Goal: Task Accomplishment & Management: Manage account settings

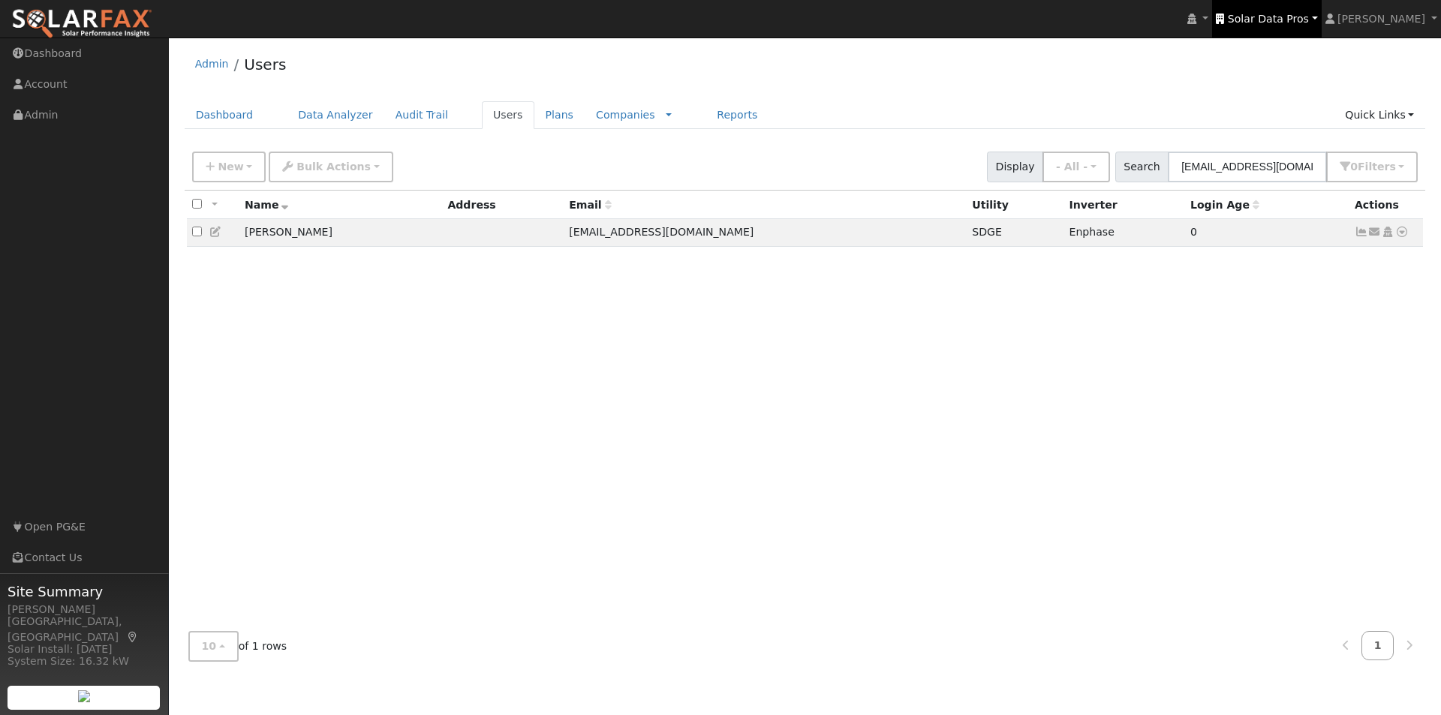
click at [1287, 13] on span "Solar Data Pros" at bounding box center [1268, 19] width 81 height 12
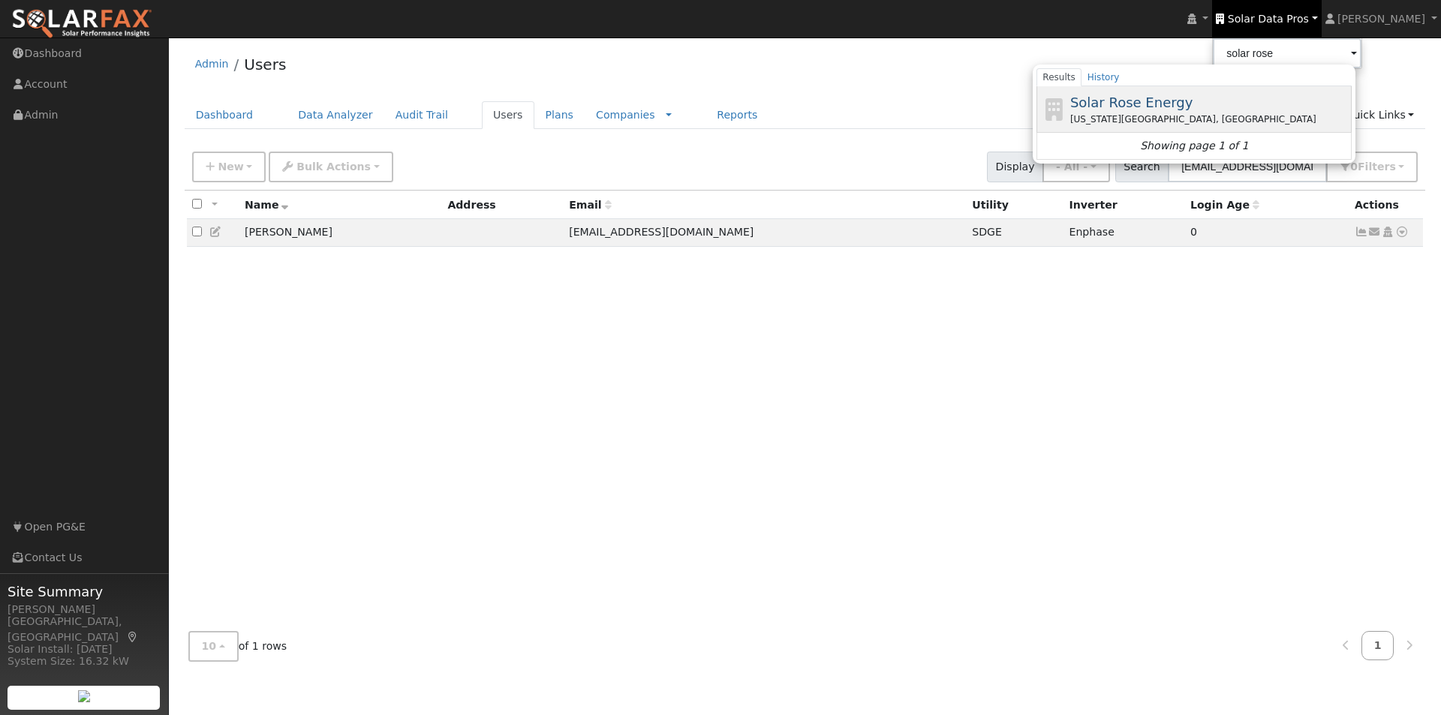
click at [1141, 99] on span "Solar Rose Energy" at bounding box center [1131, 103] width 123 height 16
type input "Solar Rose Energy"
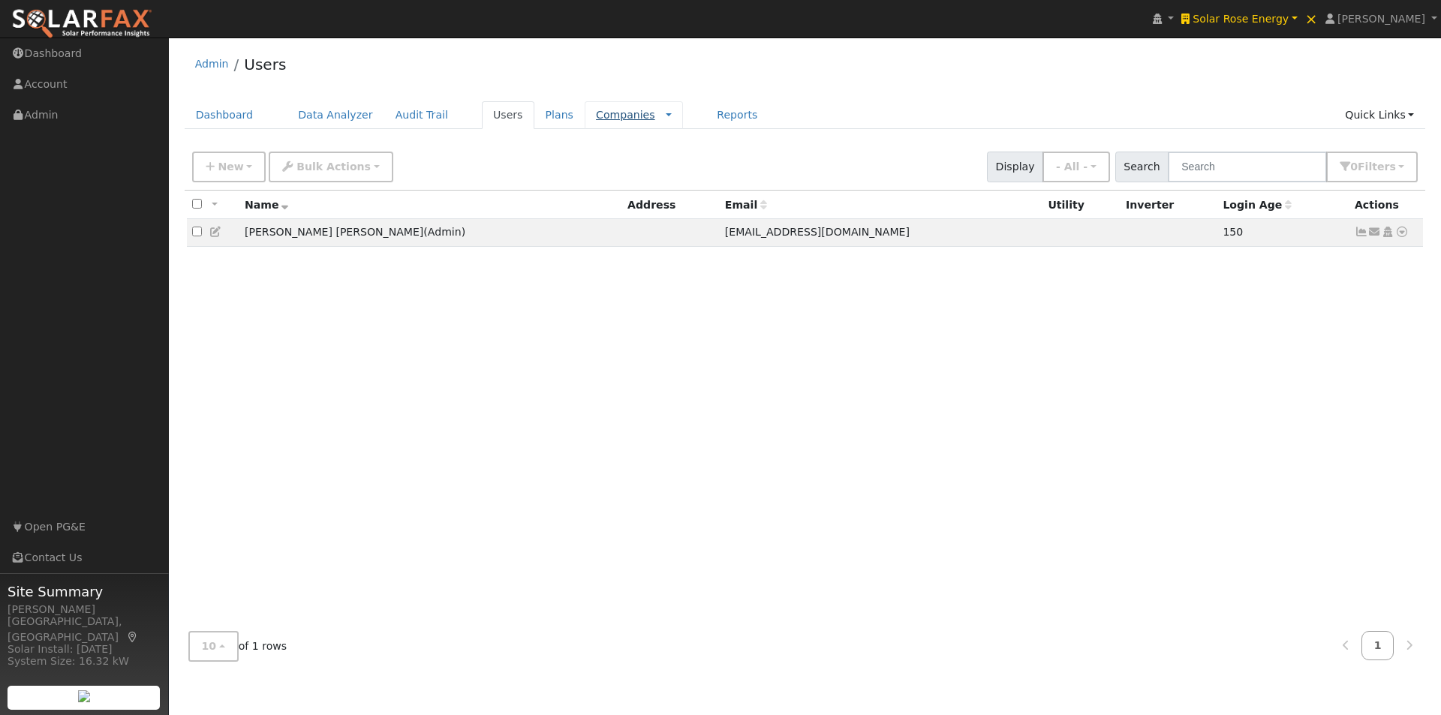
click at [596, 109] on link "Companies" at bounding box center [625, 115] width 59 height 12
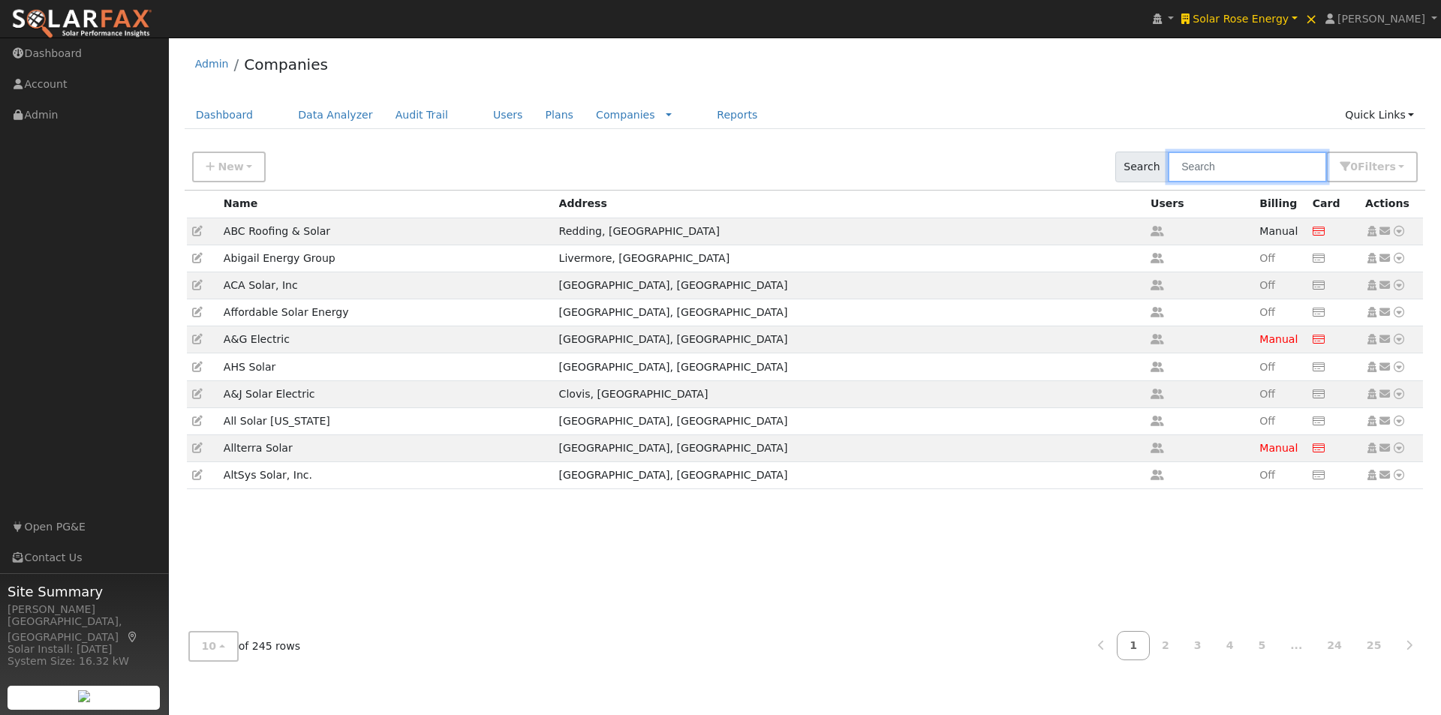
click at [1231, 153] on input "text" at bounding box center [1247, 167] width 159 height 31
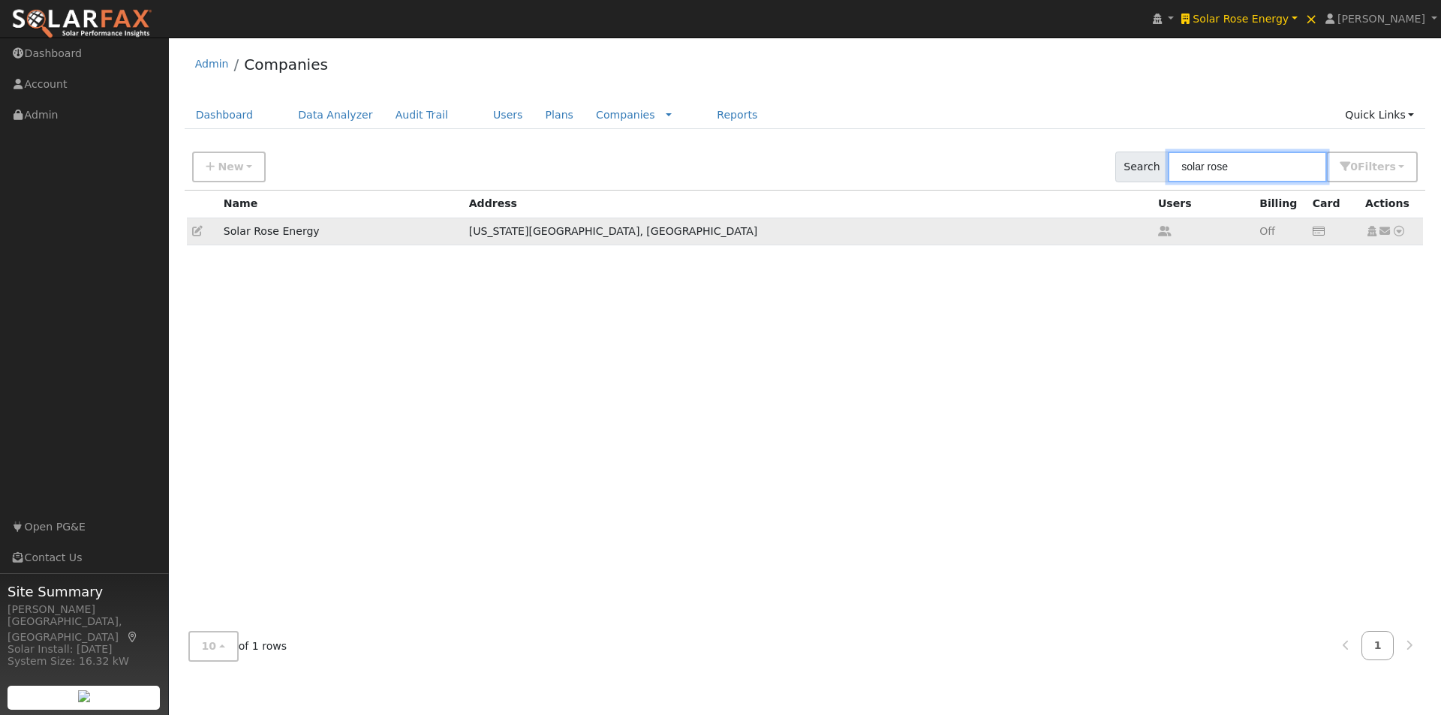
type input "solar rose"
click at [194, 230] on icon at bounding box center [197, 231] width 11 height 11
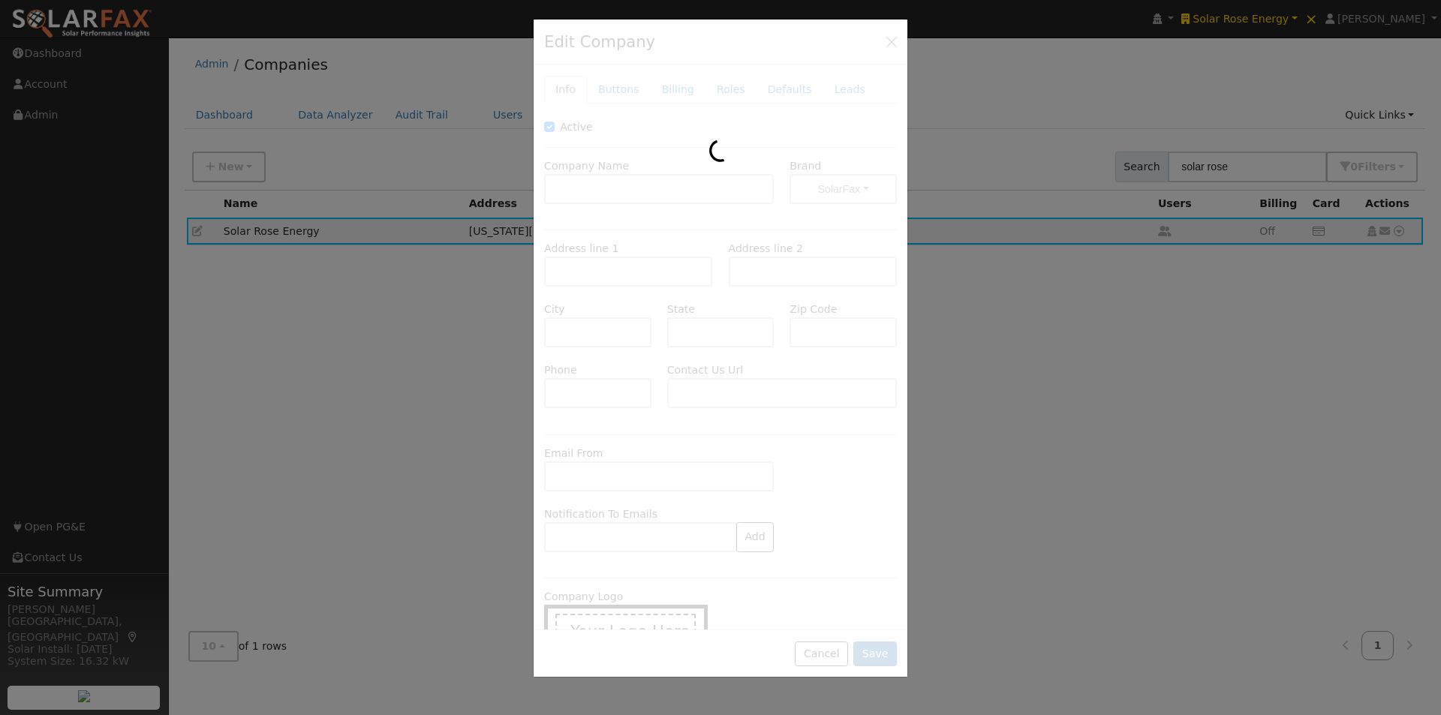
type input "Solar Rose Energy"
type input "818-800 Dahlia Dr"
type input "[US_STATE][GEOGRAPHIC_DATA]"
type input "CO"
type input "80911"
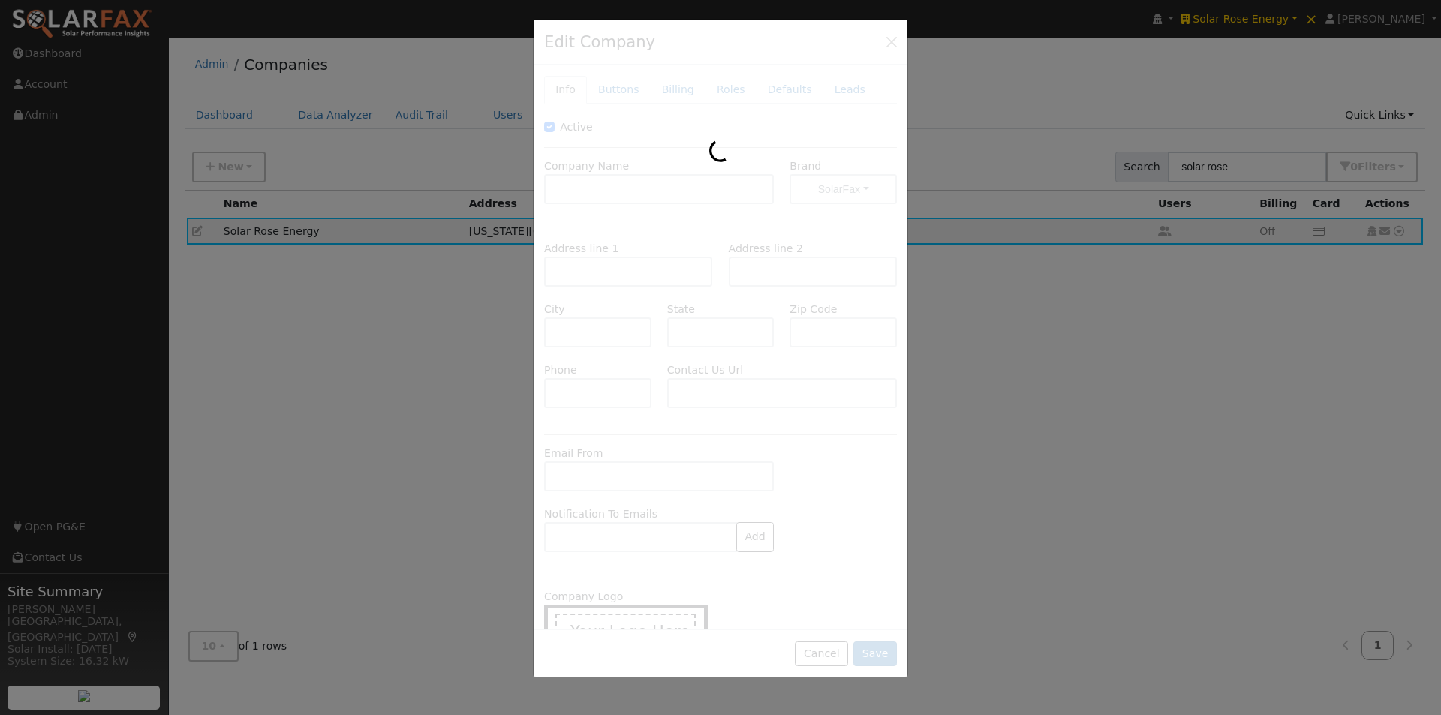
type input "[PHONE_NUMBER]"
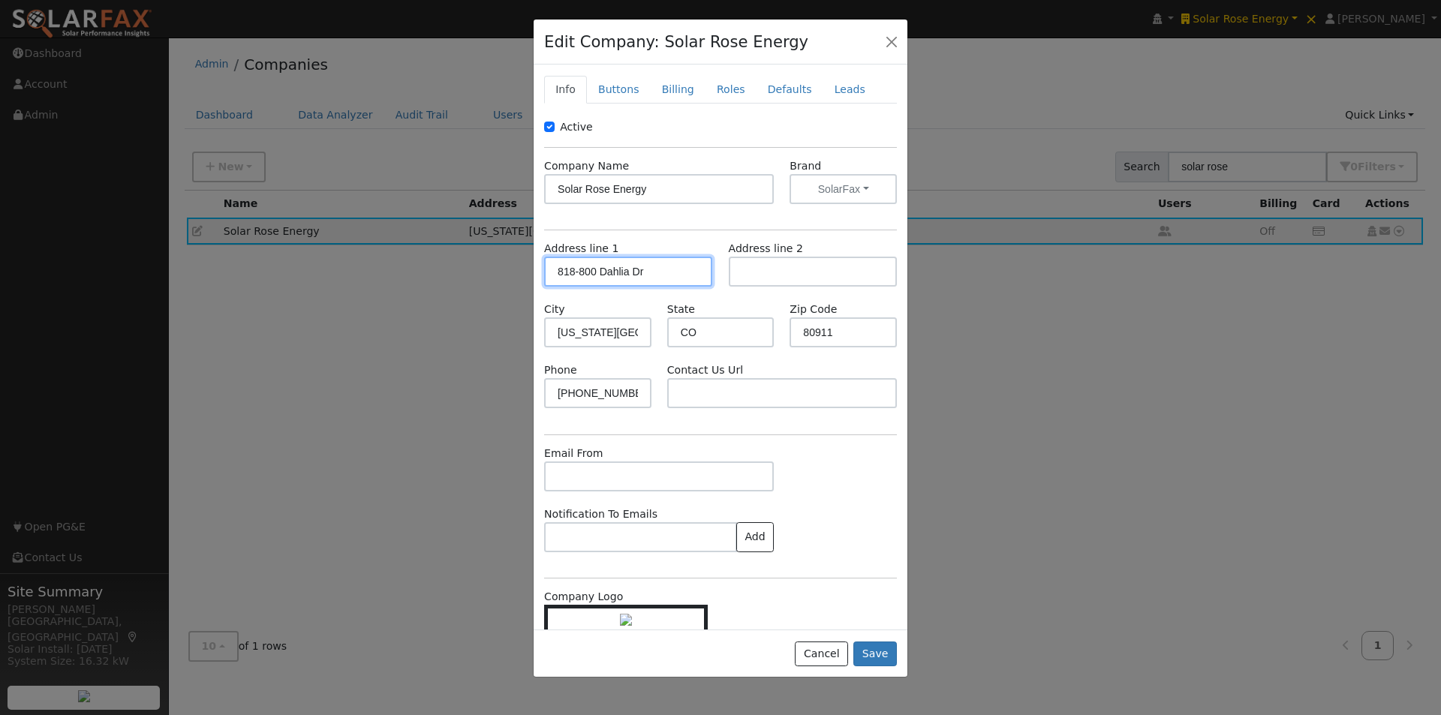
drag, startPoint x: 666, startPoint y: 267, endPoint x: 492, endPoint y: 252, distance: 174.0
click at [492, 252] on div "Edit Company: Solar Rose Energy Info Buttons Billing Roles Defaults Leads Activ…" at bounding box center [720, 357] width 1441 height 715
click at [711, 233] on div "Active Company Name Solar Rose Energy Brand SolarFax SolarFax WattsTrue Know Tr…" at bounding box center [720, 392] width 353 height 546
click at [634, 332] on input "Colorado Springs" at bounding box center [597, 332] width 107 height 30
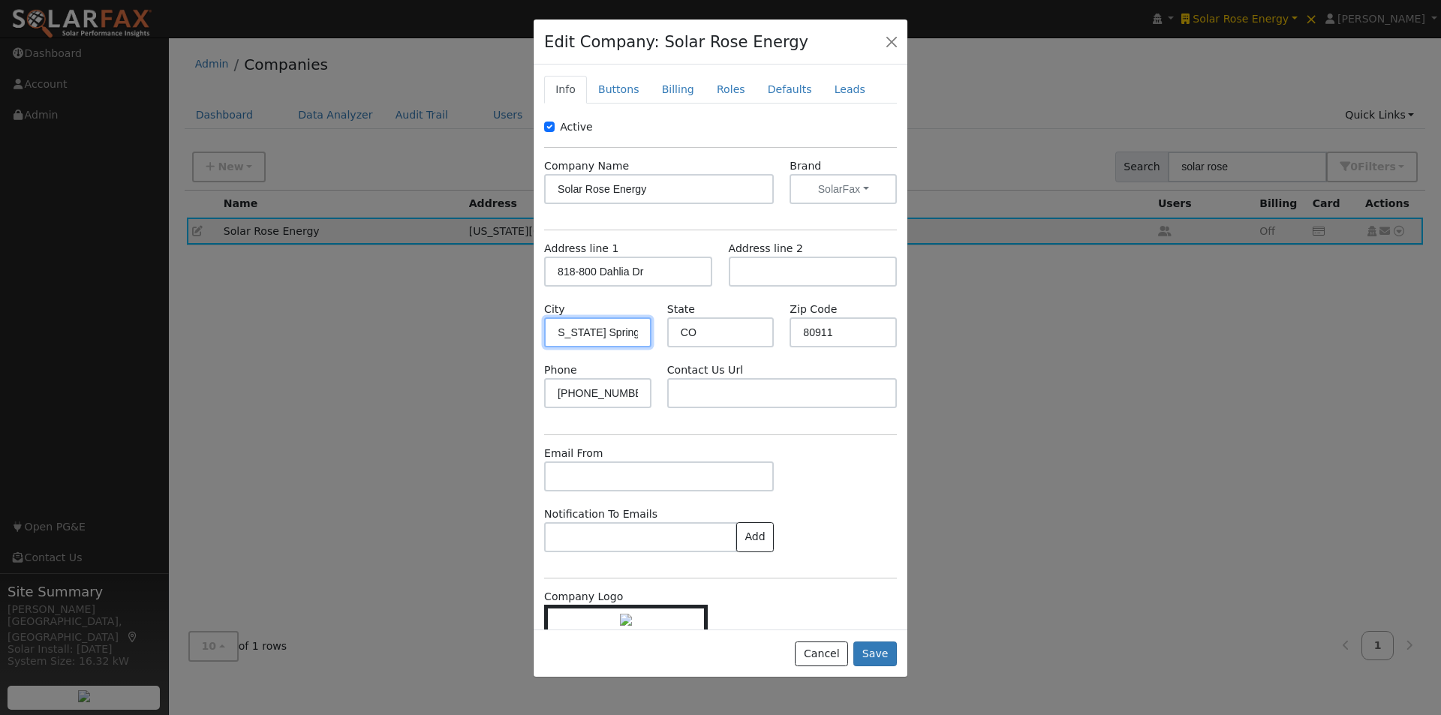
type input "Colorado Springs"
drag, startPoint x: 836, startPoint y: 332, endPoint x: 769, endPoint y: 329, distance: 66.8
click at [769, 329] on div "City Colorado Springs State CO Zip Code 80911" at bounding box center [720, 332] width 368 height 61
click at [821, 651] on button "Cancel" at bounding box center [821, 655] width 53 height 26
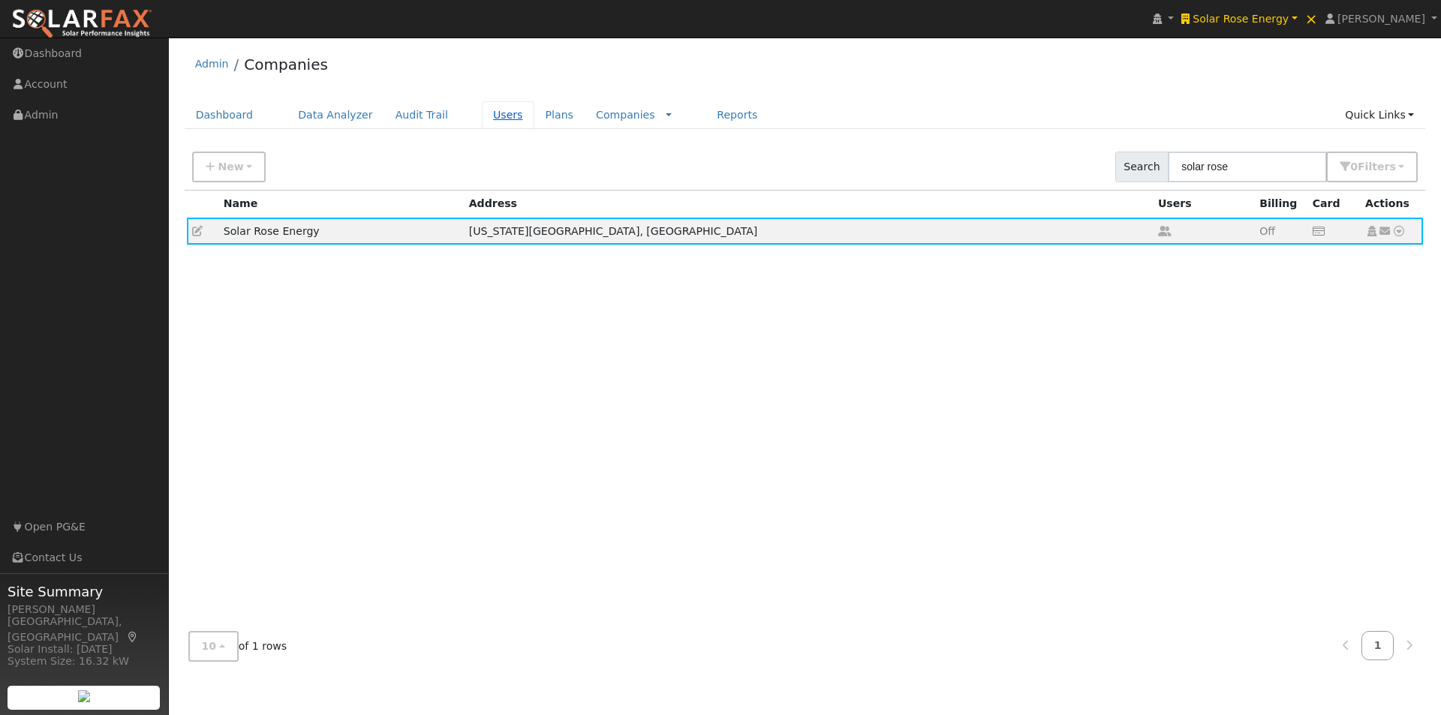
click at [482, 112] on link "Users" at bounding box center [508, 115] width 53 height 28
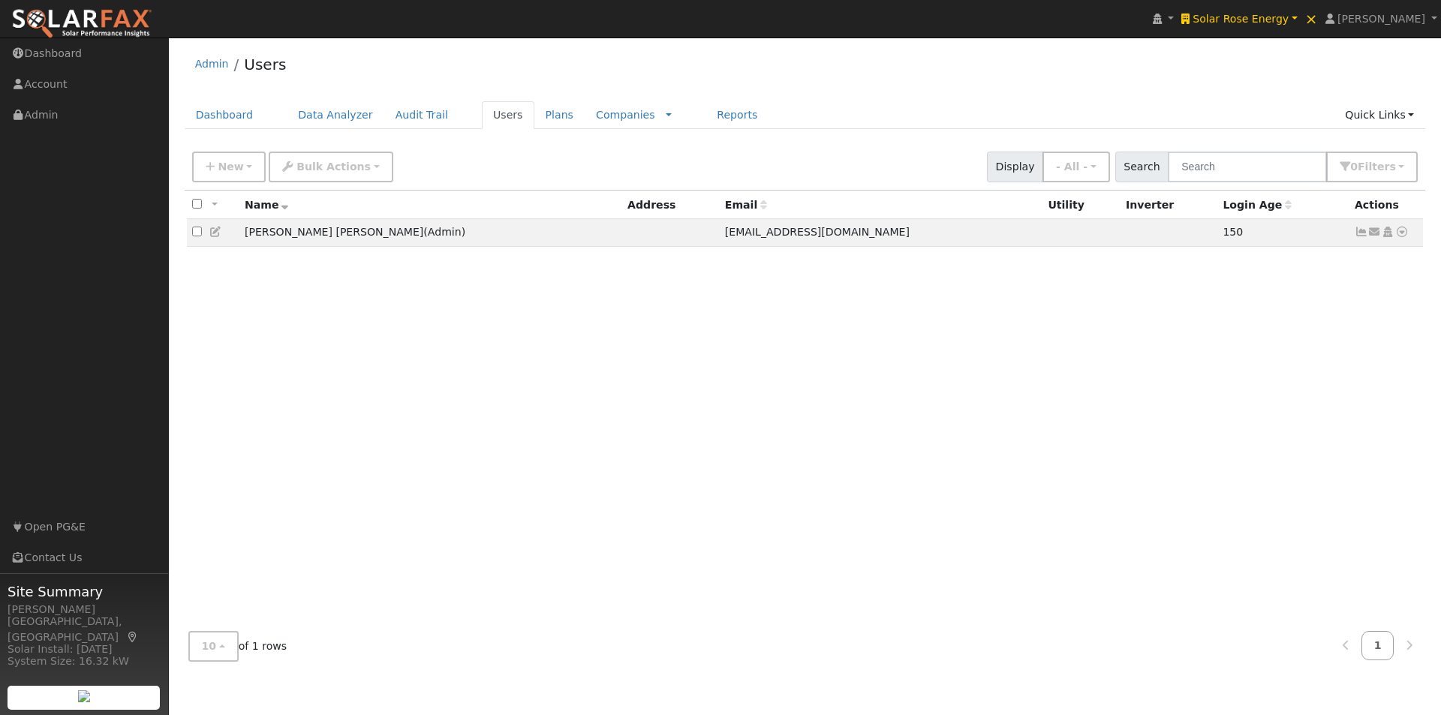
click at [217, 233] on icon at bounding box center [216, 232] width 14 height 11
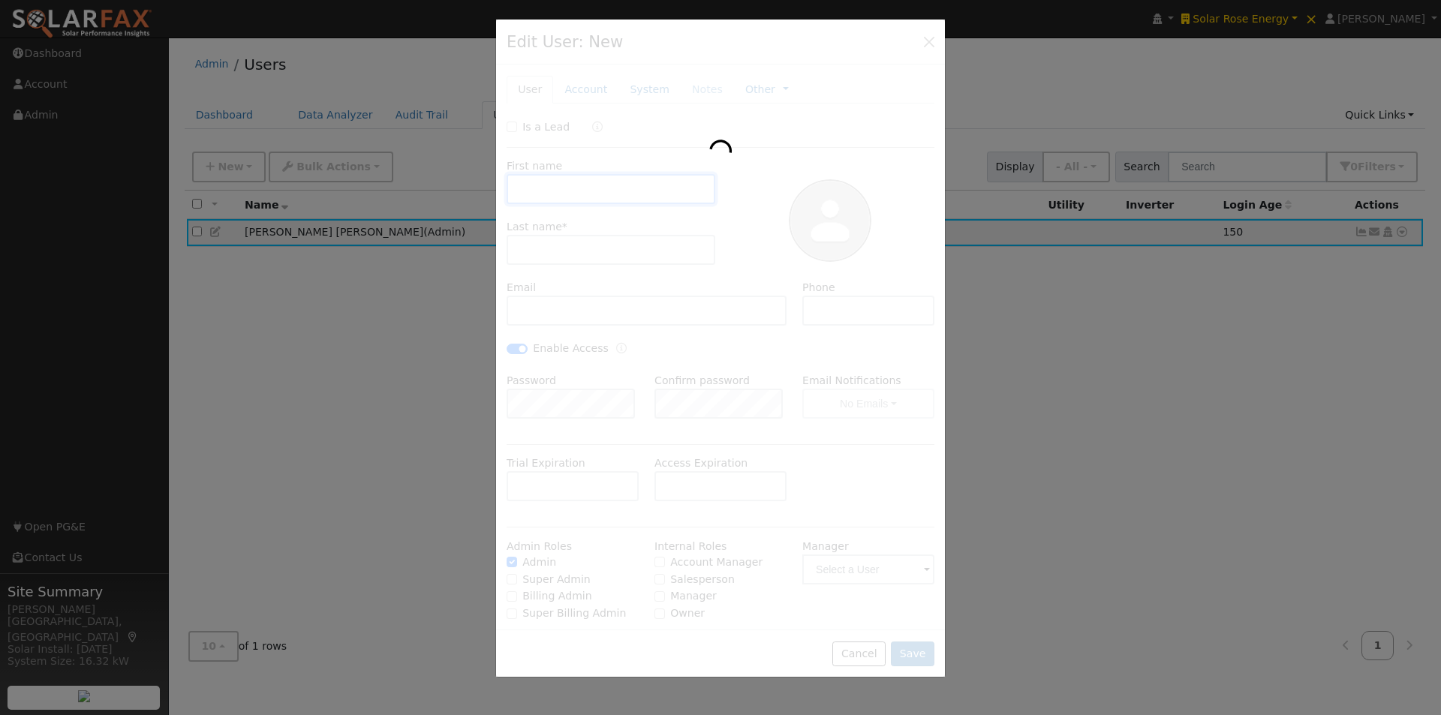
type input "Amber Rose"
type input "Castellon"
type input "Amberrose@solarroseenergy.com"
type input "[PHONE_NUMBER]"
checkbox input "true"
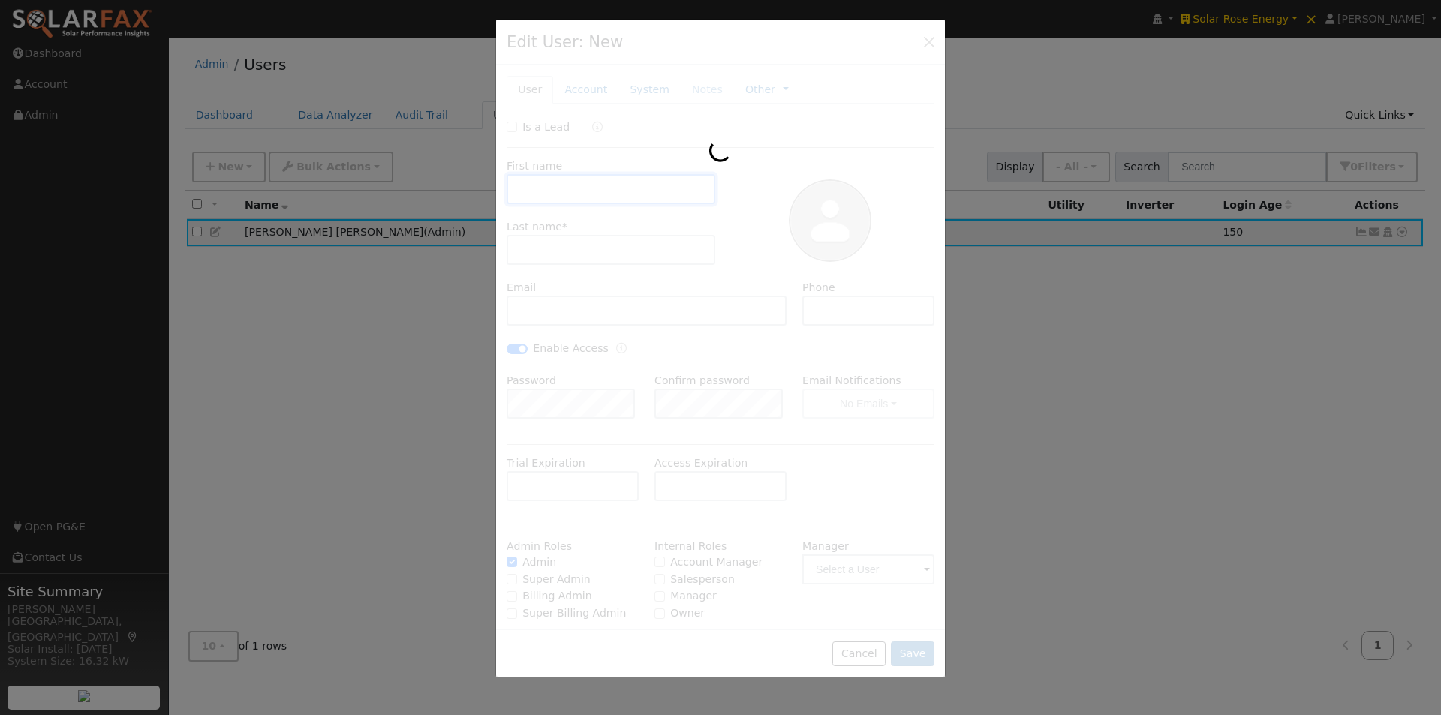
checkbox input "true"
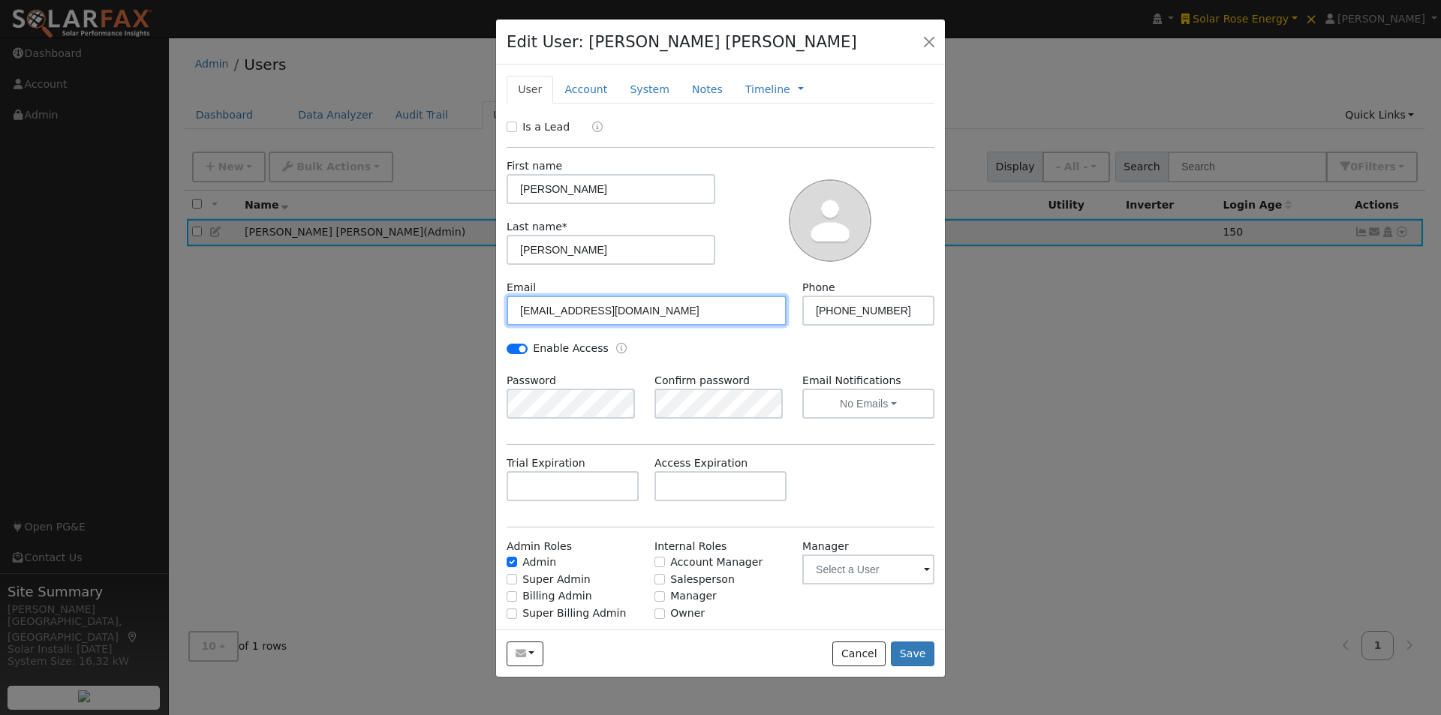
drag, startPoint x: 711, startPoint y: 306, endPoint x: 492, endPoint y: 303, distance: 219.1
click at [492, 303] on div "Edit User: Amber Rose Castellon Default Account Default Account Primary Account…" at bounding box center [720, 357] width 1441 height 715
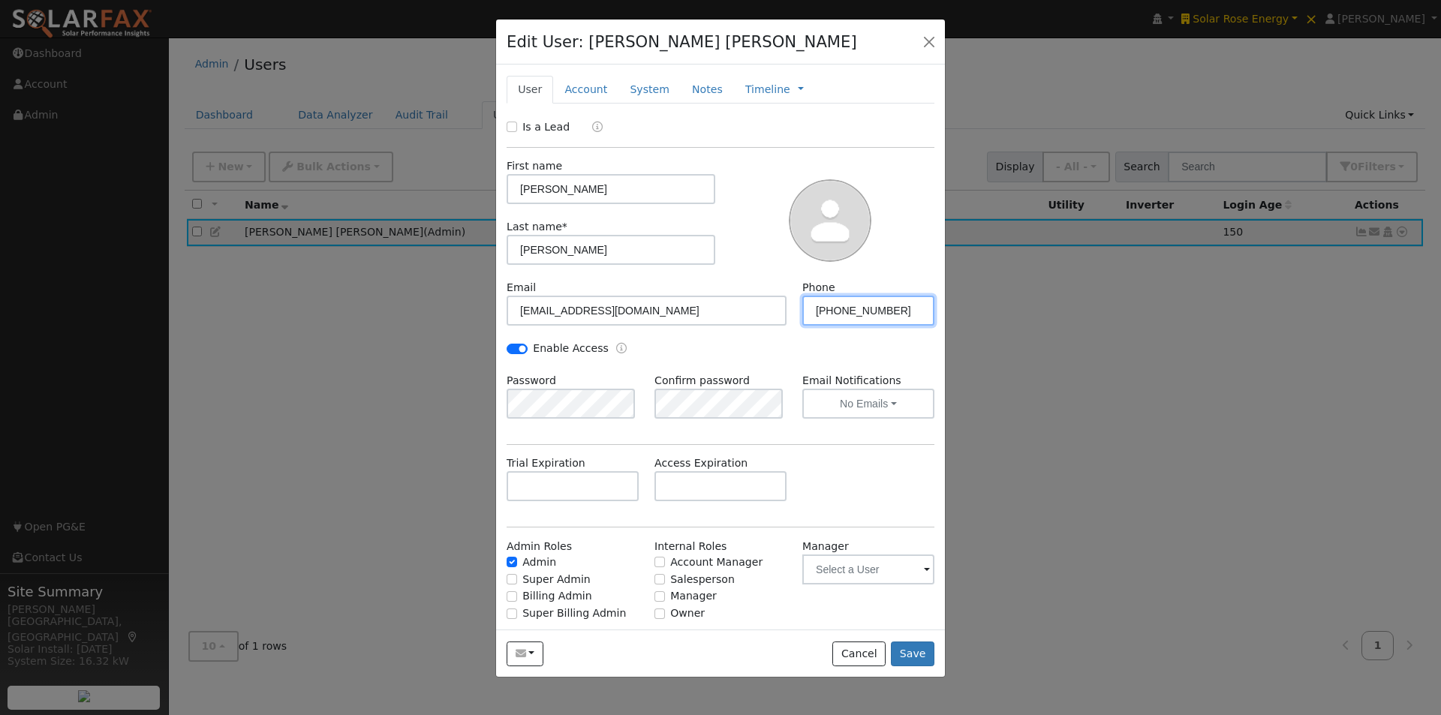
drag, startPoint x: 905, startPoint y: 304, endPoint x: 756, endPoint y: 306, distance: 149.3
click at [756, 306] on div "Email Amberrose@solarroseenergy.com Phone (719) 208-1327" at bounding box center [720, 310] width 443 height 61
drag, startPoint x: 870, startPoint y: 651, endPoint x: 788, endPoint y: 368, distance: 294.0
click at [867, 645] on button "Cancel" at bounding box center [858, 655] width 53 height 26
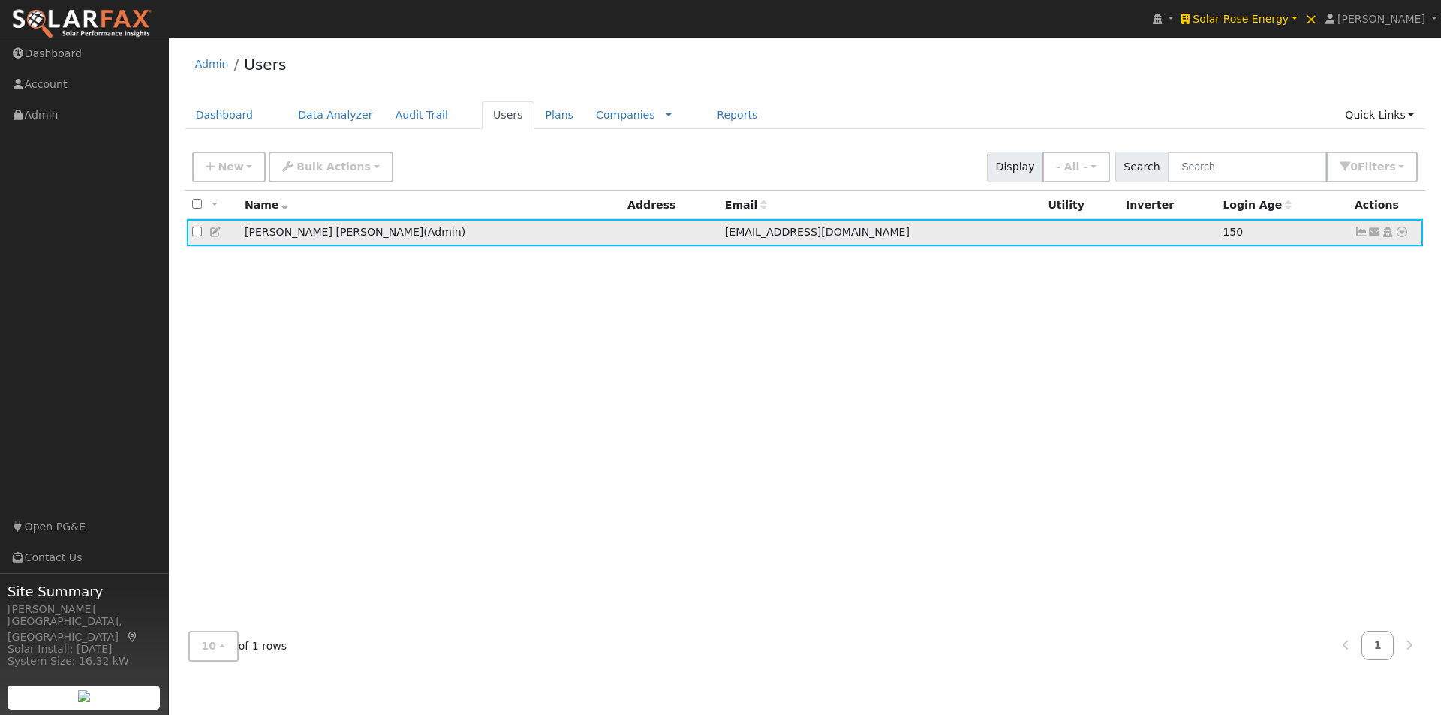
click at [214, 234] on icon at bounding box center [216, 232] width 14 height 11
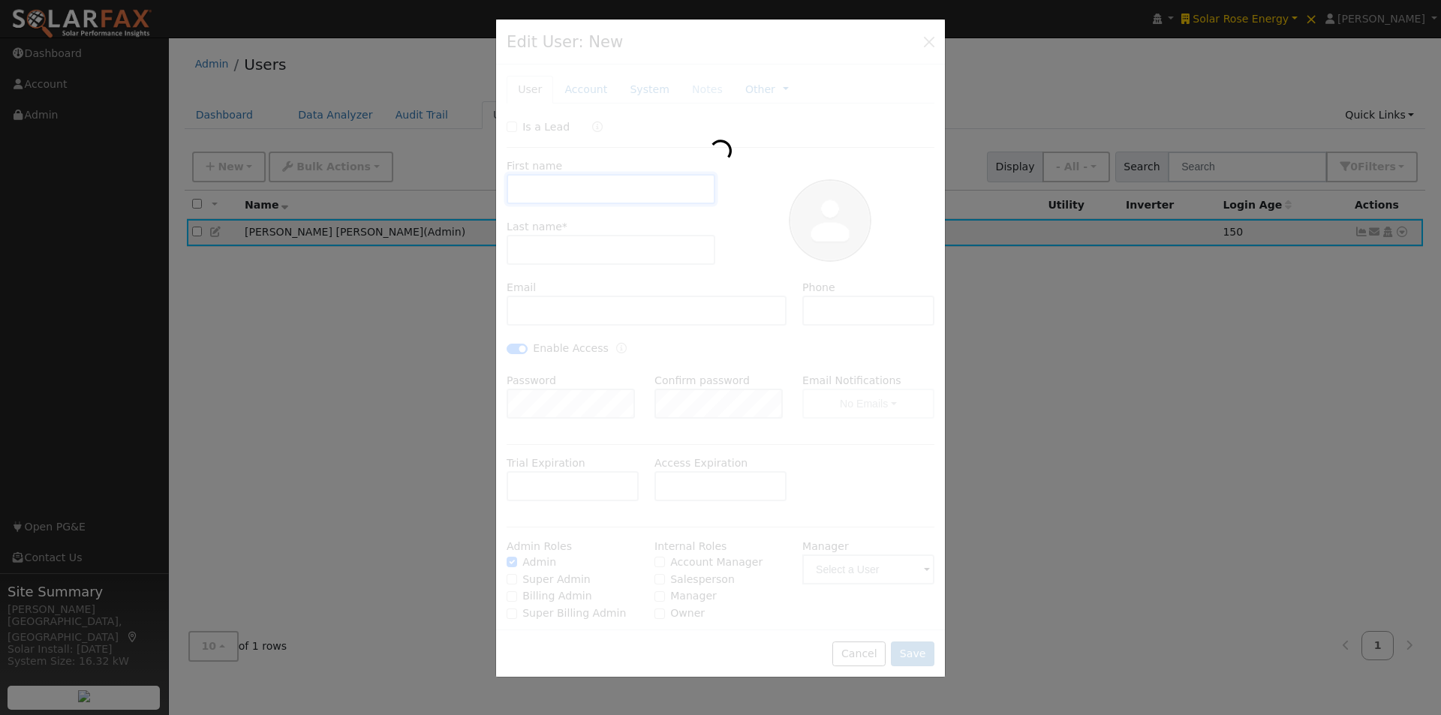
type input "Amber Rose"
type input "Castellon"
type input "Amberrose@solarroseenergy.com"
type input "(719) 208-1327"
checkbox input "true"
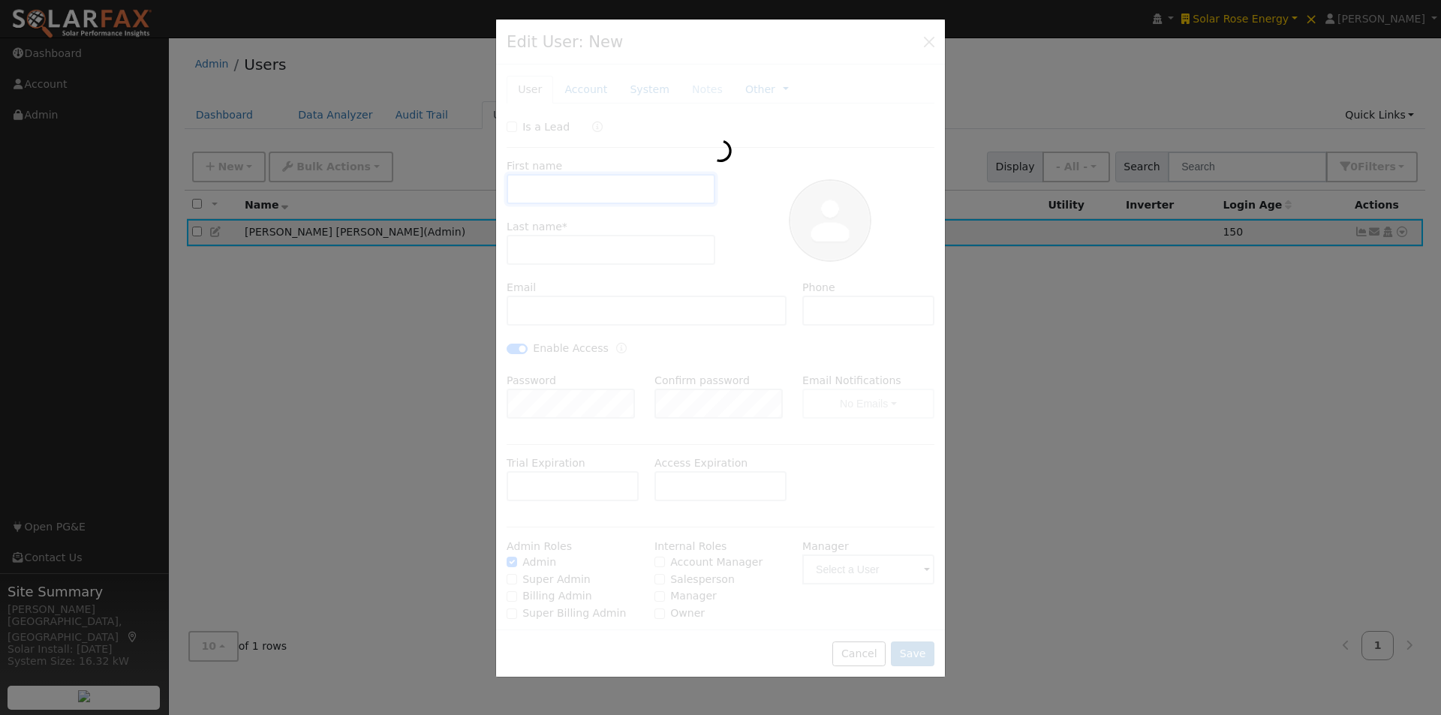
checkbox input "true"
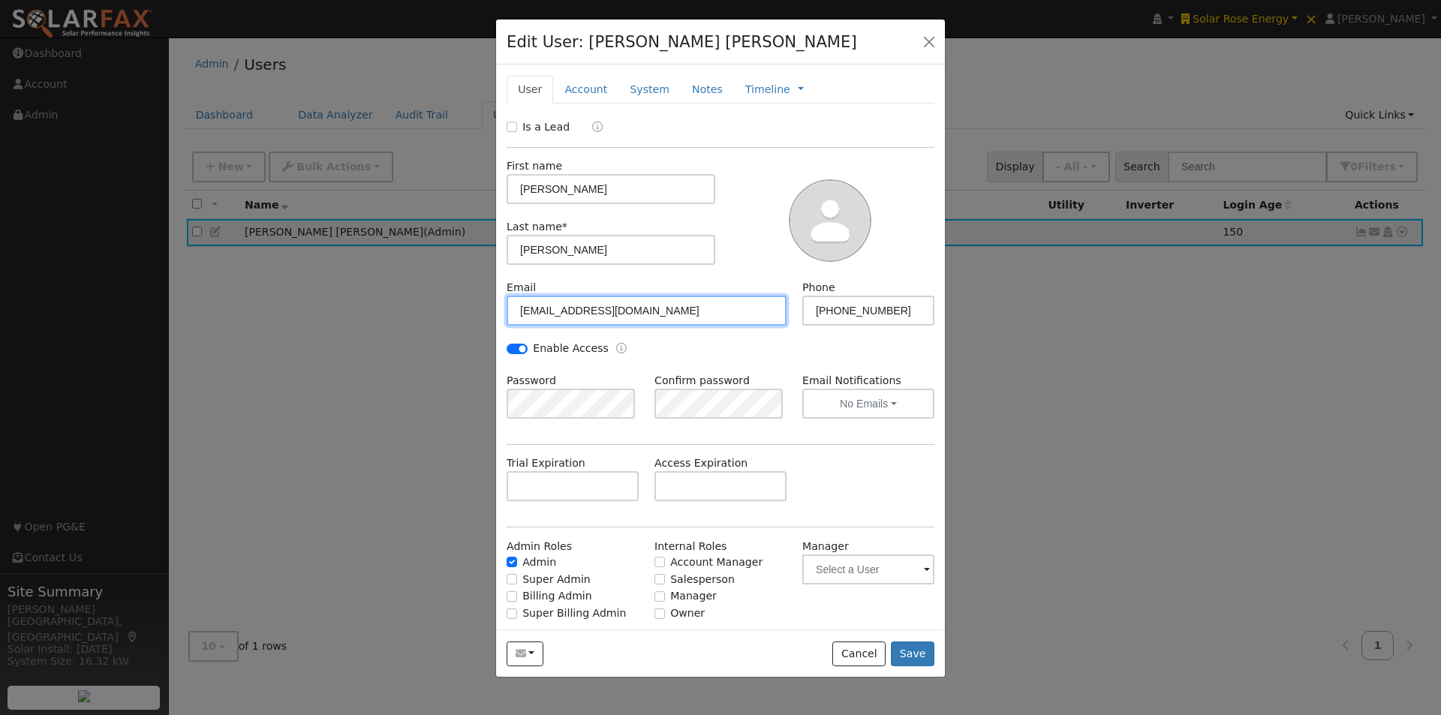
drag, startPoint x: 704, startPoint y: 306, endPoint x: 458, endPoint y: 306, distance: 245.4
click at [458, 306] on div "Edit User: Amber Rose Castellon Default Account Default Account Primary Account…" at bounding box center [720, 357] width 1441 height 715
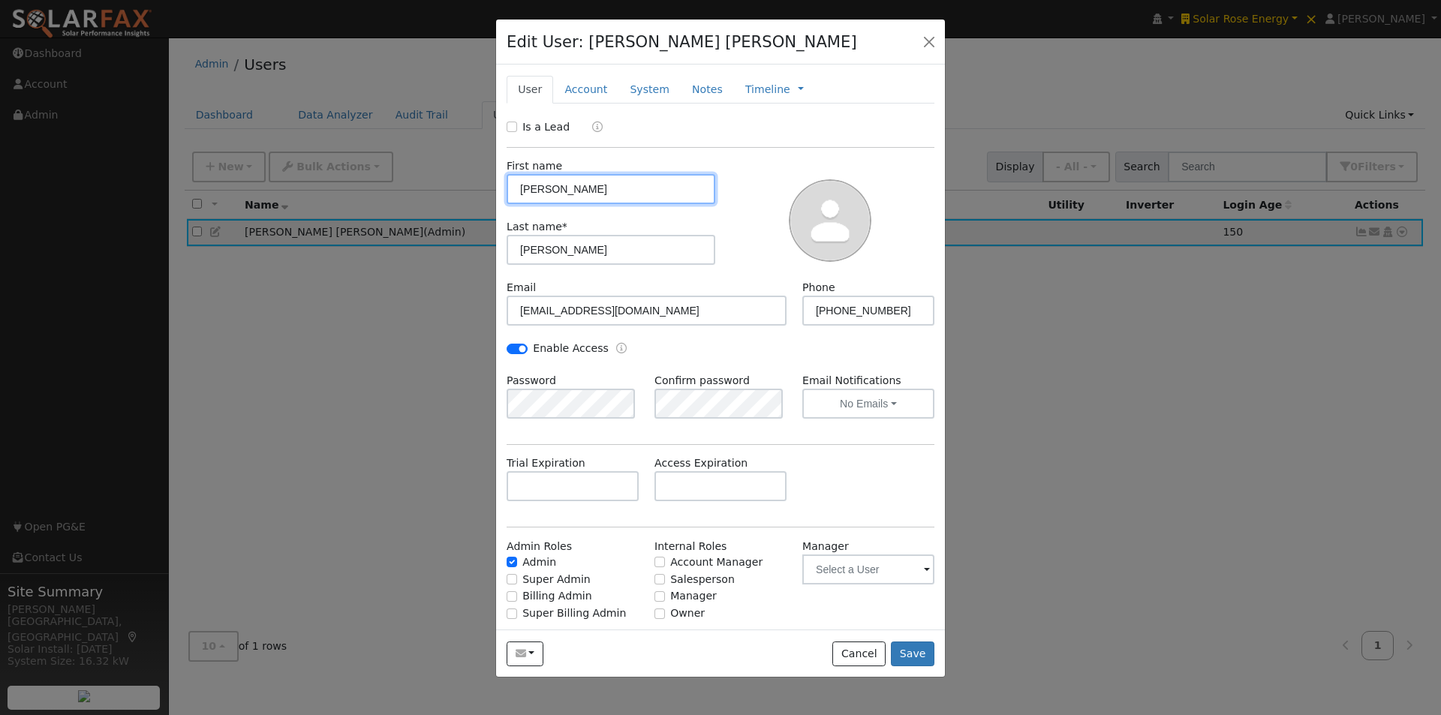
click at [556, 190] on input "Amber Rose" at bounding box center [610, 189] width 209 height 30
type input "AmberRose"
click at [913, 658] on button "Save" at bounding box center [913, 655] width 44 height 26
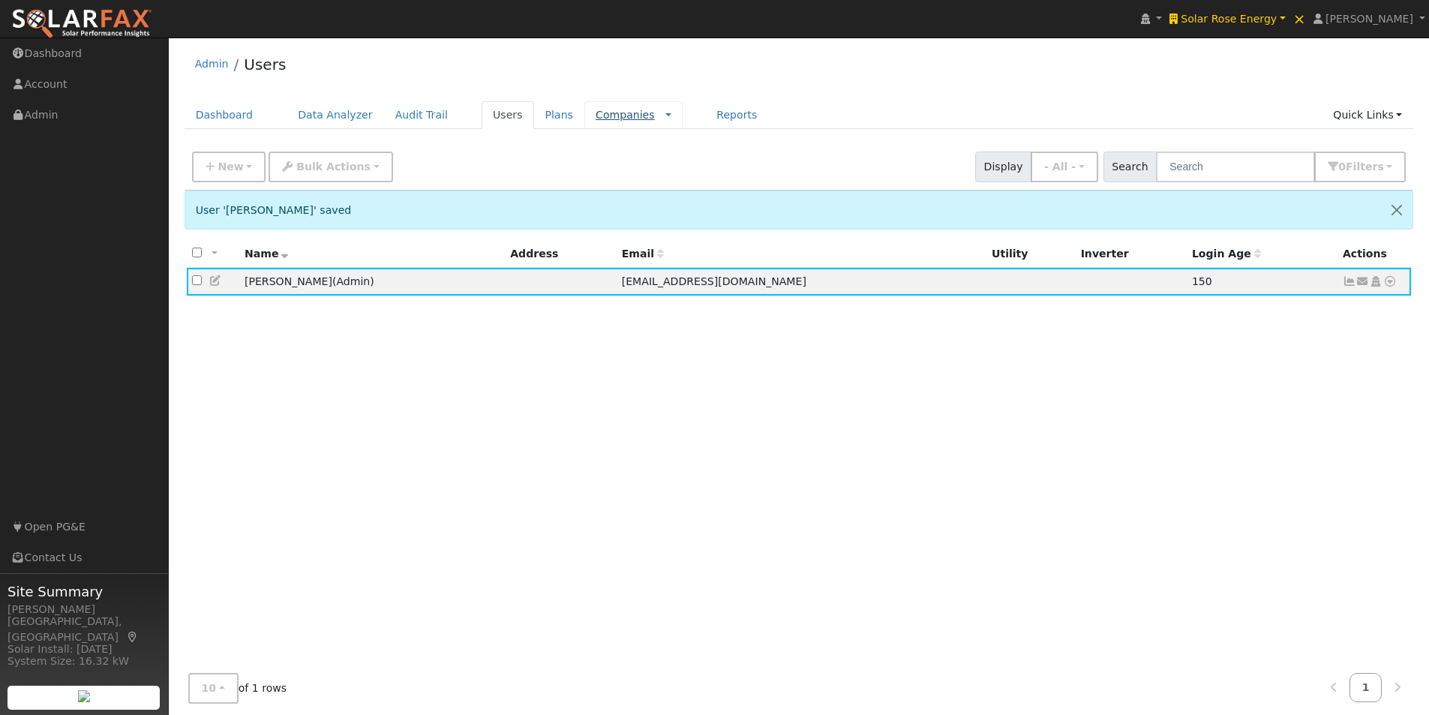
click at [596, 110] on link "Companies" at bounding box center [625, 115] width 59 height 12
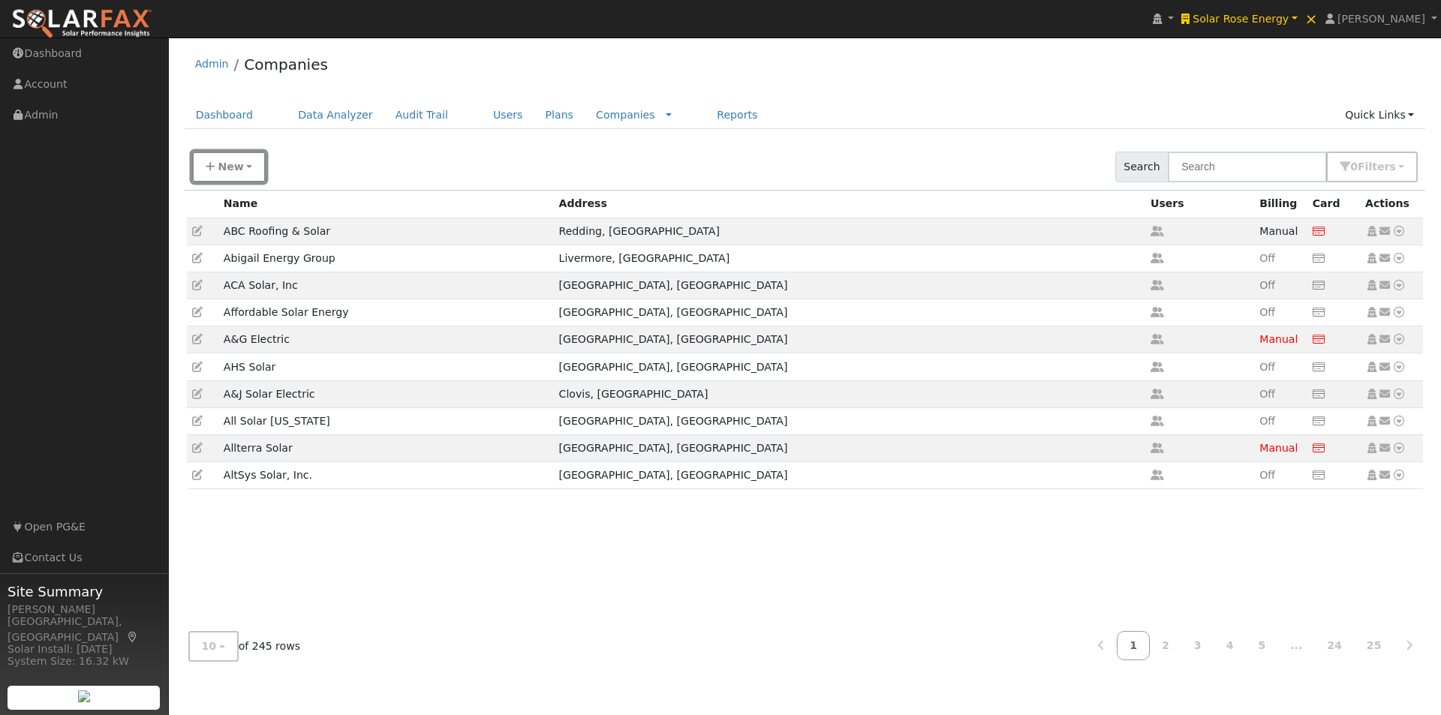
click at [235, 164] on span "New" at bounding box center [231, 167] width 26 height 12
click at [239, 232] on link "Quick Setup Company" at bounding box center [262, 233] width 139 height 21
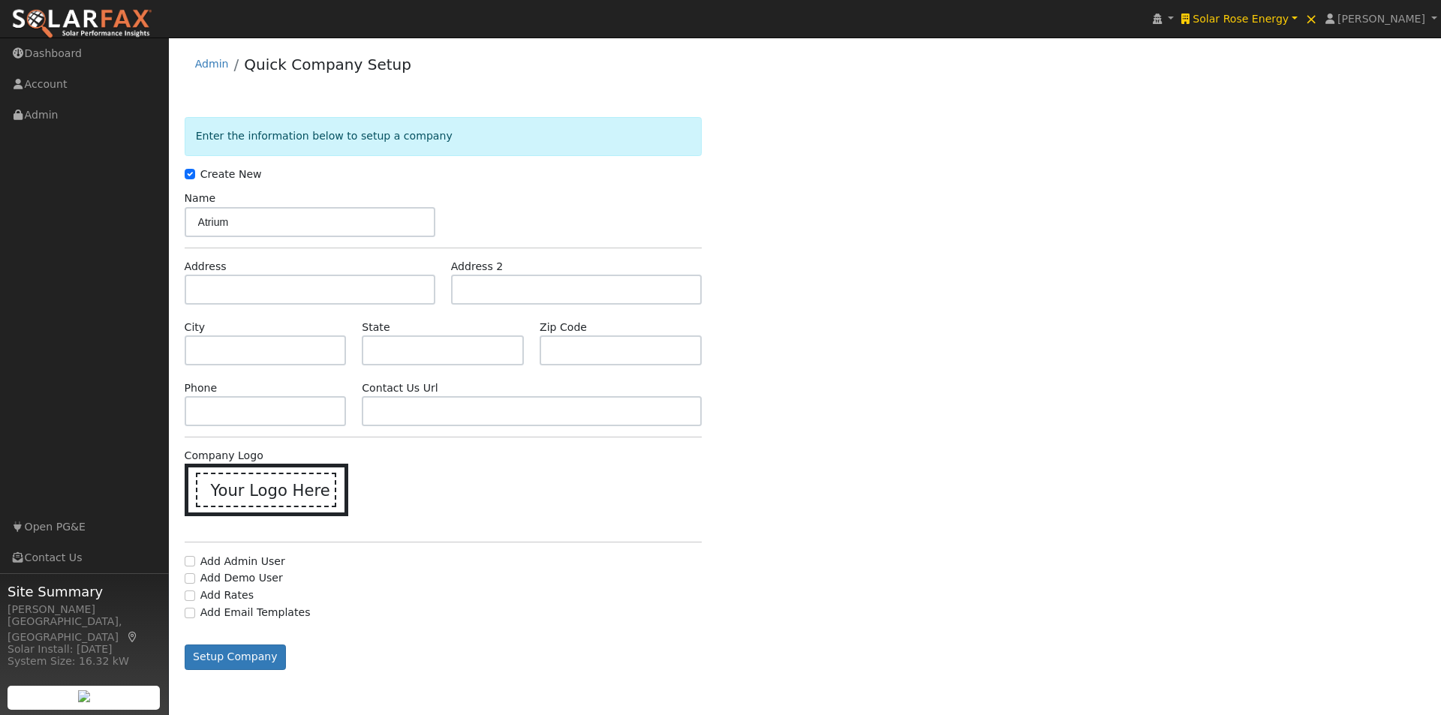
type input "Atrium"
click at [314, 296] on input "text" at bounding box center [310, 290] width 251 height 30
paste input "845 15th St Suite 103, San Diego, CA 92101"
type input "845 15th Street"
type input "San Diego"
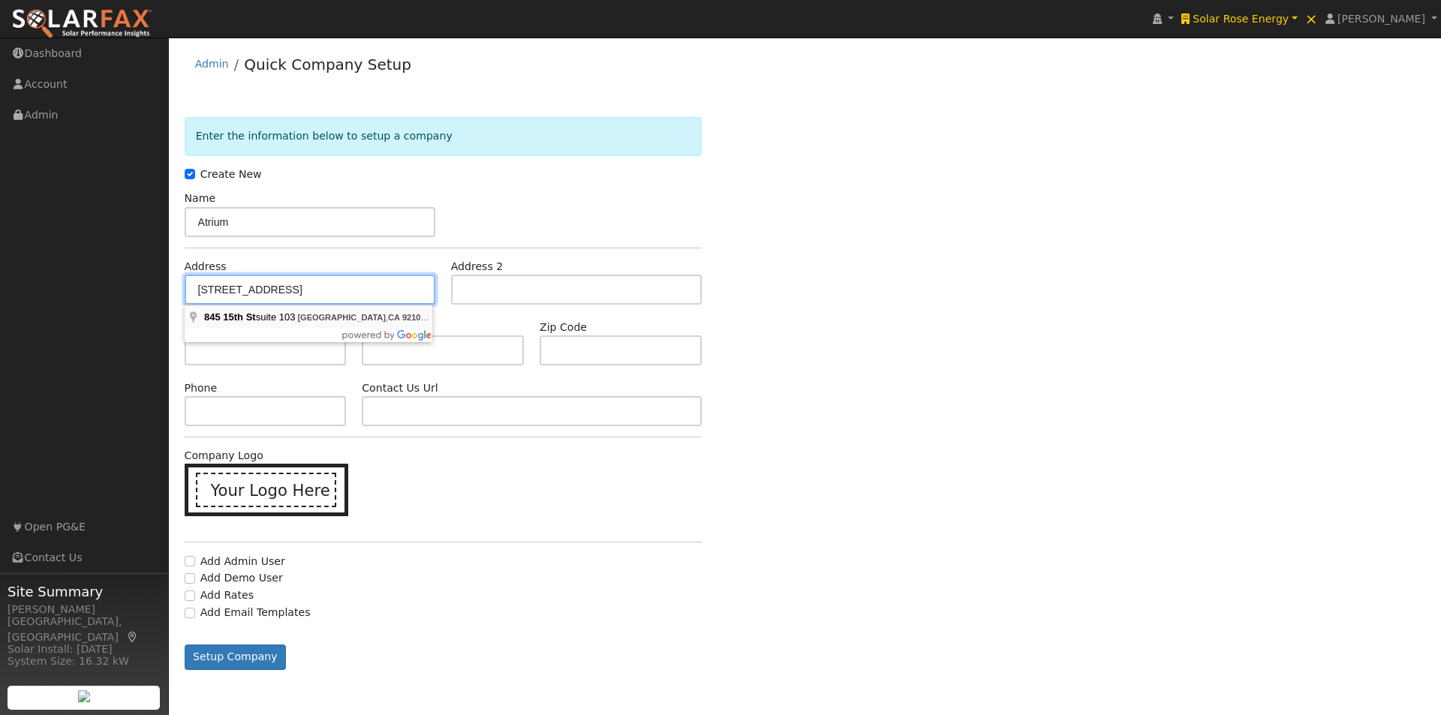
type input "CA"
type input "92101"
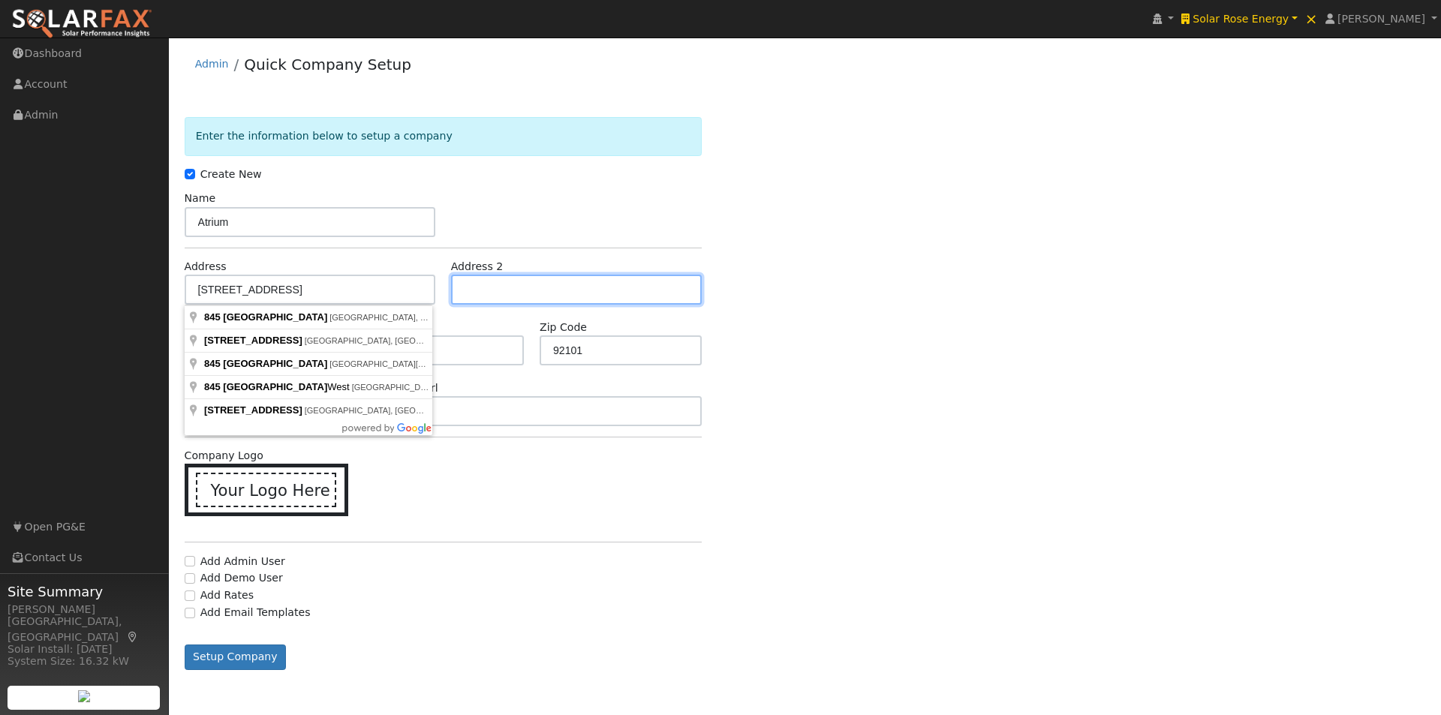
click at [564, 289] on input "text" at bounding box center [576, 290] width 251 height 30
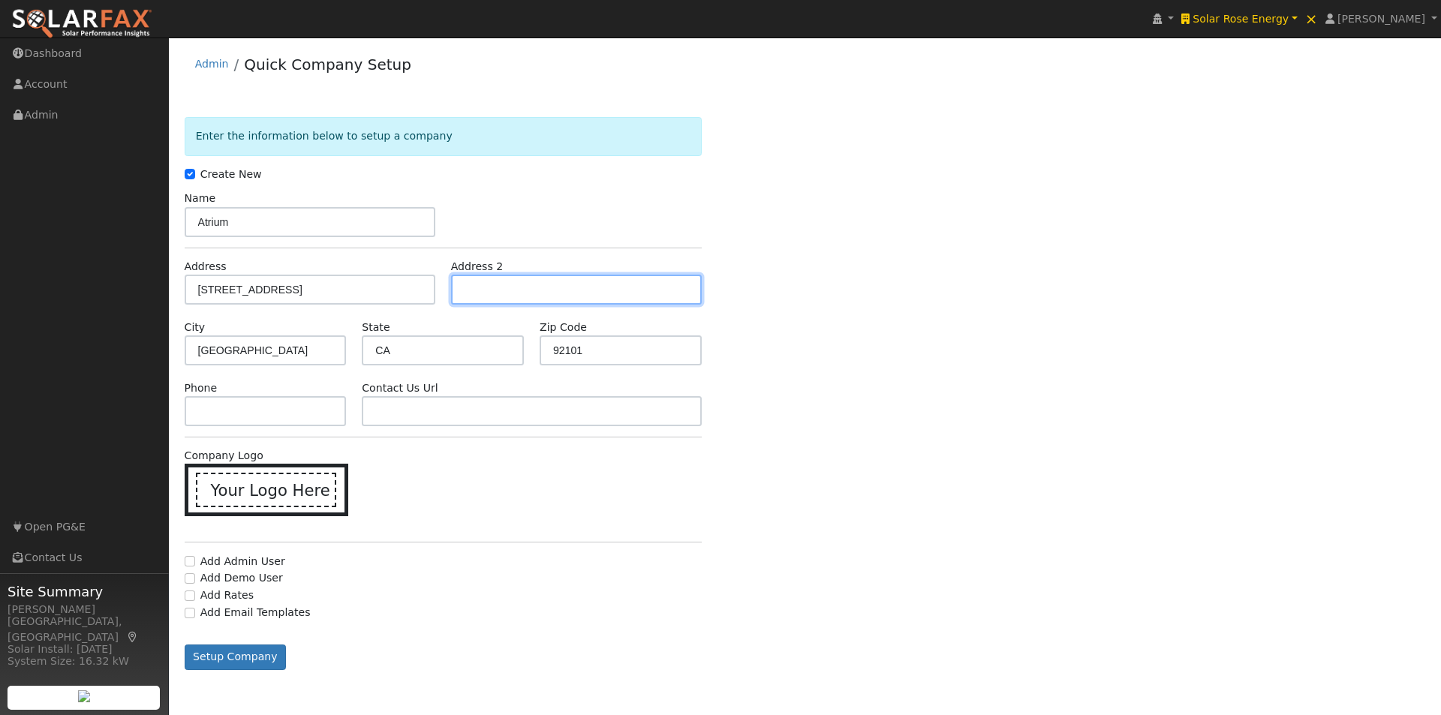
paste input "Suite 103"
type input "Suite 103"
click at [270, 398] on input "text" at bounding box center [266, 411] width 162 height 30
paste input "(619) 259-0492"
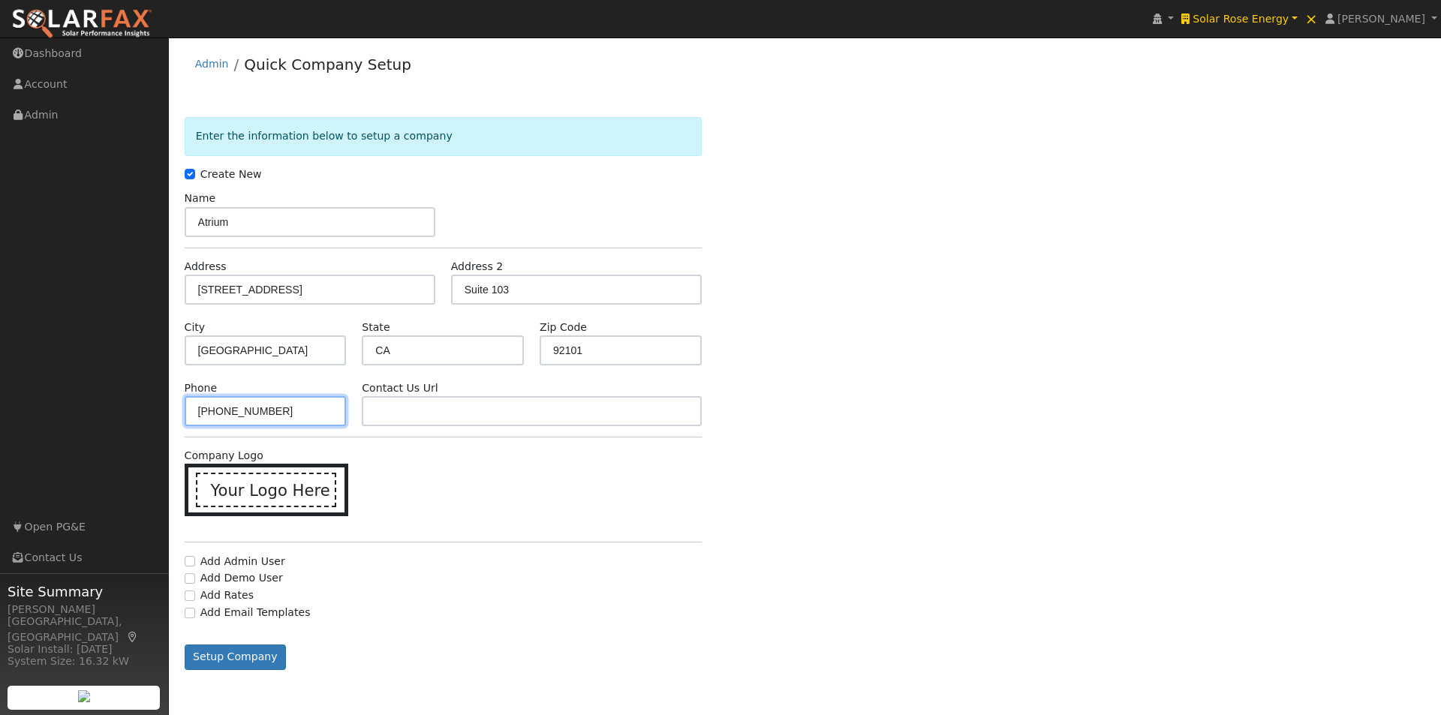
type input "(619) 259-0492"
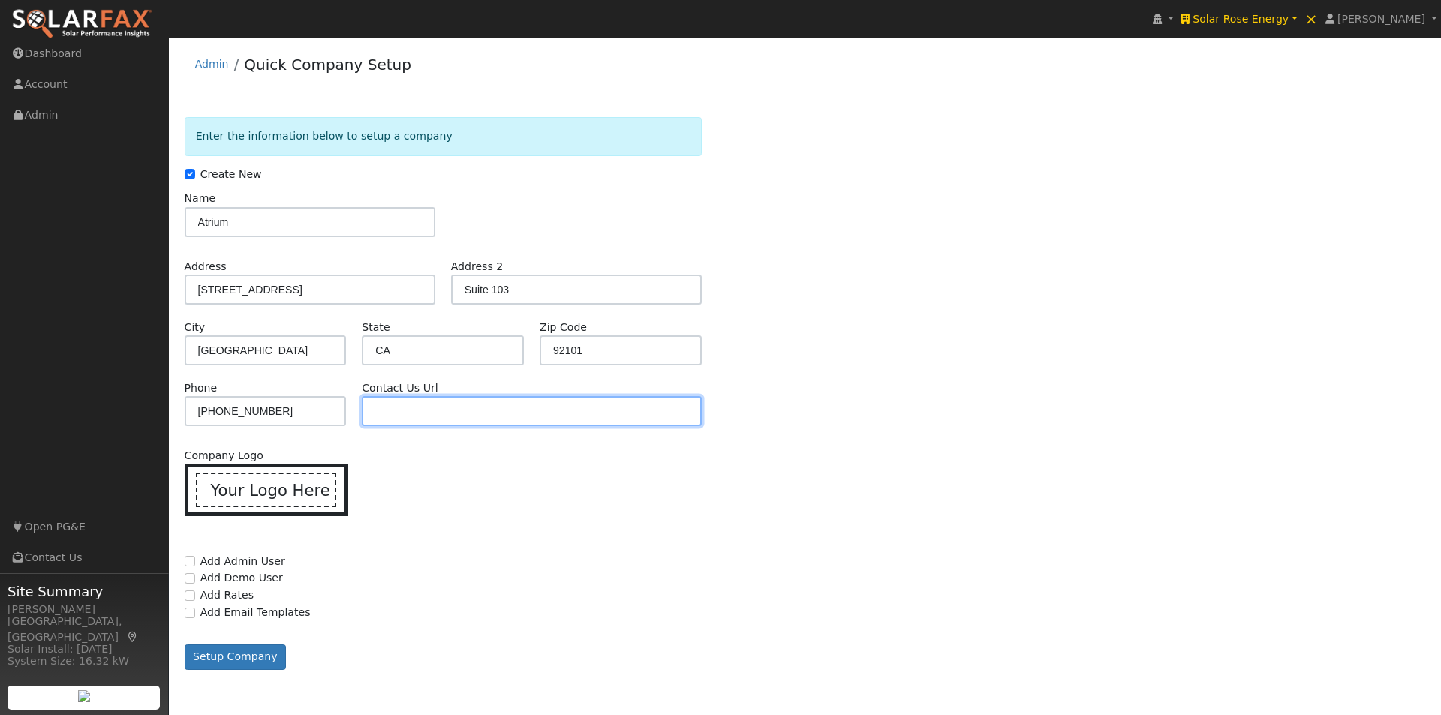
click at [433, 417] on input "text" at bounding box center [531, 411] width 339 height 30
paste input "https://save.energy/contact/"
type input "https://save.energy/contact/"
click at [268, 486] on icon at bounding box center [270, 489] width 23 height 23
click at [0, 0] on input "Your Logo Here" at bounding box center [0, 0] width 0 height 0
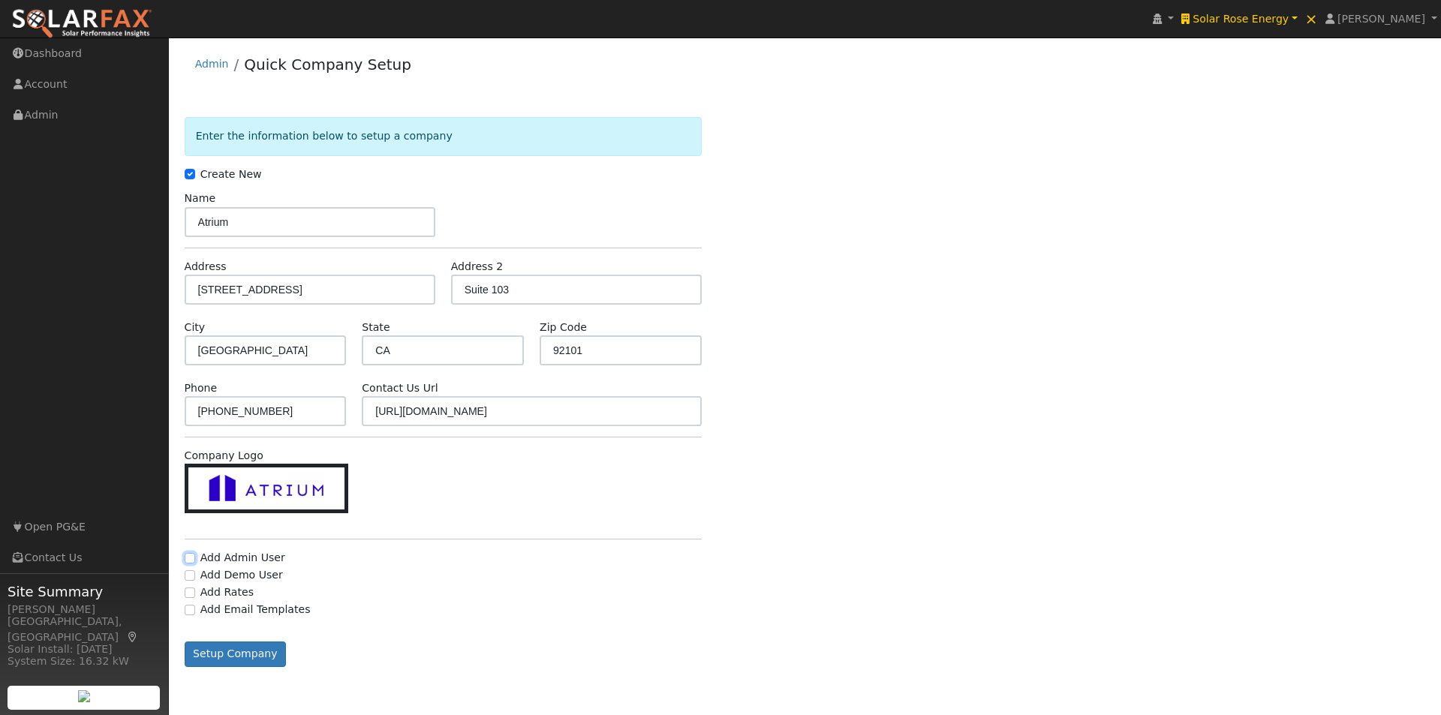
click at [188, 560] on input "Add Admin User" at bounding box center [190, 558] width 11 height 11
checkbox input "true"
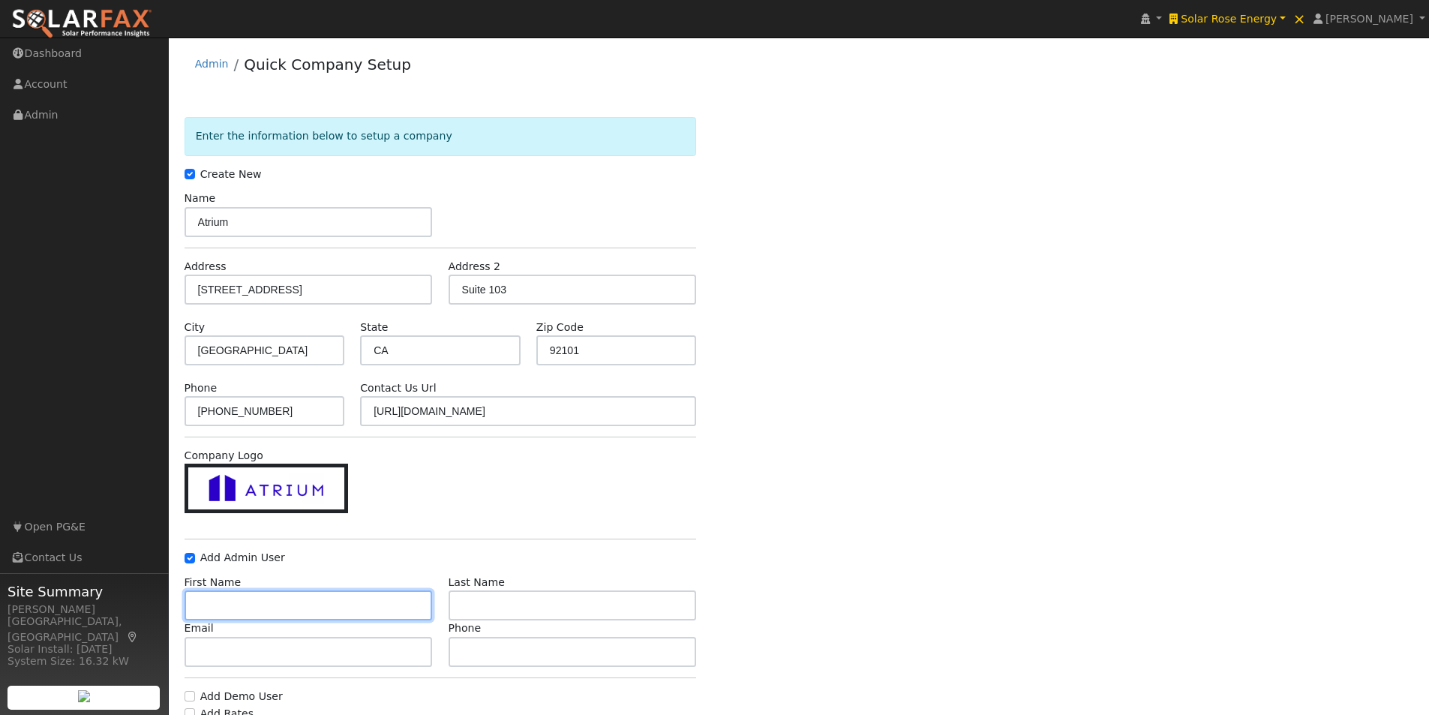
drag, startPoint x: 335, startPoint y: 606, endPoint x: 422, endPoint y: 597, distance: 87.5
click at [345, 606] on input "text" at bounding box center [309, 606] width 248 height 30
paste input "sri@save.energy"
type input "sri@save.energy"
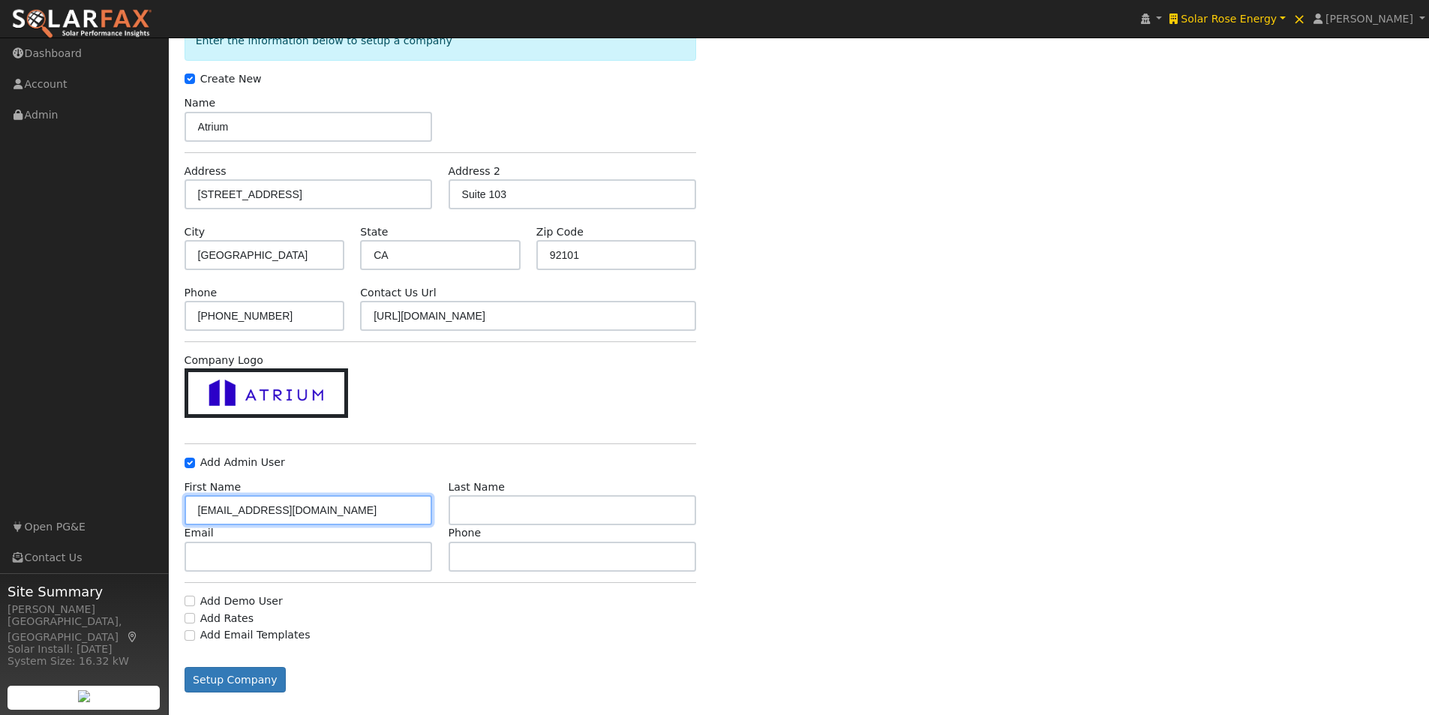
scroll to position [110, 0]
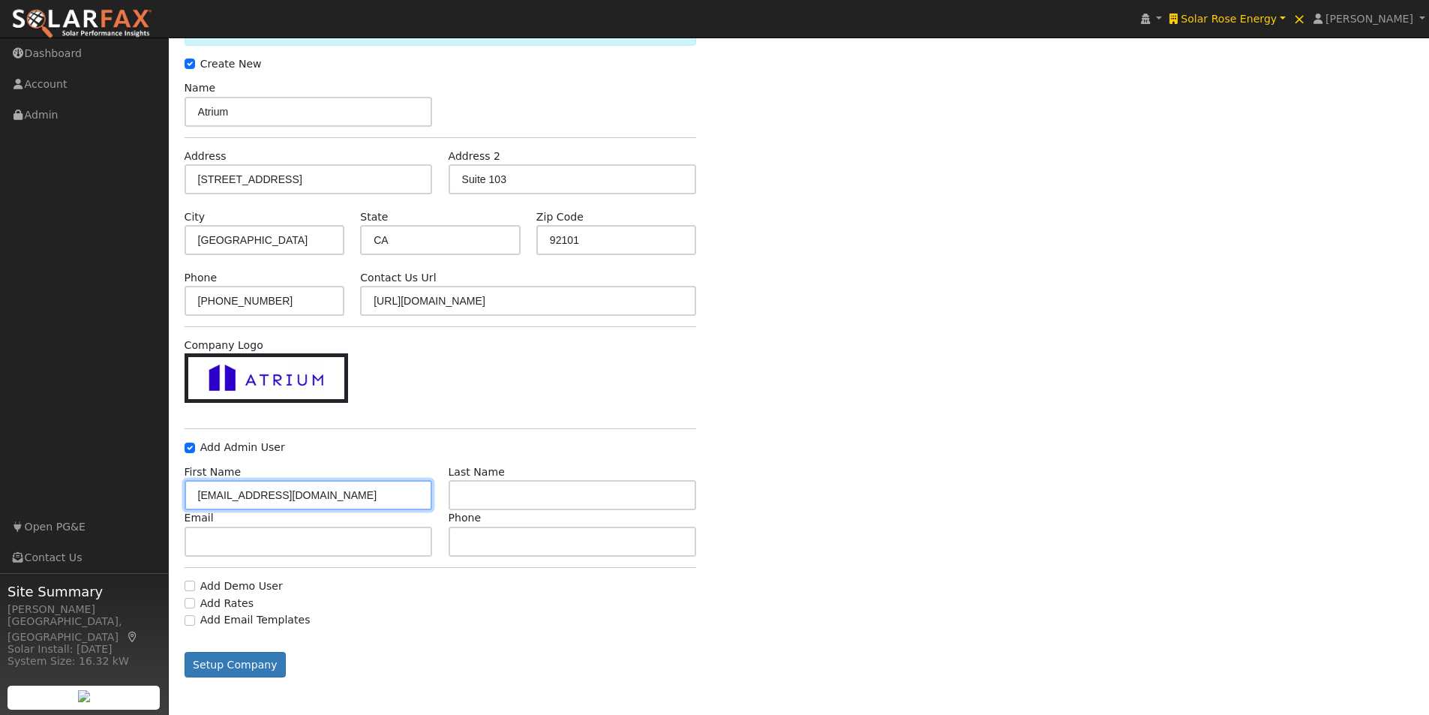
drag, startPoint x: 337, startPoint y: 498, endPoint x: 170, endPoint y: 483, distance: 167.2
click at [170, 483] on div "User Profile First name Last name Email Email Notifications No Emails No Emails…" at bounding box center [799, 321] width 1261 height 788
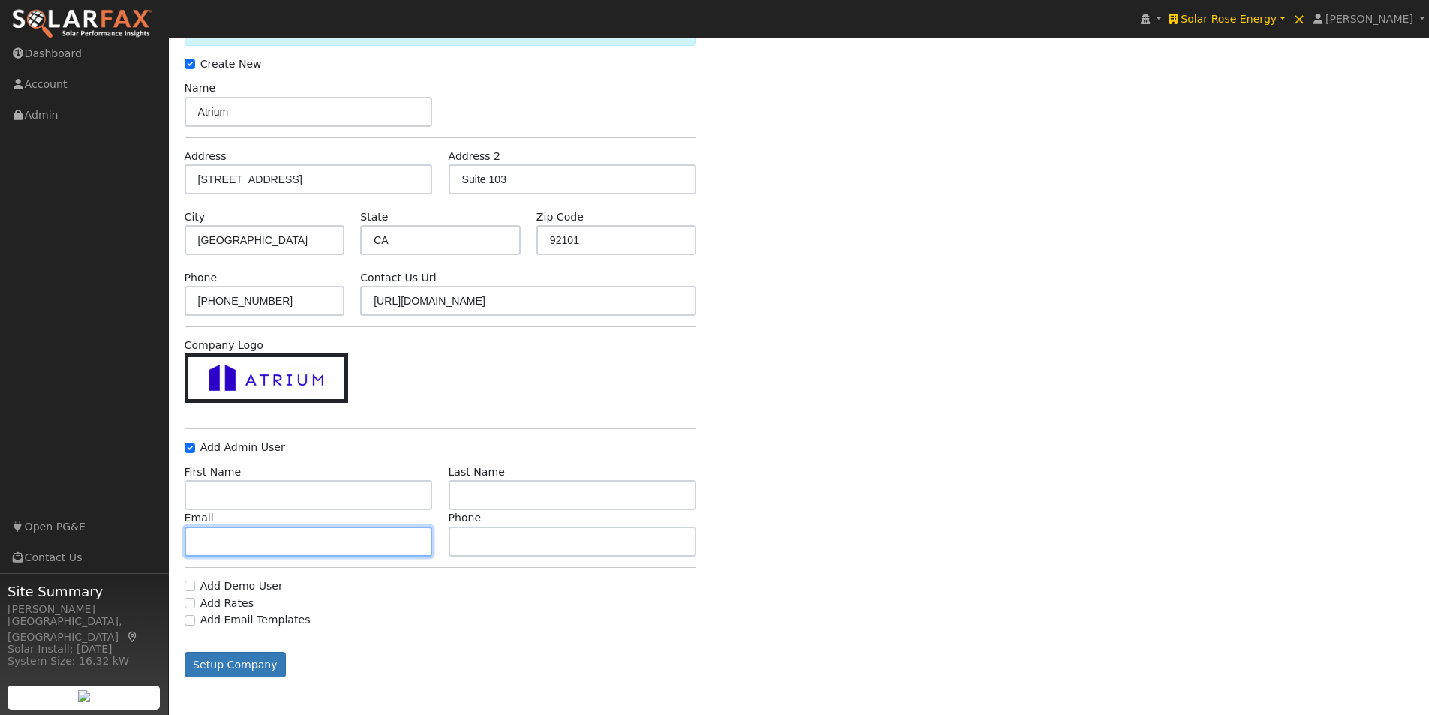
click at [323, 536] on input "text" at bounding box center [309, 542] width 248 height 30
paste input "sri@save.energy"
drag, startPoint x: 221, startPoint y: 533, endPoint x: 143, endPoint y: 535, distance: 78.0
click at [134, 542] on div "installed Solar Rose Energy Solar Rose Energy Solar Rose Energy × × Leroy Coffm…" at bounding box center [714, 321] width 1429 height 788
type input "sri@save.energy"
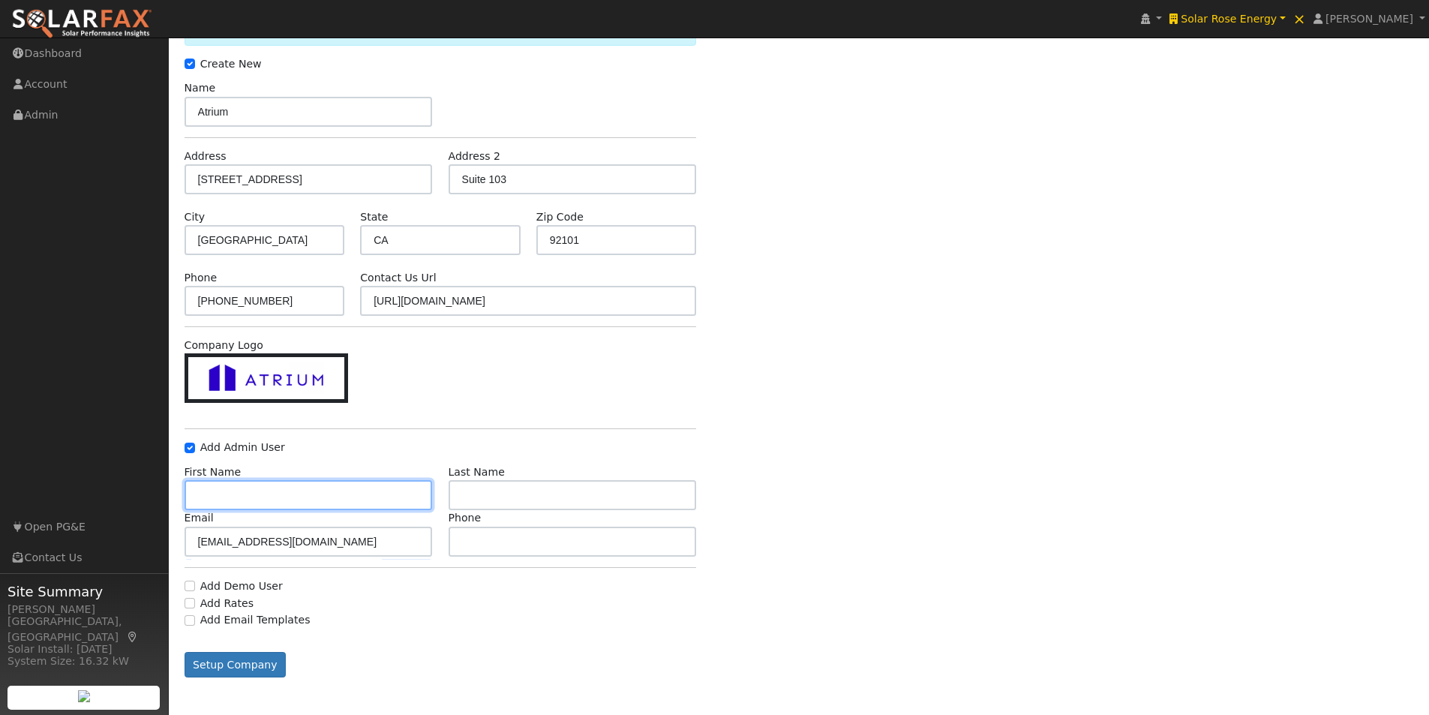
click at [262, 492] on input "text" at bounding box center [309, 495] width 248 height 30
type input "Sri"
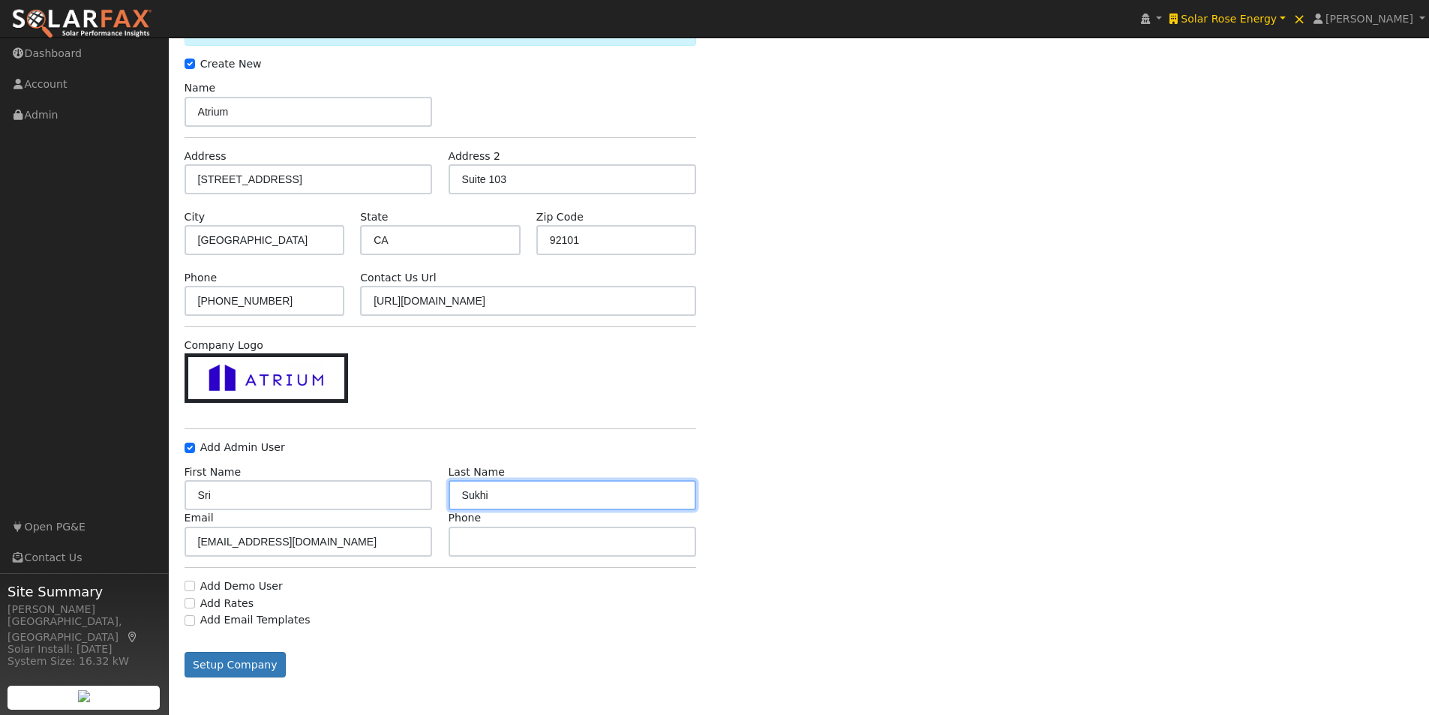
type input "Sukhi"
click at [226, 663] on button "Setup Company" at bounding box center [236, 665] width 102 height 26
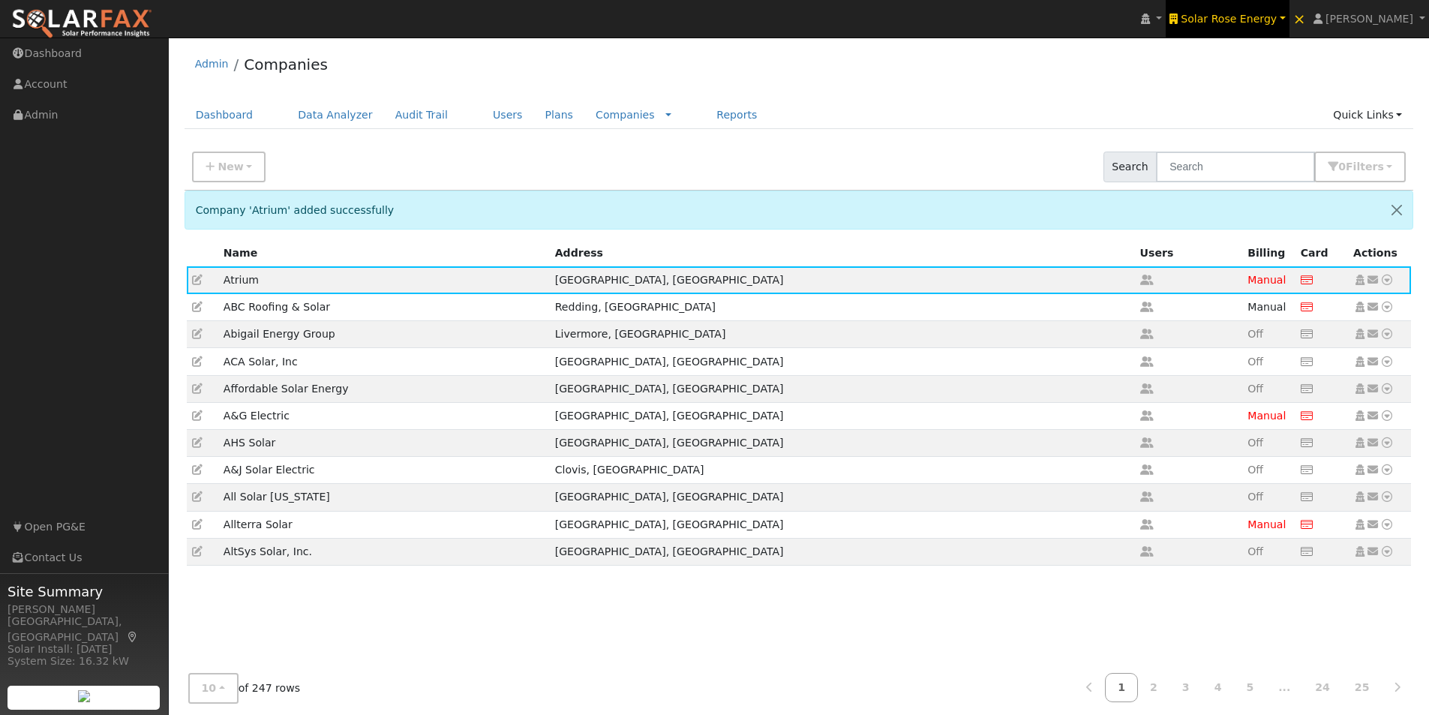
click at [1259, 10] on link "Solar Rose Energy" at bounding box center [1228, 19] width 124 height 38
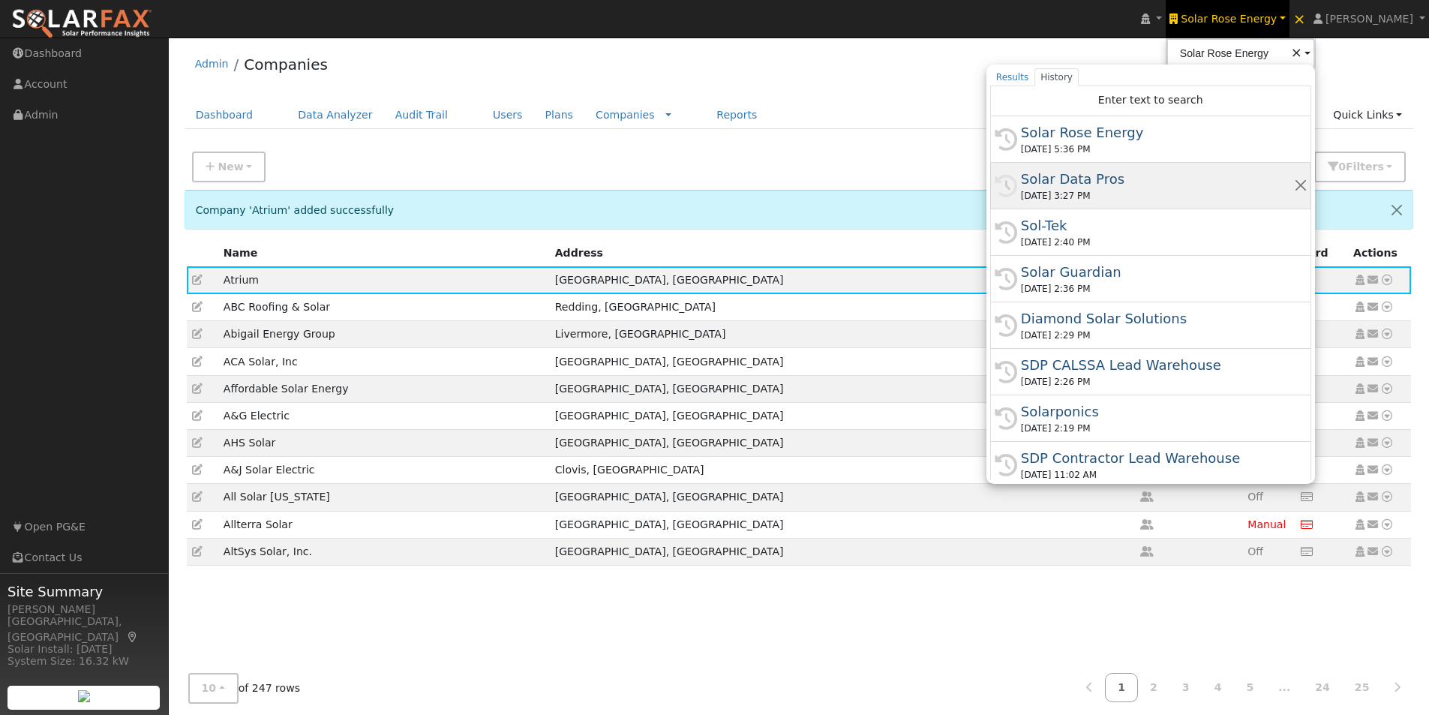
click at [1088, 176] on div "Solar Data Pros" at bounding box center [1157, 179] width 273 height 20
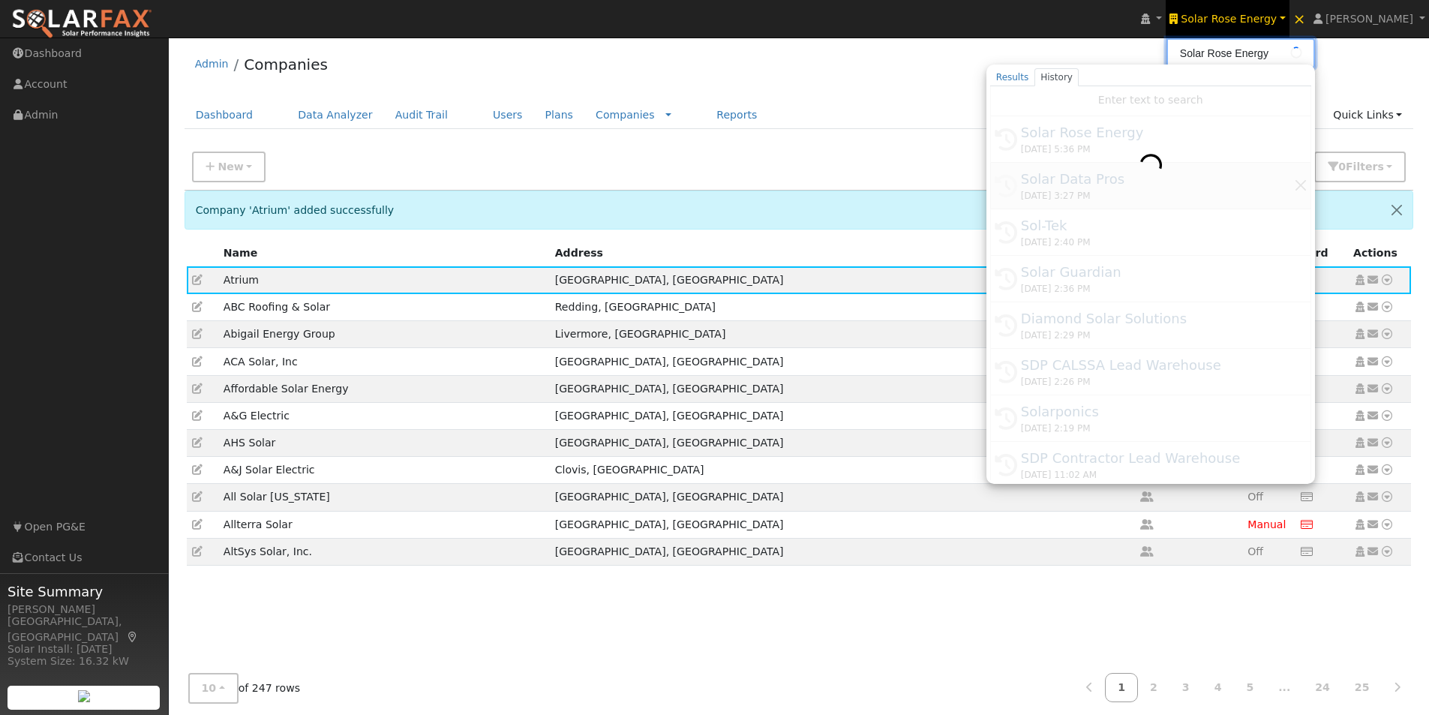
type input "Solar Data Pros"
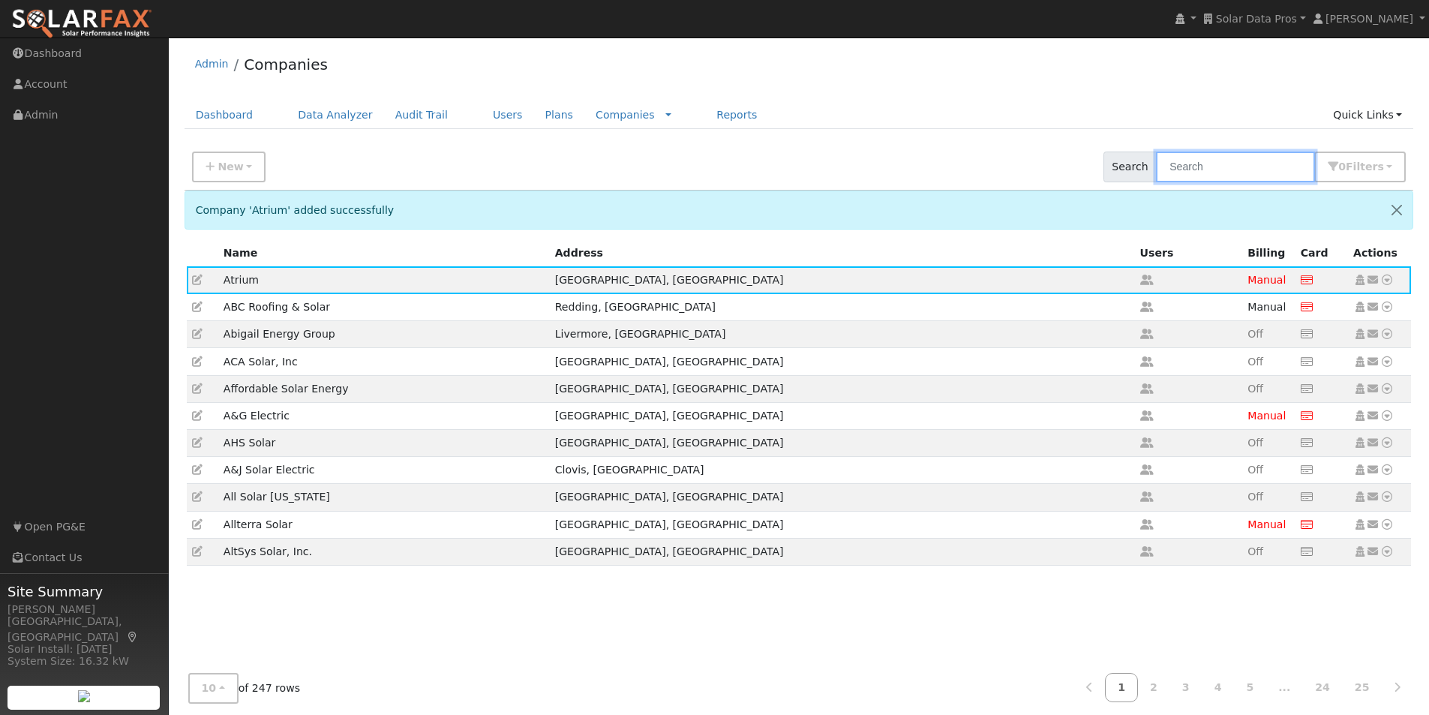
drag, startPoint x: 1306, startPoint y: 170, endPoint x: 1284, endPoint y: 152, distance: 28.2
click at [1299, 167] on input "text" at bounding box center [1235, 167] width 159 height 31
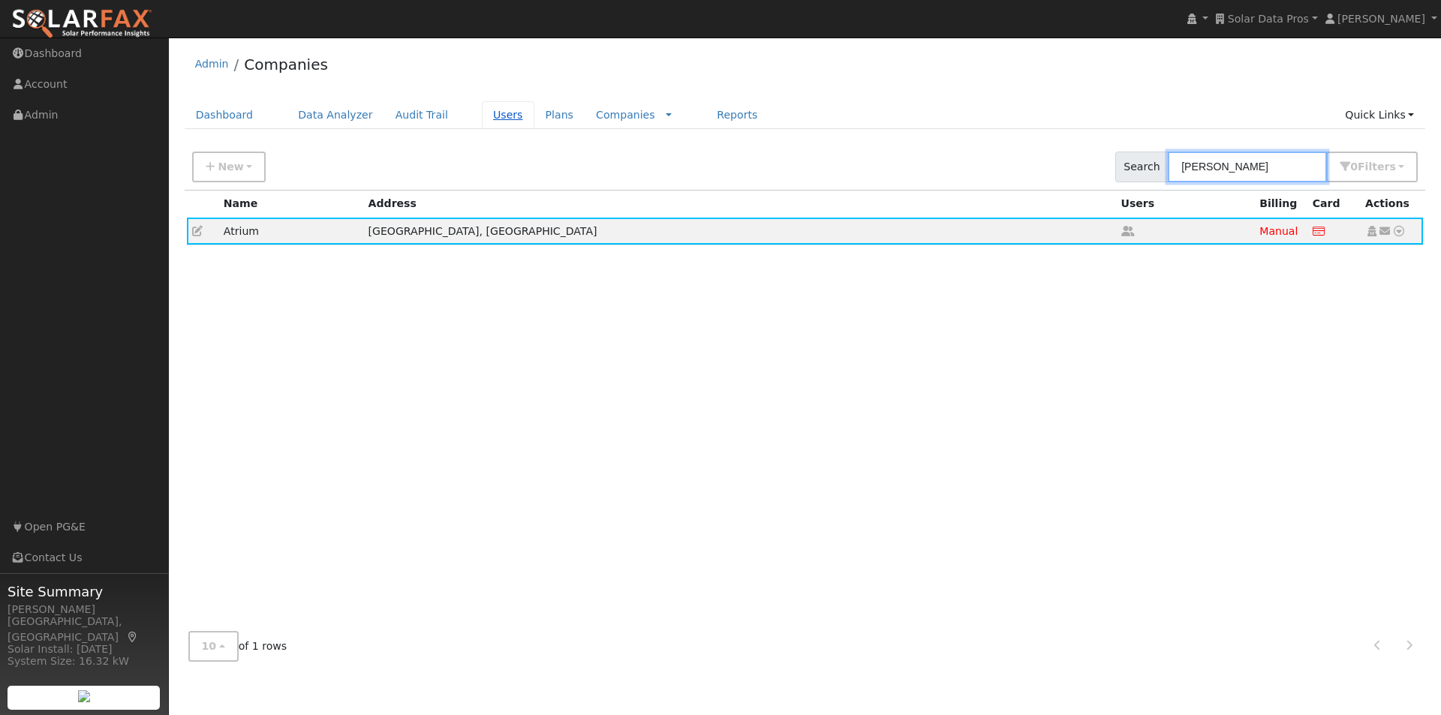
type input "[PERSON_NAME]"
click at [482, 119] on link "Users" at bounding box center [508, 115] width 53 height 28
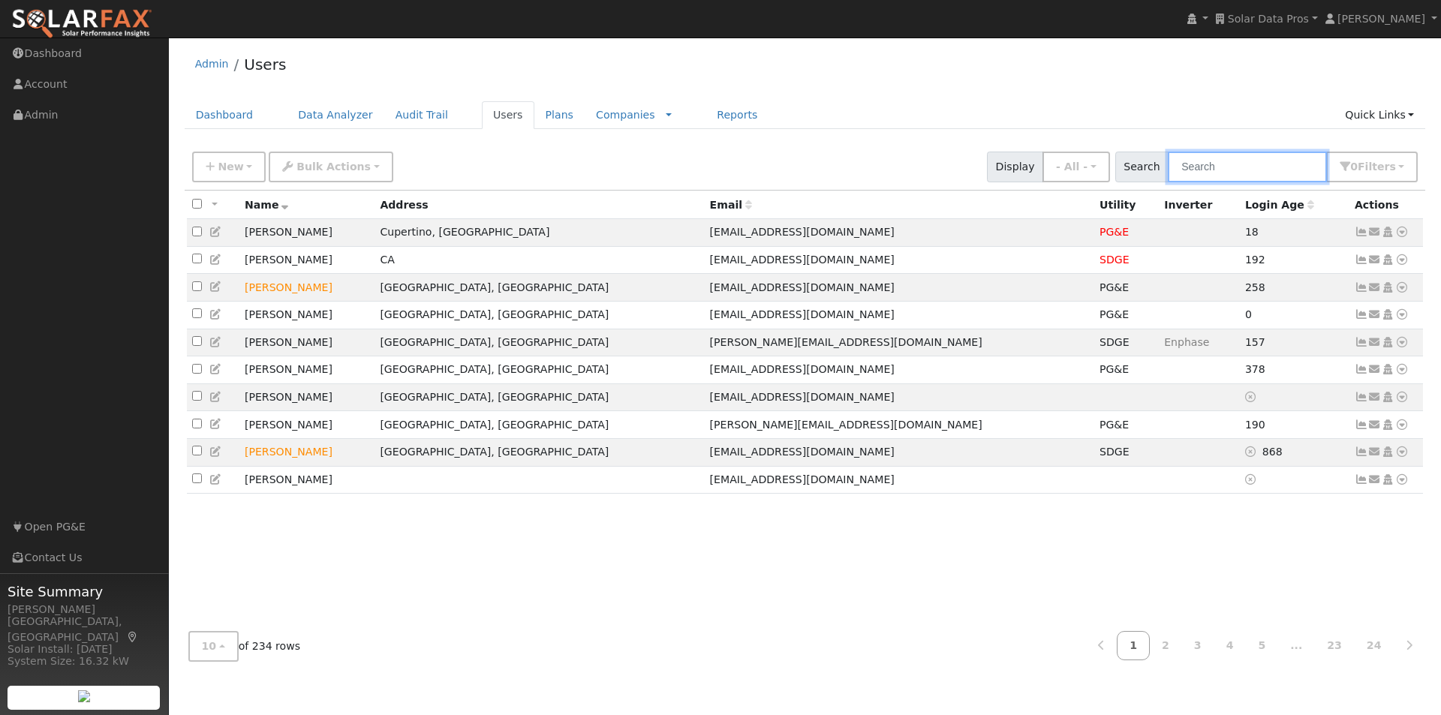
click at [1259, 166] on input "text" at bounding box center [1247, 167] width 159 height 31
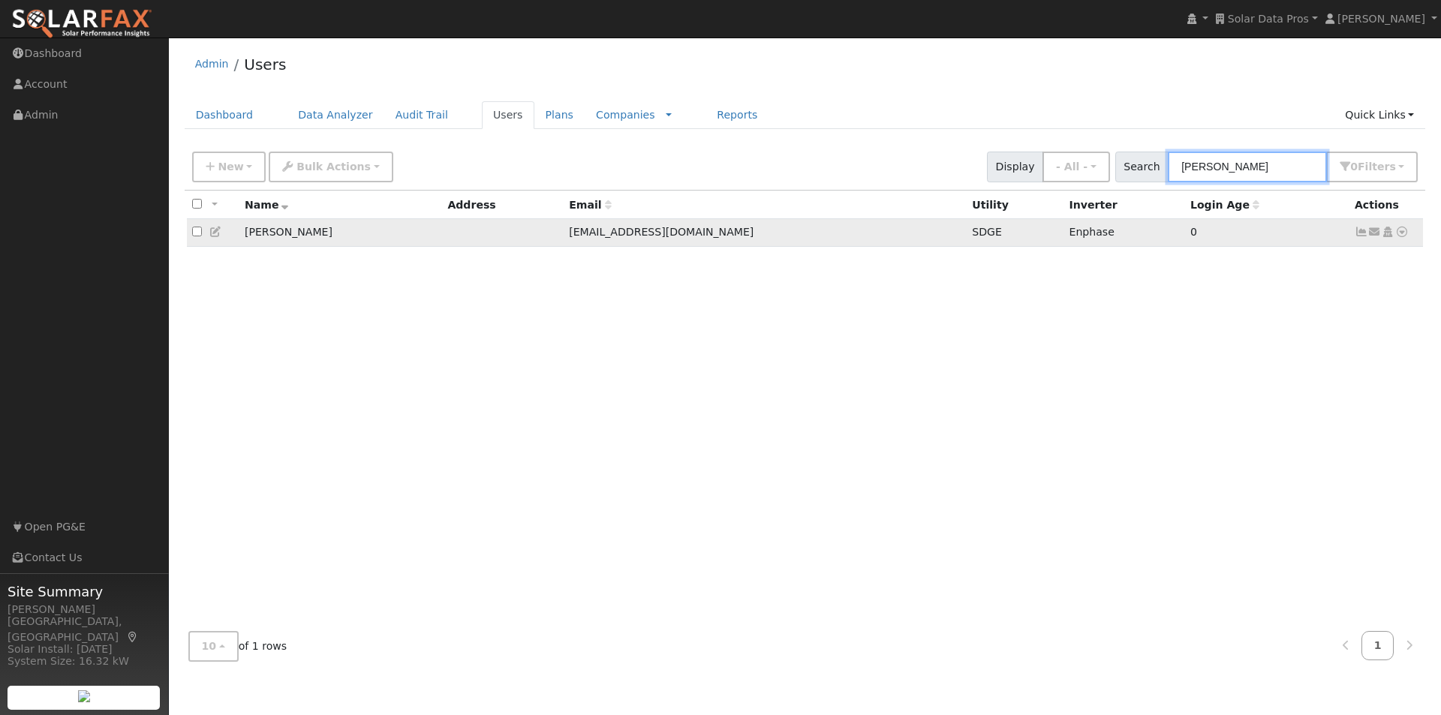
type input "william william"
click at [213, 232] on icon at bounding box center [216, 232] width 14 height 11
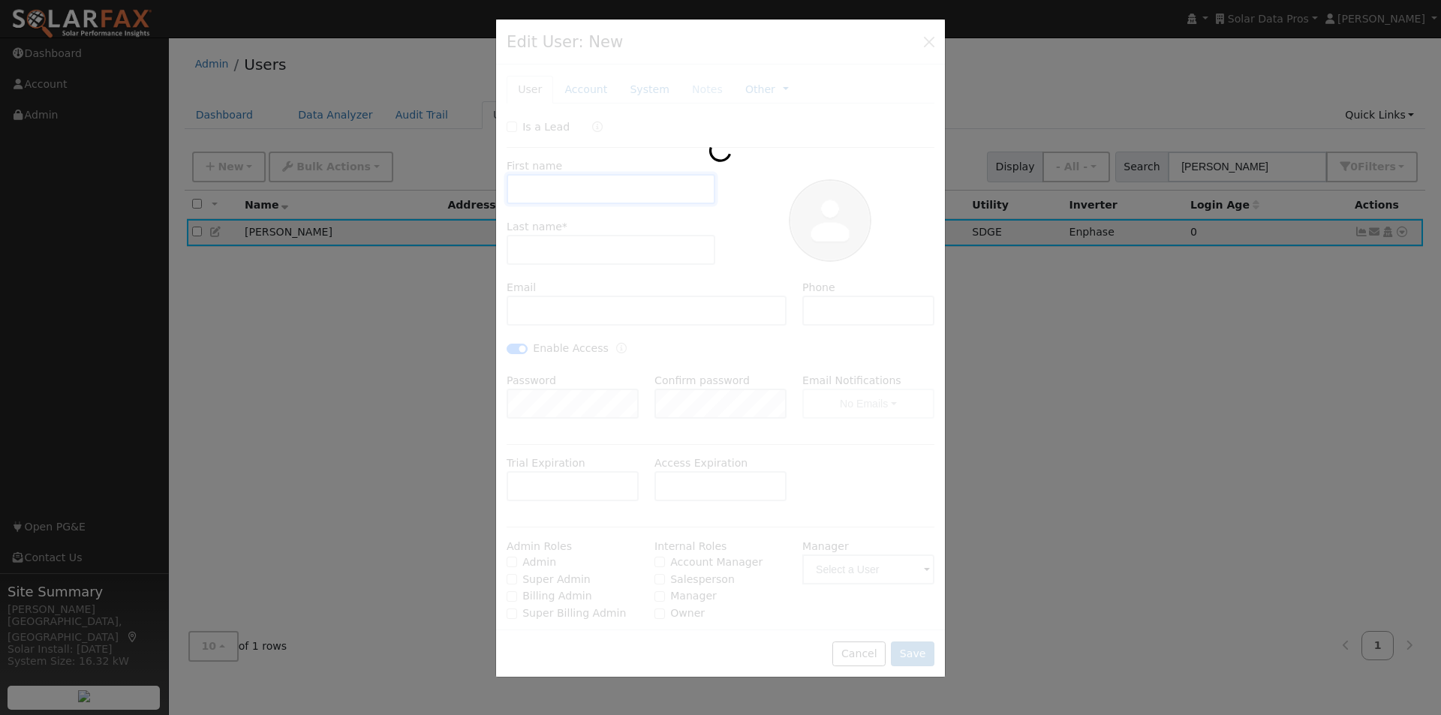
type input "11/06/2025"
type input "William"
type input "w7562222@gmail.com"
checkbox input "true"
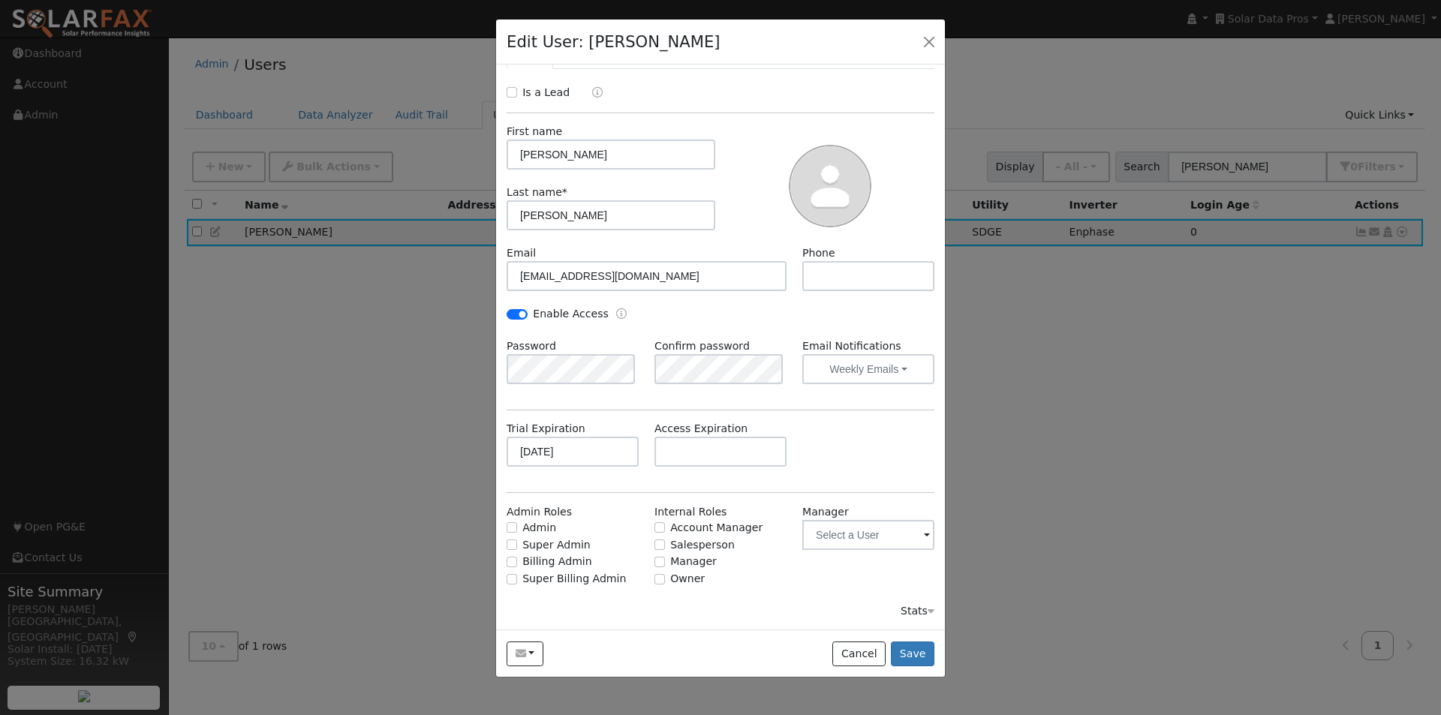
click at [909, 611] on div "Stats" at bounding box center [917, 611] width 34 height 16
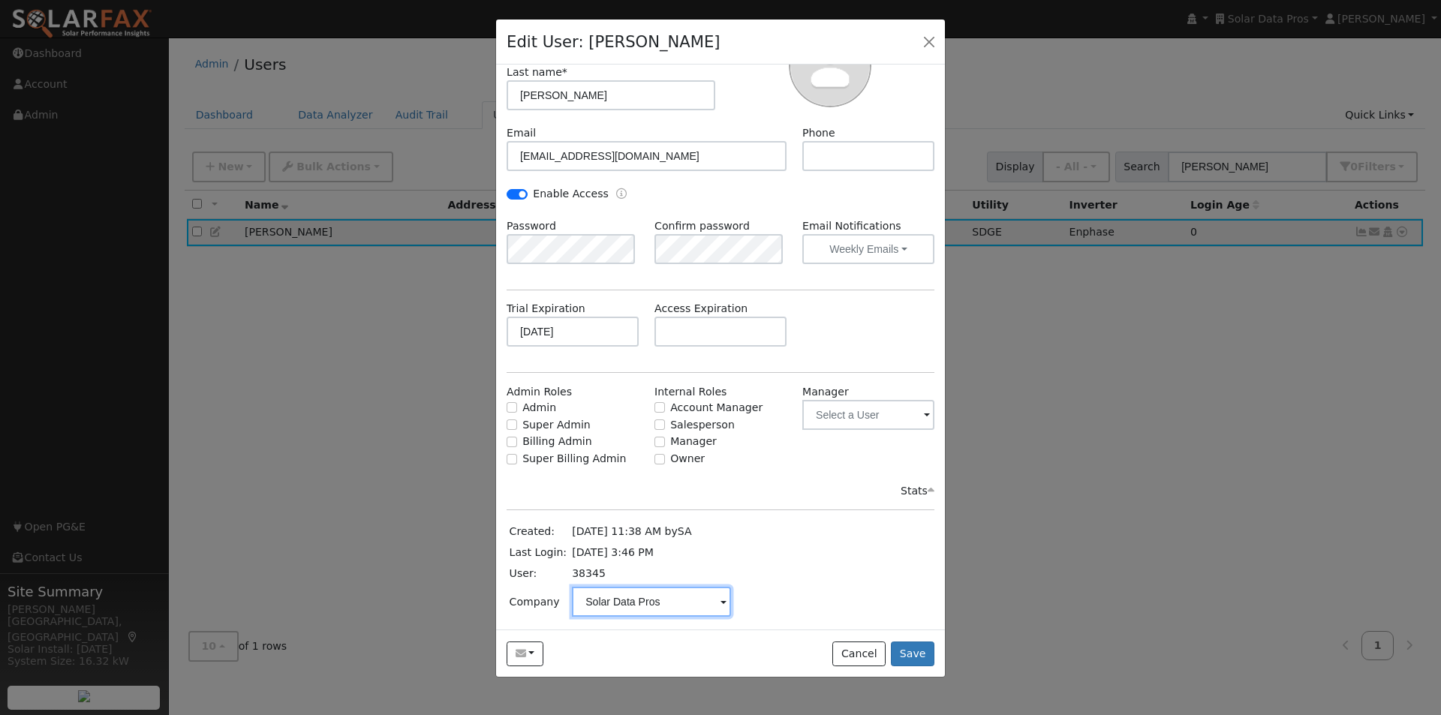
click at [697, 599] on input "Solar Data Pros" at bounding box center [651, 602] width 159 height 30
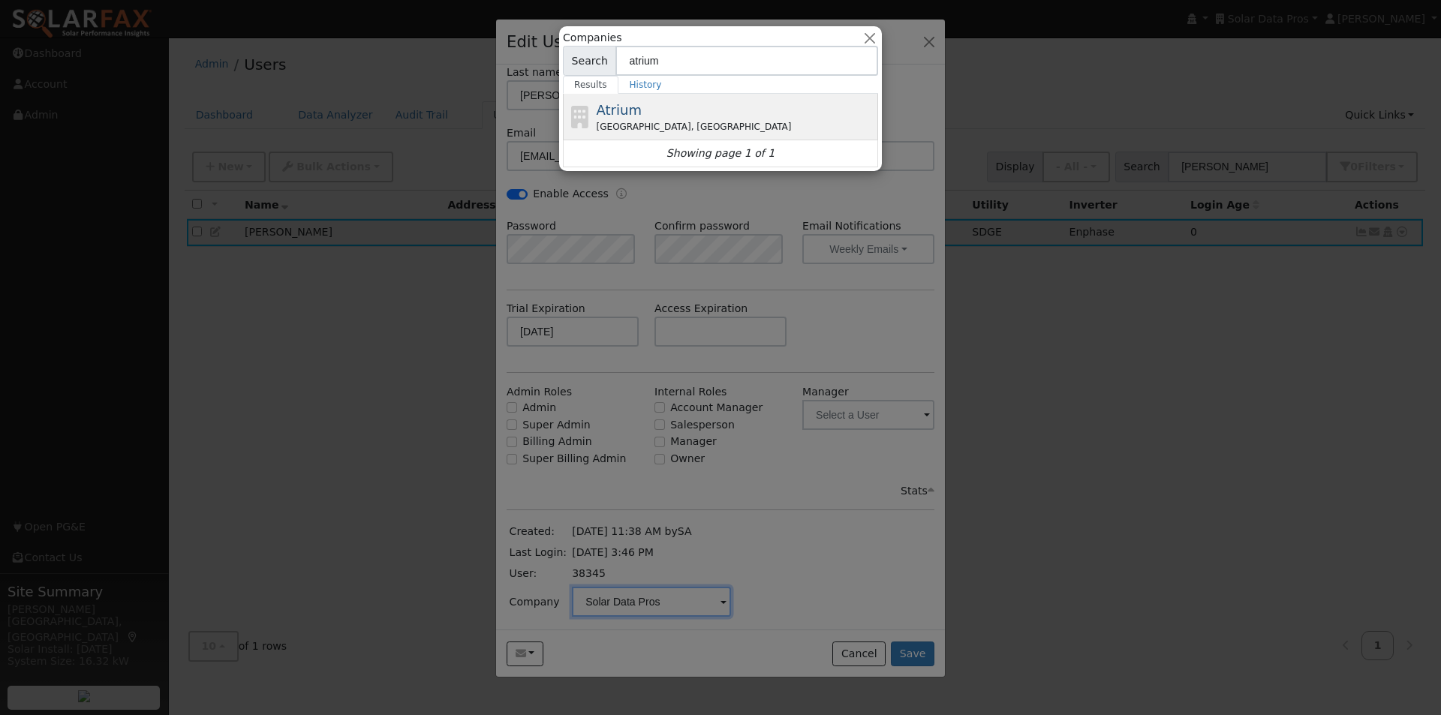
type input "atrium"
click at [622, 107] on span "Atrium" at bounding box center [619, 110] width 45 height 16
type input "Atrium"
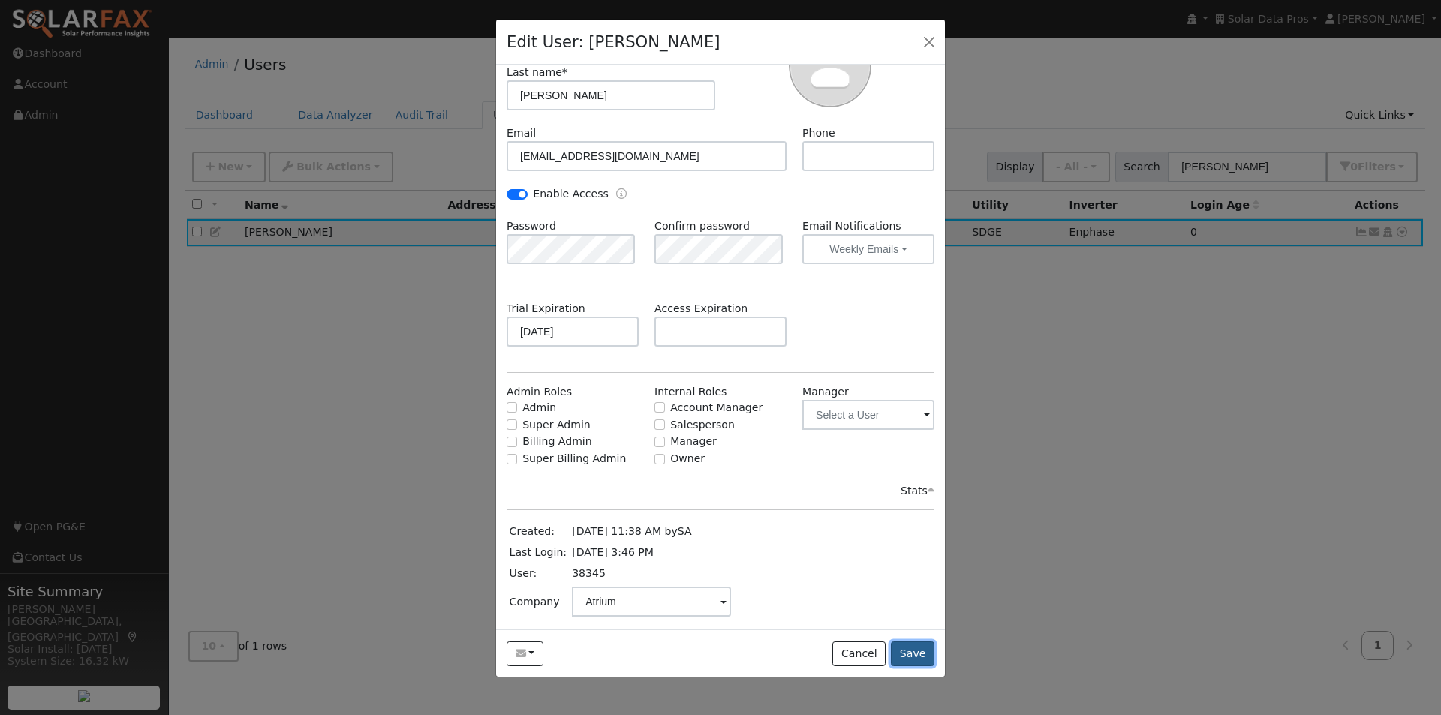
click at [911, 651] on button "Save" at bounding box center [913, 655] width 44 height 26
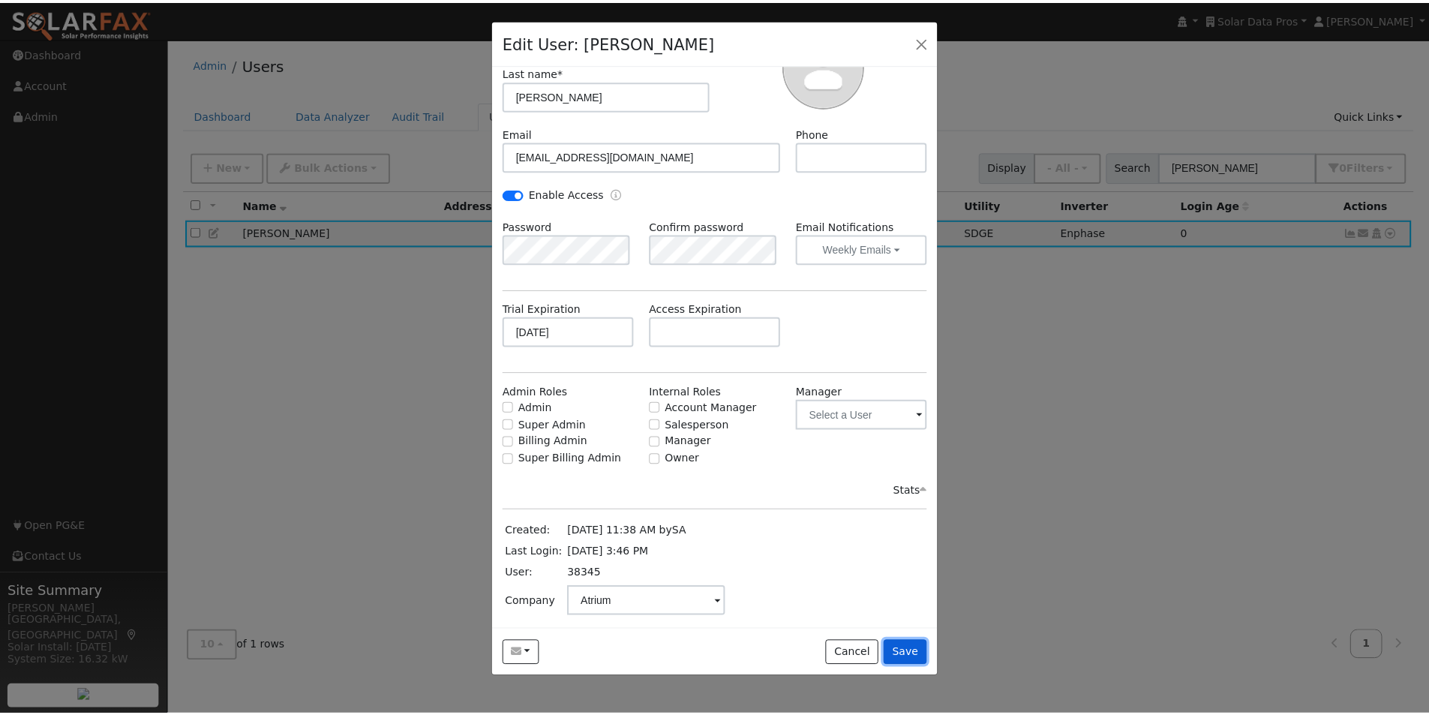
scroll to position [0, 0]
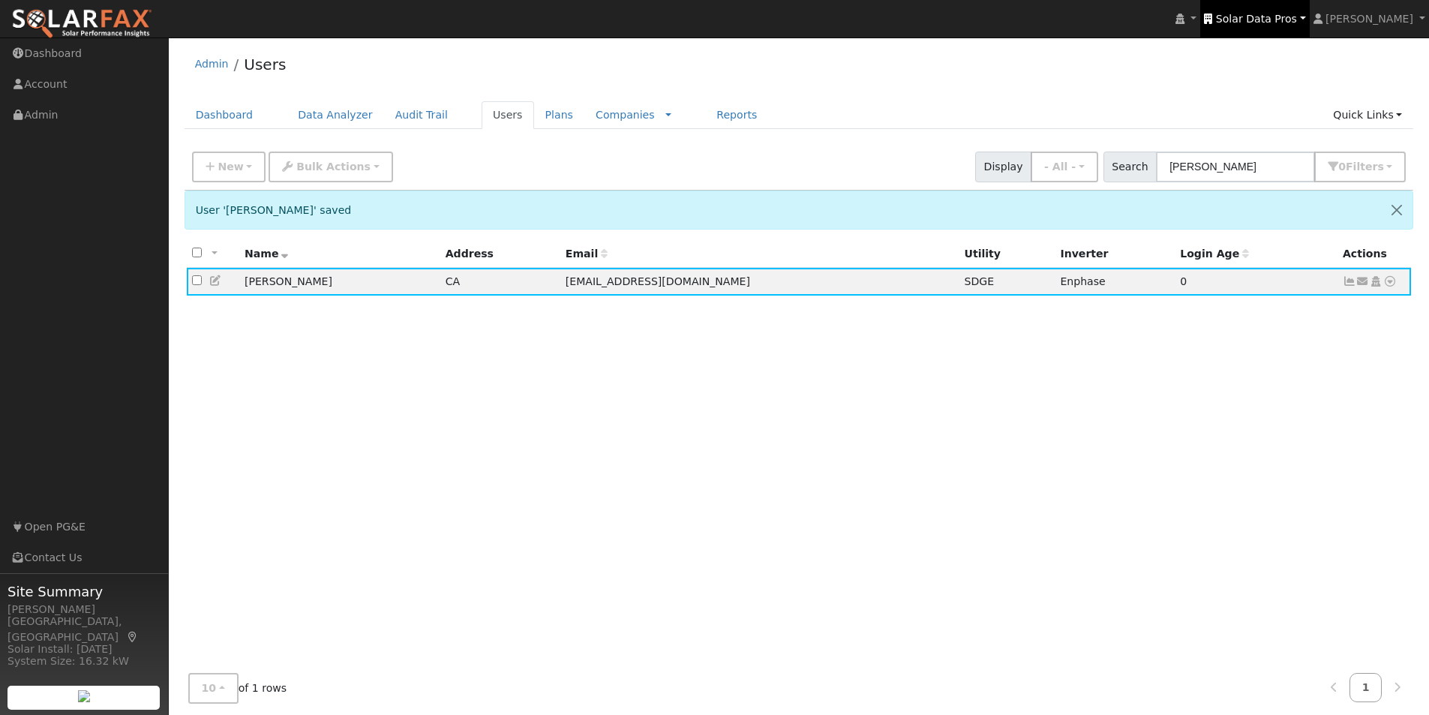
click at [1290, 13] on span "Solar Data Pros" at bounding box center [1256, 19] width 81 height 12
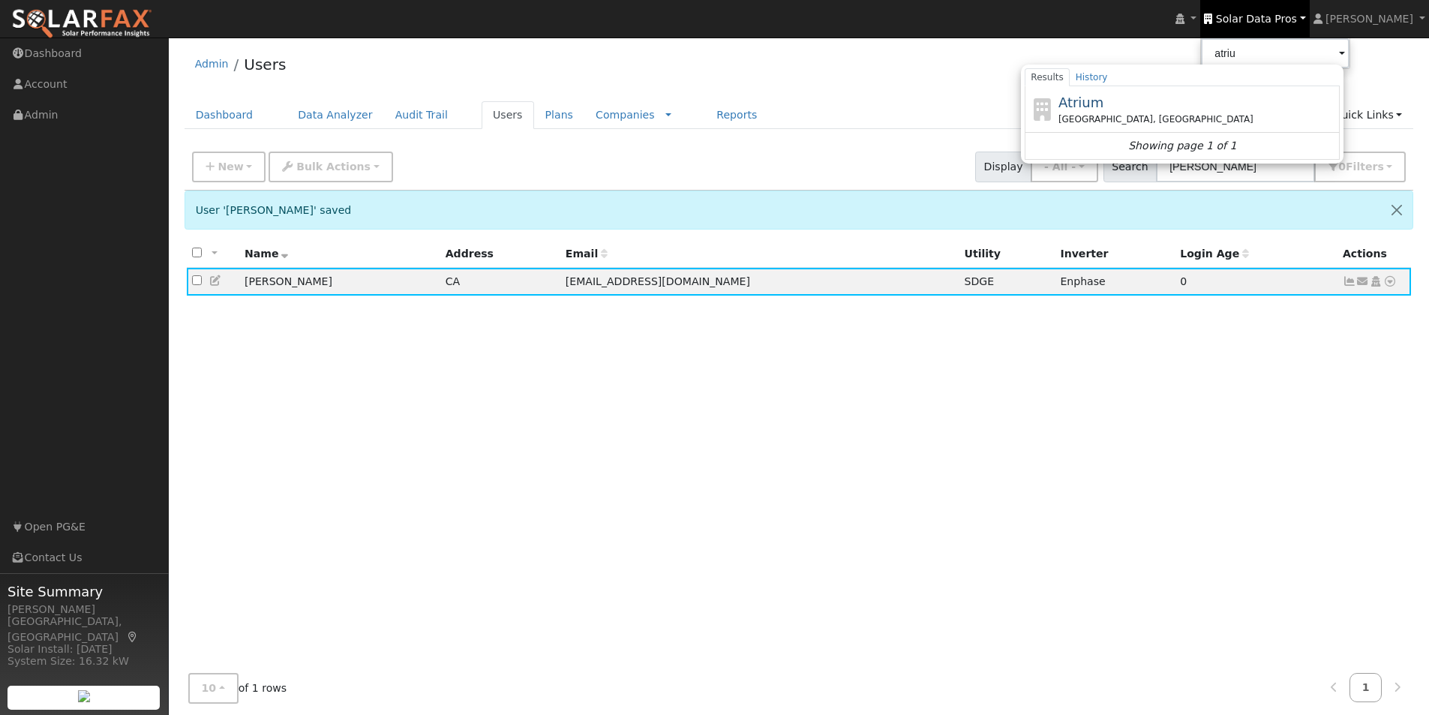
click at [1100, 103] on span "Atrium" at bounding box center [1081, 103] width 45 height 16
type input "Atrium"
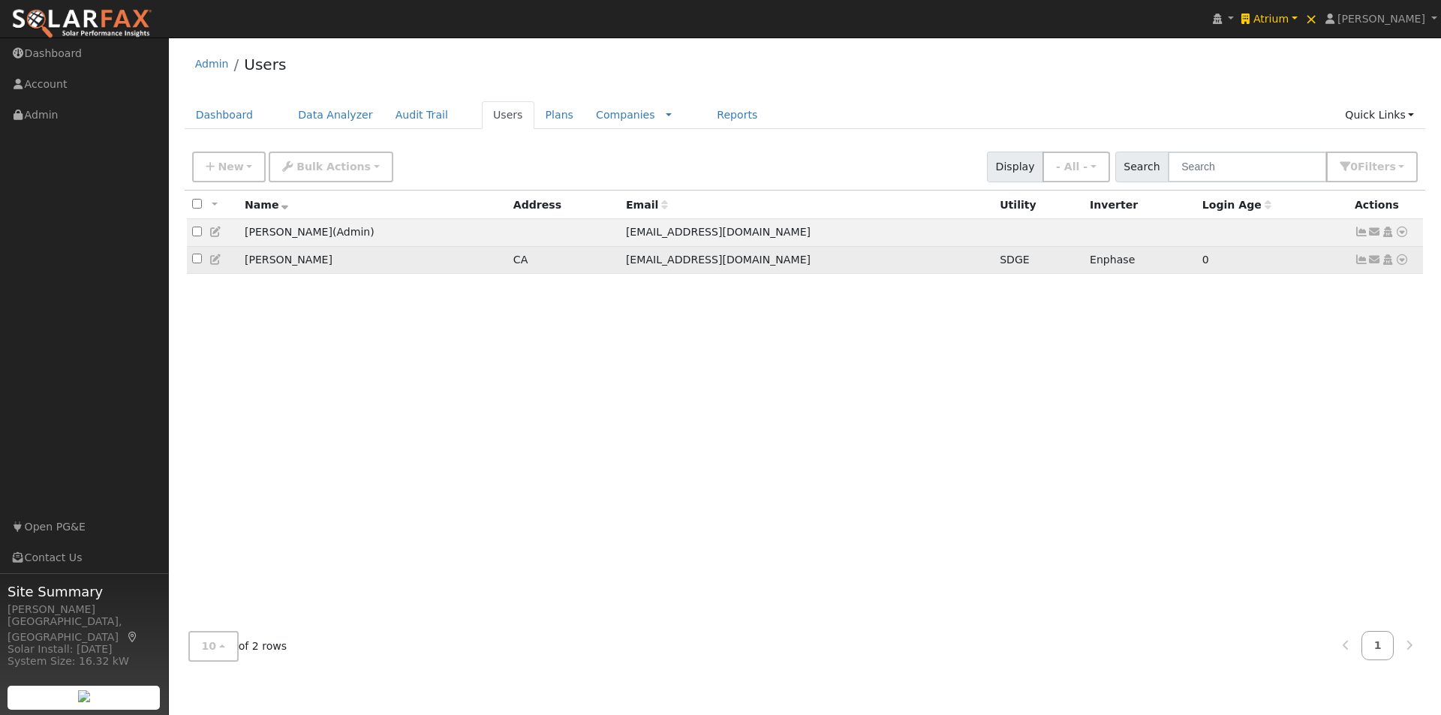
click at [214, 261] on icon at bounding box center [216, 259] width 14 height 11
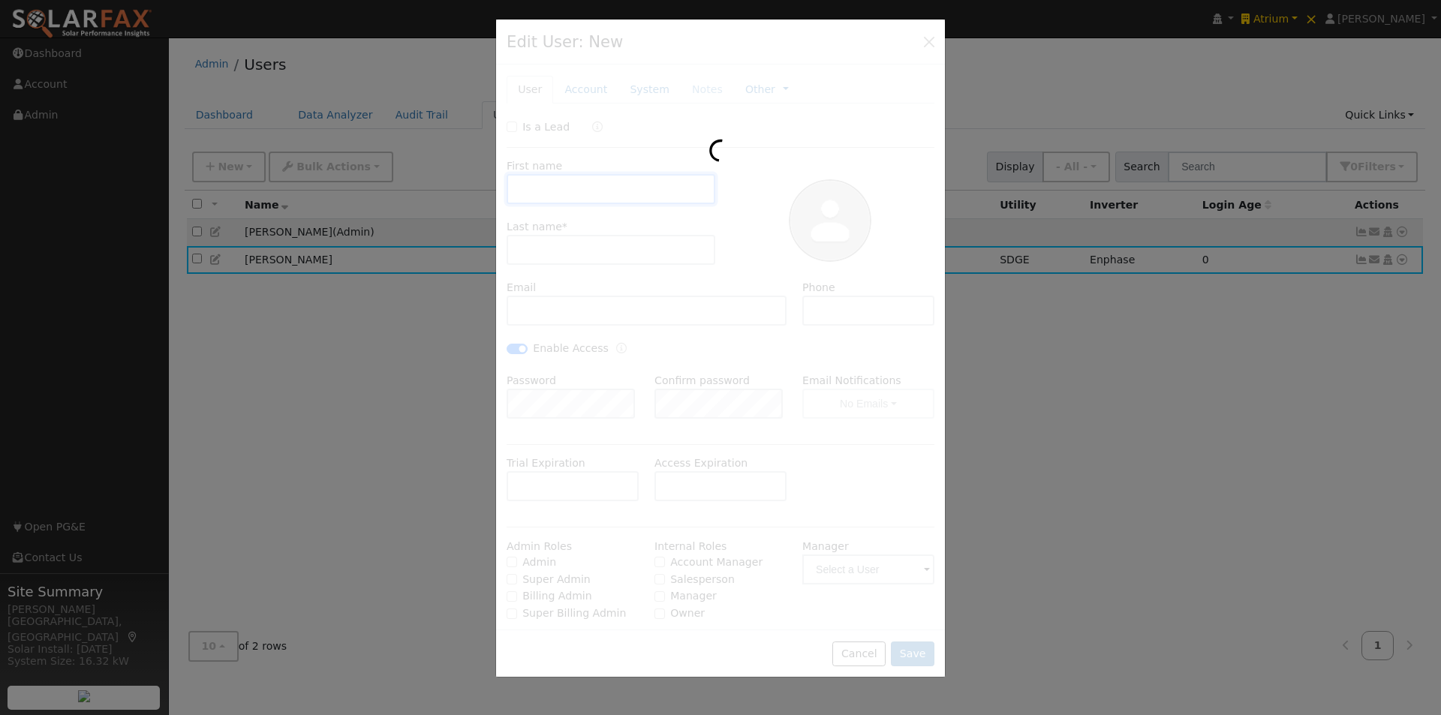
type input "11/06/2025"
type input "William"
type input "w7562222@gmail.com"
checkbox input "true"
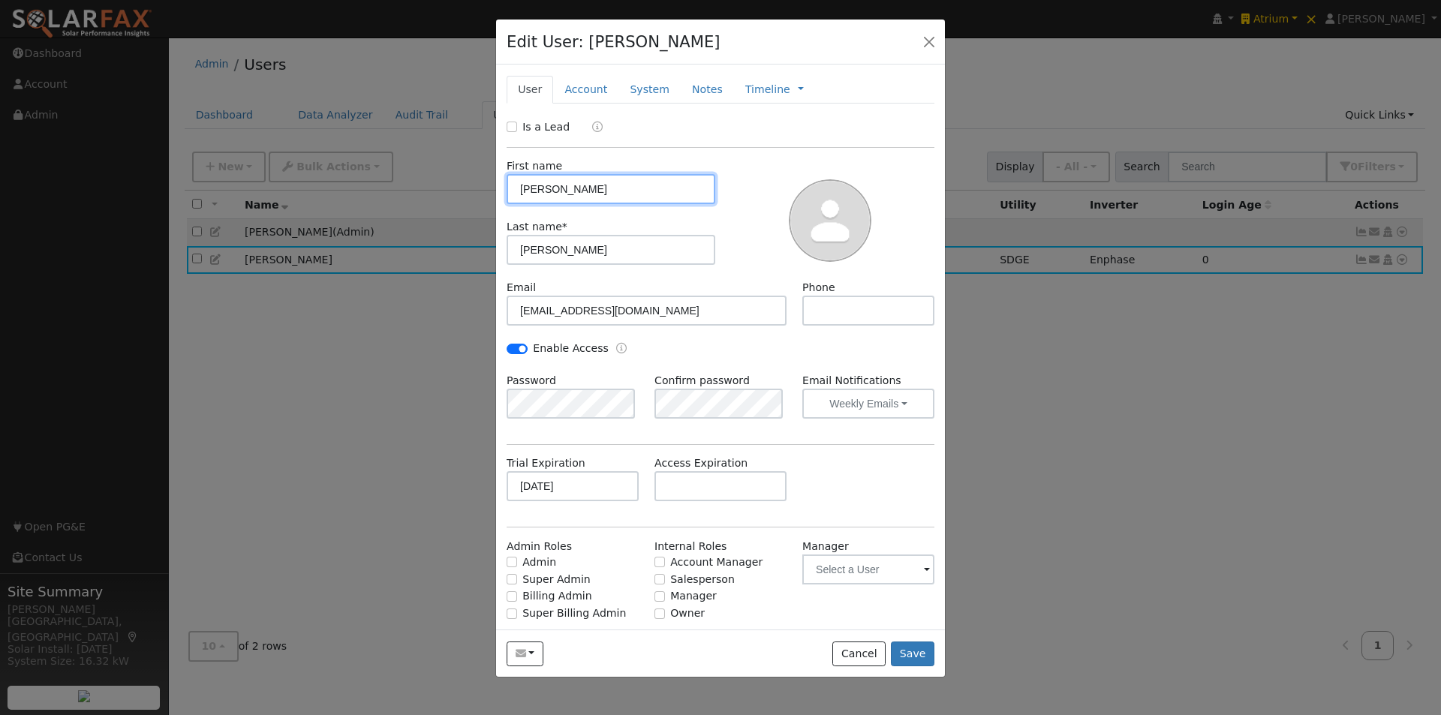
drag, startPoint x: 609, startPoint y: 188, endPoint x: 435, endPoint y: 169, distance: 174.4
click at [435, 169] on div "Edit User: William William Default Account Default Account CA 90210 Primary Acc…" at bounding box center [720, 357] width 1441 height 715
paste input "alter Simon"
type input "[PERSON_NAME]"
paste input "alter Simon"
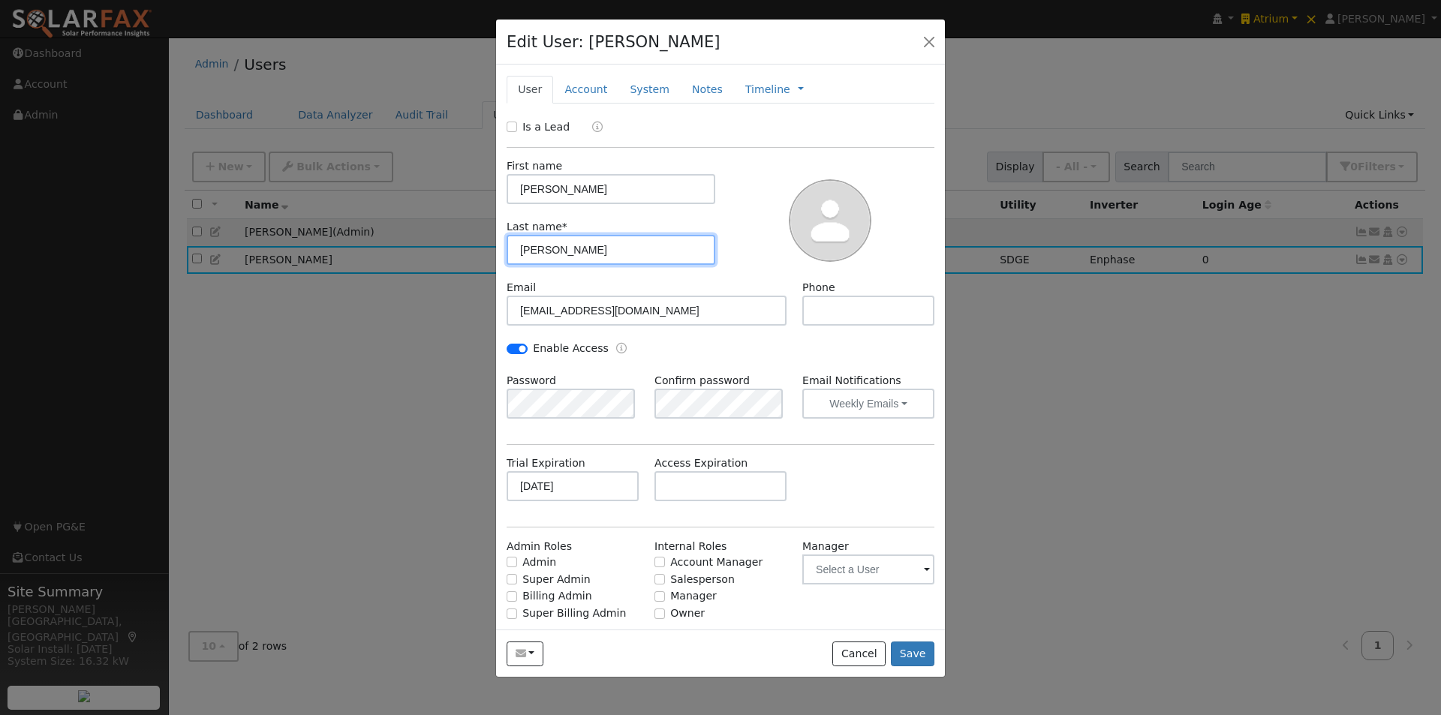
drag, startPoint x: 582, startPoint y: 254, endPoint x: 518, endPoint y: 253, distance: 63.0
click at [458, 254] on div "Edit User: William William Default Account Default Account CA 90210 Primary Acc…" at bounding box center [720, 357] width 1441 height 715
drag, startPoint x: 554, startPoint y: 246, endPoint x: 419, endPoint y: 248, distance: 134.3
click at [419, 248] on div "Edit User: William William Default Account Default Account CA 90210 Primary Acc…" at bounding box center [720, 357] width 1441 height 715
type input "[PERSON_NAME]"
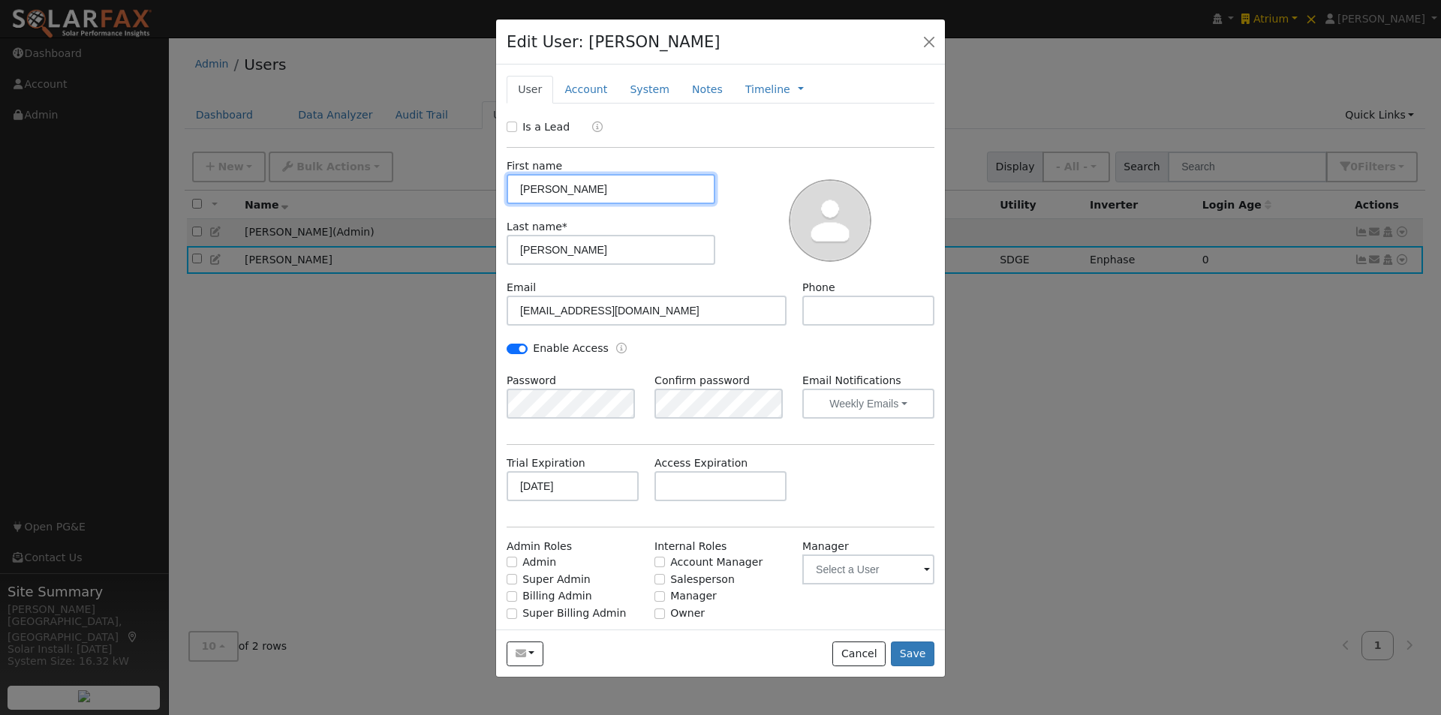
drag, startPoint x: 588, startPoint y: 194, endPoint x: 551, endPoint y: 192, distance: 36.8
click at [551, 192] on input "[PERSON_NAME]" at bounding box center [610, 189] width 209 height 30
type input "Walter"
click at [828, 320] on input "text" at bounding box center [868, 311] width 132 height 30
paste input "858.999.7152"
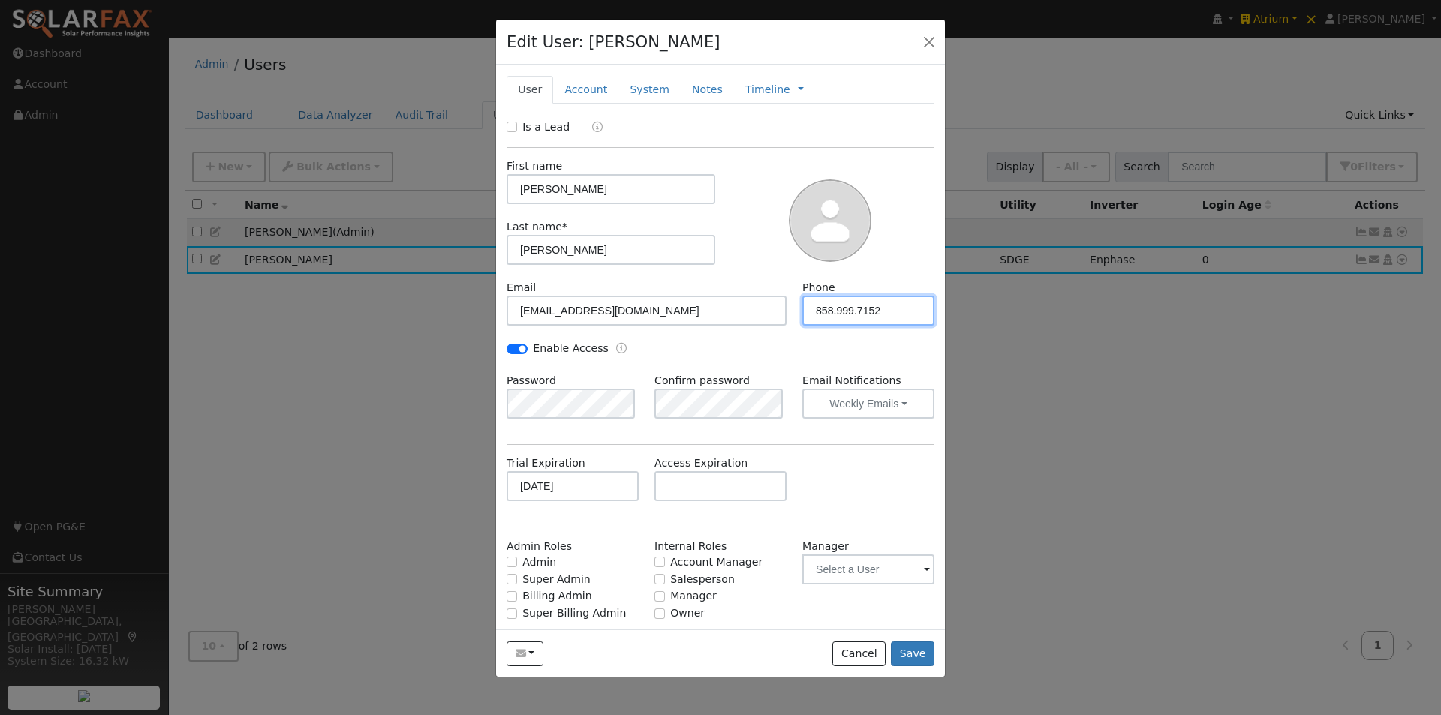
drag, startPoint x: 830, startPoint y: 307, endPoint x: 824, endPoint y: 337, distance: 30.6
click at [830, 309] on input "858.999.7152" at bounding box center [868, 311] width 132 height 30
type input "[PHONE_NUMBER]"
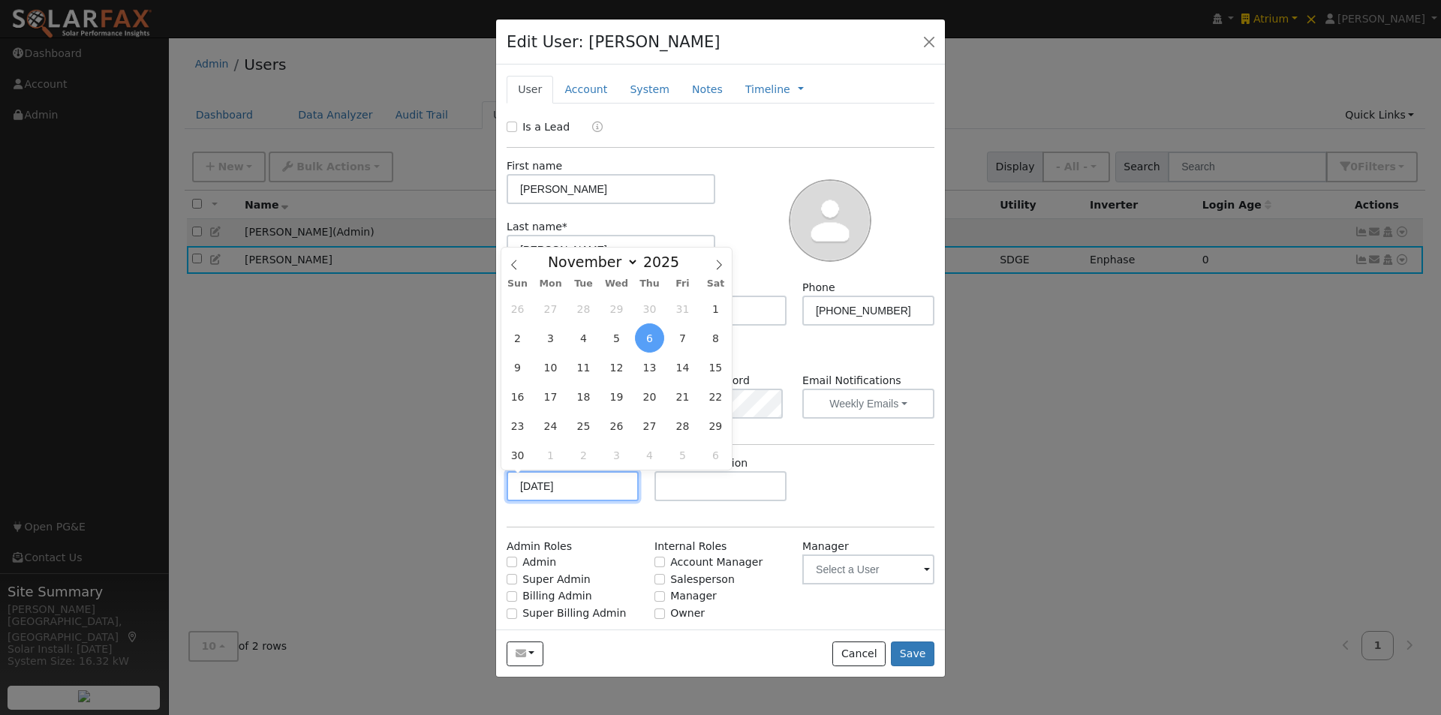
drag, startPoint x: 601, startPoint y: 480, endPoint x: 450, endPoint y: 473, distance: 151.0
click at [450, 473] on div "Edit User: William William Default Account Default Account CA 90210 Primary Acc…" at bounding box center [720, 357] width 1441 height 715
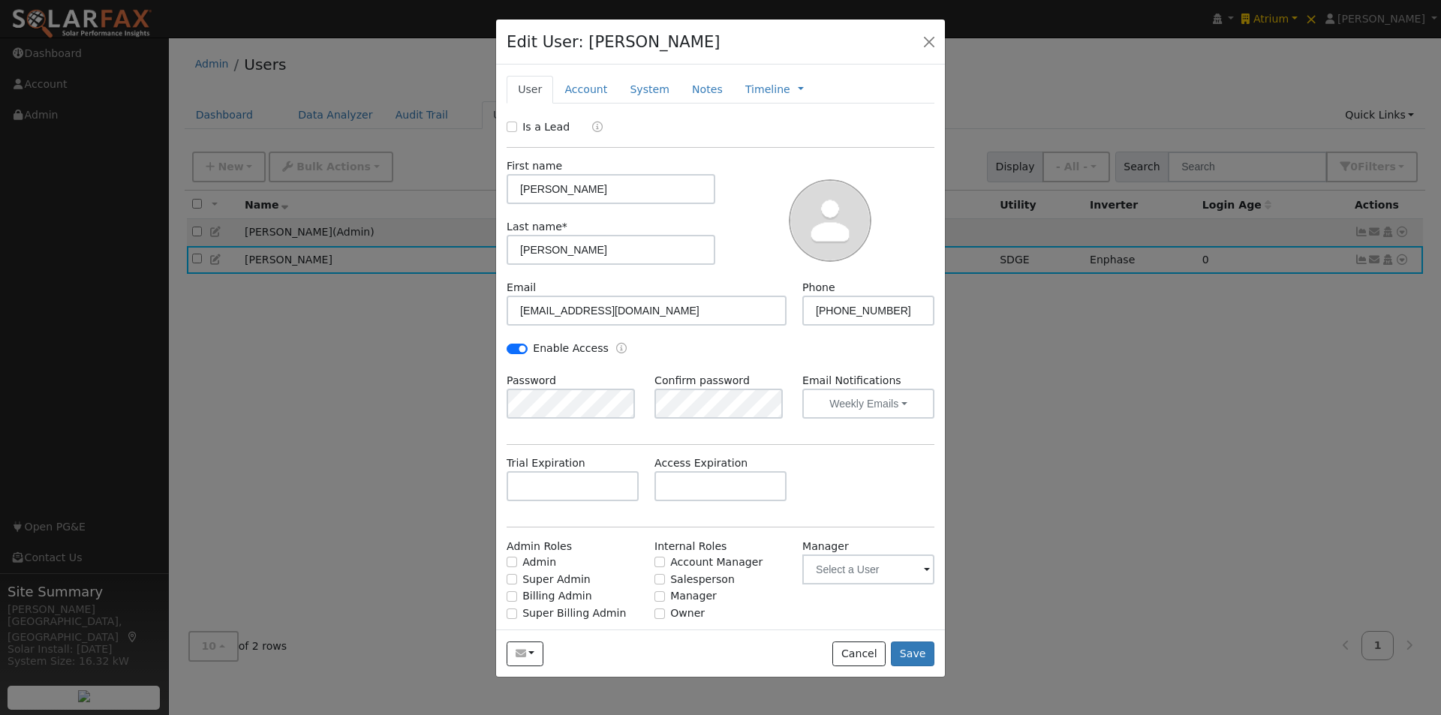
click at [794, 374] on div "Email Notifications Weekly Emails No Emails Daily Emails Weekly Emails Monthly …" at bounding box center [868, 396] width 148 height 46
click at [470, 398] on div "Edit User: William William Default Account Default Account CA 90210 Primary Acc…" at bounding box center [720, 357] width 1441 height 715
click at [732, 359] on div "Enable Access" at bounding box center [720, 357] width 443 height 32
drag, startPoint x: 669, startPoint y: 308, endPoint x: 460, endPoint y: 292, distance: 209.2
click at [437, 298] on div "Edit User: William William Default Account Default Account CA 90210 Primary Acc…" at bounding box center [720, 357] width 1441 height 715
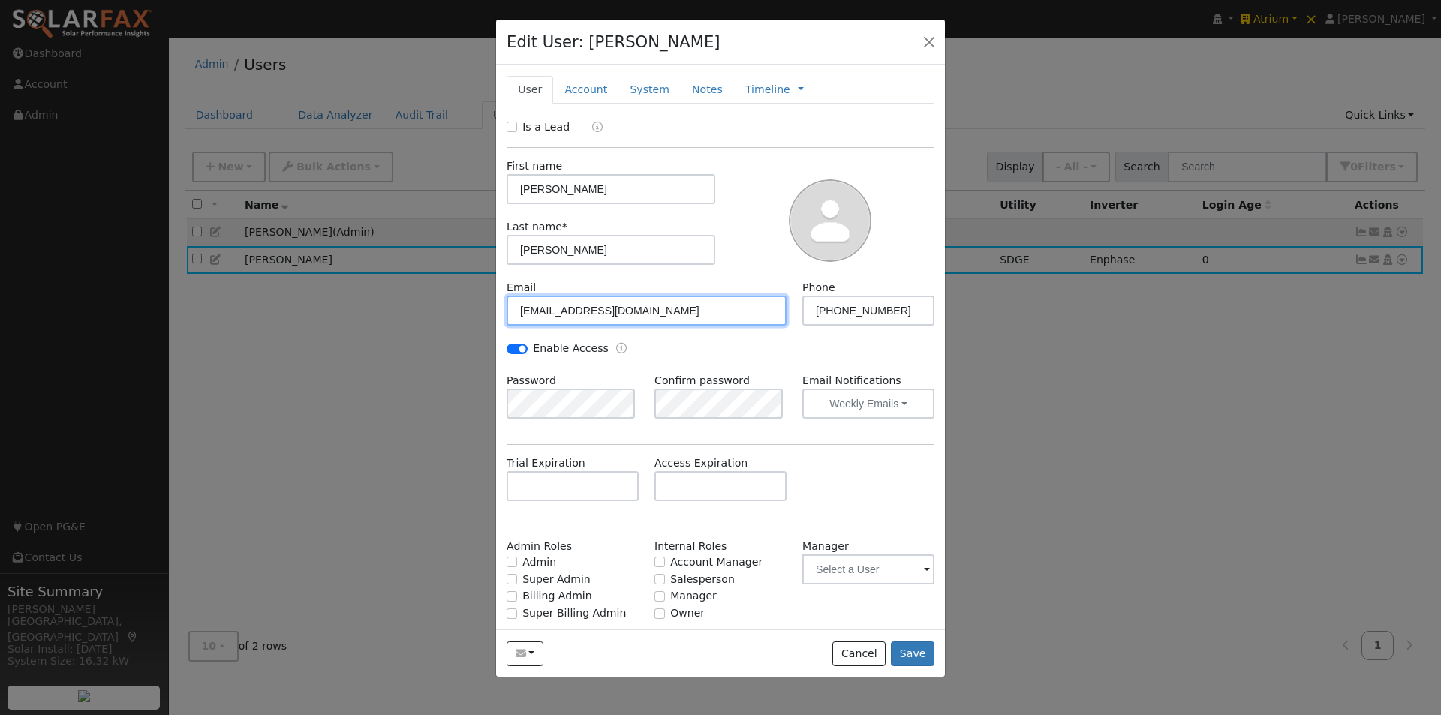
paste input "alter@save.energy"
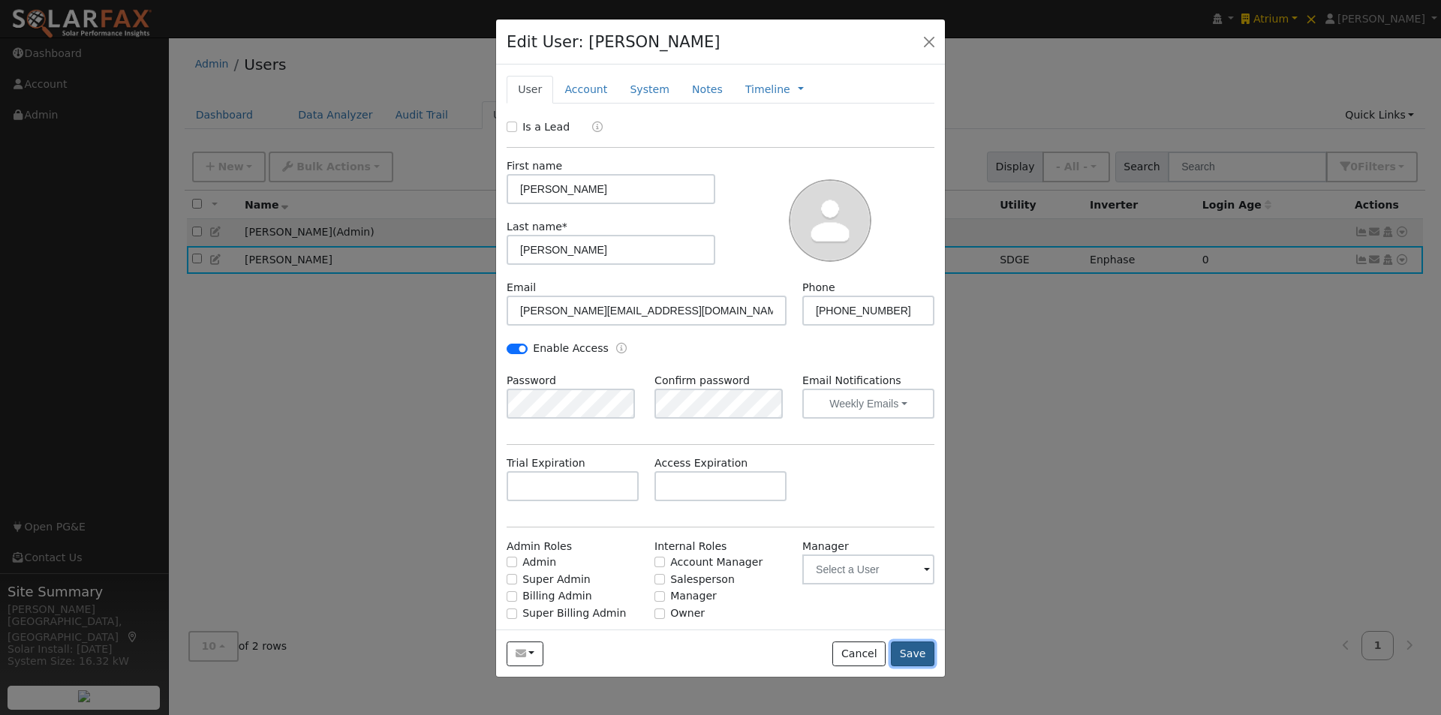
click at [910, 652] on button "Save" at bounding box center [913, 655] width 44 height 26
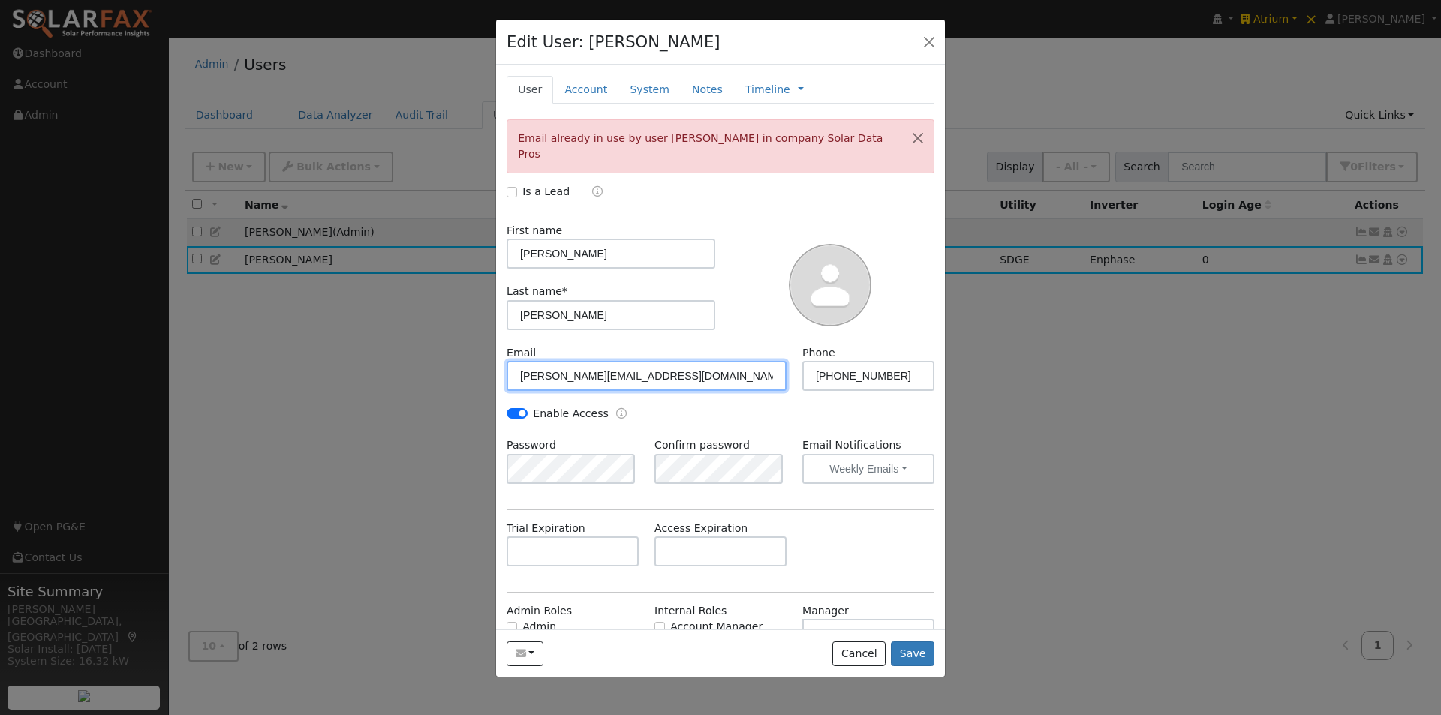
drag, startPoint x: 549, startPoint y: 359, endPoint x: 553, endPoint y: 372, distance: 14.0
click at [548, 361] on input "[PERSON_NAME][EMAIL_ADDRESS][DOMAIN_NAME]" at bounding box center [646, 376] width 280 height 30
type input "walter+atriumacct@save.energy"
click at [911, 658] on button "Save" at bounding box center [913, 655] width 44 height 26
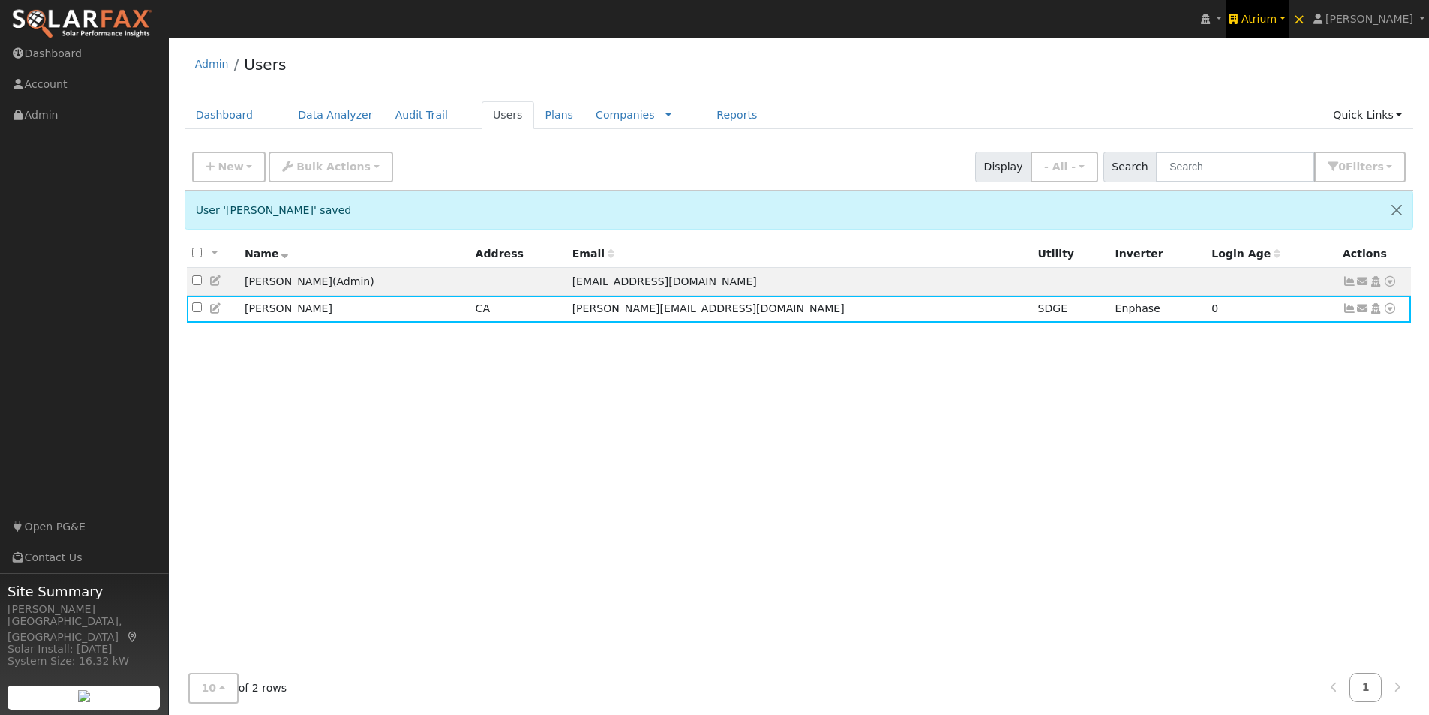
click at [1277, 14] on span "Atrium" at bounding box center [1259, 19] width 35 height 12
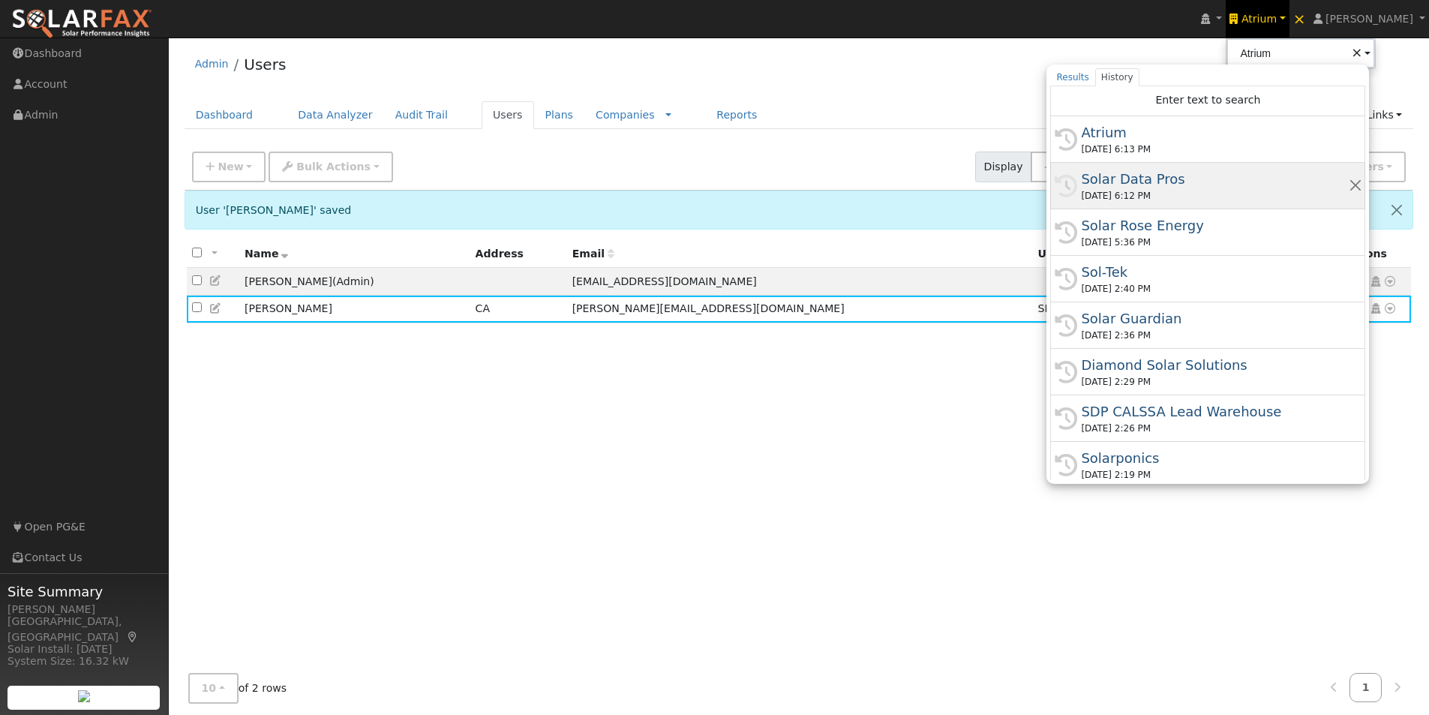
click at [1149, 173] on div "Solar Data Pros" at bounding box center [1214, 179] width 267 height 20
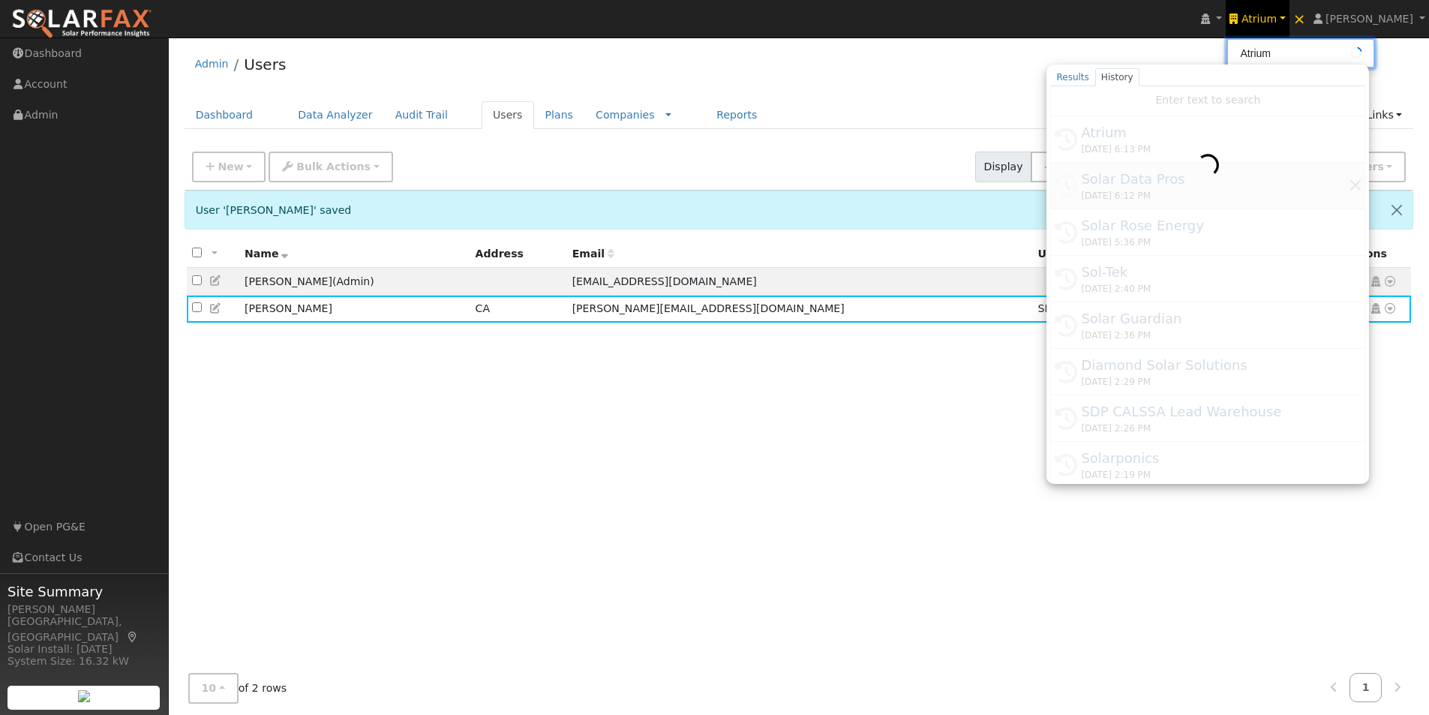
type input "Solar Data Pros"
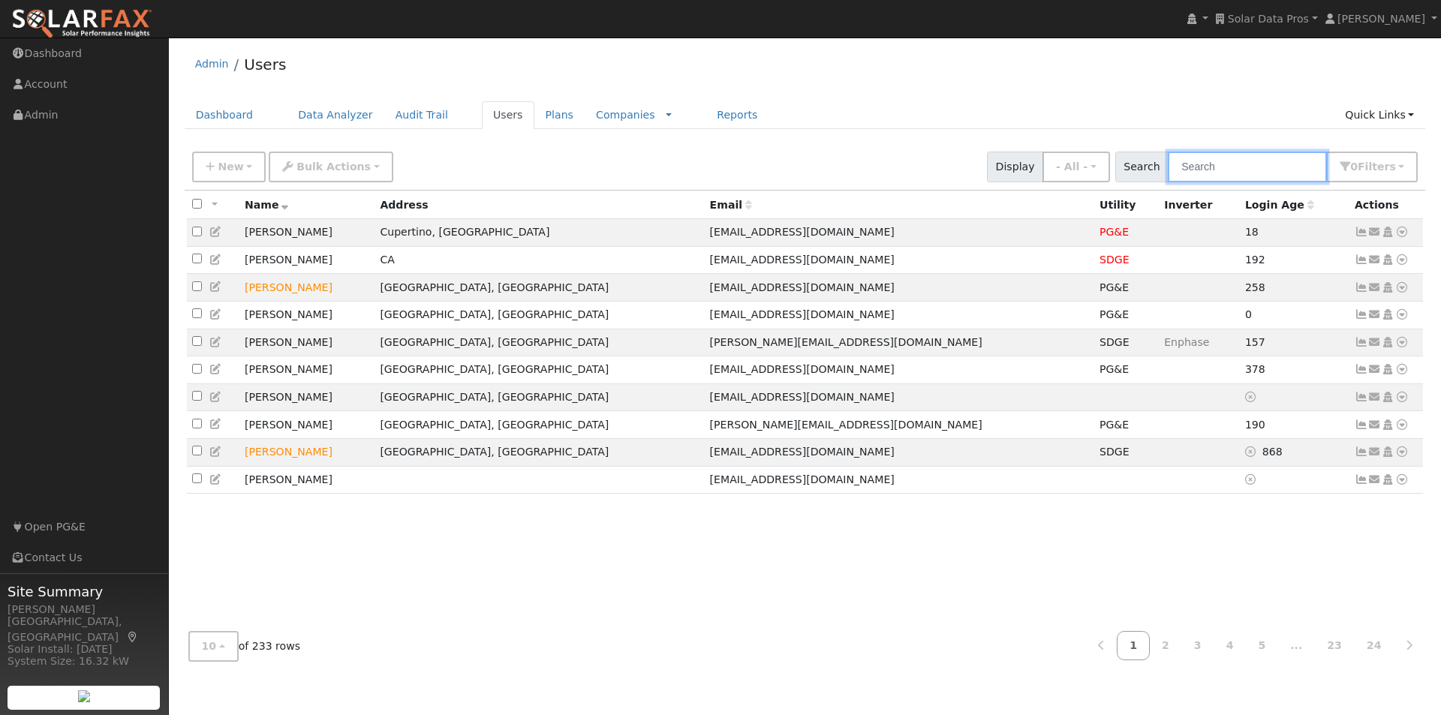
click at [1286, 157] on input "text" at bounding box center [1247, 167] width 159 height 31
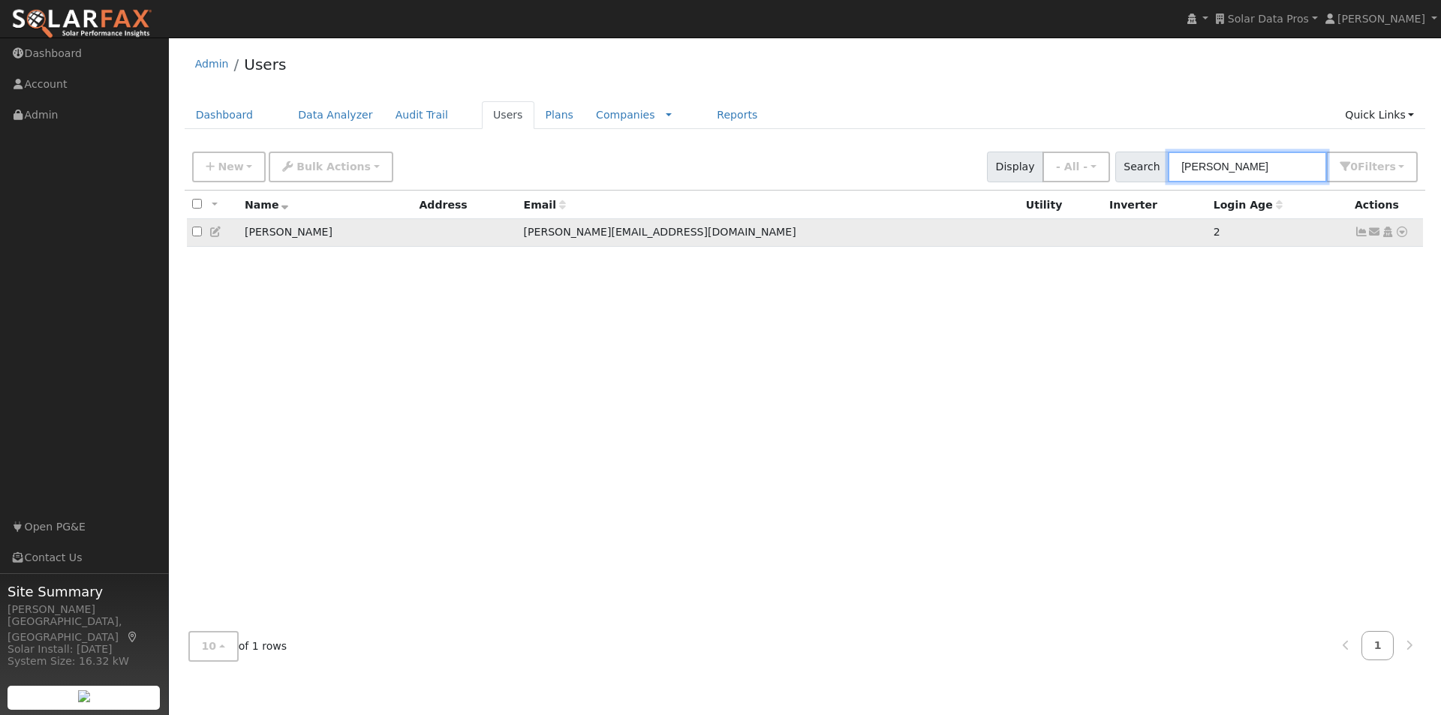
type input "walter simon"
click at [1399, 235] on icon at bounding box center [1402, 232] width 14 height 11
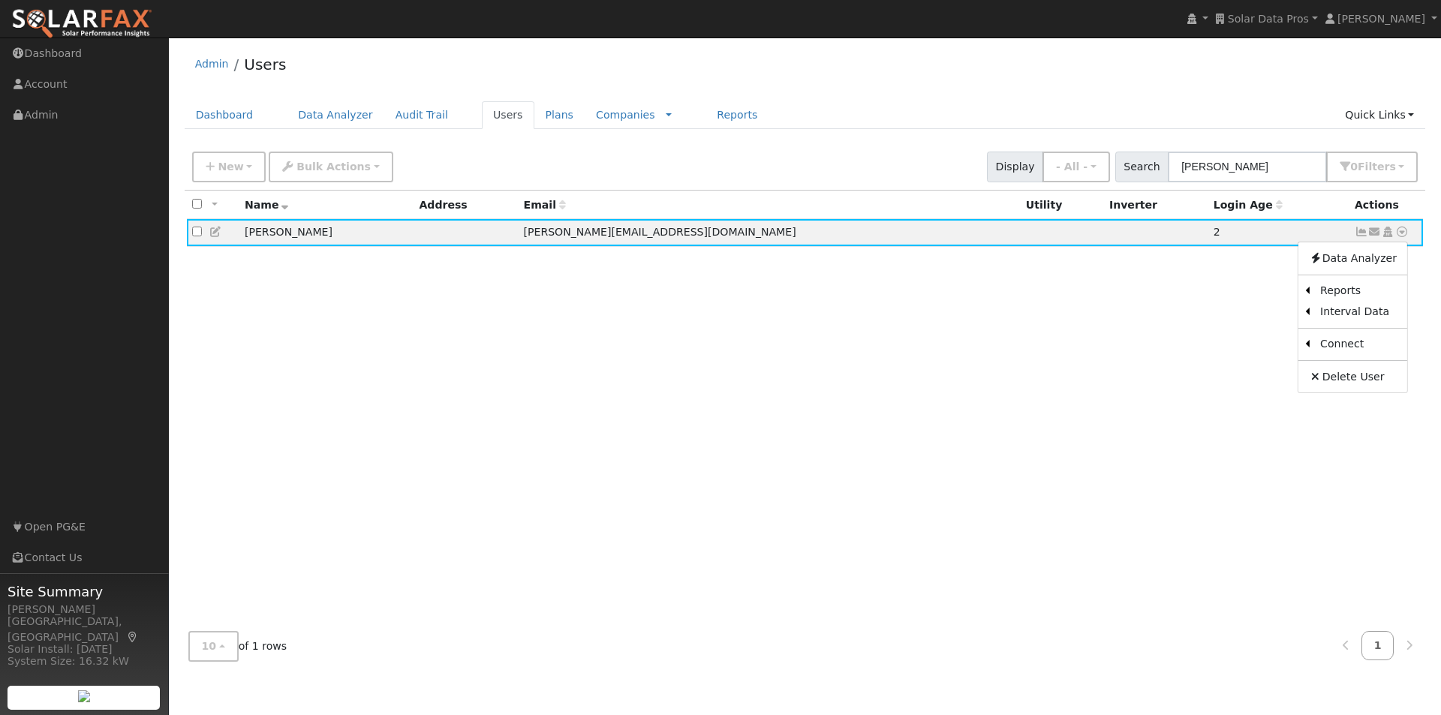
drag, startPoint x: 1351, startPoint y: 376, endPoint x: 1242, endPoint y: 311, distance: 126.9
click at [1351, 375] on link "Delete User" at bounding box center [1352, 376] width 109 height 21
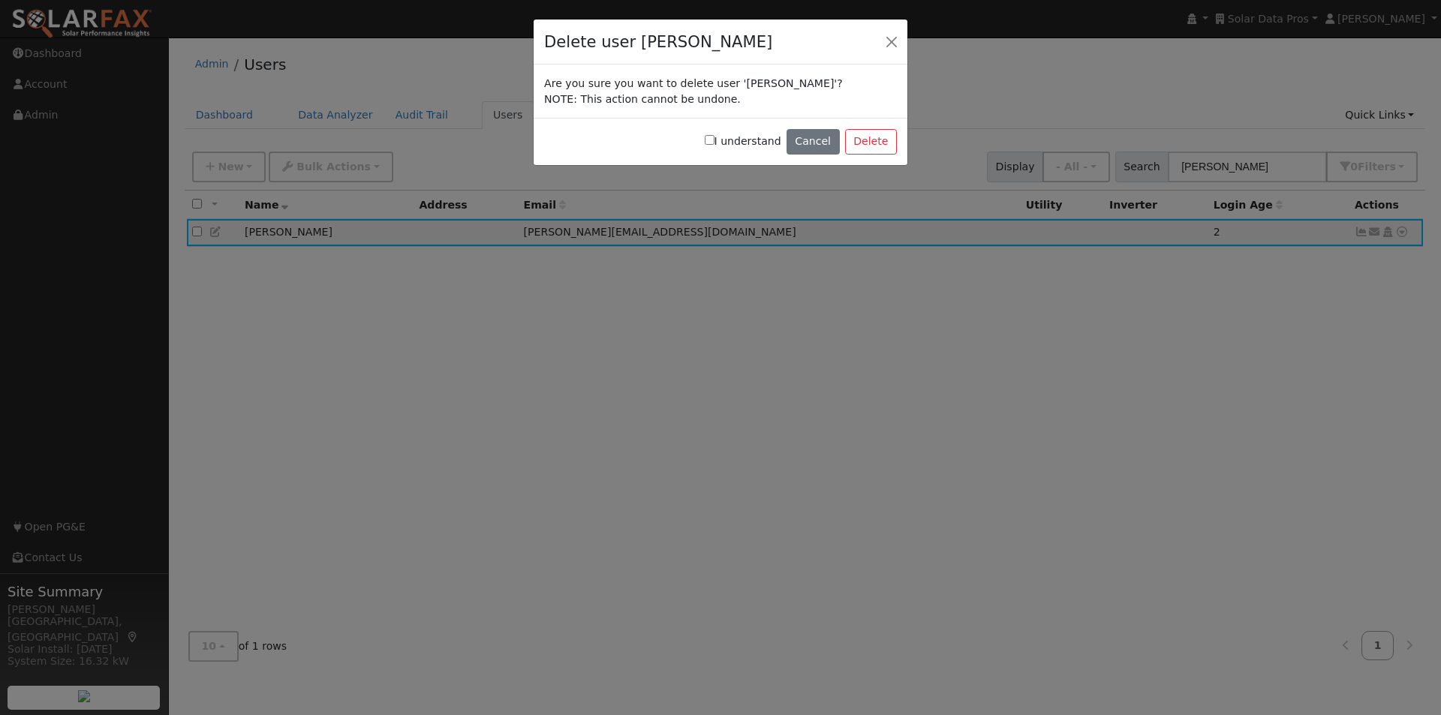
drag, startPoint x: 724, startPoint y: 141, endPoint x: 864, endPoint y: 155, distance: 140.2
click at [714, 141] on input "I understand" at bounding box center [710, 140] width 10 height 10
checkbox input "true"
click at [875, 146] on button "Delete" at bounding box center [871, 142] width 52 height 26
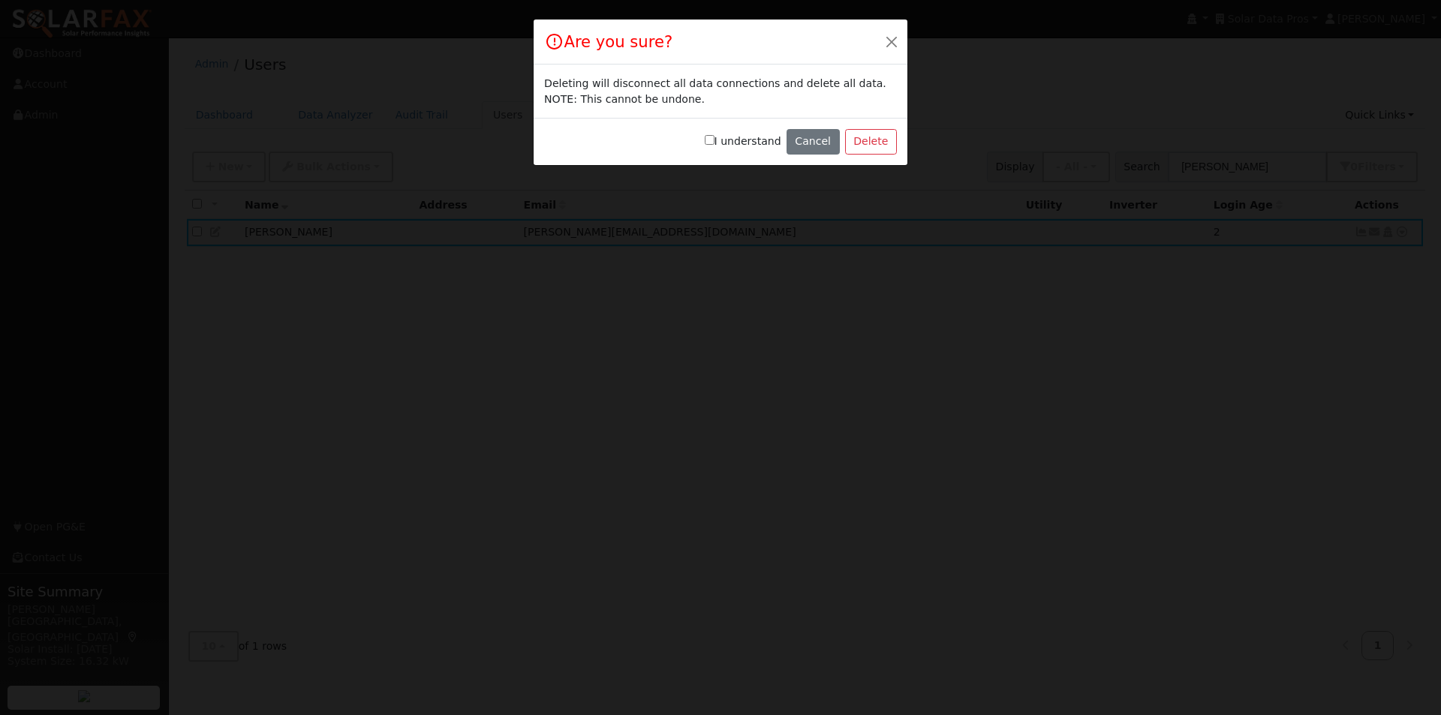
click at [714, 137] on input "I understand" at bounding box center [710, 140] width 10 height 10
checkbox input "true"
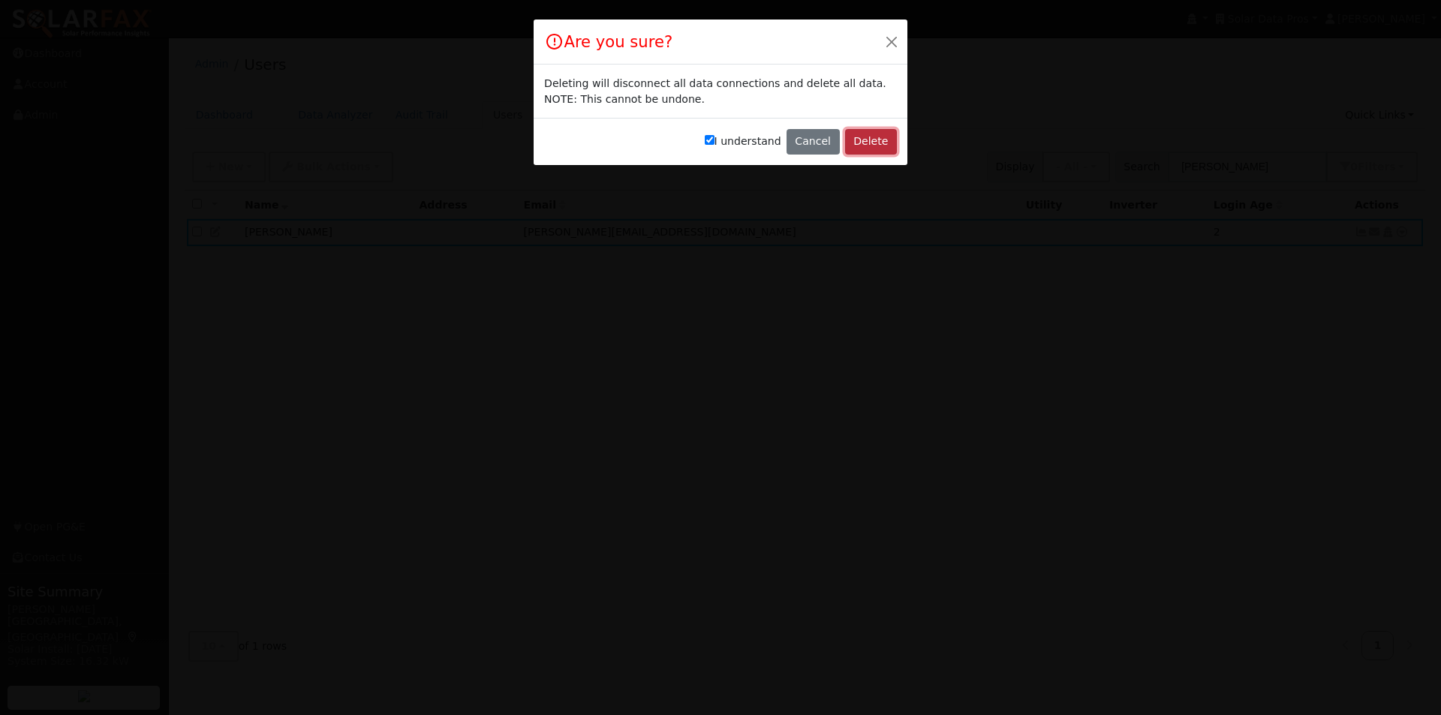
click at [867, 137] on button "Delete" at bounding box center [871, 142] width 52 height 26
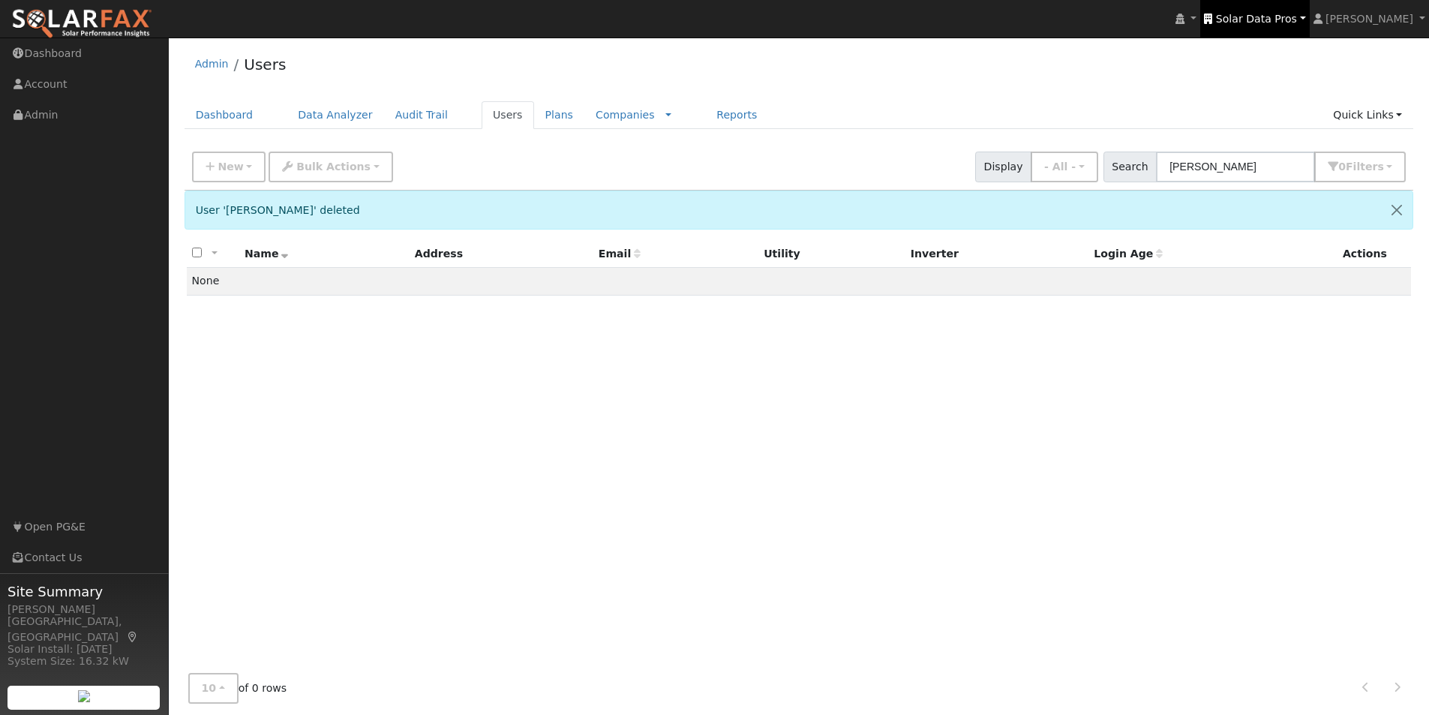
click at [1280, 13] on span "Solar Data Pros" at bounding box center [1256, 19] width 81 height 12
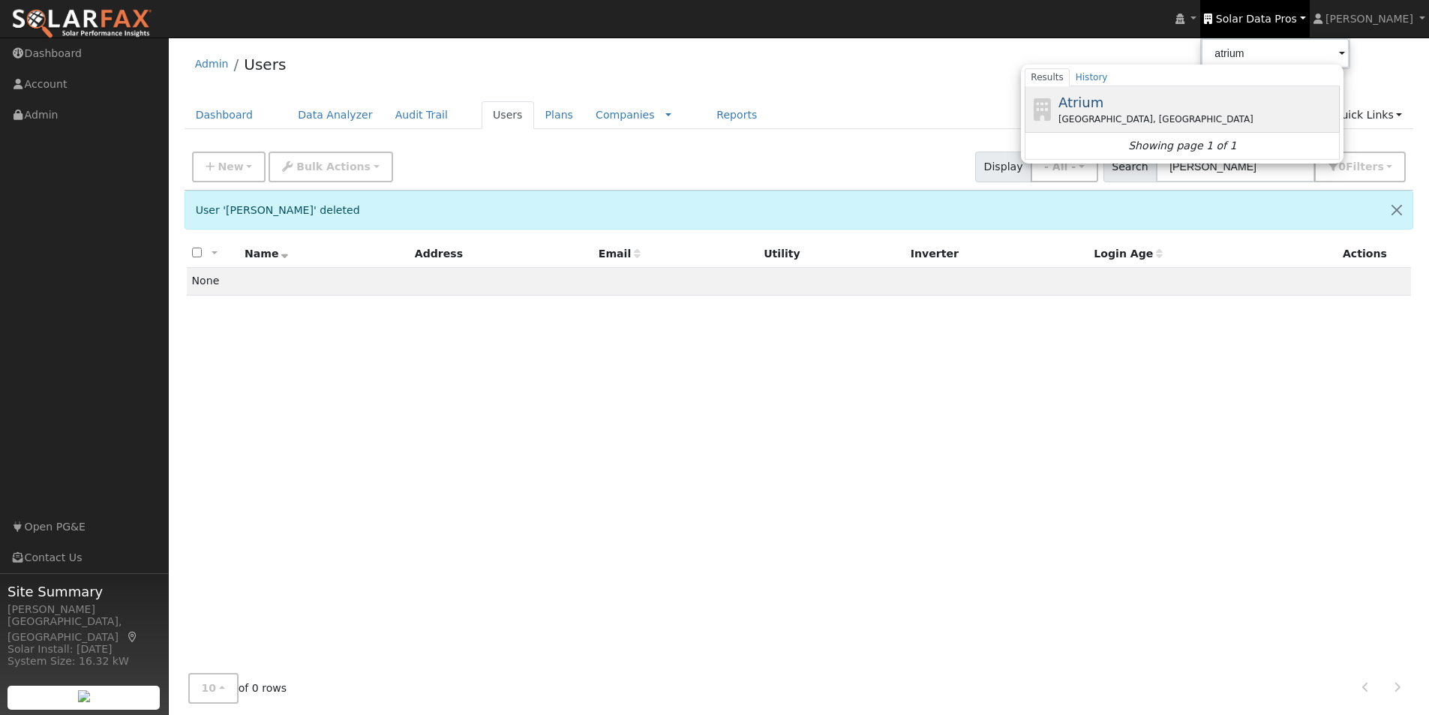
click at [1104, 100] on span "Atrium" at bounding box center [1081, 103] width 45 height 16
type input "Atrium"
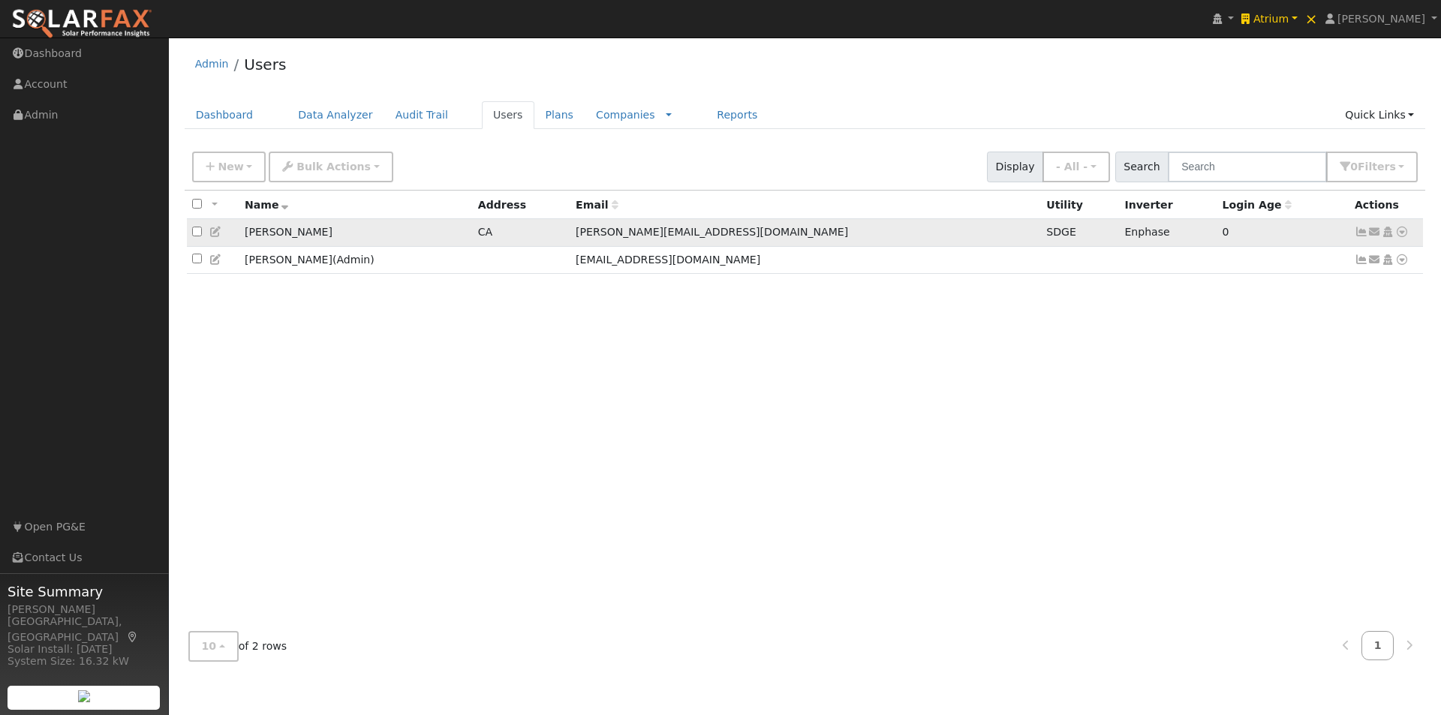
click at [215, 231] on icon at bounding box center [216, 232] width 14 height 11
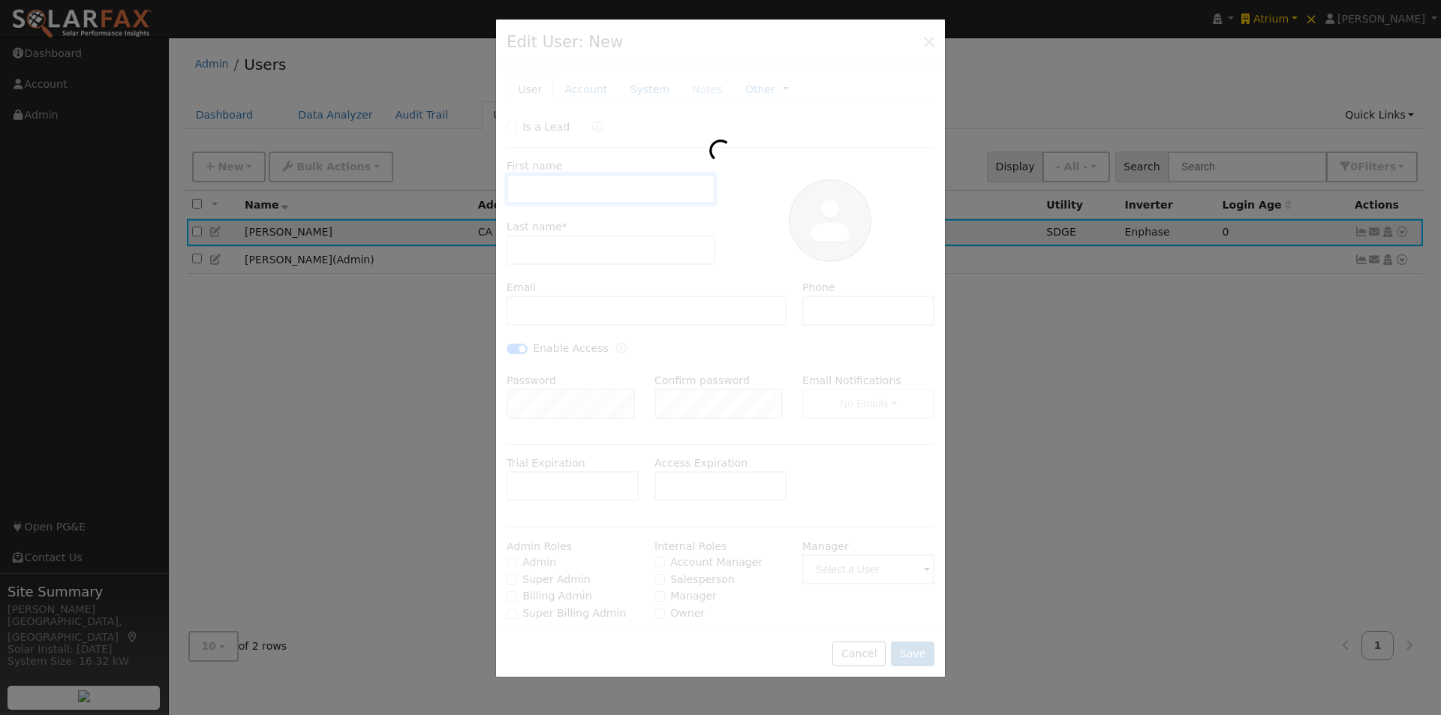
type input "[PERSON_NAME]"
type input "walter+atriumacct@save.energy"
type input "[PHONE_NUMBER]"
checkbox input "true"
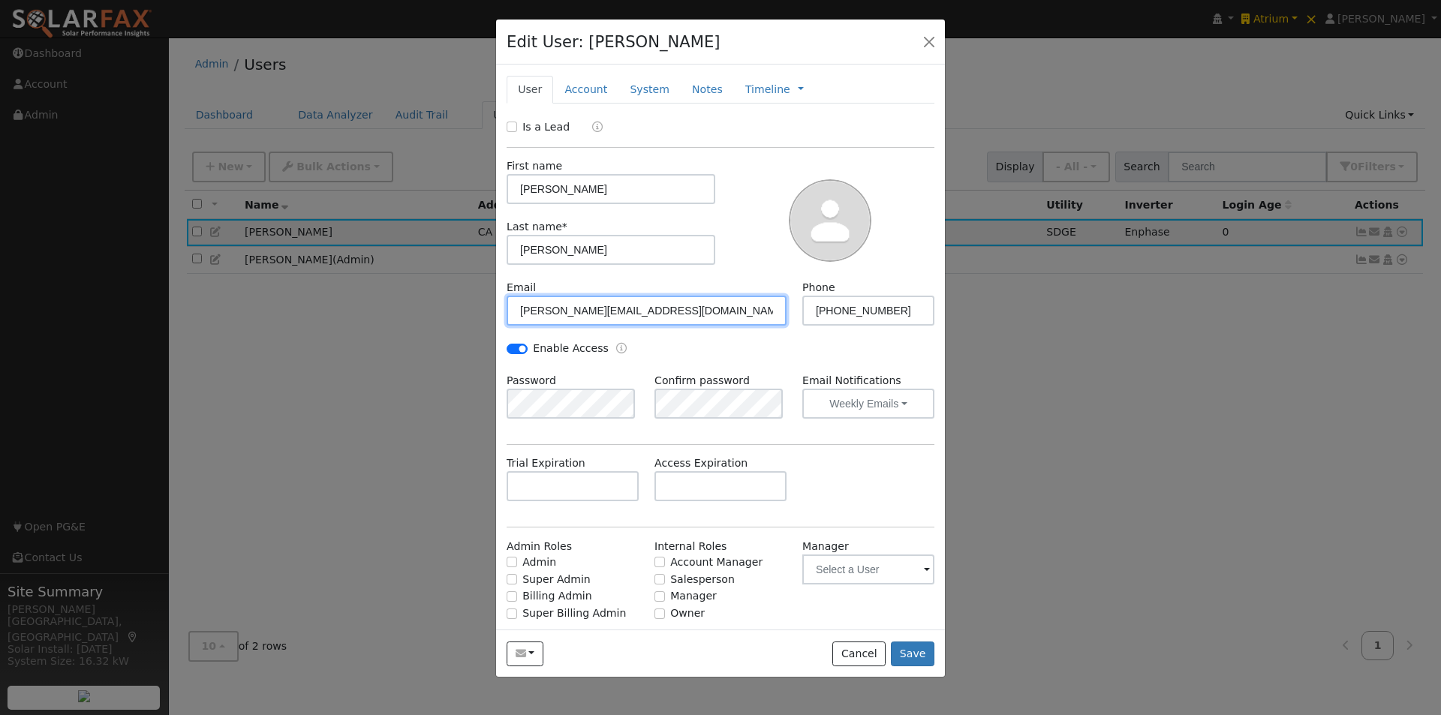
drag, startPoint x: 604, startPoint y: 312, endPoint x: 547, endPoint y: 314, distance: 57.1
click at [547, 314] on input "walter+atriumacct@save.energy" at bounding box center [646, 311] width 280 height 30
type input "[PERSON_NAME][EMAIL_ADDRESS][DOMAIN_NAME]"
click at [581, 89] on link "Account" at bounding box center [585, 90] width 65 height 28
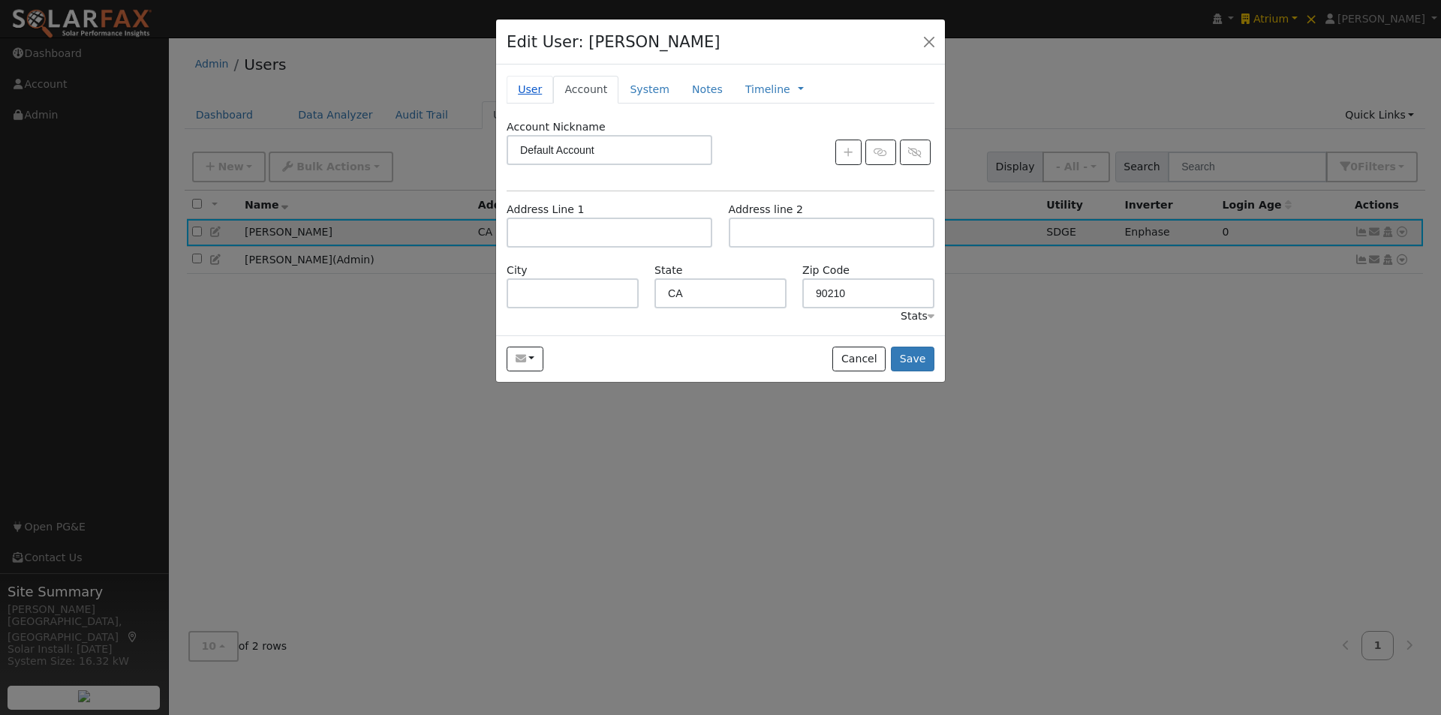
click at [538, 91] on link "User" at bounding box center [529, 90] width 47 height 28
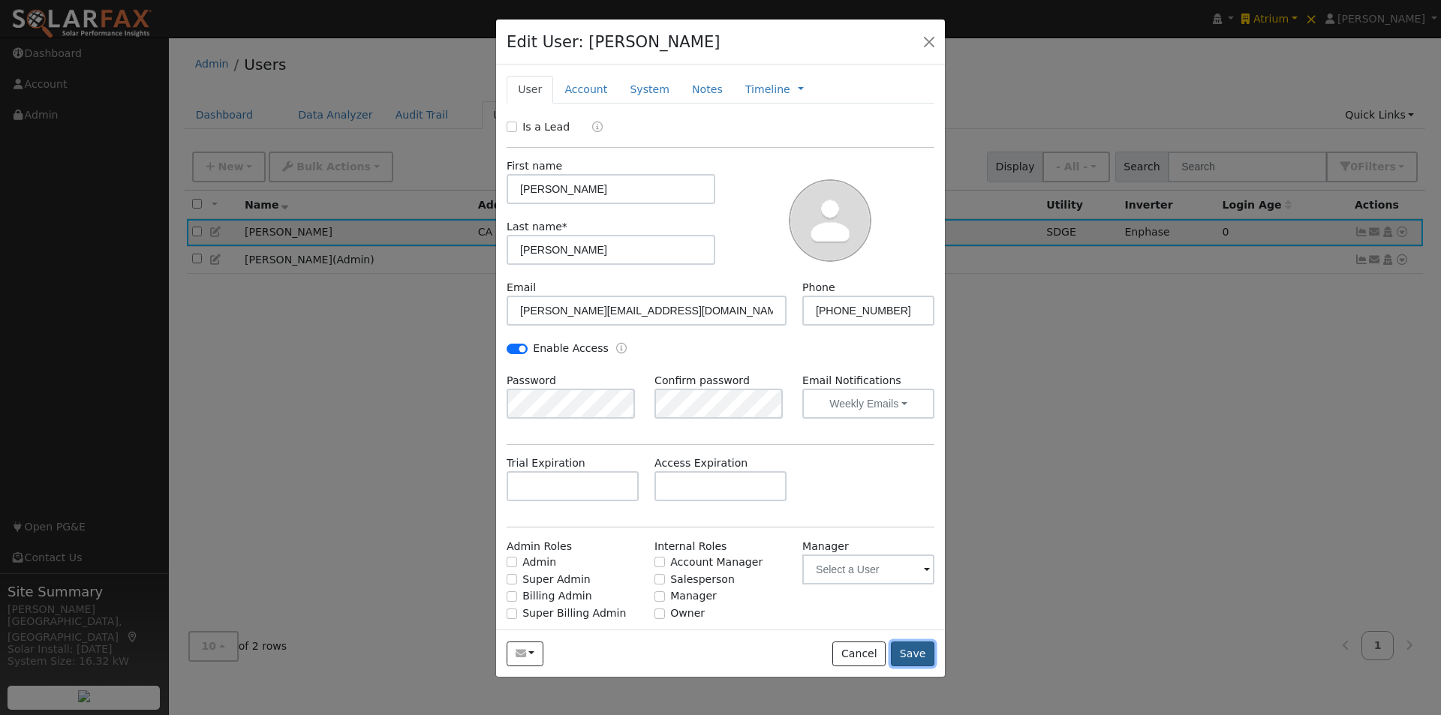
click at [915, 651] on button "Save" at bounding box center [913, 655] width 44 height 26
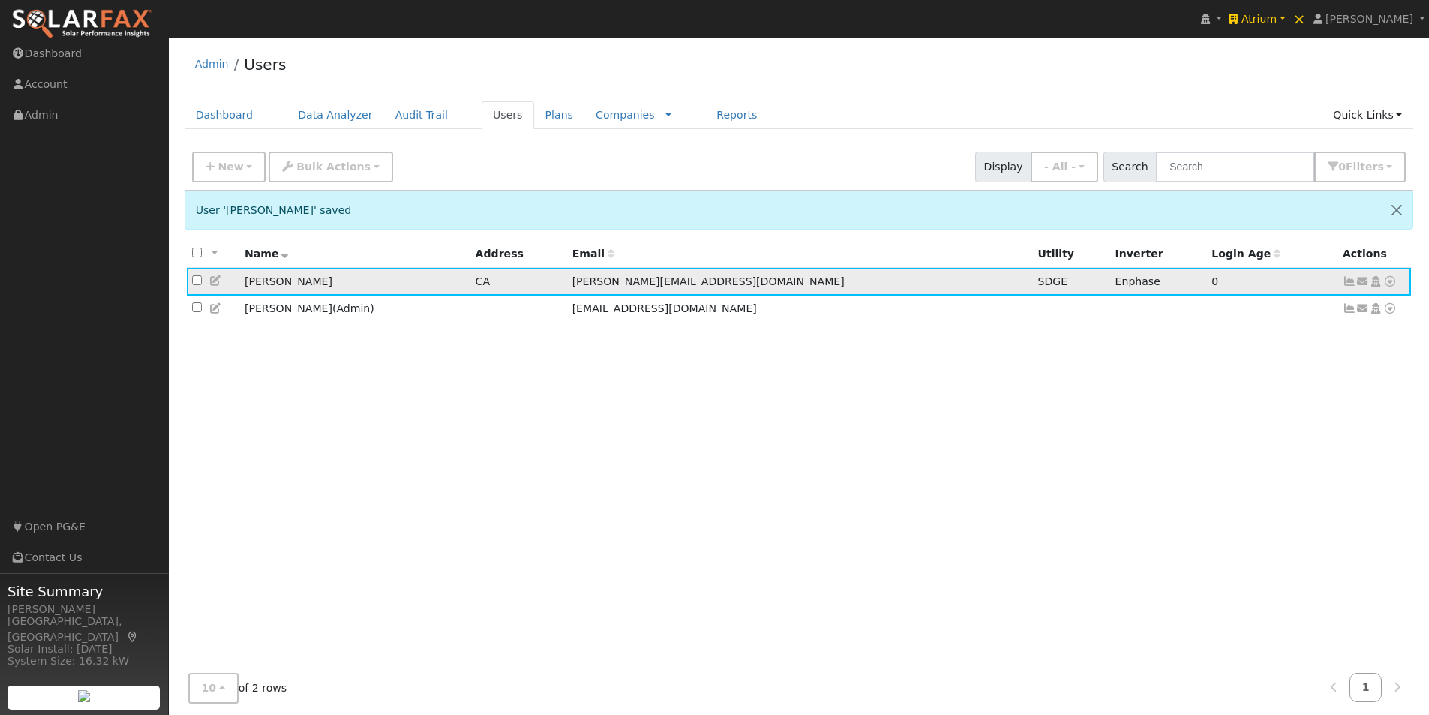
click at [1390, 279] on icon at bounding box center [1391, 281] width 14 height 11
click at [1324, 311] on link "Data Analyzer" at bounding box center [1341, 307] width 109 height 21
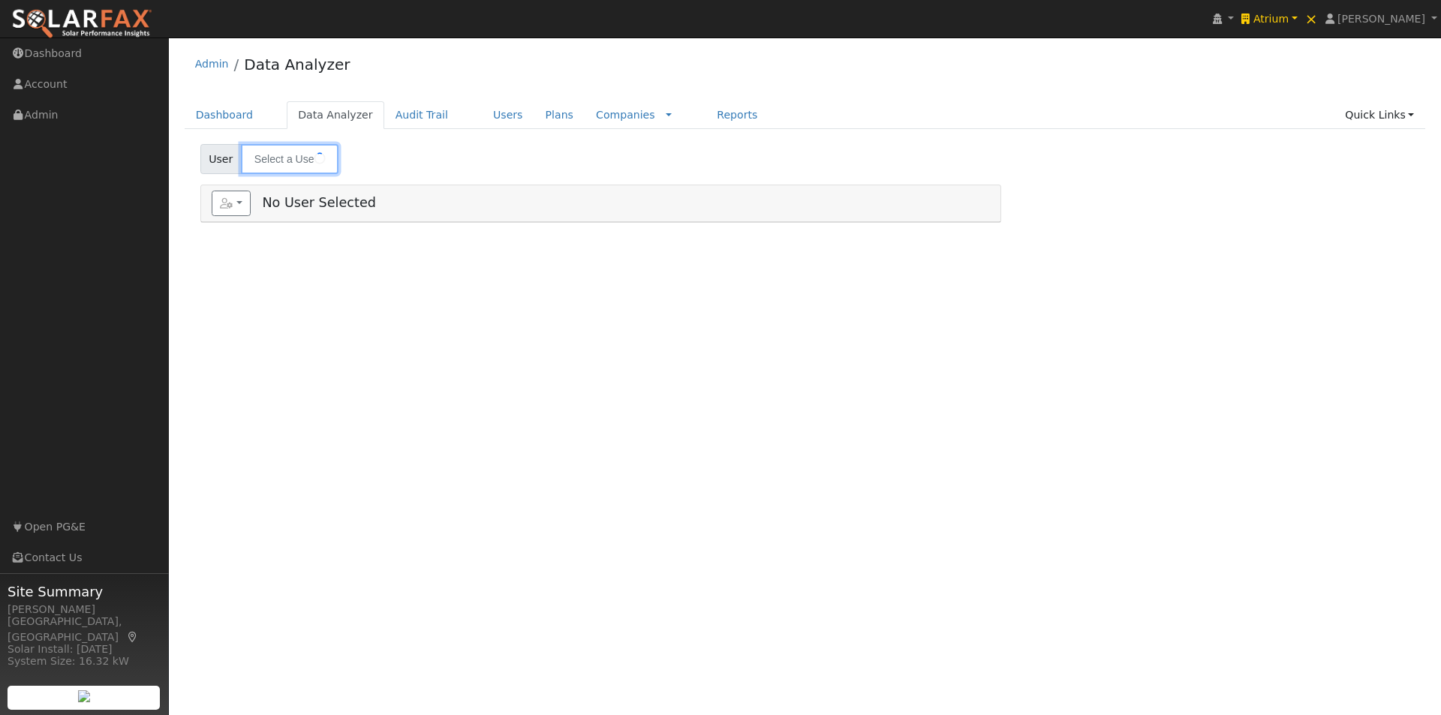
type input "[PERSON_NAME]"
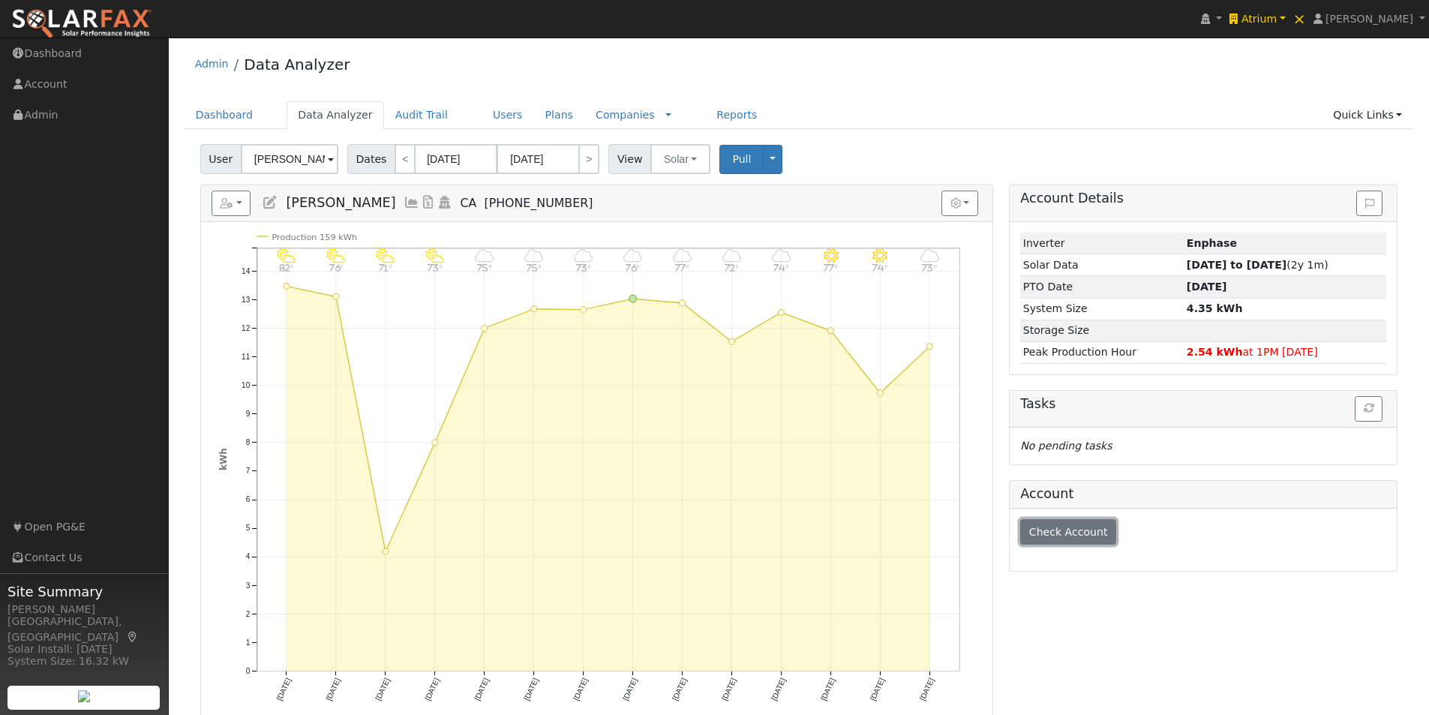
click at [1026, 530] on button "Check Account" at bounding box center [1068, 532] width 96 height 26
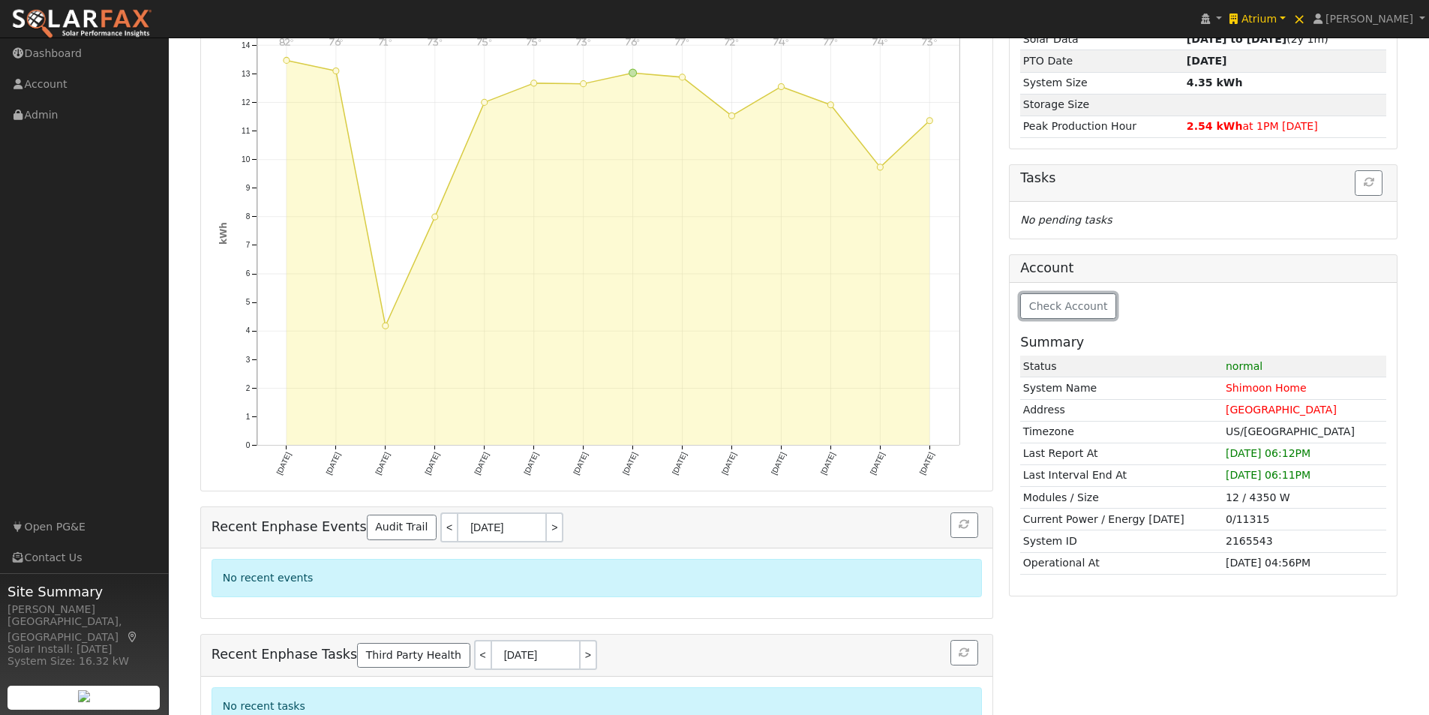
scroll to position [190, 0]
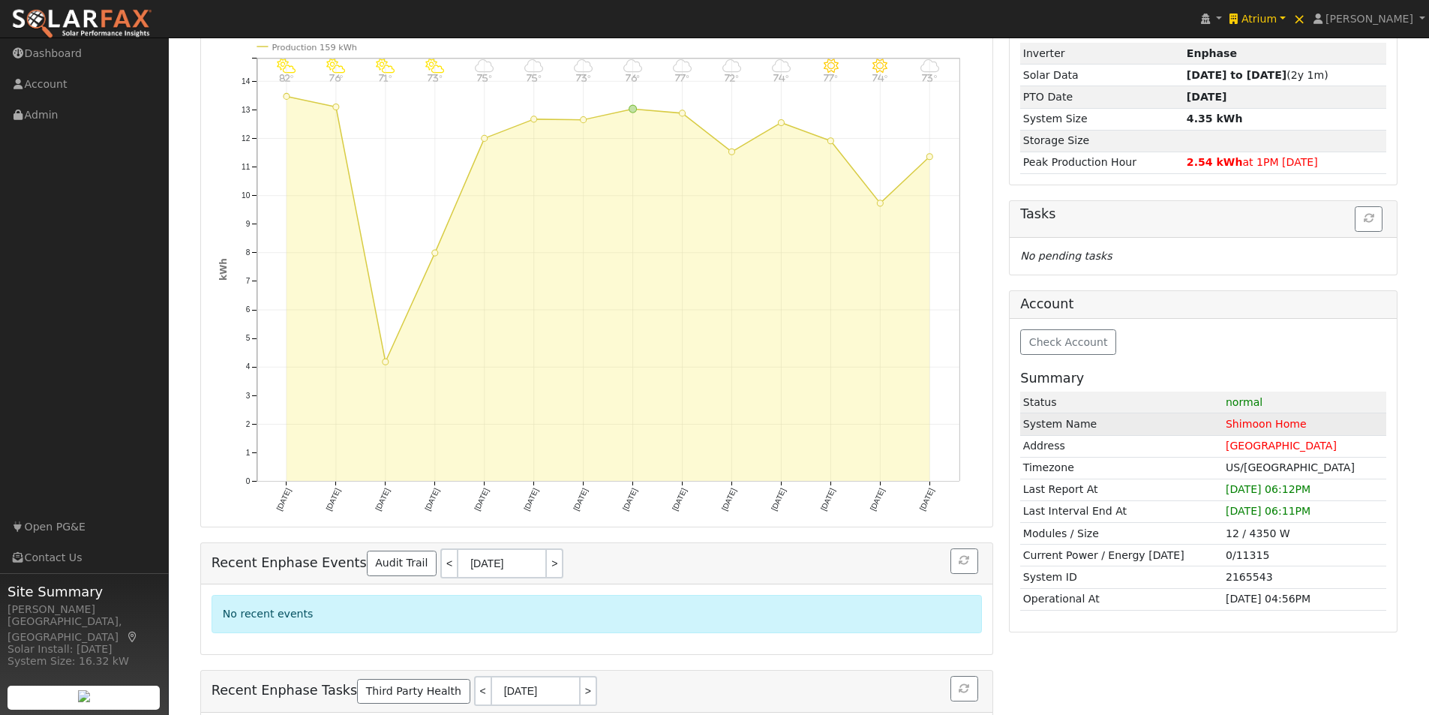
click at [1262, 423] on td "Shimoon Home" at bounding box center [1305, 424] width 164 height 22
click at [1260, 443] on td "[GEOGRAPHIC_DATA]" at bounding box center [1305, 446] width 164 height 22
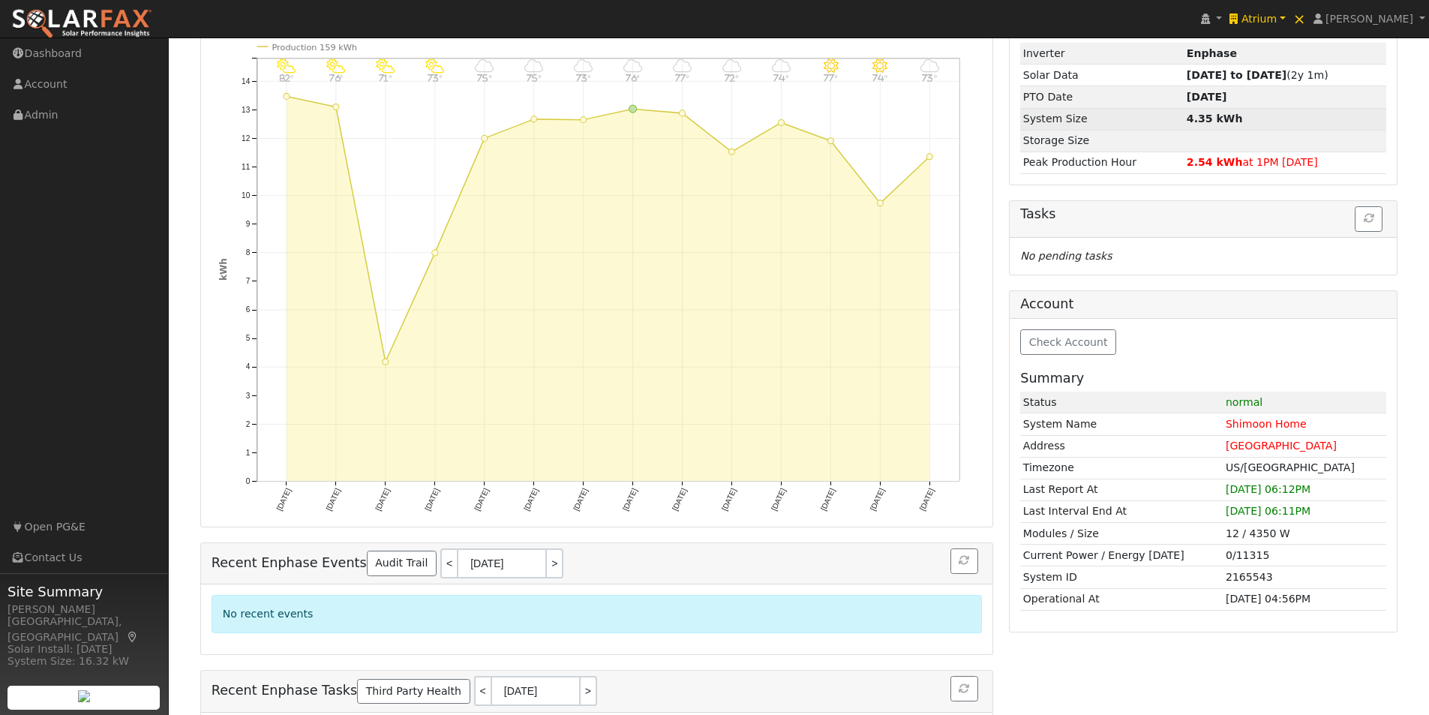
scroll to position [0, 0]
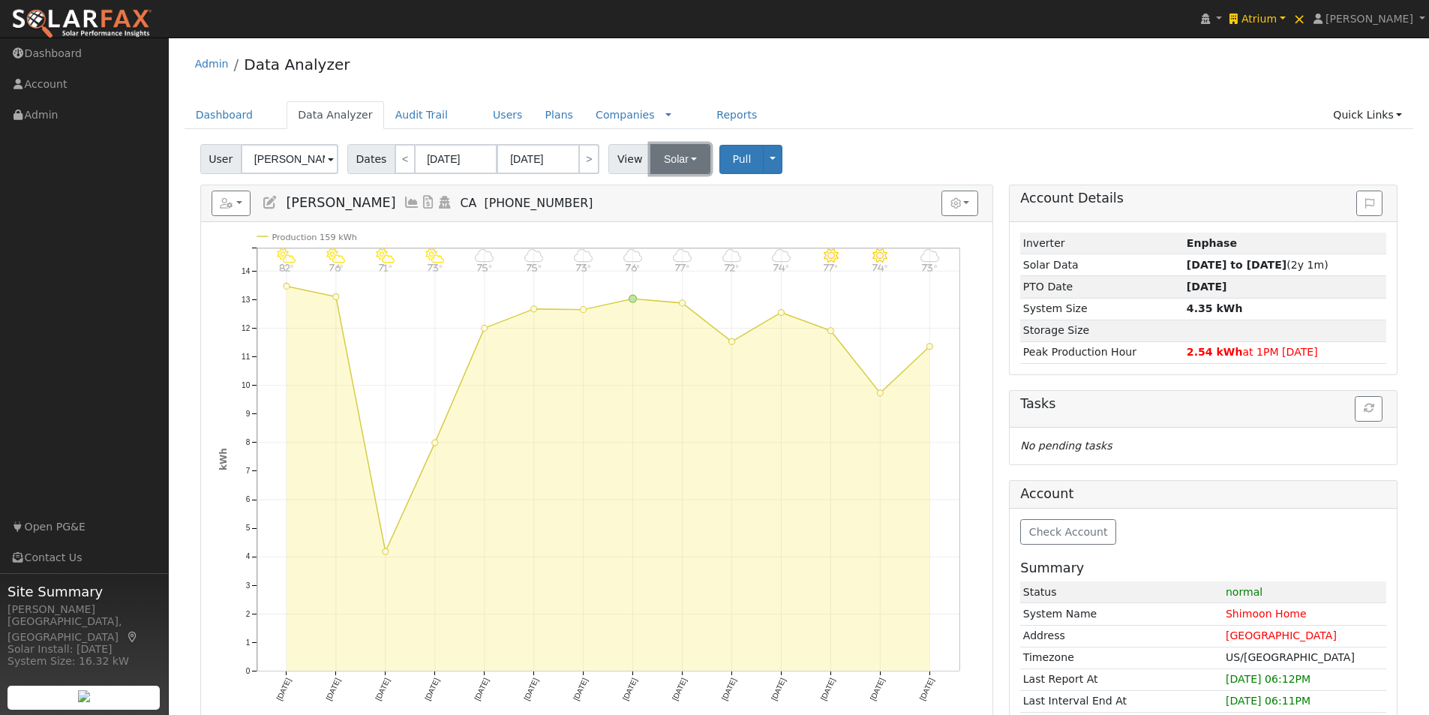
drag, startPoint x: 687, startPoint y: 164, endPoint x: 675, endPoint y: 223, distance: 59.7
click at [686, 164] on button "Solar" at bounding box center [681, 159] width 60 height 30
click at [667, 194] on link "Utility" at bounding box center [700, 192] width 104 height 21
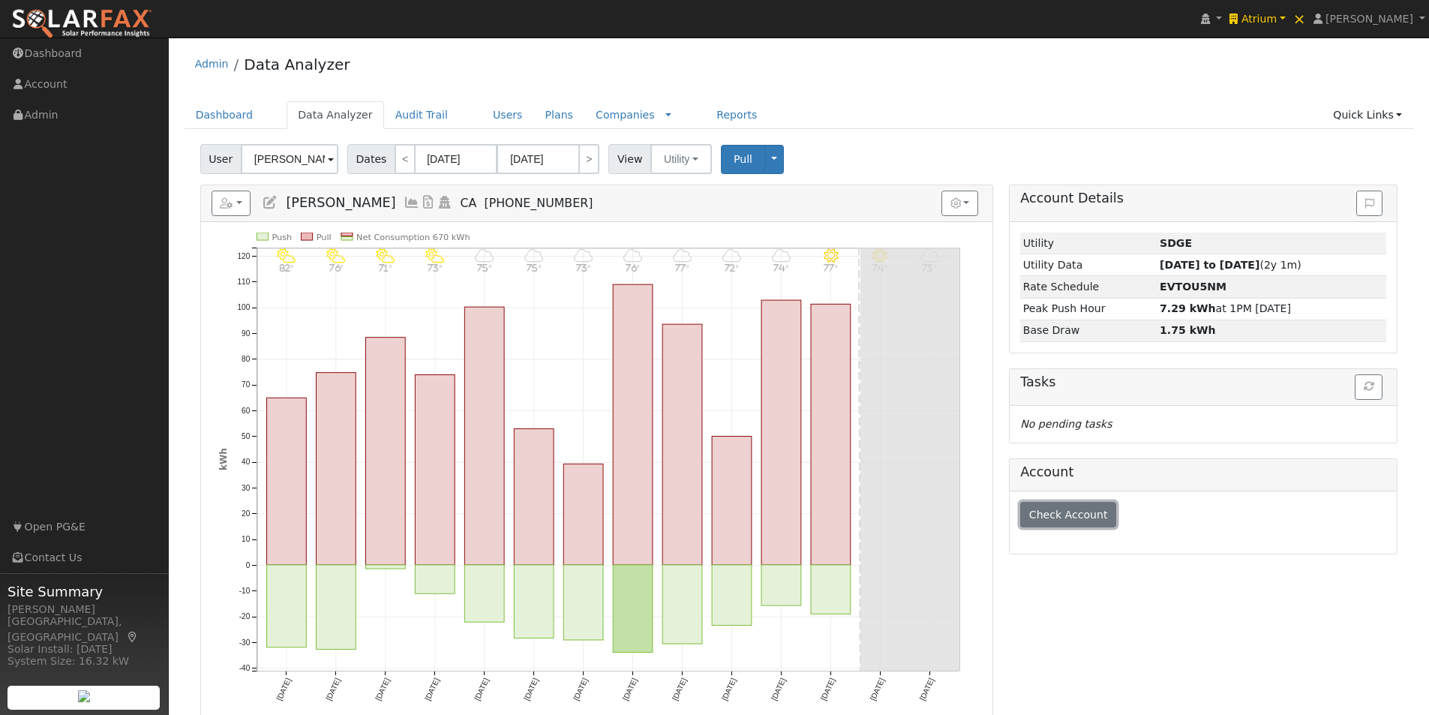
click at [1071, 513] on span "Check Account" at bounding box center [1068, 515] width 79 height 12
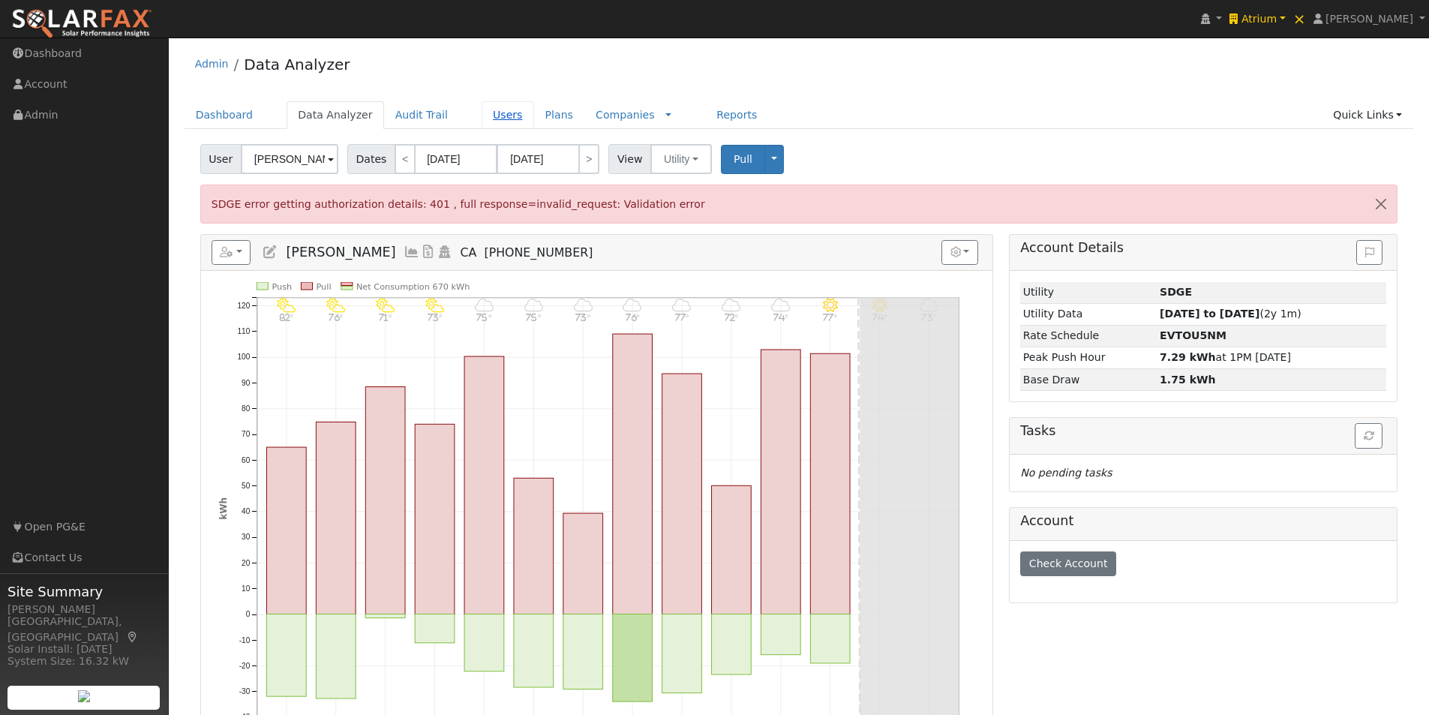
click at [482, 115] on link "Users" at bounding box center [508, 115] width 53 height 28
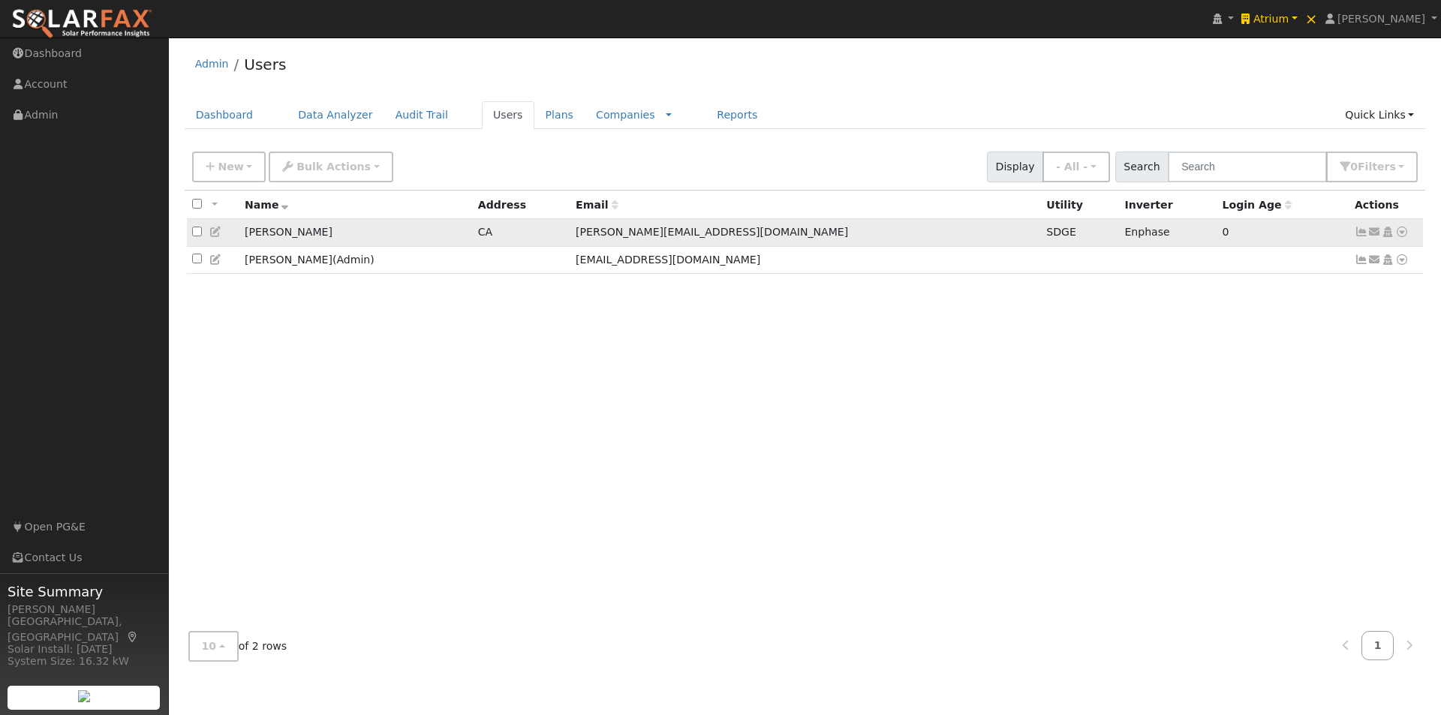
click at [1401, 236] on icon at bounding box center [1402, 232] width 14 height 11
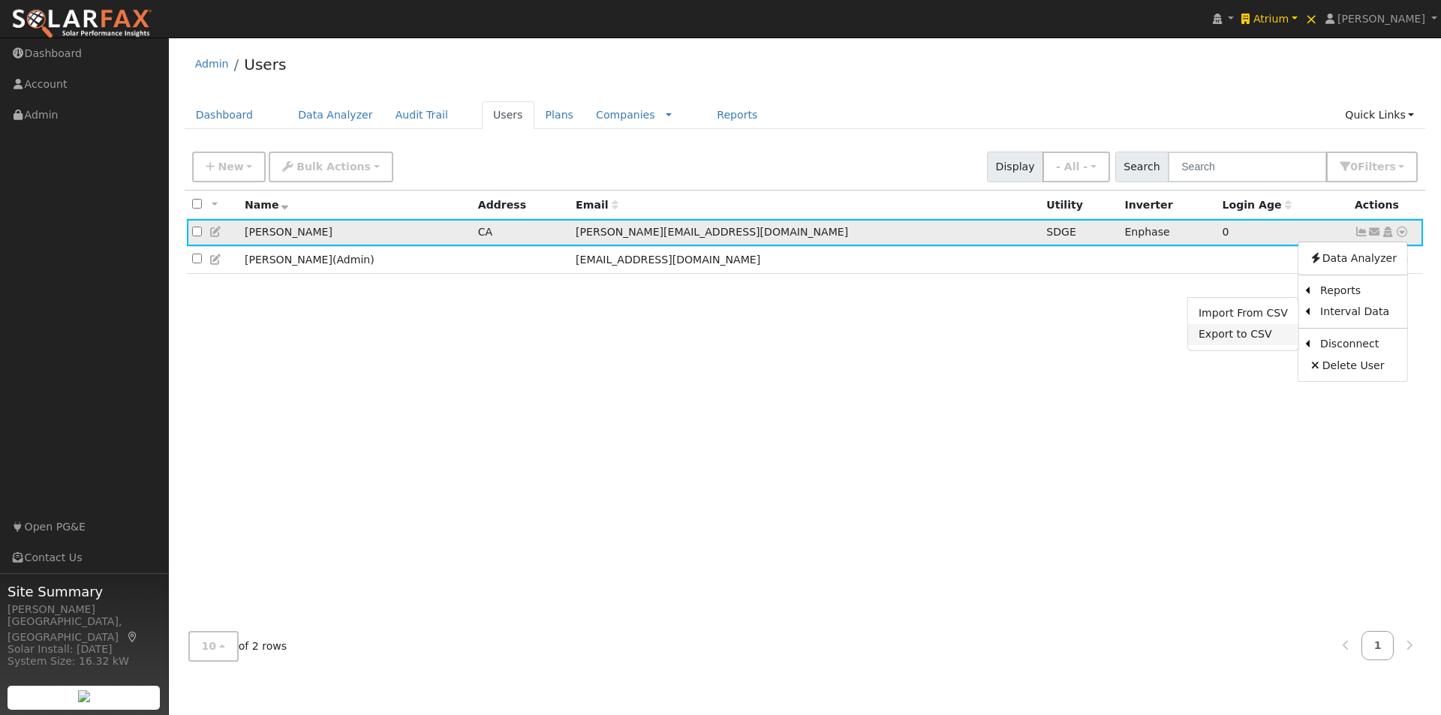
click at [1220, 337] on link "Export to CSV" at bounding box center [1243, 334] width 110 height 21
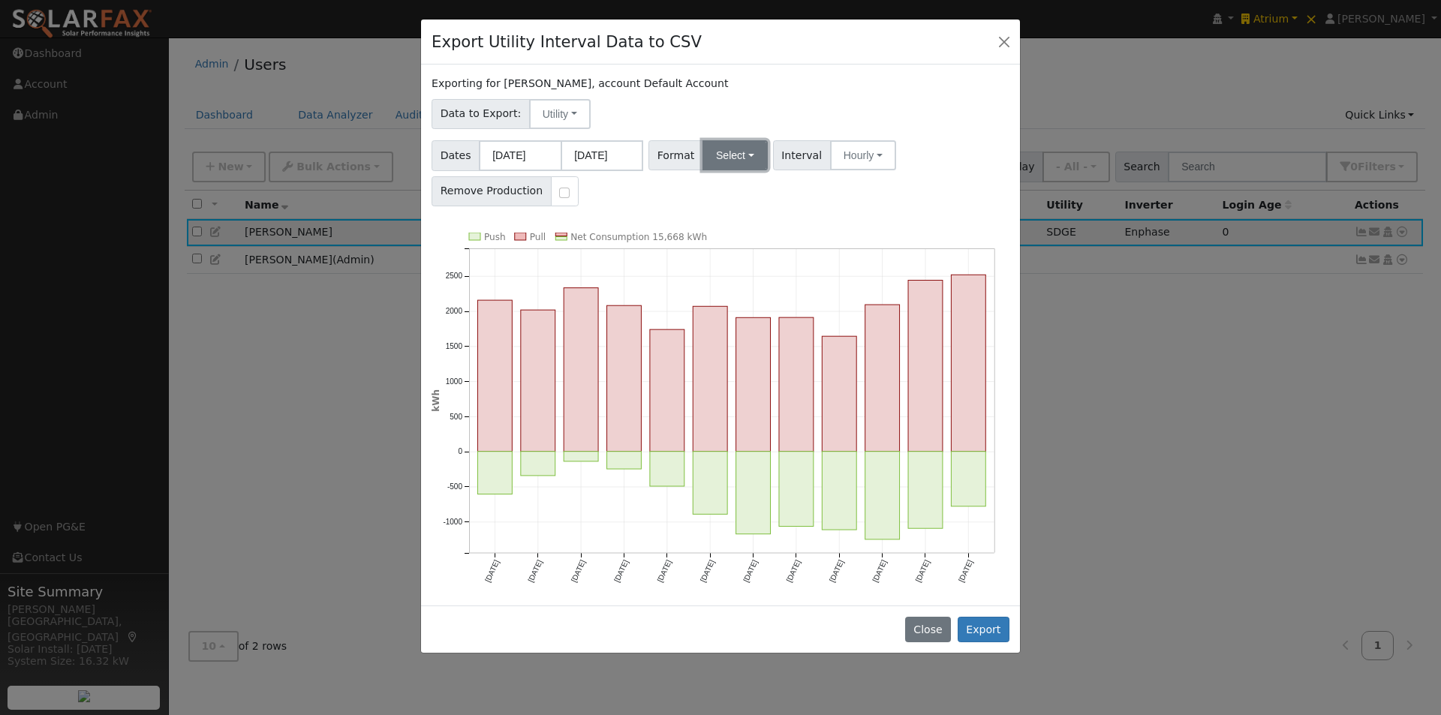
click at [720, 155] on button "Select" at bounding box center [734, 155] width 65 height 30
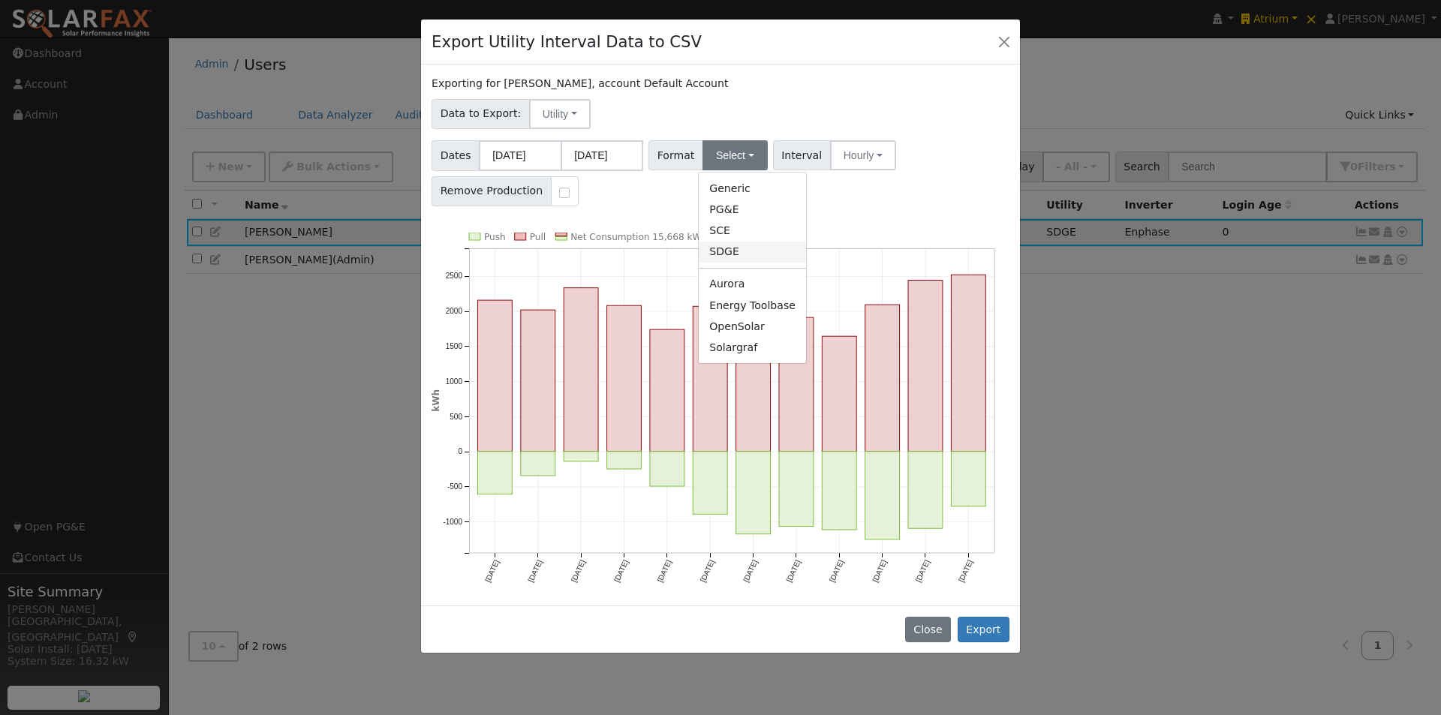
click at [709, 248] on link "SDGE" at bounding box center [752, 252] width 107 height 21
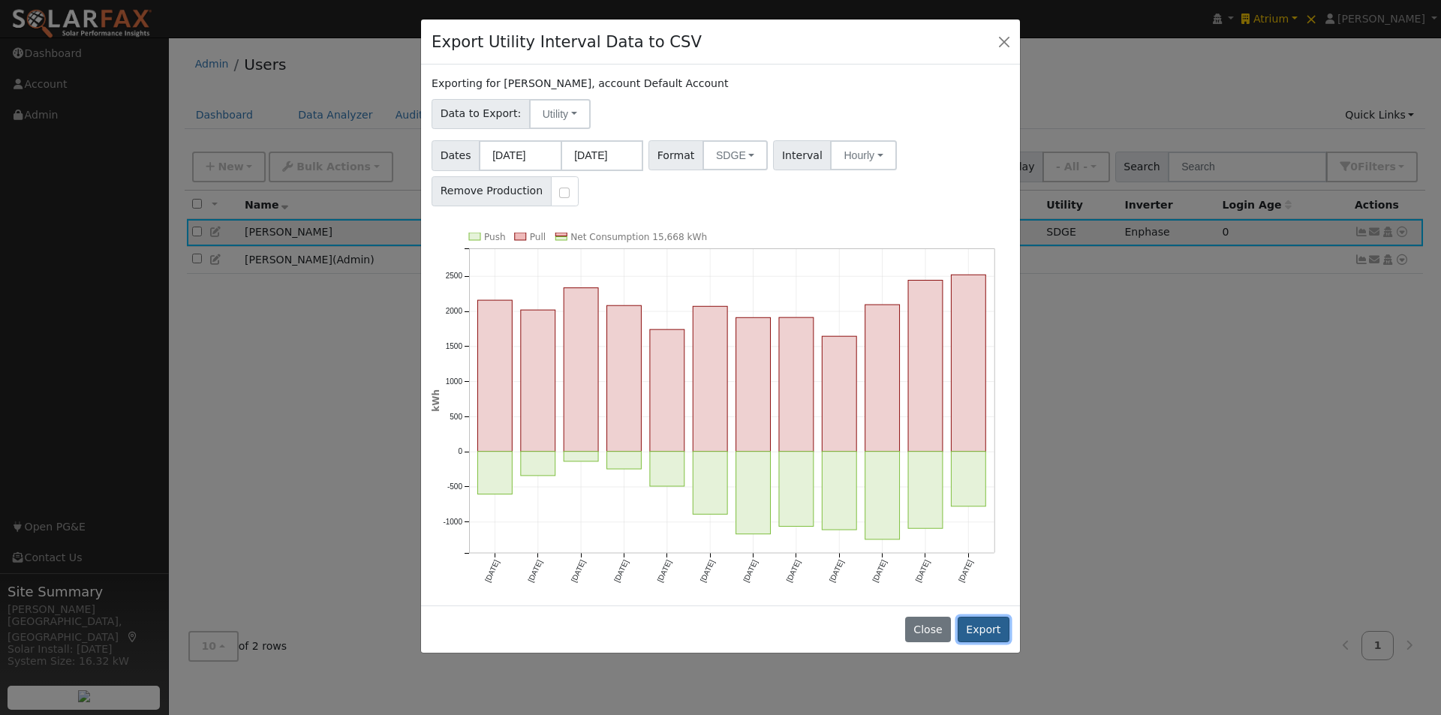
click at [985, 628] on button "Export" at bounding box center [983, 630] width 52 height 26
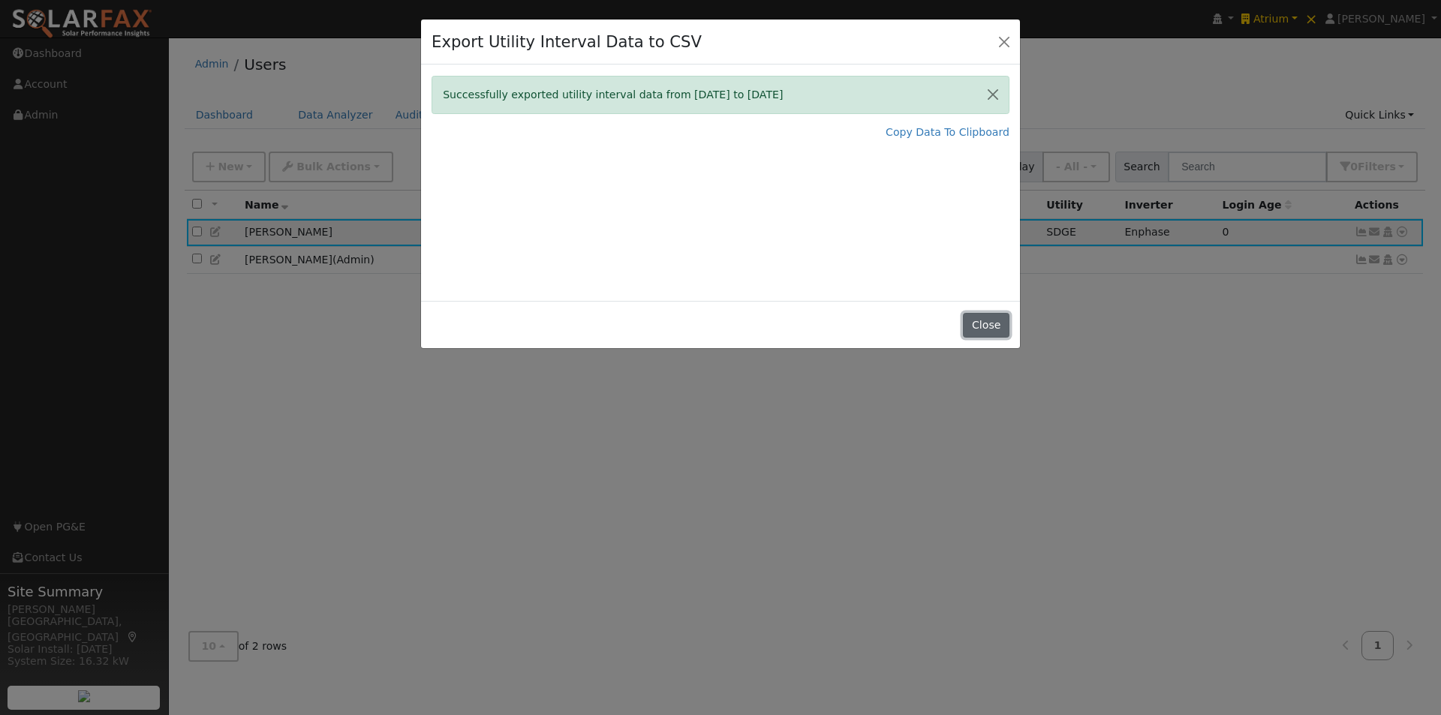
click at [989, 325] on button "Close" at bounding box center [986, 326] width 46 height 26
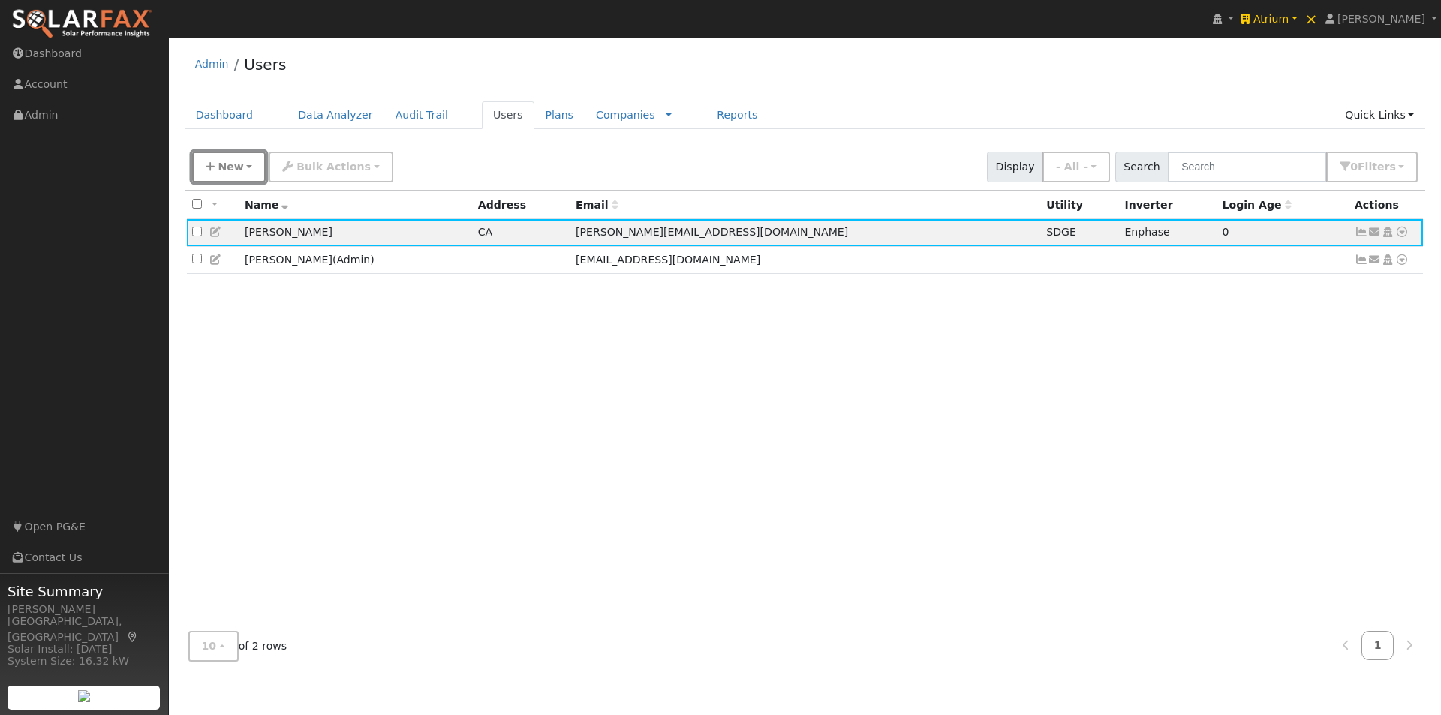
click at [228, 164] on span "New" at bounding box center [231, 167] width 26 height 12
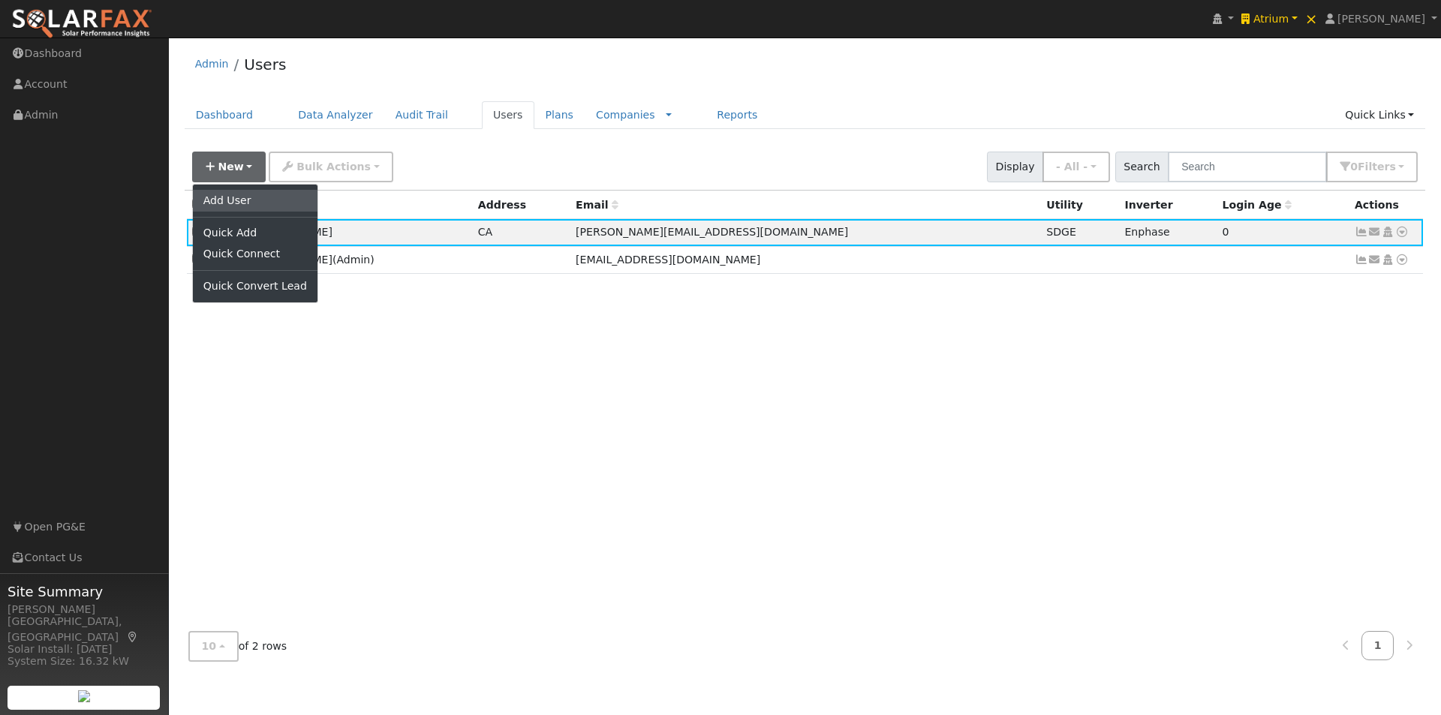
click at [231, 197] on link "Add User" at bounding box center [255, 200] width 125 height 21
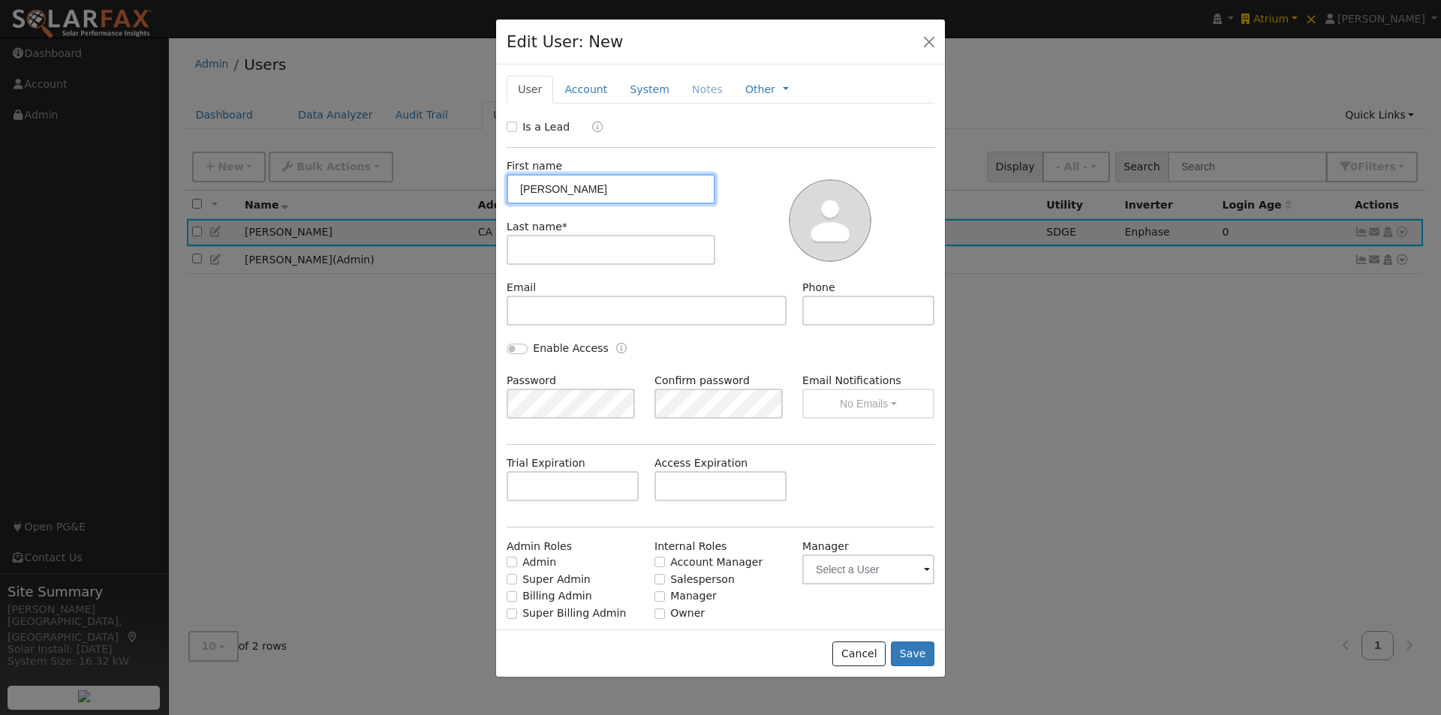
type input "Walter"
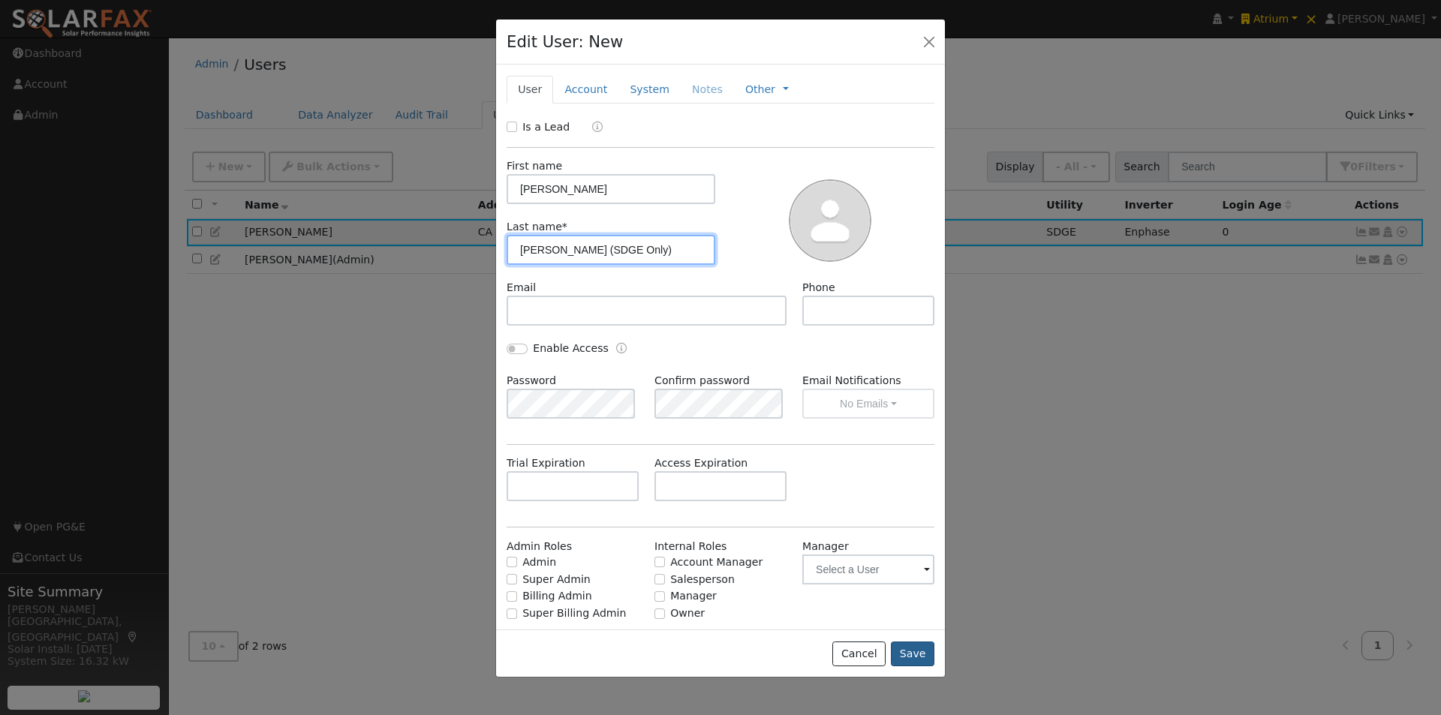
type input "Simon (SDGE Only)"
click at [912, 657] on button "Save" at bounding box center [913, 655] width 44 height 26
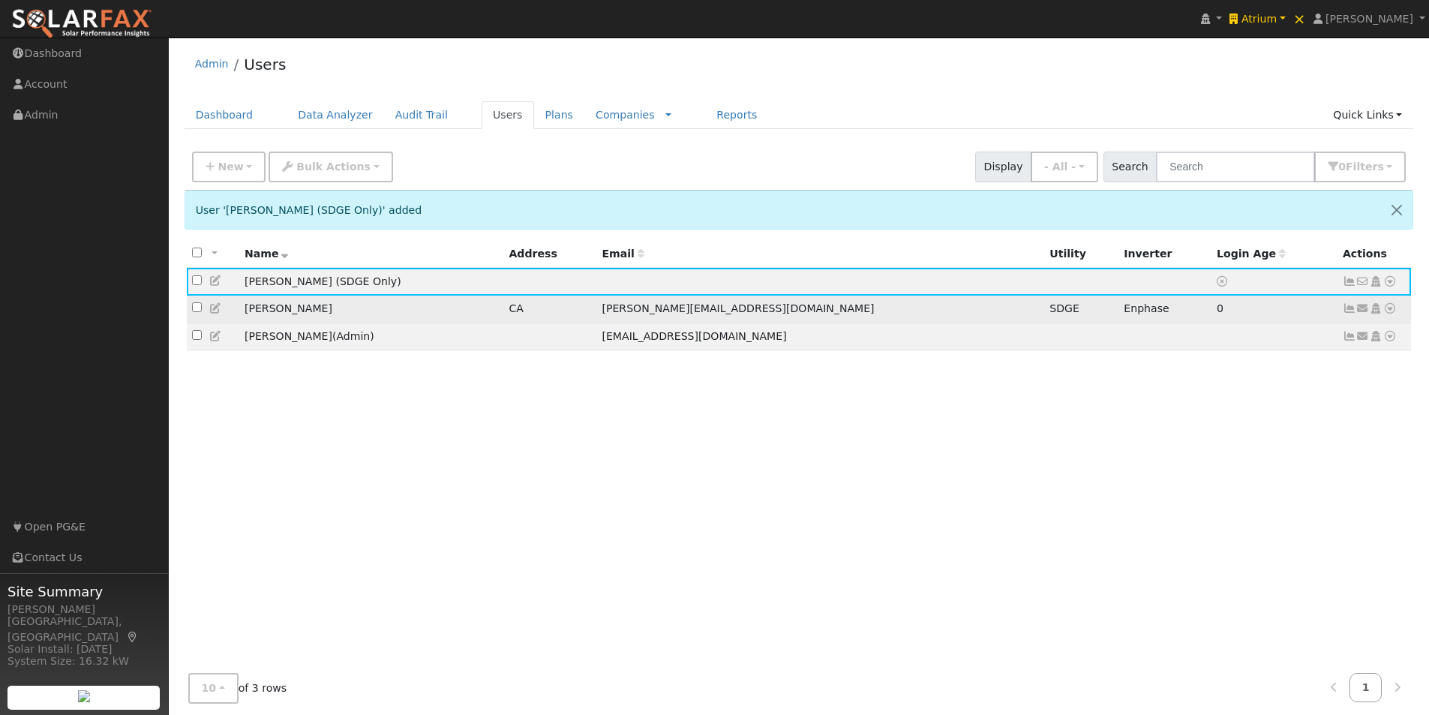
click at [213, 308] on icon at bounding box center [216, 308] width 14 height 11
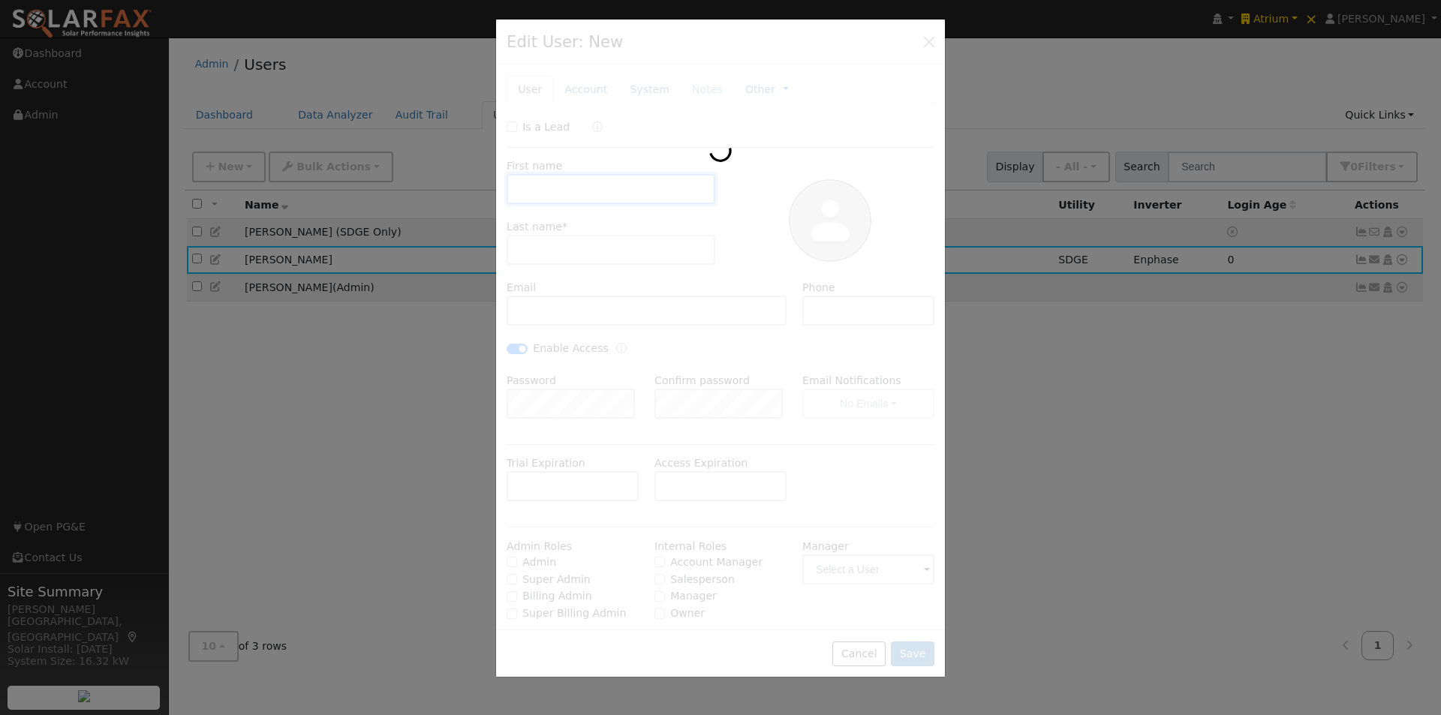
type input "Walter"
type input "Simon"
type input "walter@save.energy"
type input "858-999-7152"
checkbox input "true"
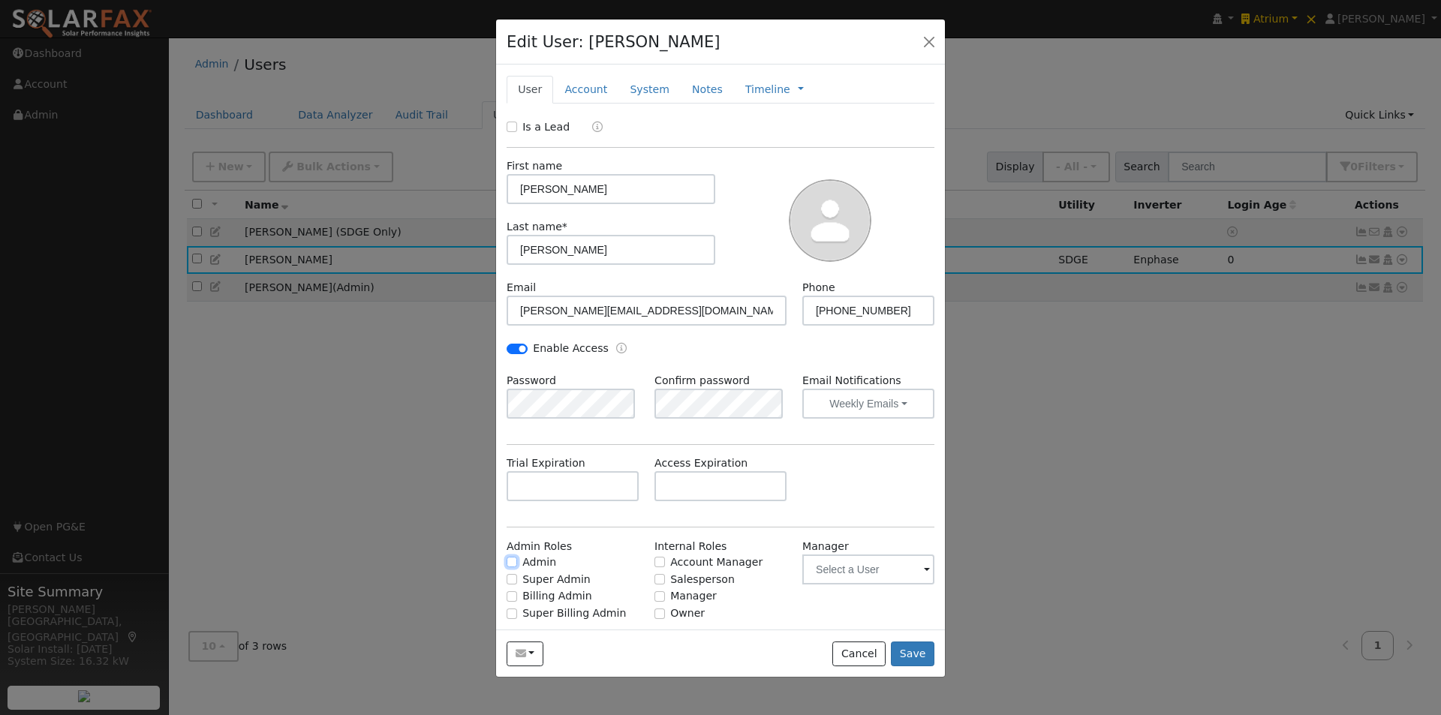
click at [509, 560] on input "Admin" at bounding box center [511, 562] width 11 height 11
checkbox input "true"
click at [655, 580] on input "Salesperson" at bounding box center [659, 579] width 11 height 11
checkbox input "true"
click at [914, 648] on button "Save" at bounding box center [913, 655] width 44 height 26
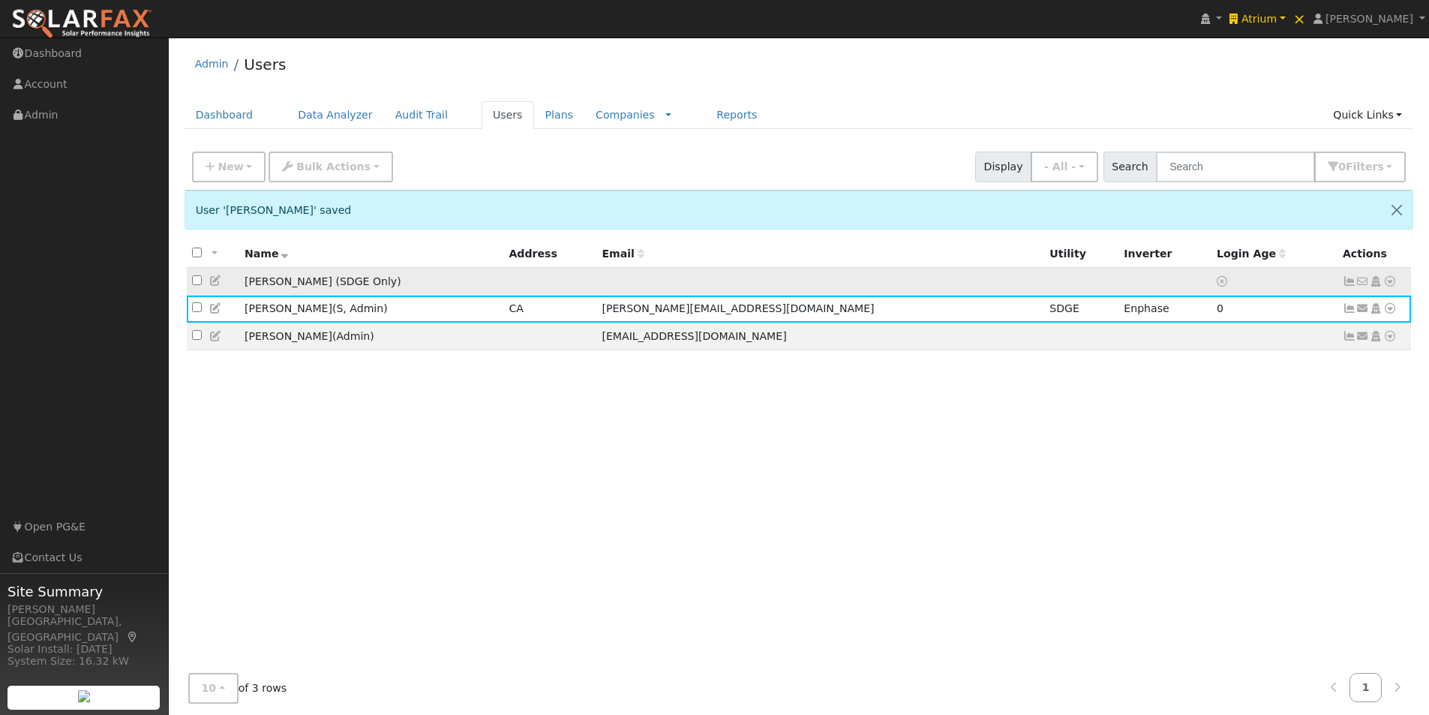
drag, startPoint x: 1291, startPoint y: 277, endPoint x: 1384, endPoint y: 293, distance: 95.1
click at [1290, 278] on td at bounding box center [1275, 282] width 126 height 28
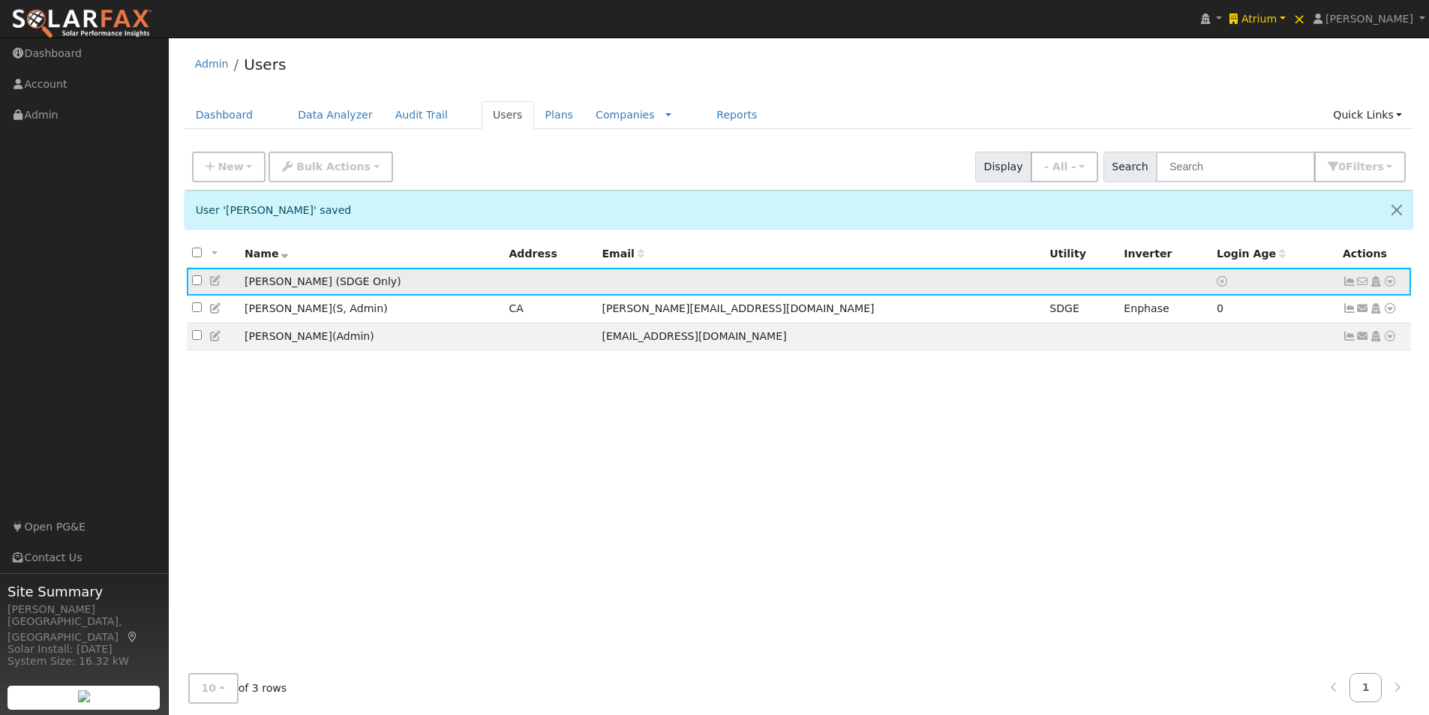
click at [1390, 280] on icon at bounding box center [1391, 281] width 14 height 11
click at [1204, 365] on link "Import From CSV" at bounding box center [1232, 362] width 110 height 21
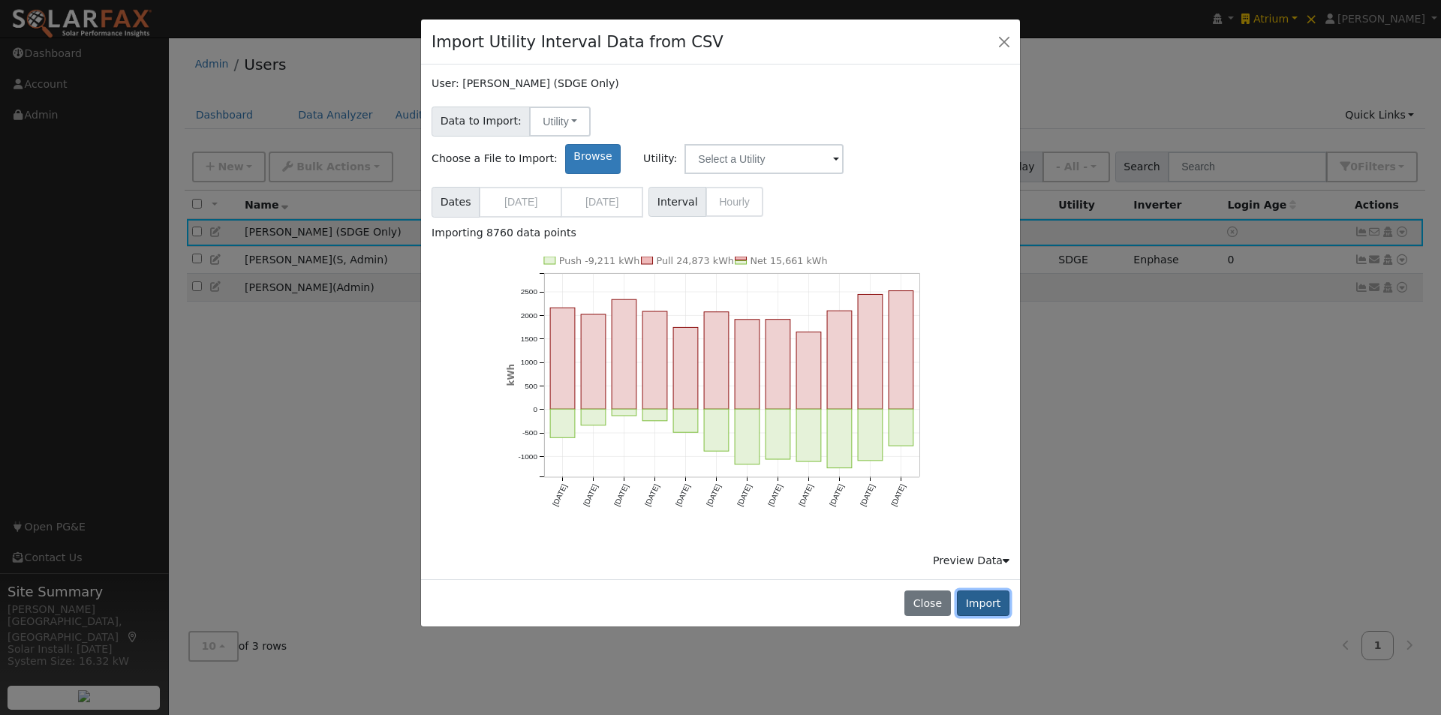
click at [986, 591] on button "Import" at bounding box center [983, 604] width 53 height 26
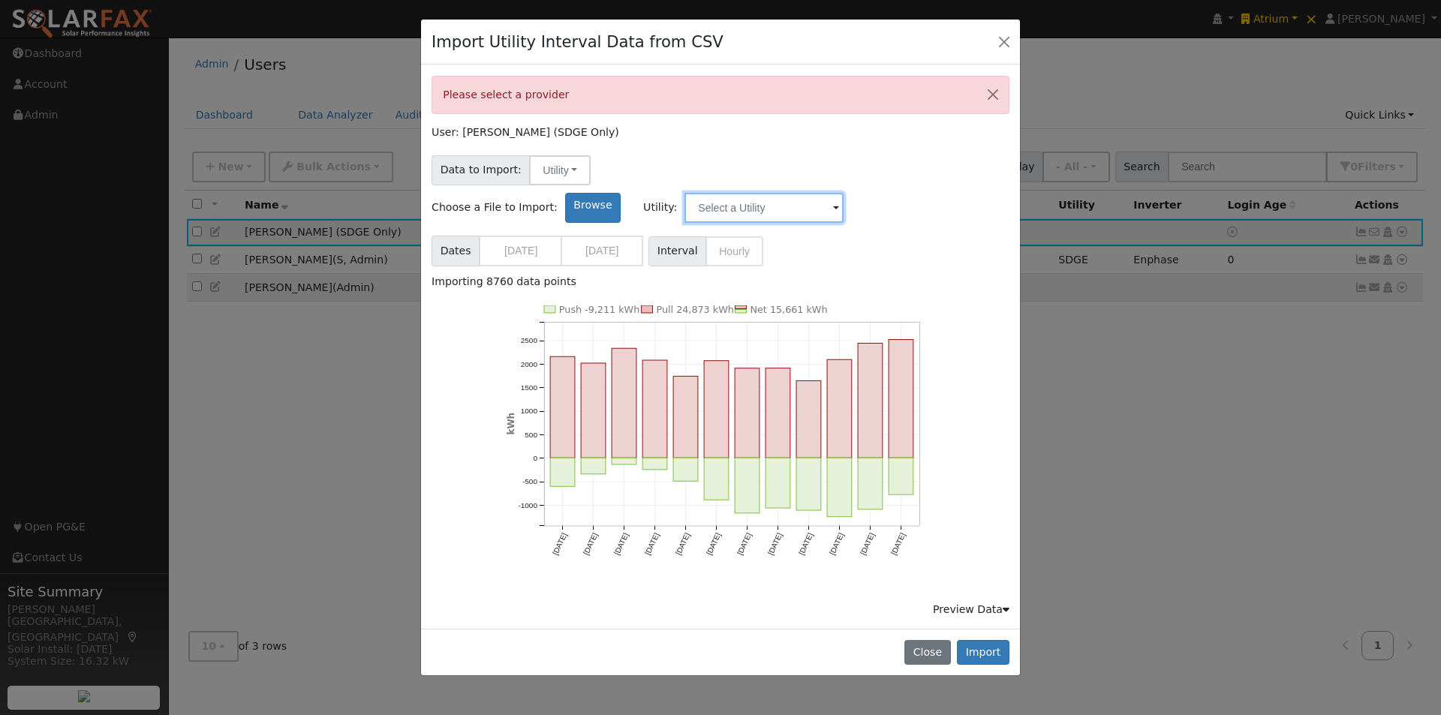
click at [843, 193] on input "text" at bounding box center [763, 208] width 159 height 30
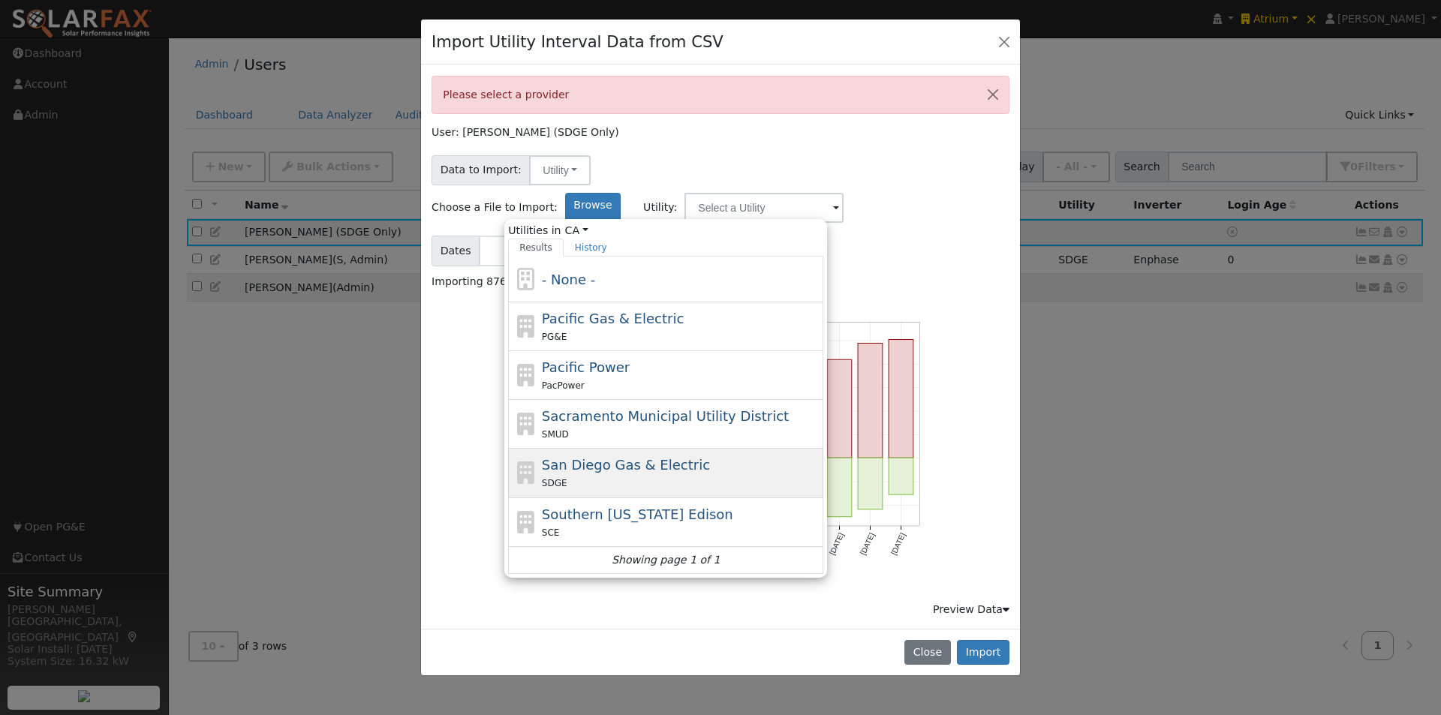
click at [708, 457] on span "San Diego Gas & Electric" at bounding box center [626, 465] width 168 height 16
type input "San Diego Gas & Electric"
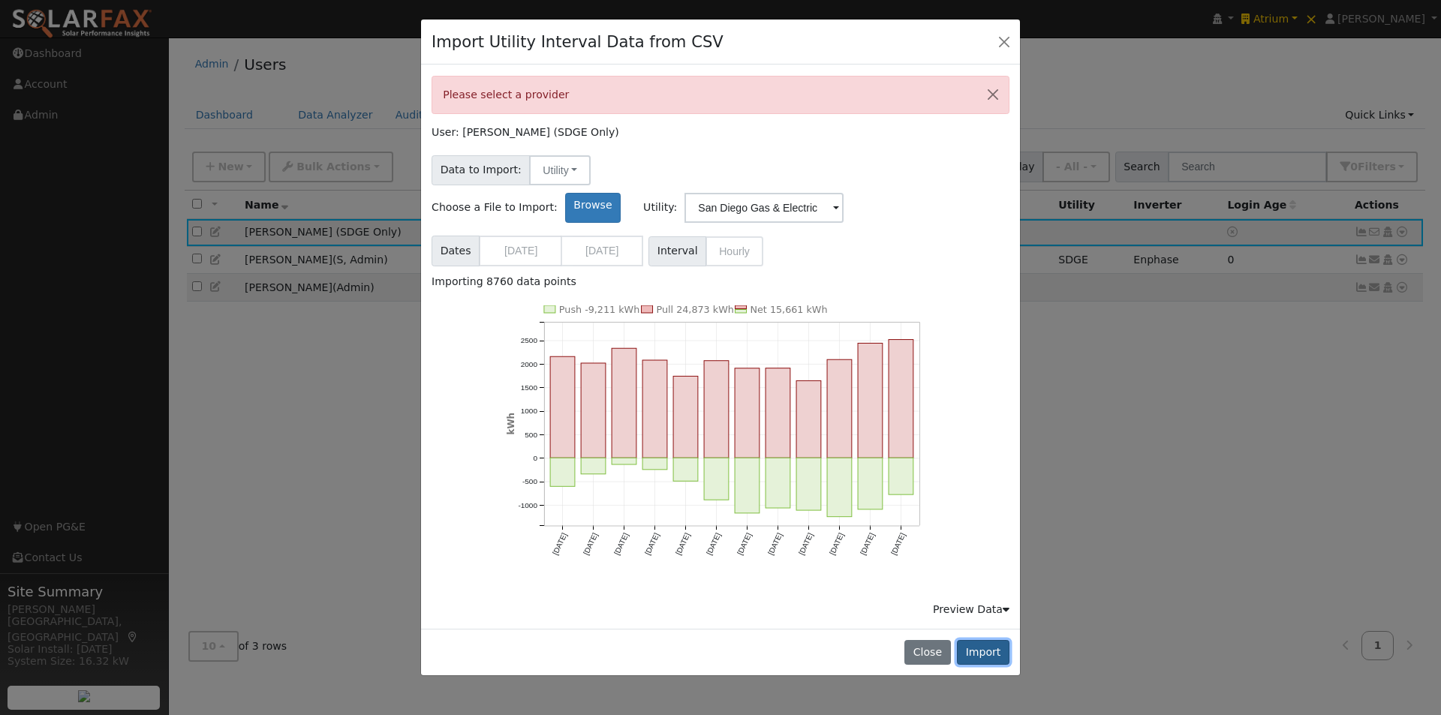
click at [991, 640] on button "Import" at bounding box center [983, 653] width 53 height 26
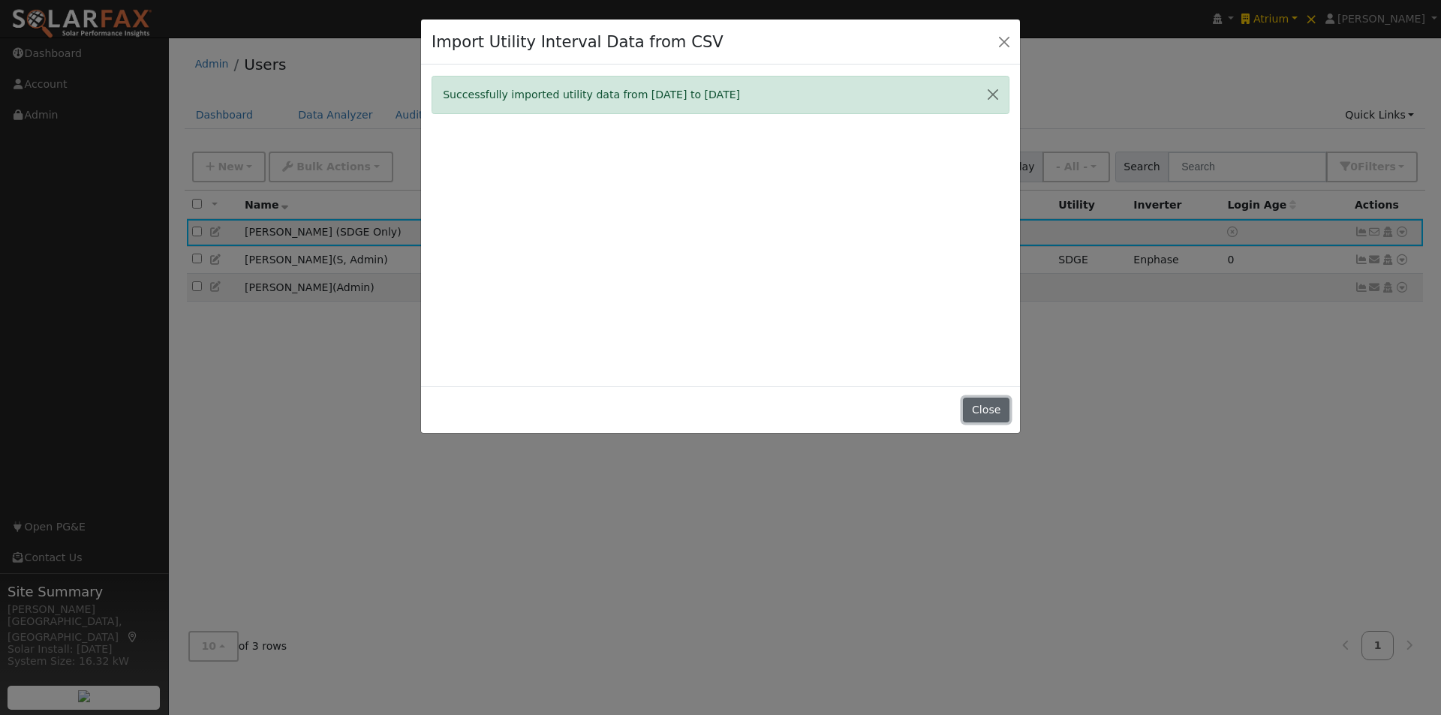
click at [982, 402] on button "Close" at bounding box center [986, 411] width 46 height 26
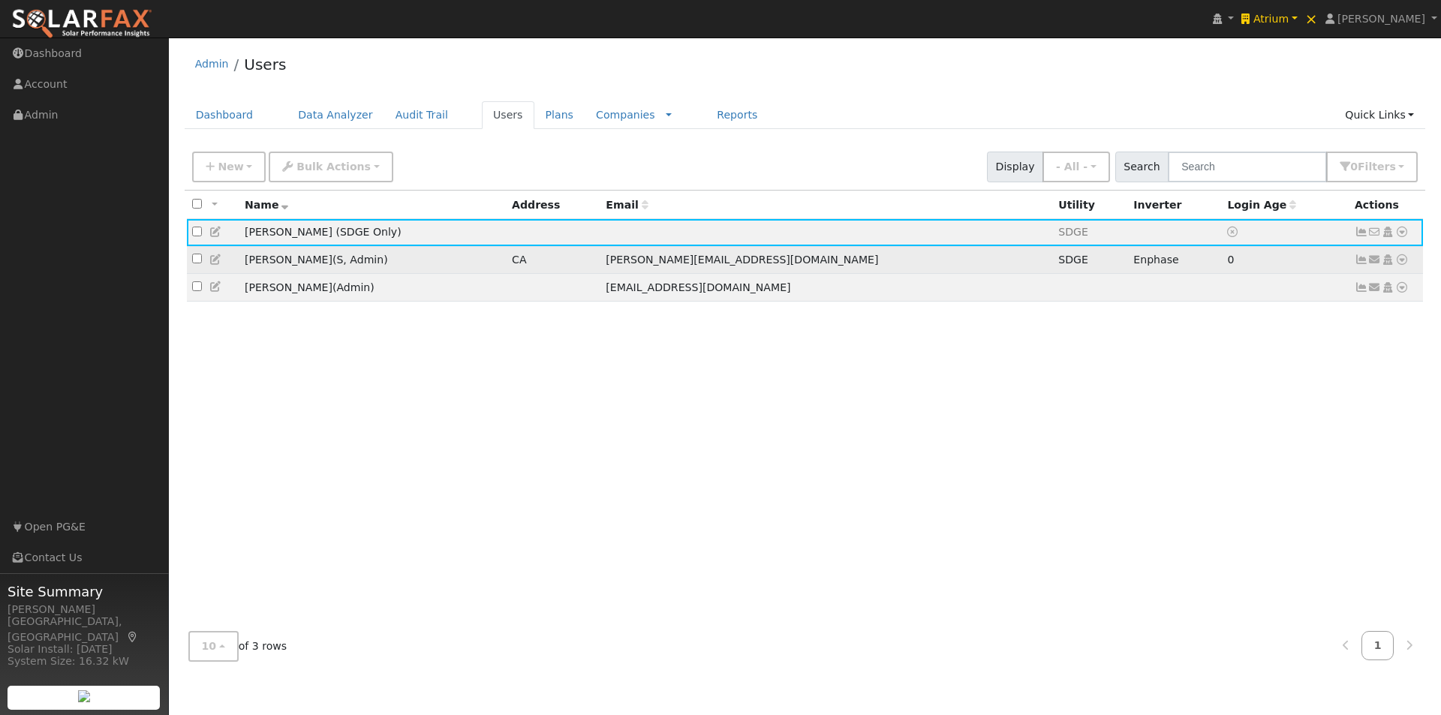
click at [369, 257] on td "Walter Simon ( S , Admin )" at bounding box center [372, 260] width 267 height 28
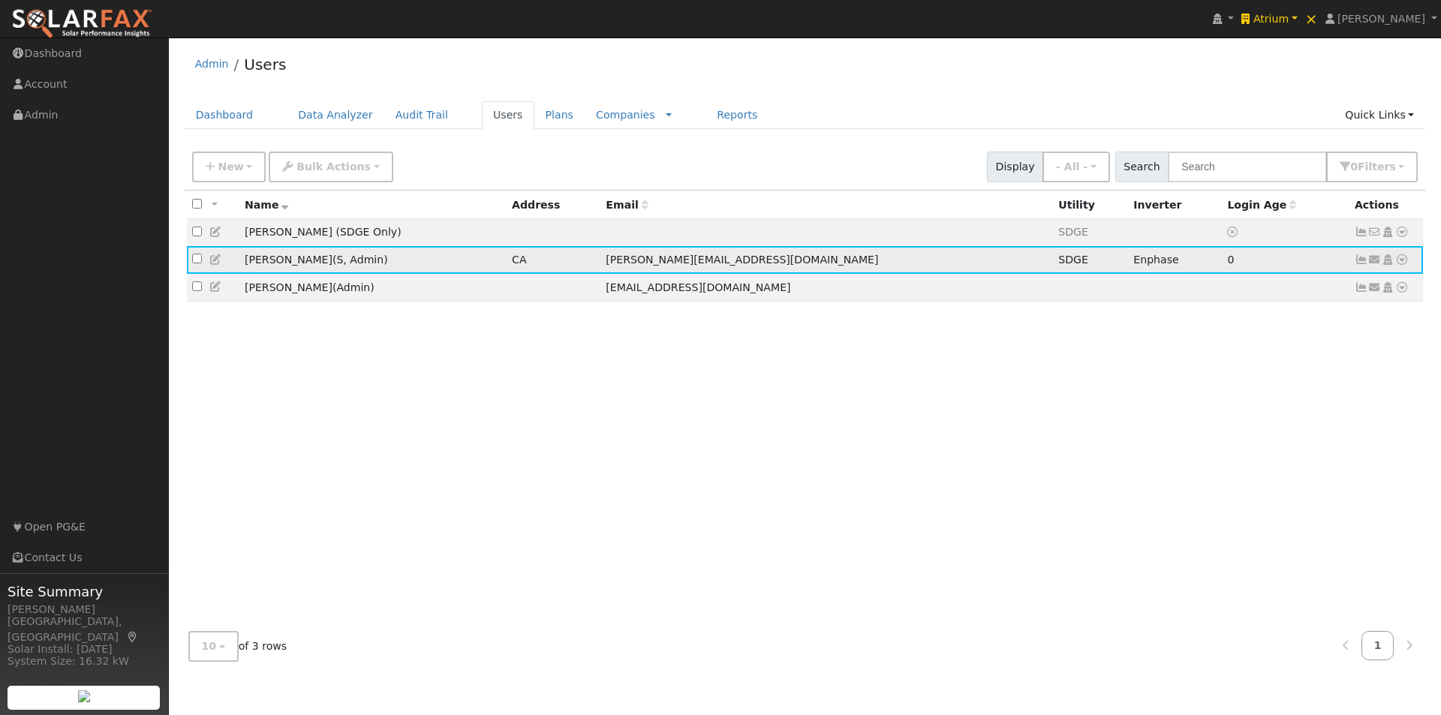
click at [197, 262] on input "checkbox" at bounding box center [197, 259] width 10 height 10
checkbox input "true"
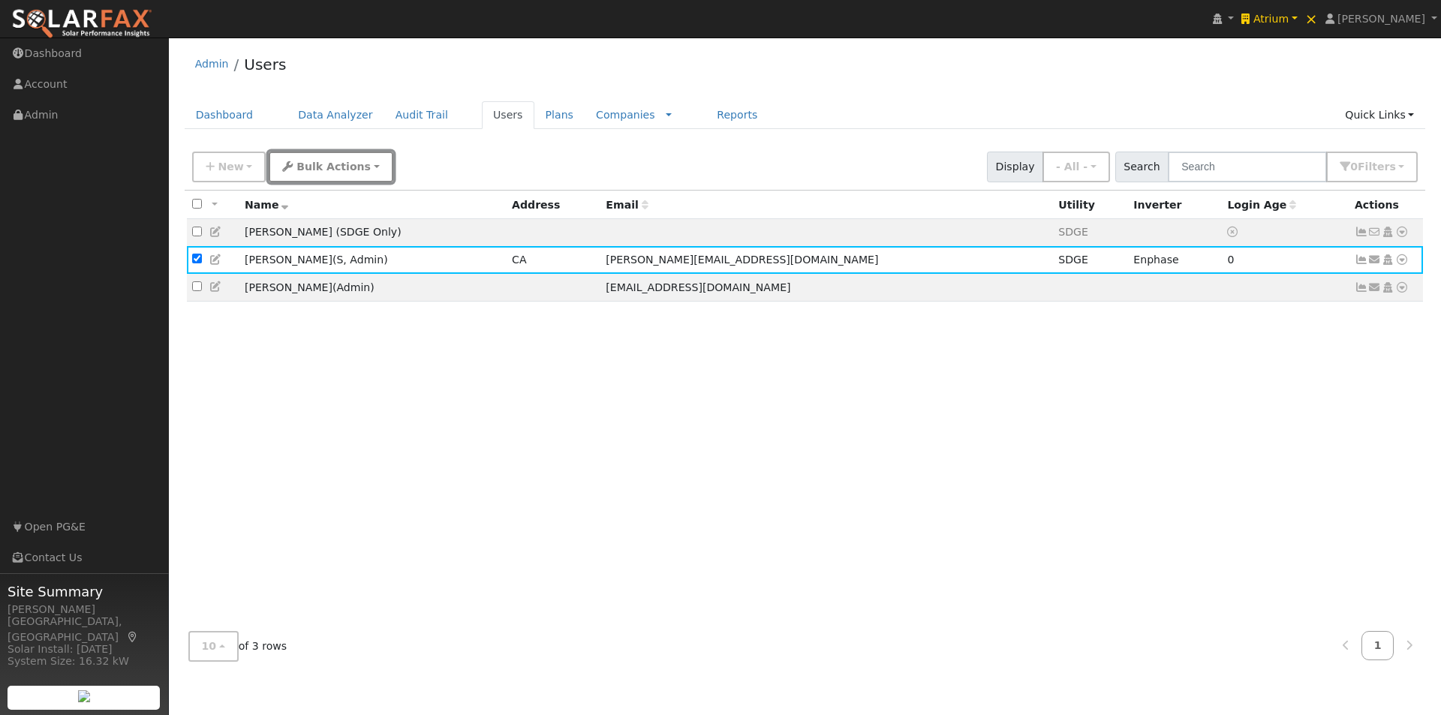
click at [318, 153] on button "Bulk Actions" at bounding box center [331, 167] width 124 height 31
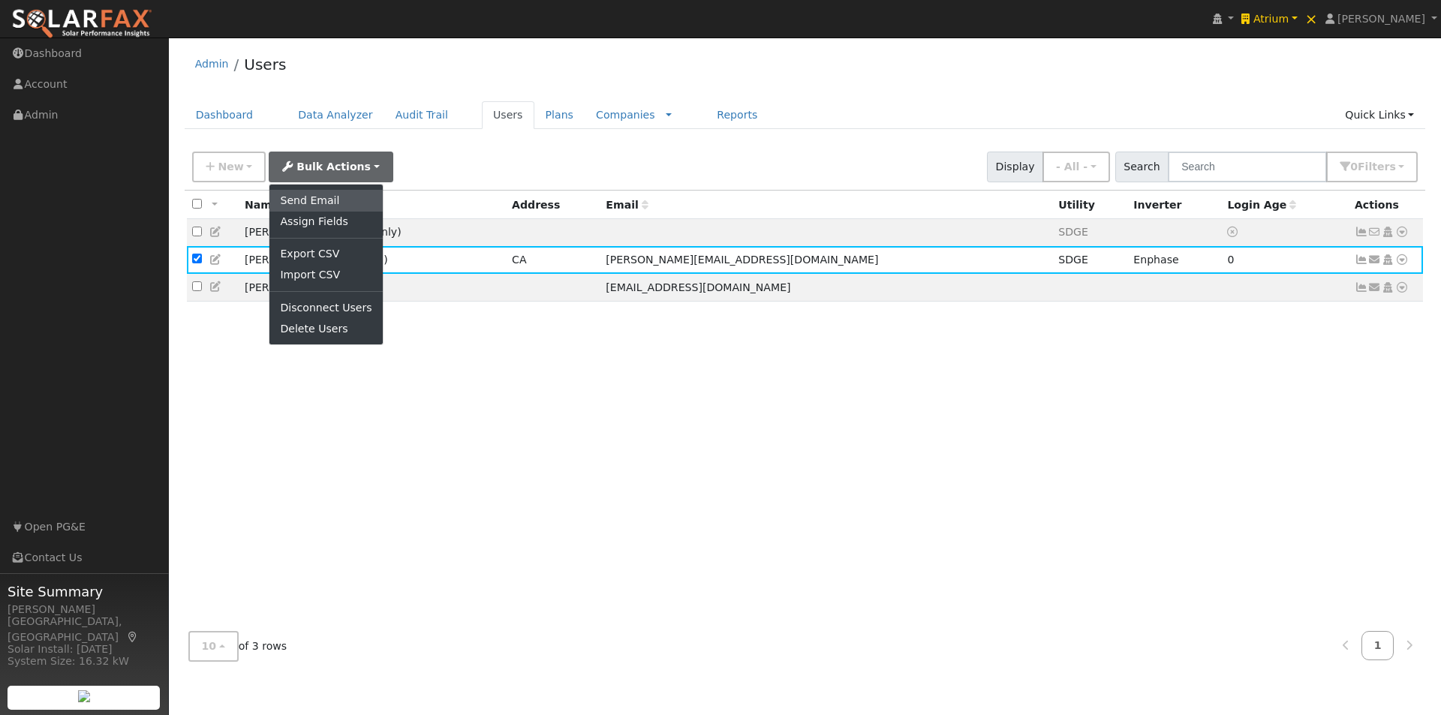
drag, startPoint x: 302, startPoint y: 193, endPoint x: 315, endPoint y: 184, distance: 15.6
click at [303, 192] on link "Send Email" at bounding box center [325, 200] width 113 height 21
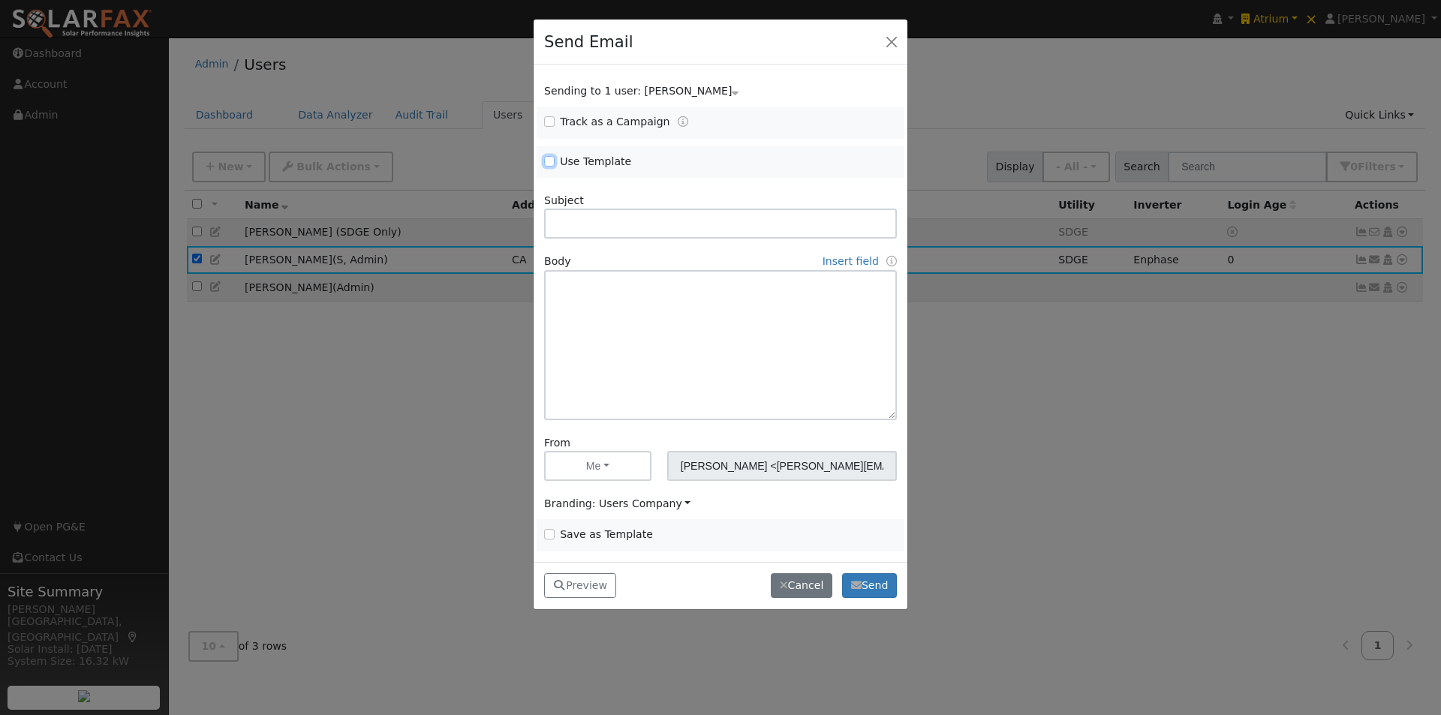
click at [550, 161] on input "Use Template" at bounding box center [549, 161] width 11 height 11
checkbox input "true"
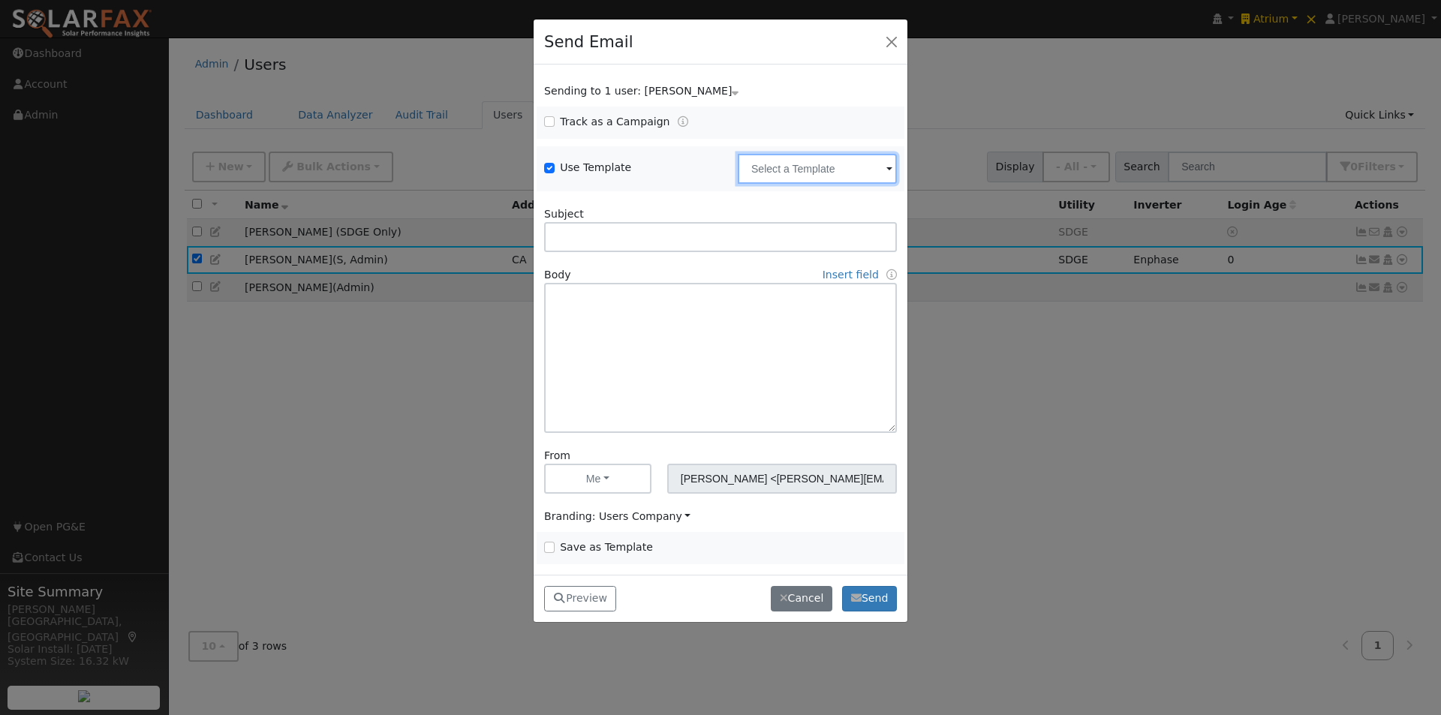
click at [777, 167] on input "text" at bounding box center [817, 169] width 159 height 30
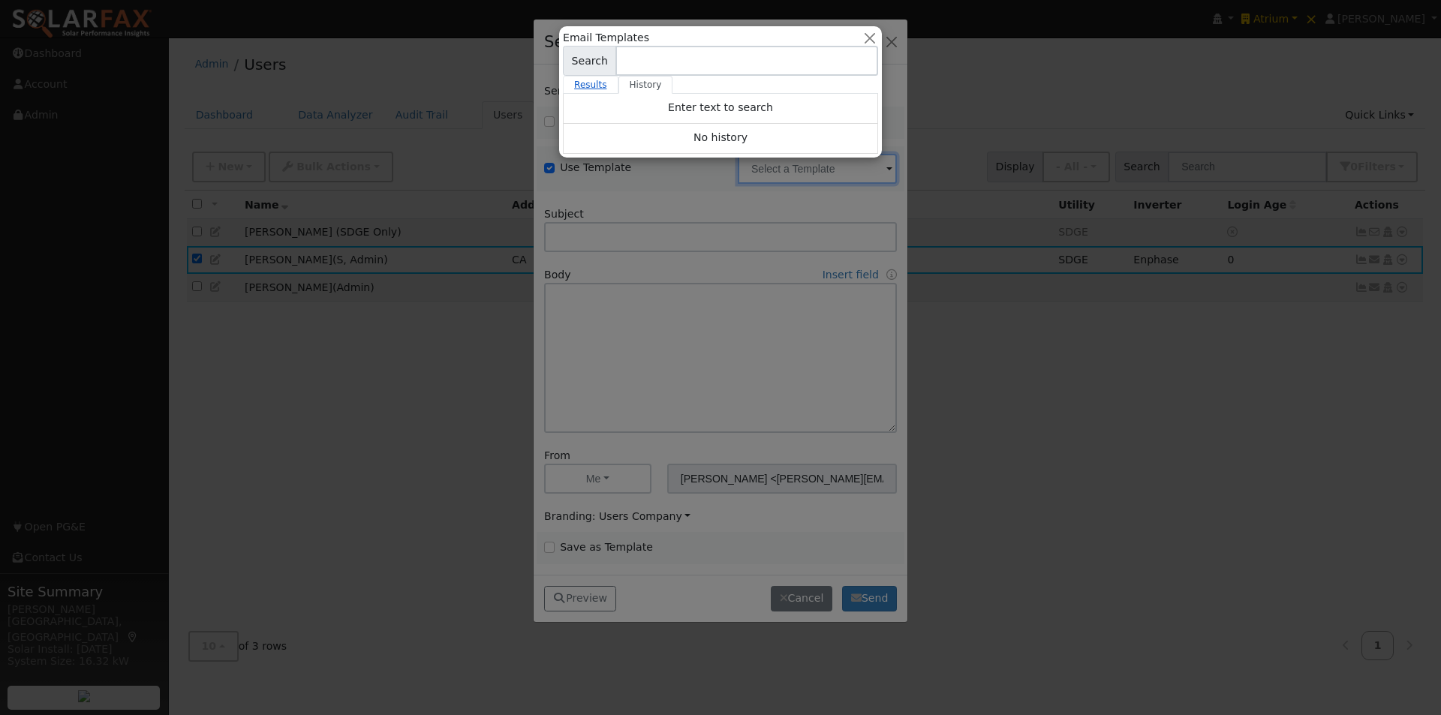
click at [589, 82] on link "Results" at bounding box center [591, 85] width 56 height 18
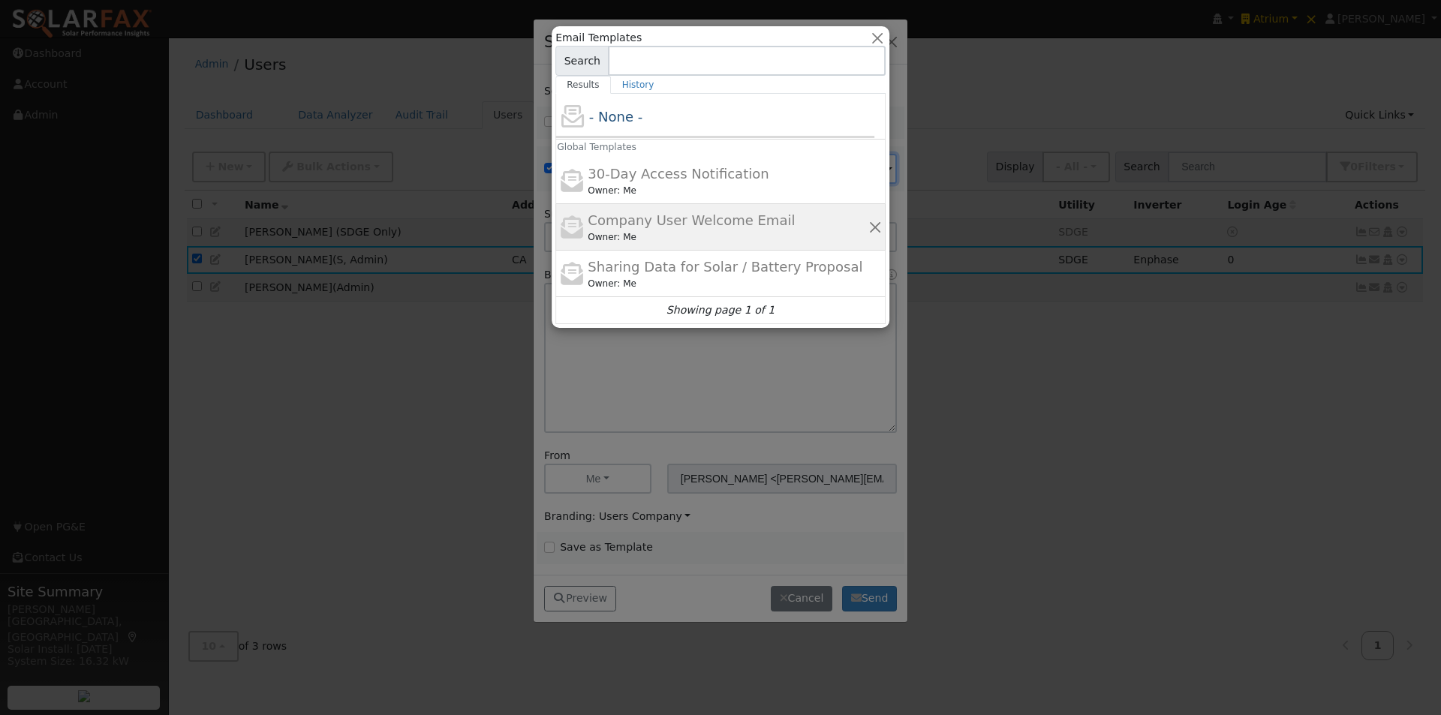
click at [625, 212] on span "Company User Welcome Email" at bounding box center [691, 220] width 207 height 16
type input "Company User Welcome Email"
type input "{product_name} Program Access"
type textarea "Hi {user_fname}, You now have access to {product_name}®. This tool helps you be…"
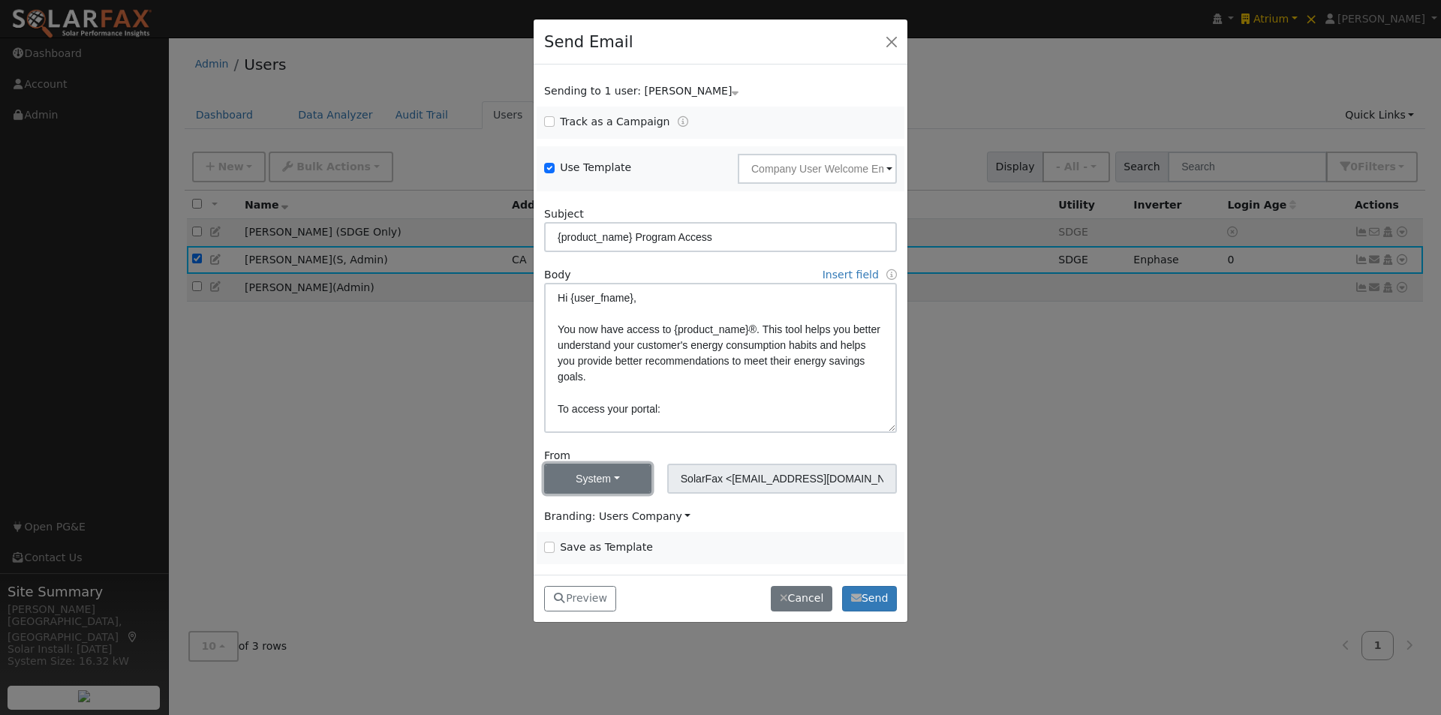
drag, startPoint x: 614, startPoint y: 470, endPoint x: 612, endPoint y: 479, distance: 9.1
click at [614, 470] on button "System" at bounding box center [597, 479] width 107 height 30
click at [570, 511] on link "Me" at bounding box center [597, 511] width 104 height 21
type input "[PERSON_NAME] <[PERSON_NAME][EMAIL_ADDRESS][DOMAIN_NAME]>"
click at [621, 517] on span "Branding: Users Company" at bounding box center [617, 516] width 146 height 12
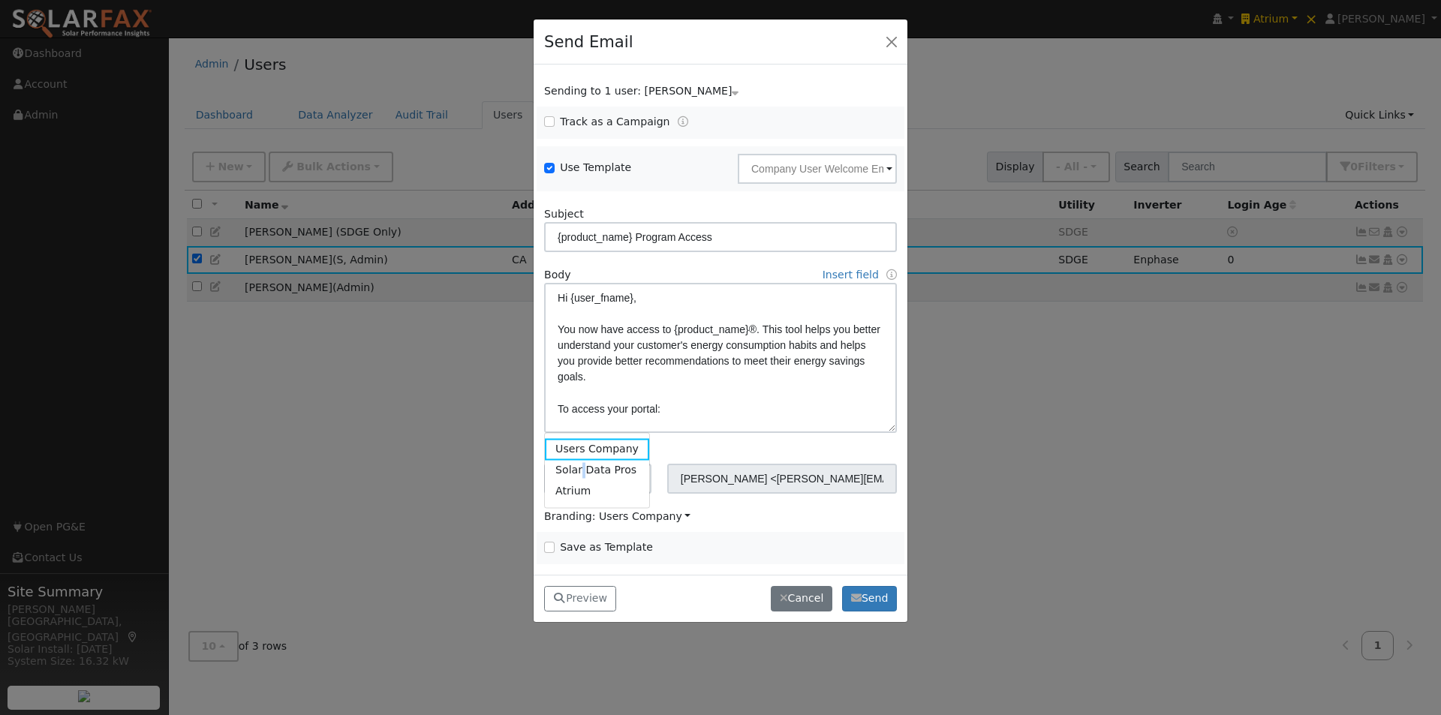
drag, startPoint x: 580, startPoint y: 466, endPoint x: 591, endPoint y: 496, distance: 32.1
click at [581, 467] on link "Solar Data Pros" at bounding box center [597, 470] width 104 height 21
click at [579, 595] on button "Preview" at bounding box center [580, 599] width 72 height 26
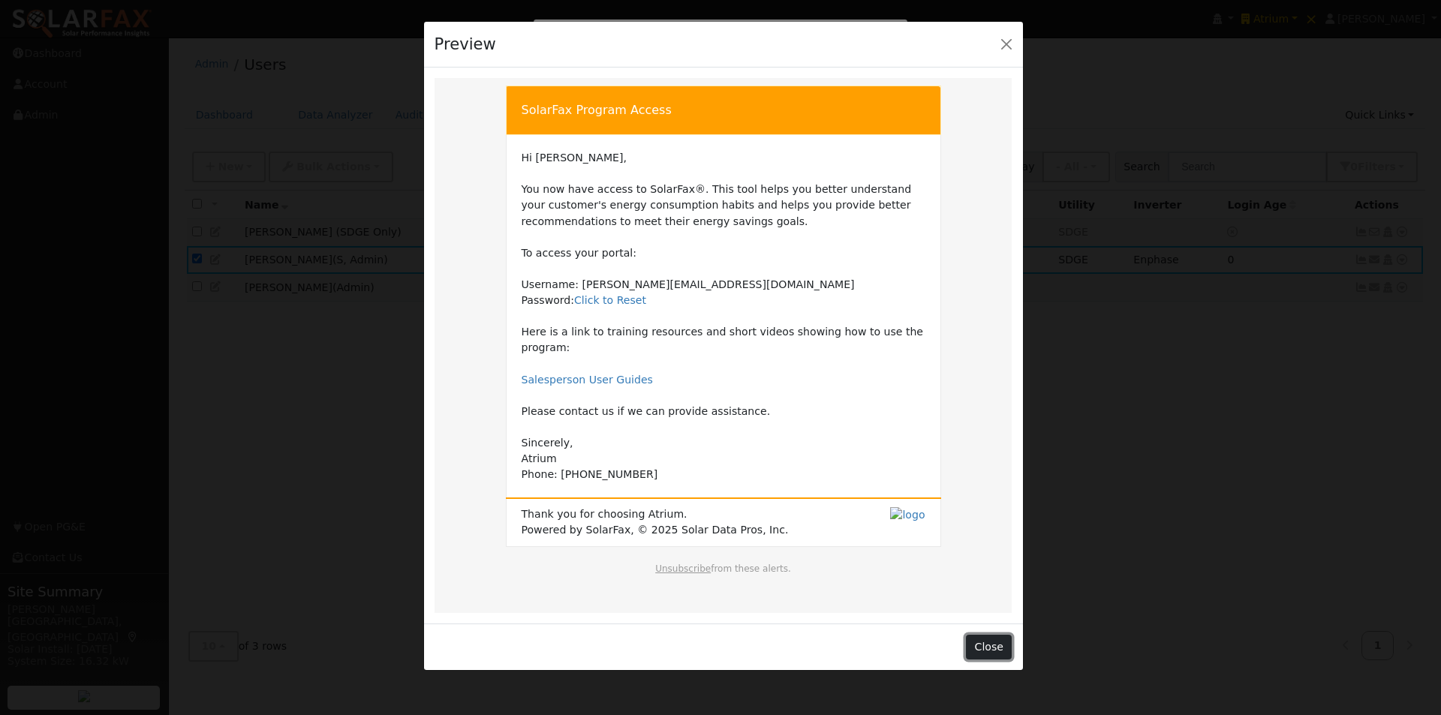
drag, startPoint x: 990, startPoint y: 636, endPoint x: 984, endPoint y: 612, distance: 23.8
click at [989, 635] on button "Close" at bounding box center [989, 648] width 46 height 26
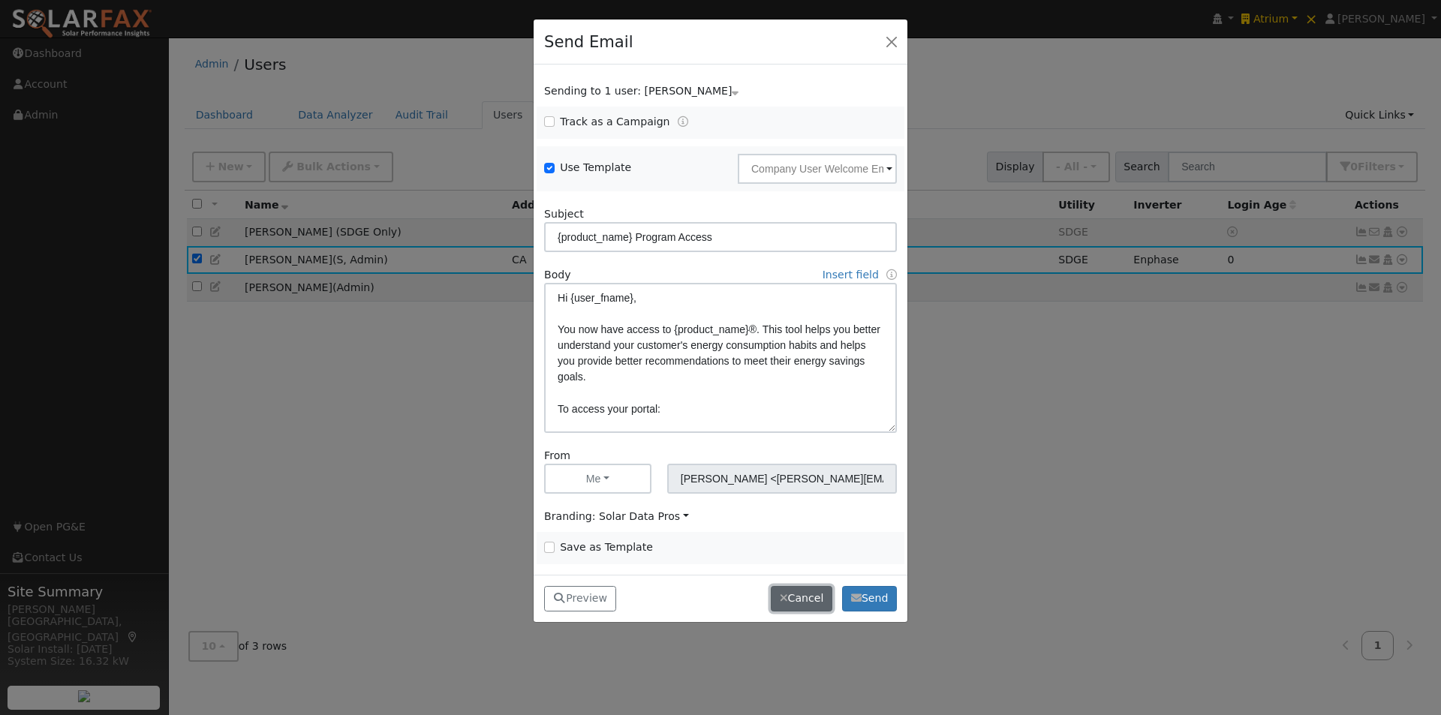
click at [802, 598] on button "Cancel" at bounding box center [802, 599] width 62 height 26
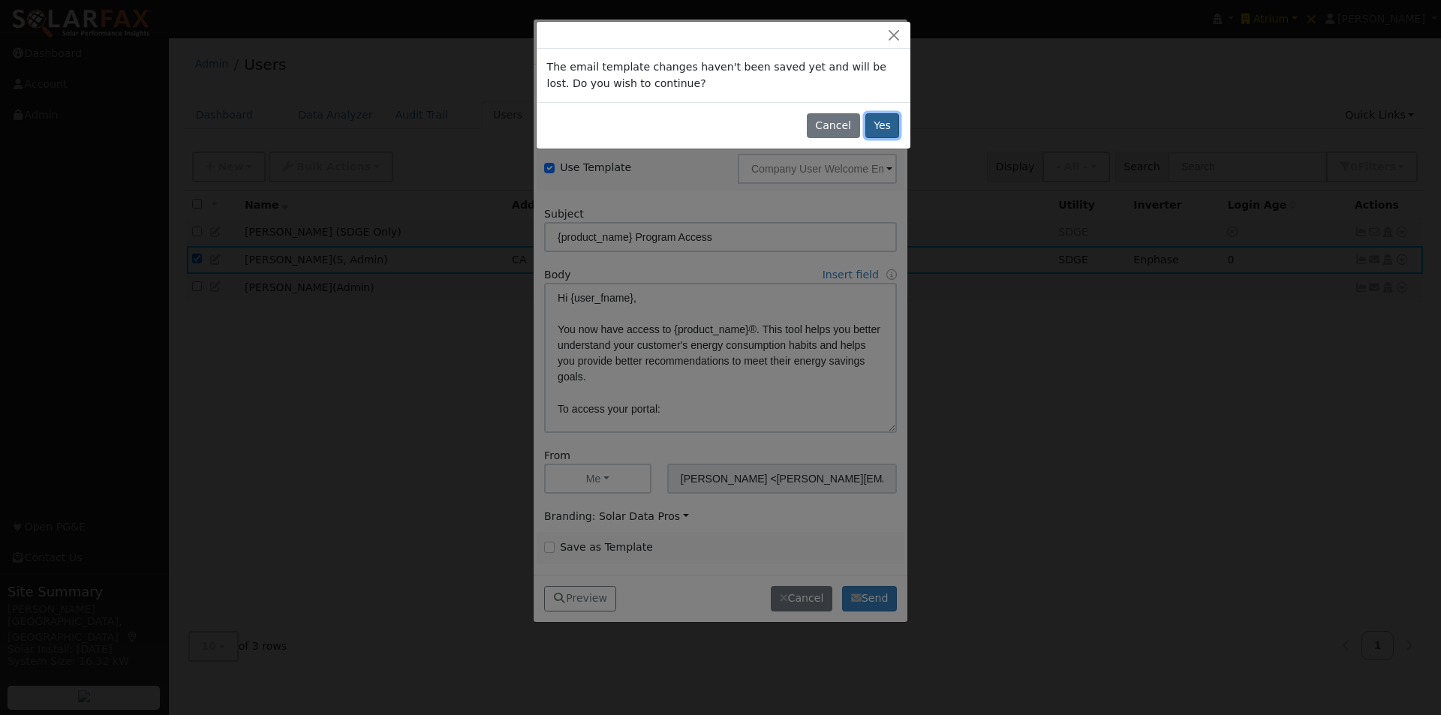
click at [882, 125] on button "Yes" at bounding box center [882, 126] width 35 height 26
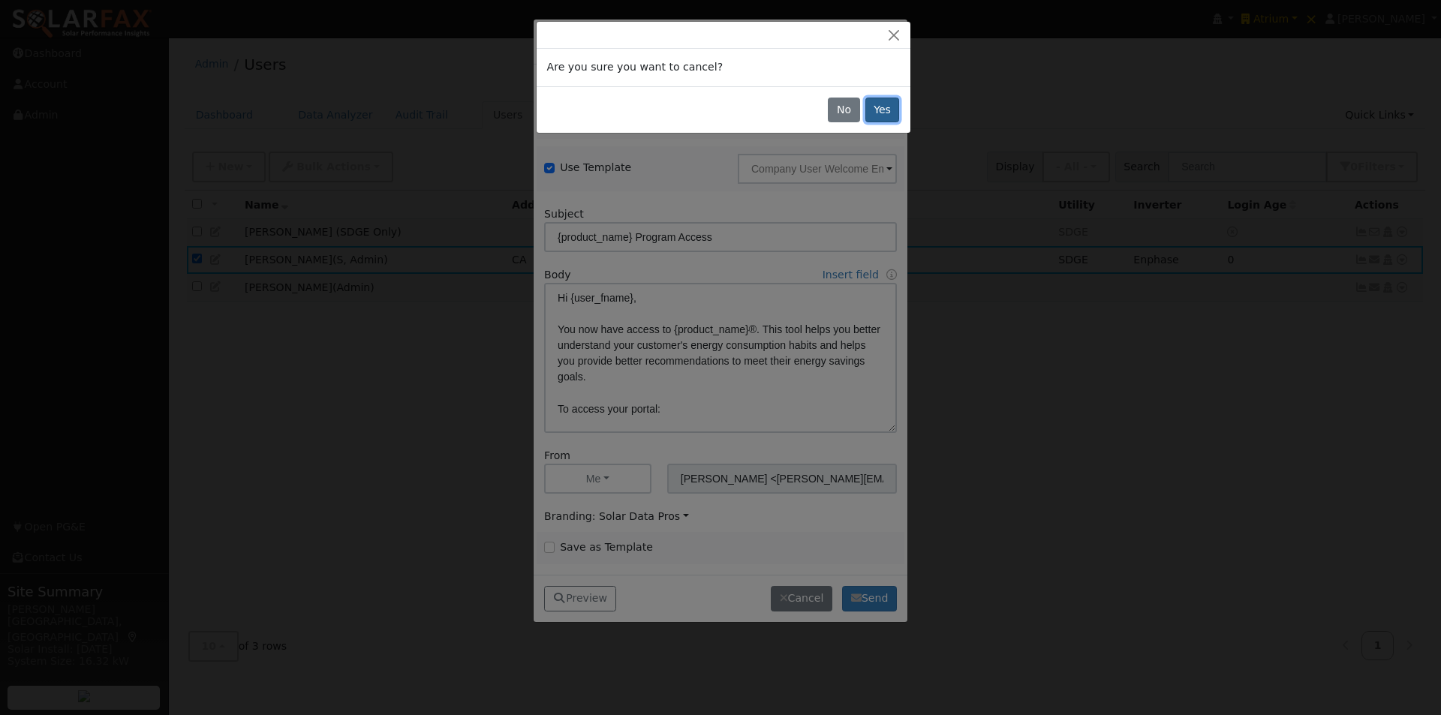
click at [885, 106] on button "Yes" at bounding box center [882, 111] width 35 height 26
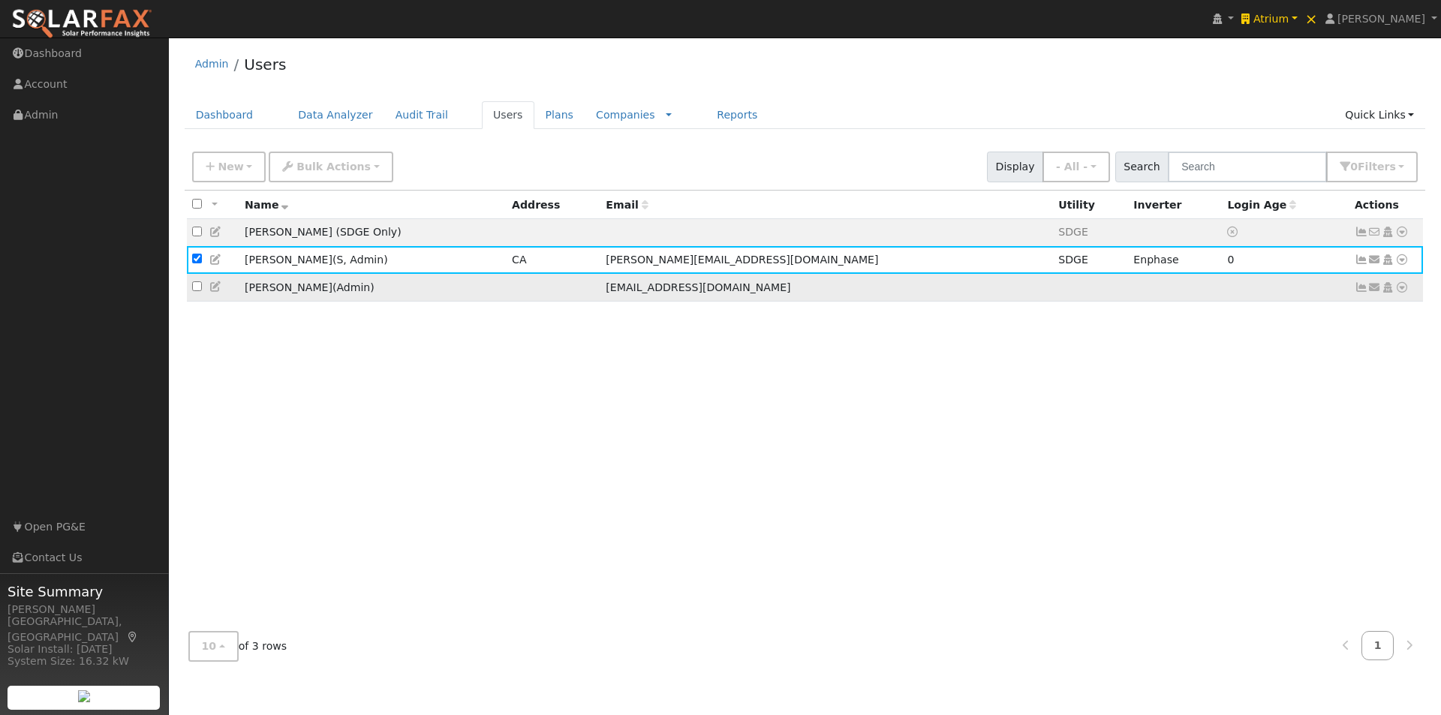
click at [196, 290] on input "checkbox" at bounding box center [197, 286] width 10 height 10
checkbox input "true"
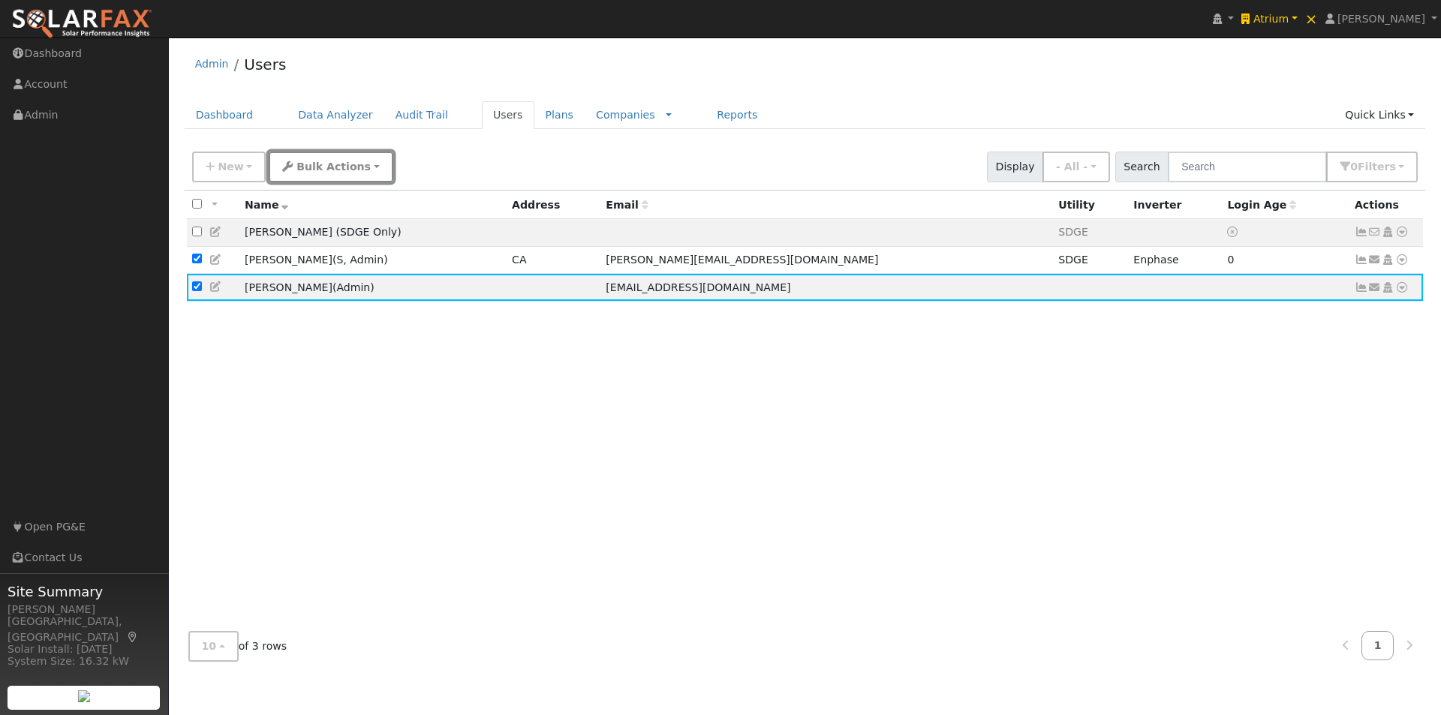
click at [318, 170] on span "Bulk Actions" at bounding box center [333, 167] width 74 height 12
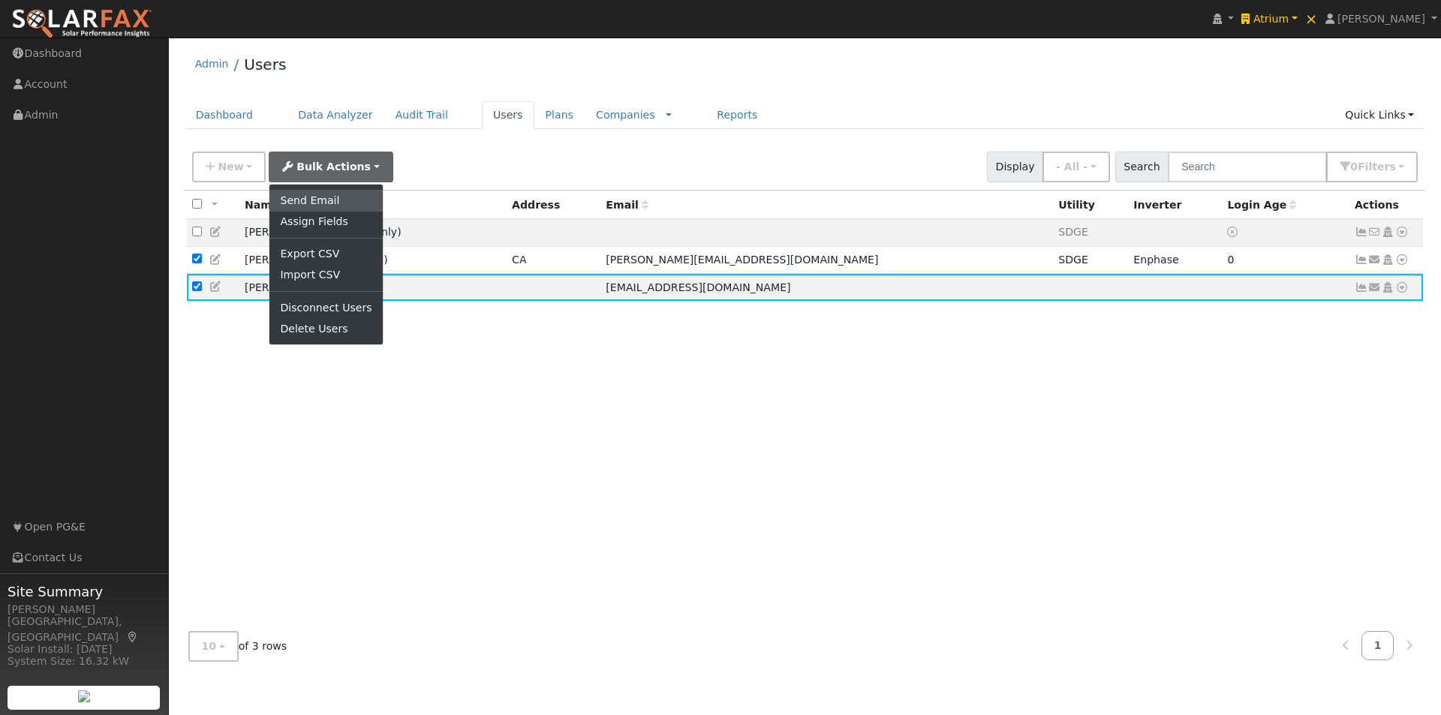
click at [304, 201] on link "Send Email" at bounding box center [325, 200] width 113 height 21
checkbox input "false"
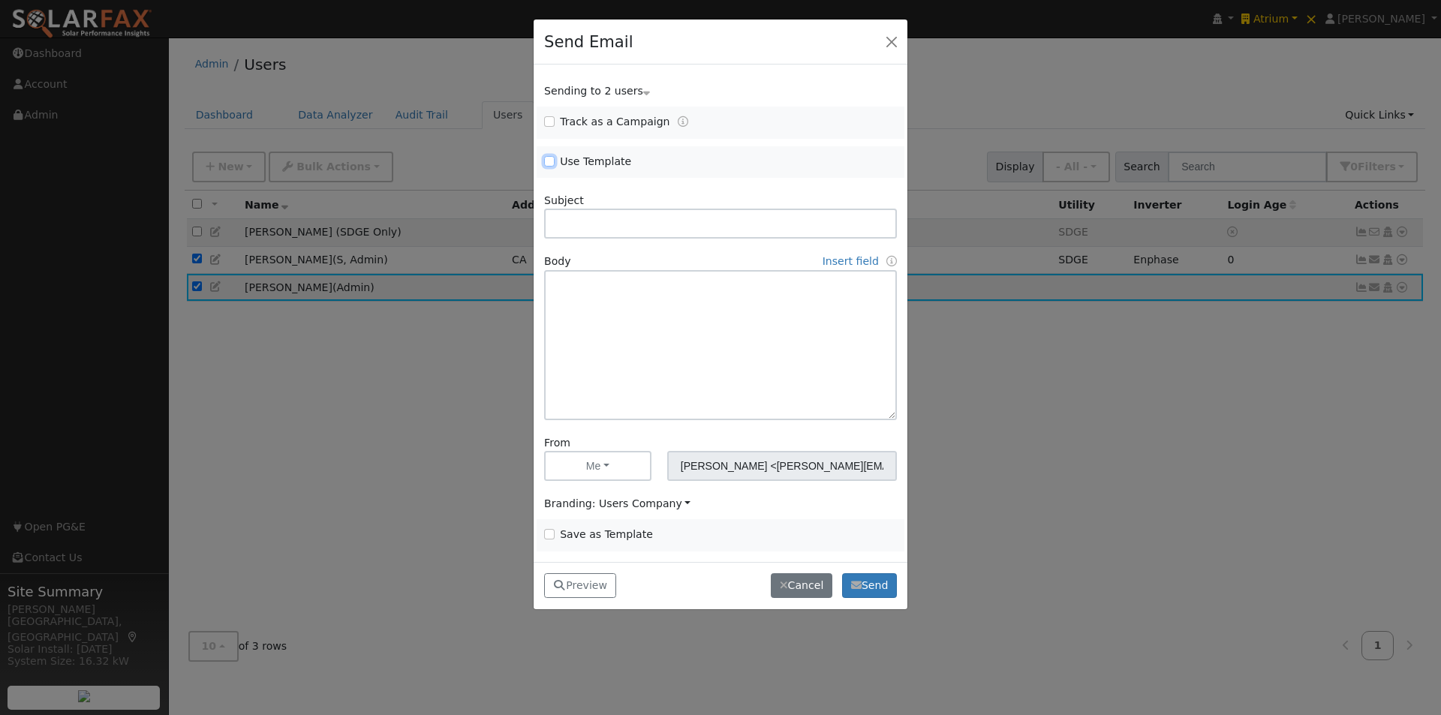
click at [554, 160] on input "Use Template" at bounding box center [549, 161] width 11 height 11
checkbox input "true"
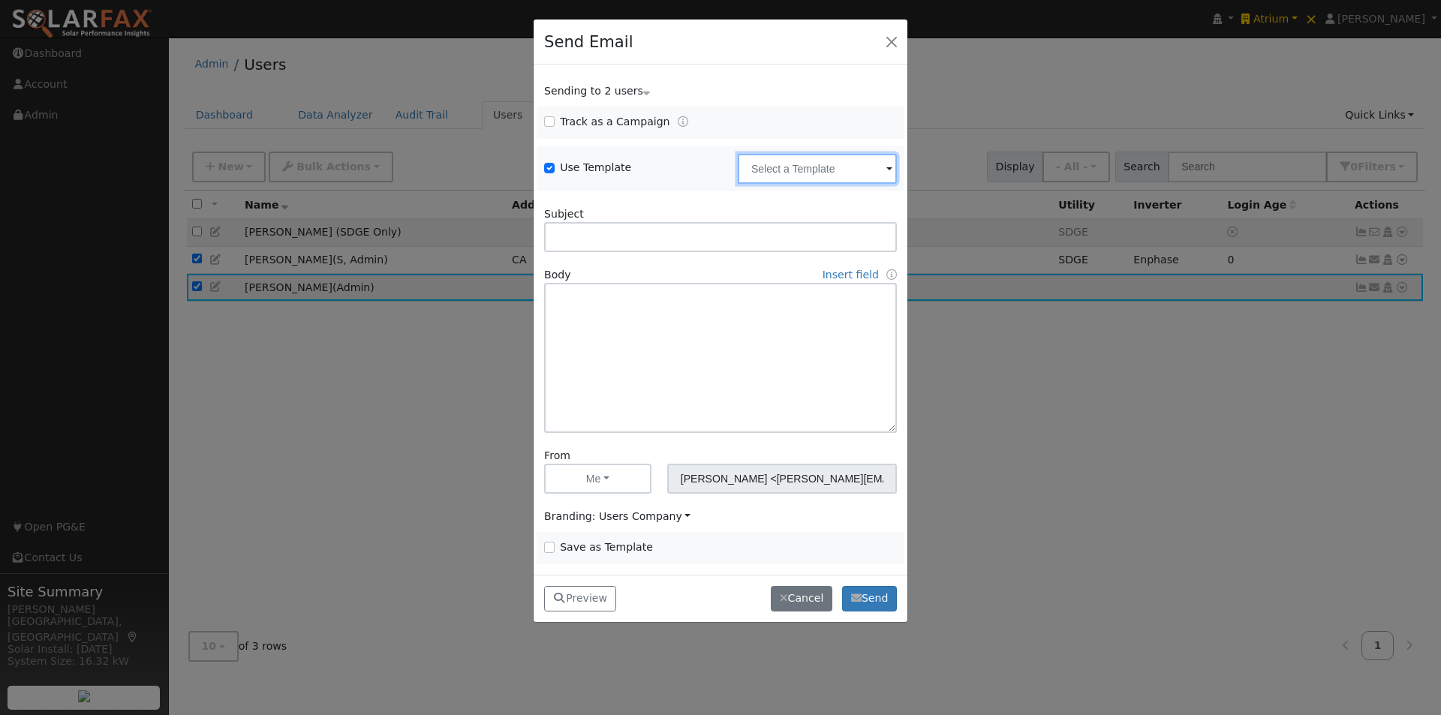
click at [788, 167] on input "text" at bounding box center [817, 169] width 159 height 30
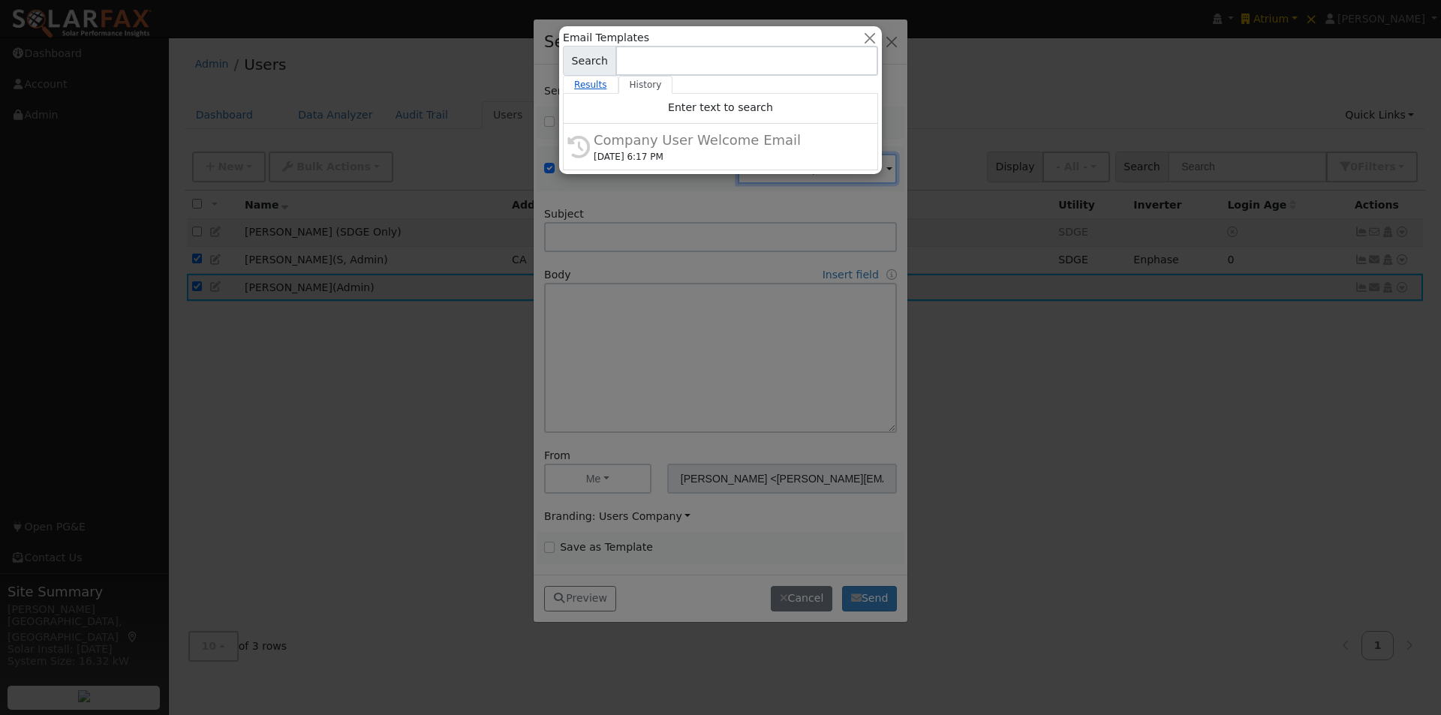
click at [589, 80] on link "Results" at bounding box center [591, 85] width 56 height 18
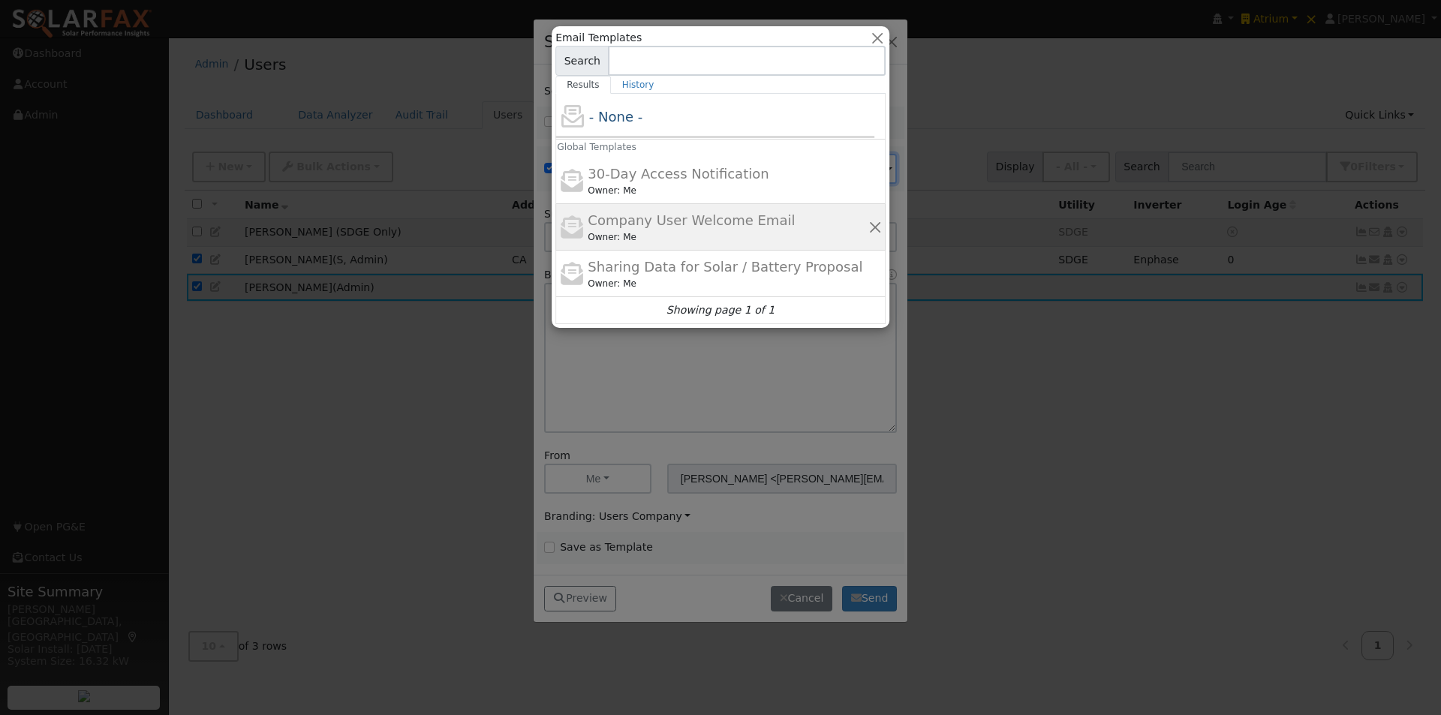
drag, startPoint x: 631, startPoint y: 216, endPoint x: 611, endPoint y: 303, distance: 89.4
click at [631, 217] on span "Company User Welcome Email" at bounding box center [691, 220] width 207 height 16
type input "Company User Welcome Email"
type input "{product_name} Program Access"
type textarea "Hi {user_fname}, You now have access to {product_name}®. This tool helps you be…"
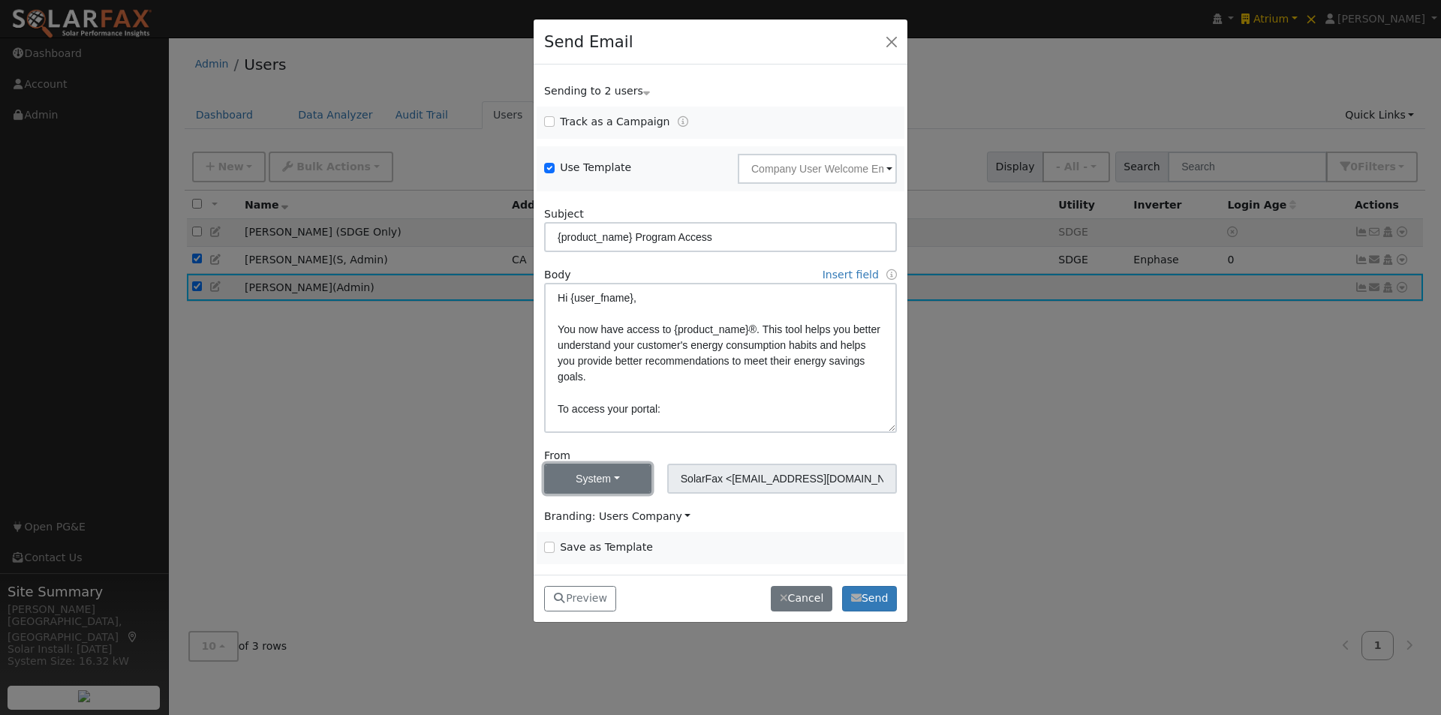
click at [612, 474] on button "System" at bounding box center [597, 479] width 107 height 30
click at [564, 512] on link "Me" at bounding box center [597, 511] width 104 height 21
type input "[PERSON_NAME] <[PERSON_NAME][EMAIL_ADDRESS][DOMAIN_NAME]>"
click at [610, 513] on span "Branding: Users Company" at bounding box center [617, 516] width 146 height 12
click at [597, 470] on link "Solar Data Pros" at bounding box center [597, 470] width 104 height 21
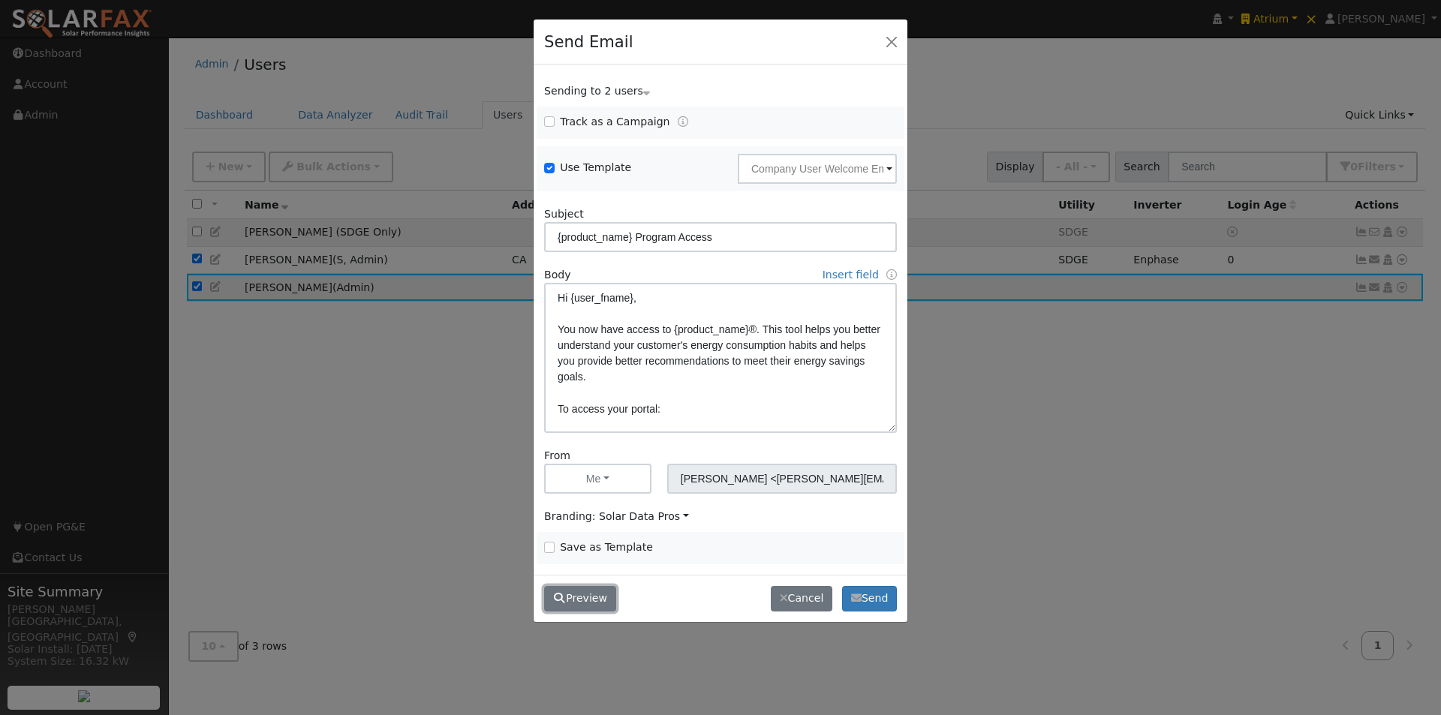
drag, startPoint x: 580, startPoint y: 594, endPoint x: 681, endPoint y: 510, distance: 130.6
click at [583, 593] on button "Preview" at bounding box center [580, 599] width 72 height 26
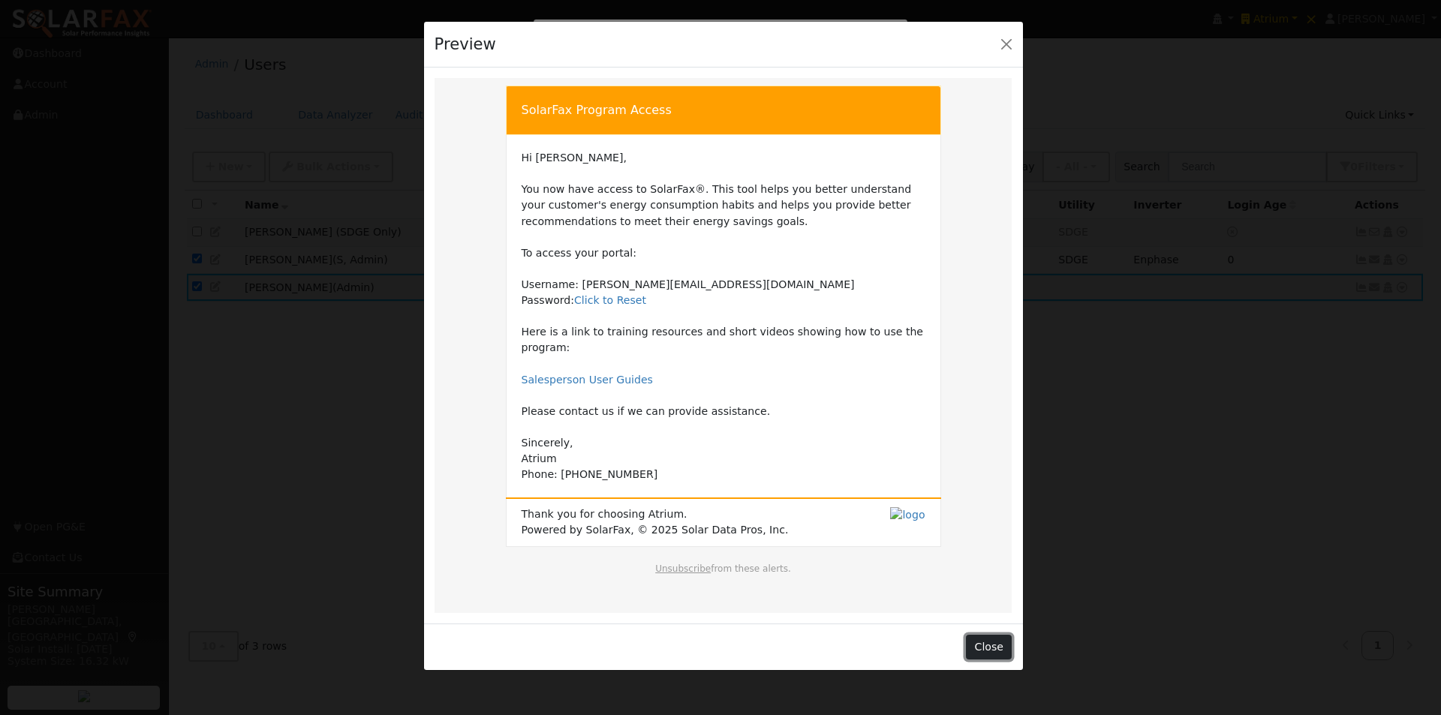
click at [980, 635] on button "Close" at bounding box center [989, 648] width 46 height 26
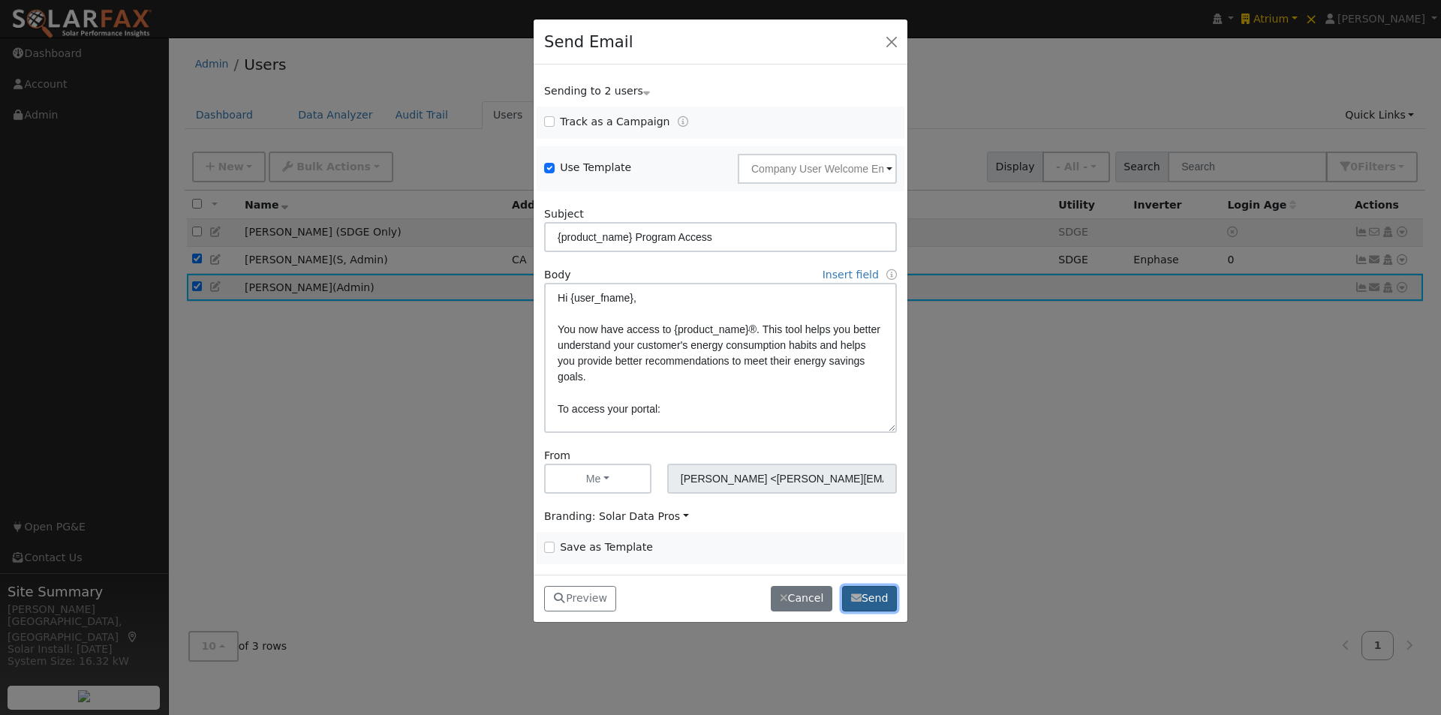
click at [864, 591] on button "Send" at bounding box center [869, 599] width 55 height 26
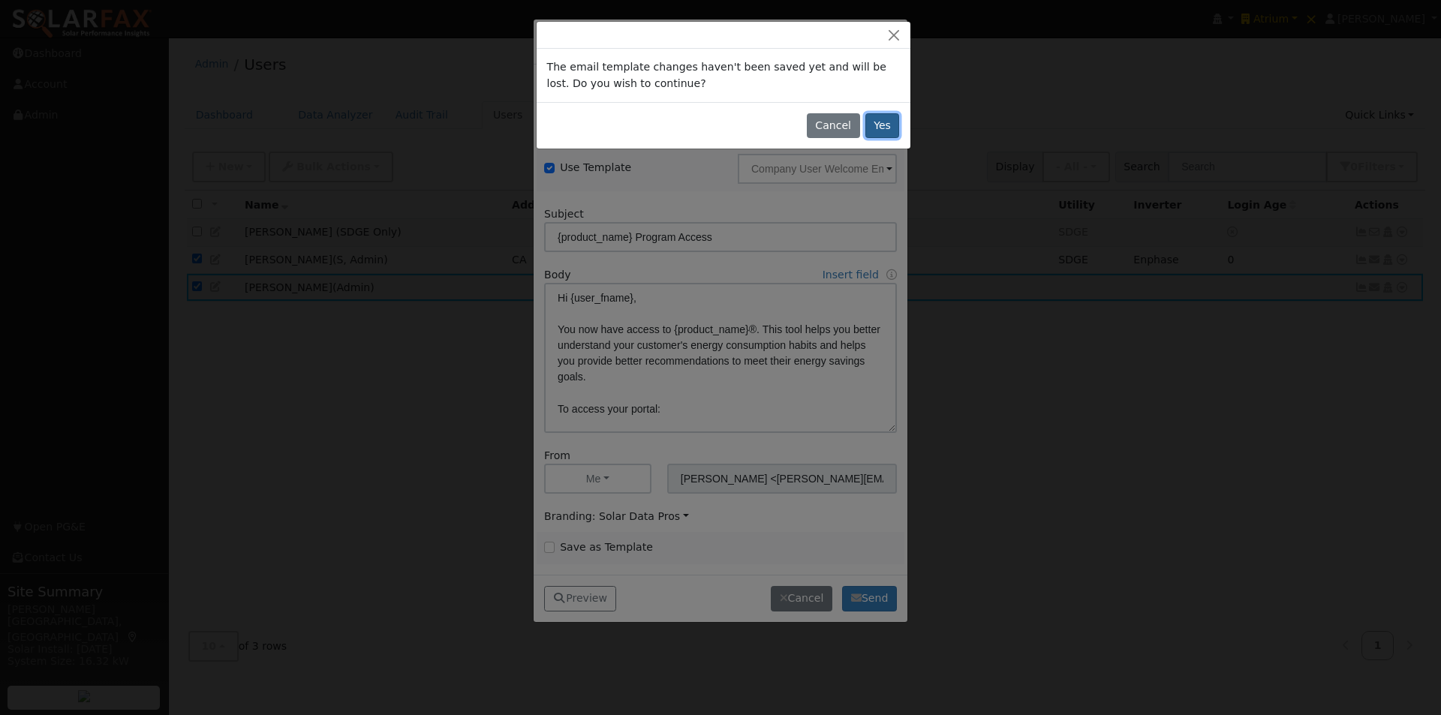
click at [885, 125] on button "Yes" at bounding box center [882, 126] width 35 height 26
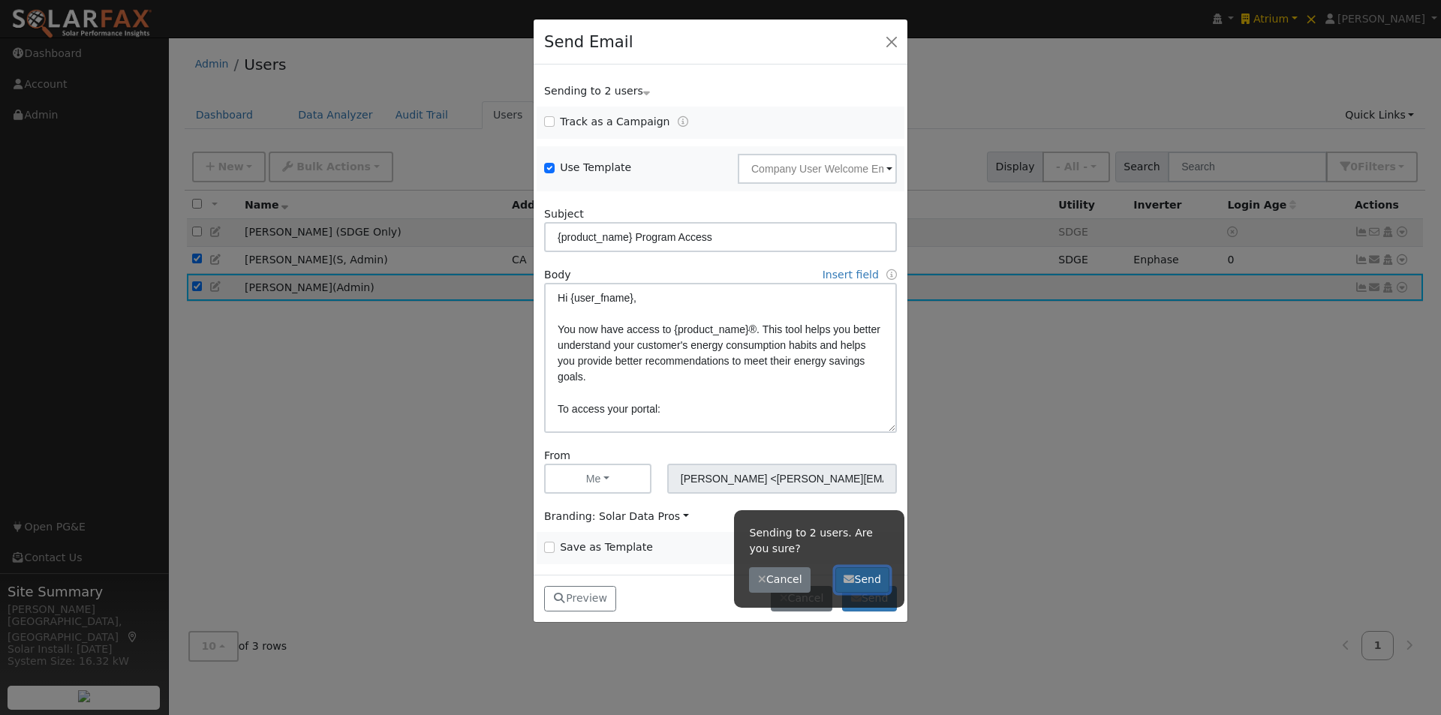
click at [864, 579] on button "Send" at bounding box center [862, 580] width 55 height 26
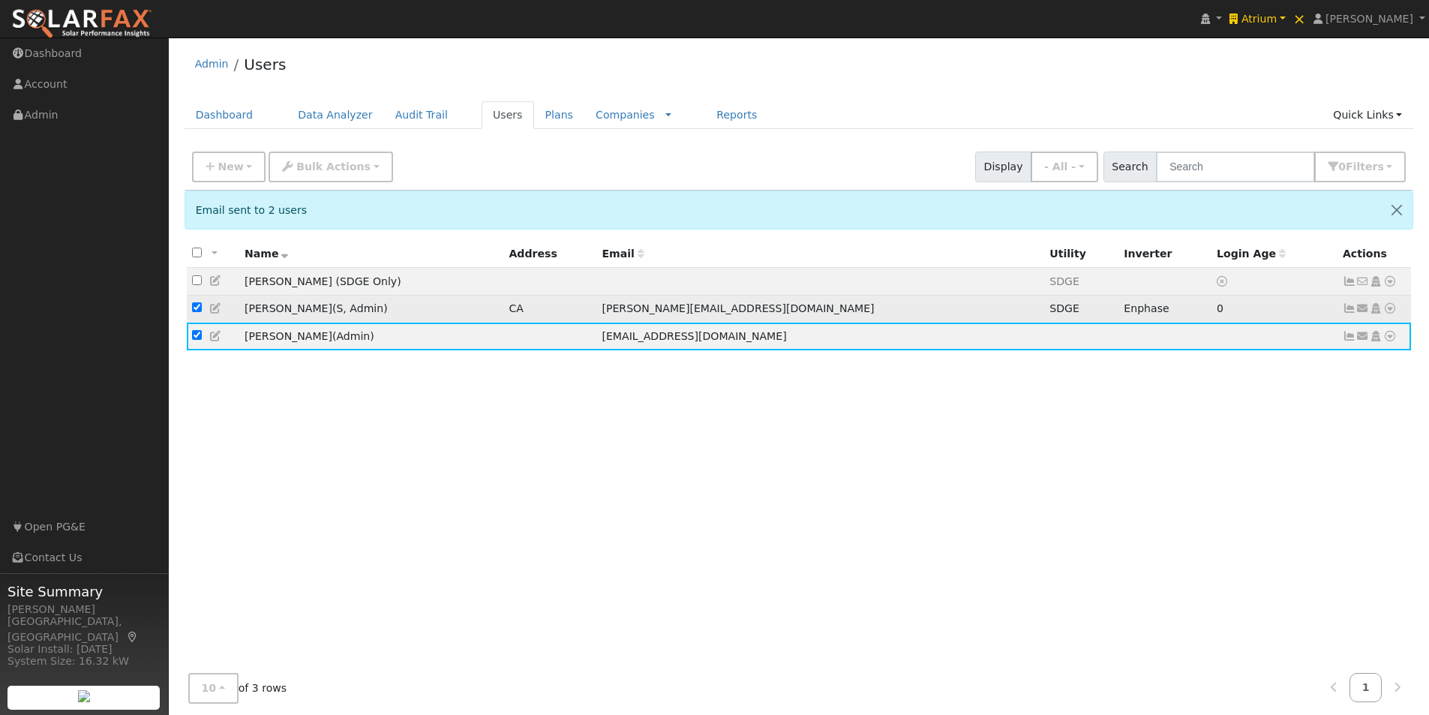
click at [197, 309] on input "checkbox" at bounding box center [197, 307] width 10 height 10
checkbox input "false"
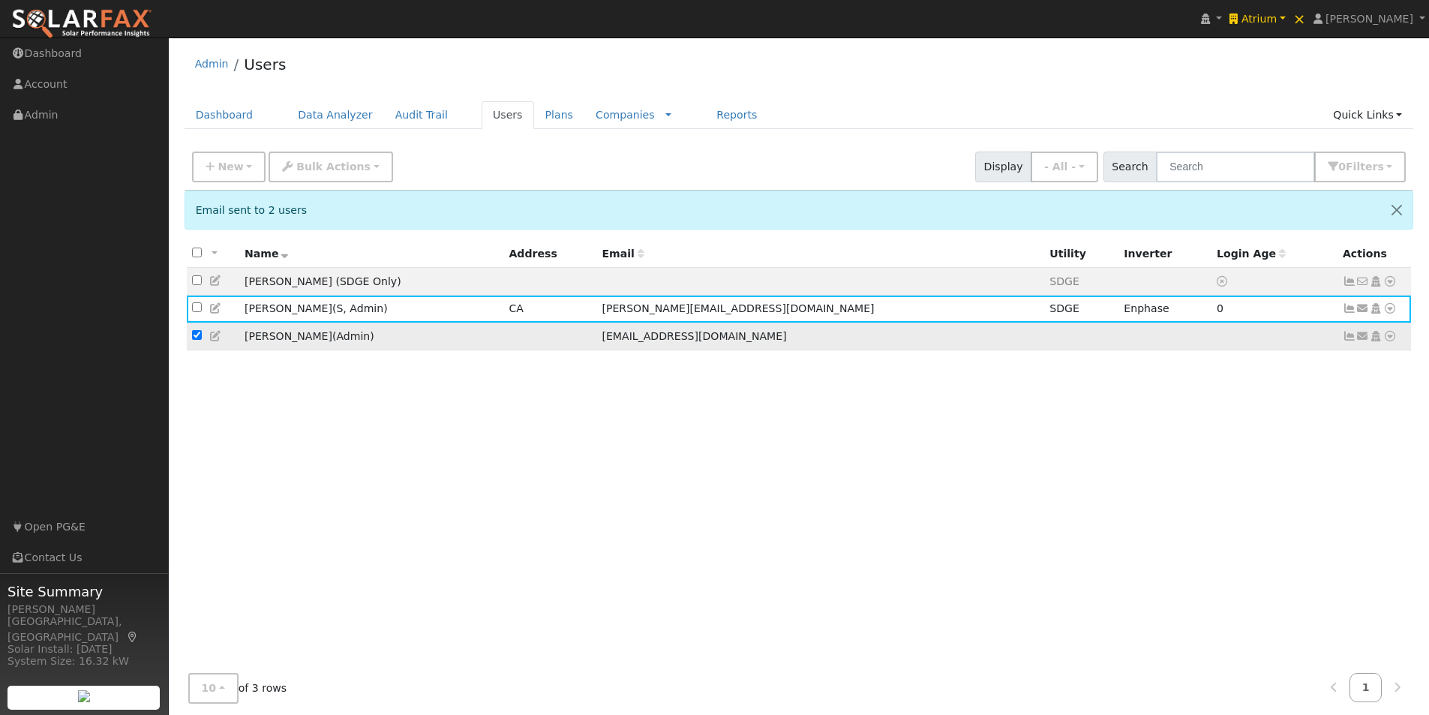
click at [194, 337] on input "checkbox" at bounding box center [197, 335] width 10 height 10
checkbox input "false"
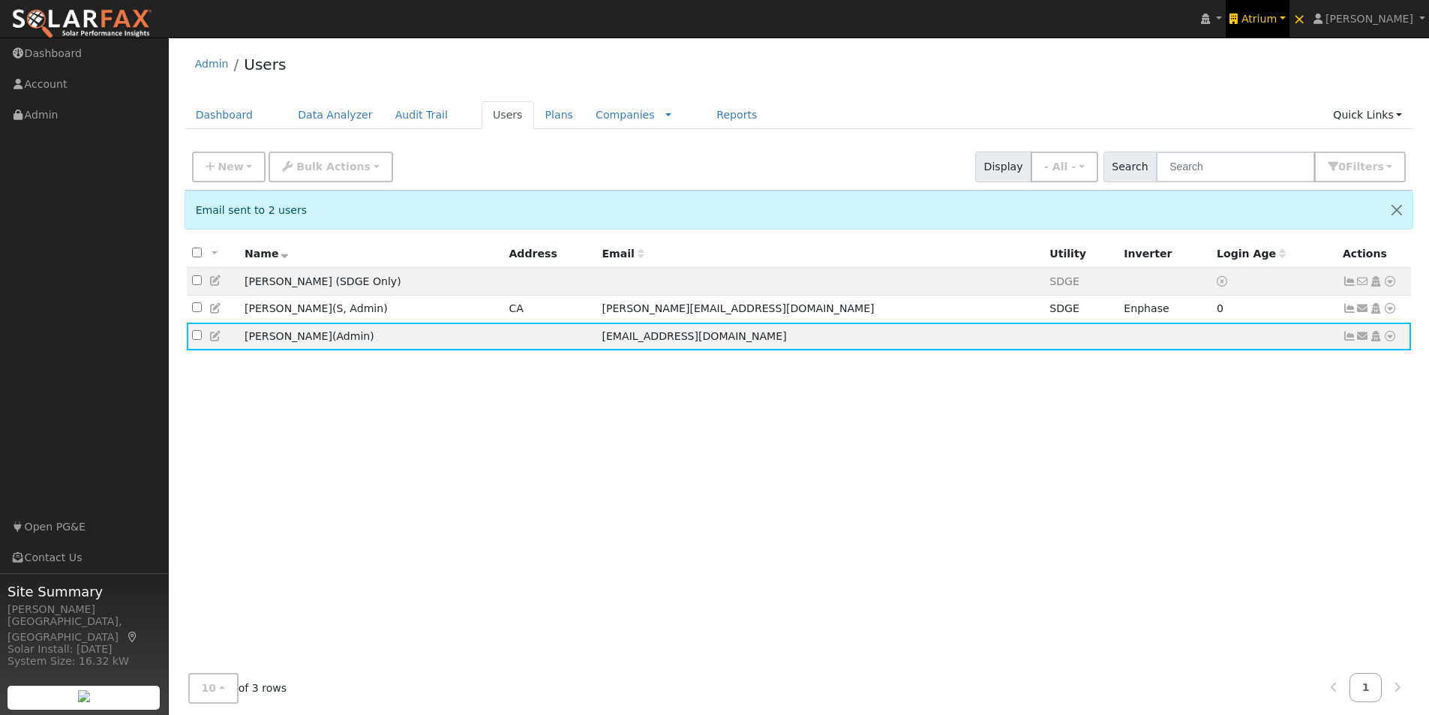
click at [1277, 17] on span "Atrium" at bounding box center [1259, 19] width 35 height 12
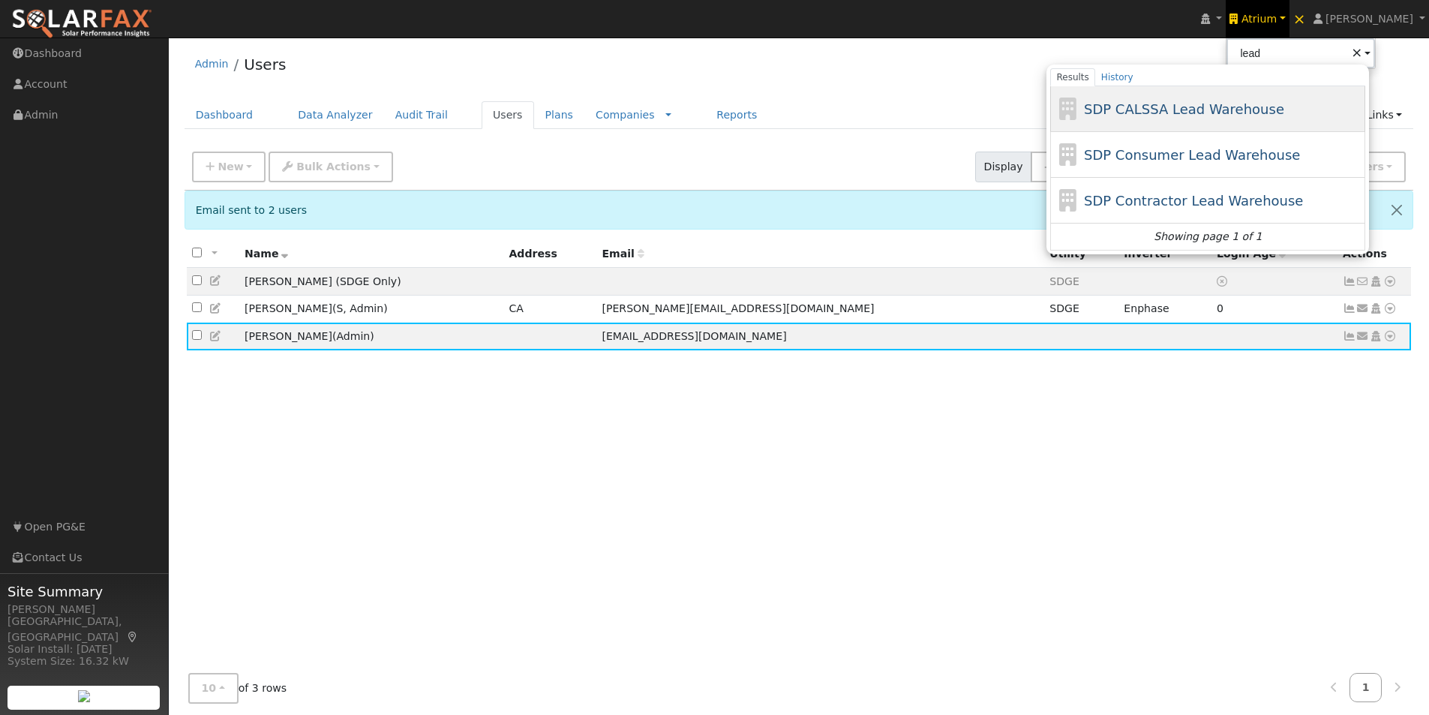
click at [1165, 107] on span "SDP CALSSA Lead Warehouse" at bounding box center [1184, 109] width 200 height 16
type input "SDP CALSSA Lead Warehouse"
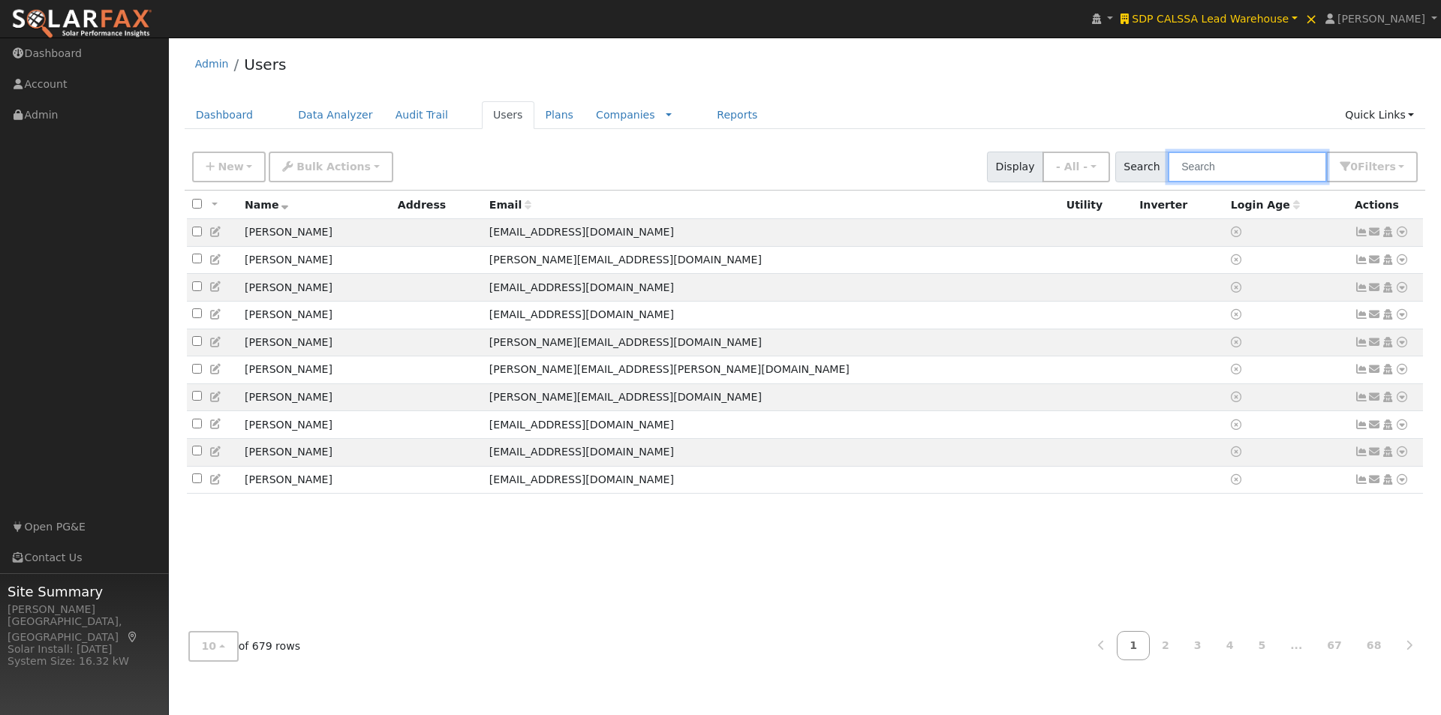
drag, startPoint x: 1209, startPoint y: 160, endPoint x: 1363, endPoint y: 184, distance: 155.7
click at [1263, 170] on input "text" at bounding box center [1247, 167] width 159 height 31
paste input "[URL][DOMAIN_NAME]"
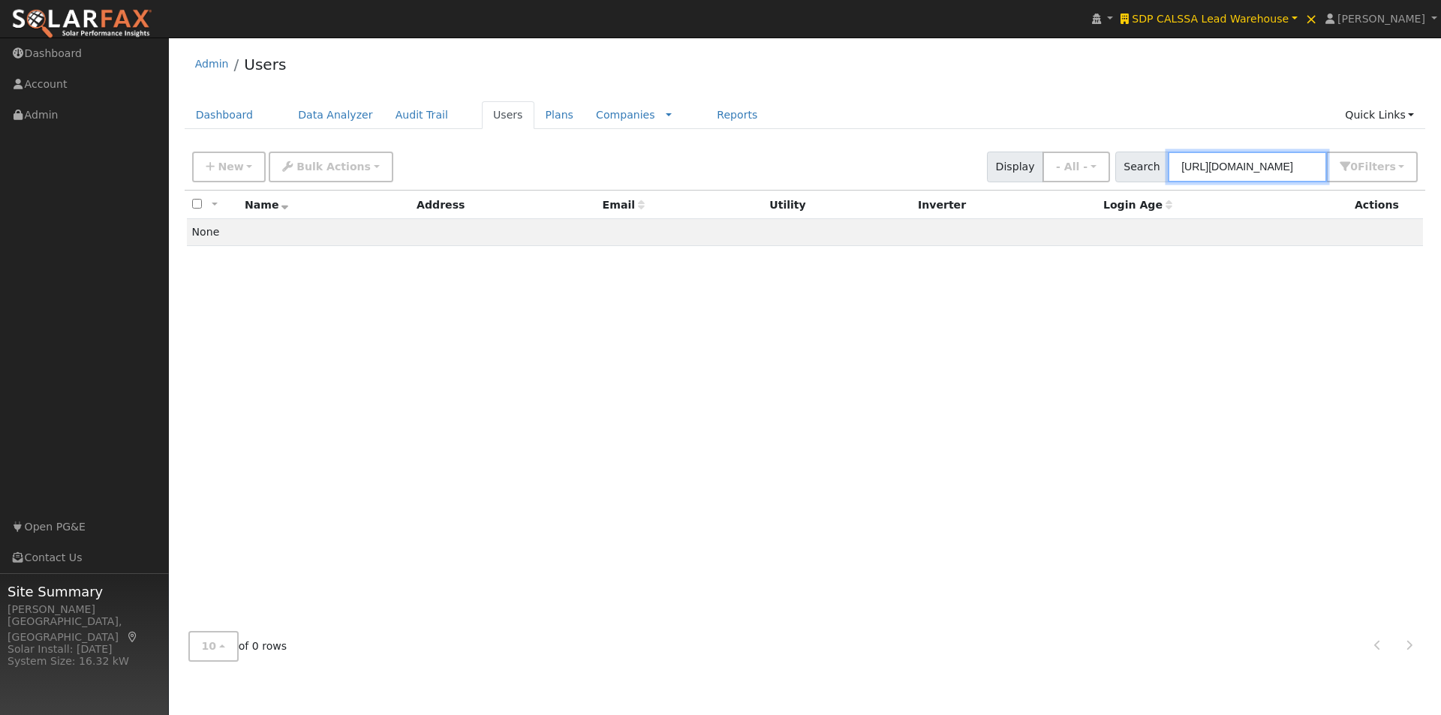
drag, startPoint x: 1222, startPoint y: 164, endPoint x: 1037, endPoint y: 164, distance: 184.6
click at [1037, 164] on div "New Add User Quick Add Quick Connect Quick Convert Lead Bulk Actions Send Email…" at bounding box center [804, 164] width 1231 height 36
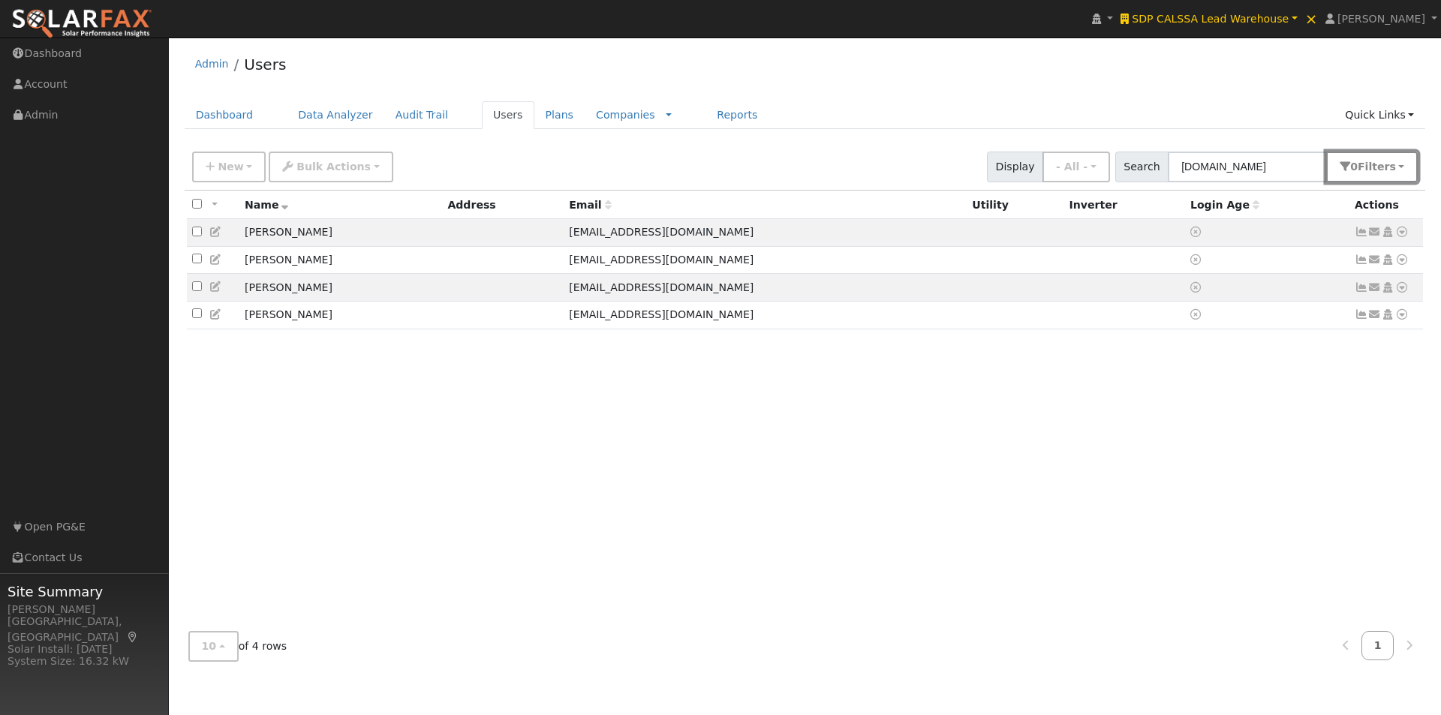
click at [1389, 171] on span "Filter s" at bounding box center [1376, 167] width 38 height 12
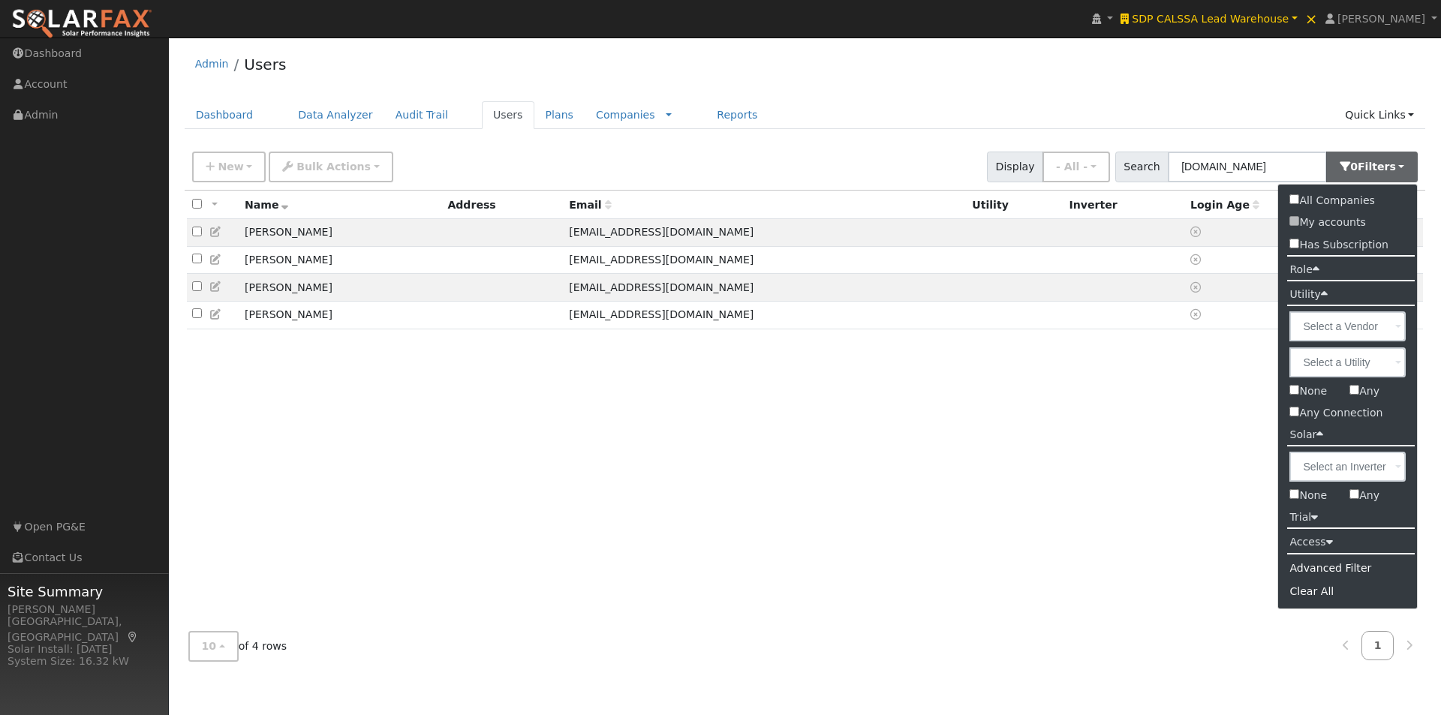
click at [863, 98] on div "Admin Users Dashboard Data Analyzer Audit Trail Users Plans Companies Rate Sche…" at bounding box center [804, 359] width 1257 height 628
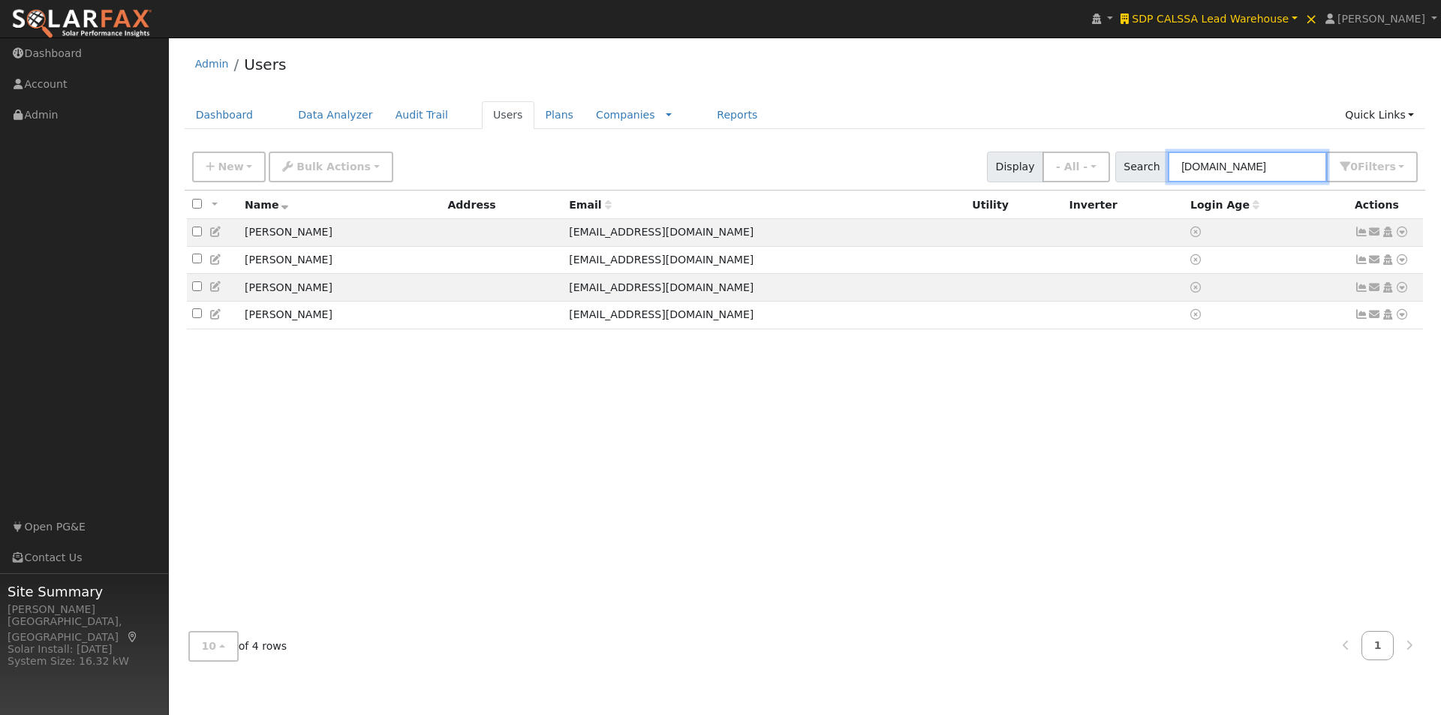
drag, startPoint x: 1286, startPoint y: 170, endPoint x: 1035, endPoint y: 121, distance: 255.3
click at [1041, 137] on div "Admin Users Dashboard Data Analyzer Audit Trail Users Plans Companies Rate Sche…" at bounding box center [804, 359] width 1257 height 628
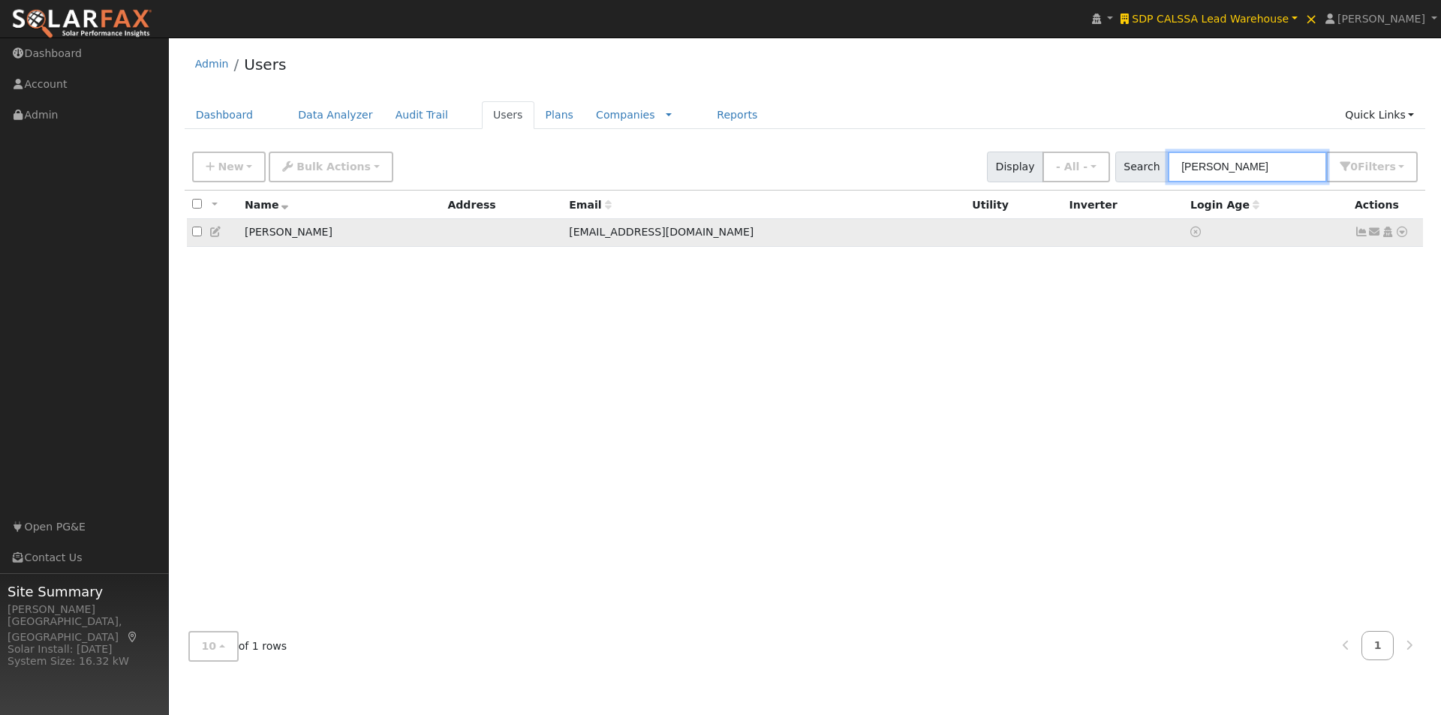
type input "curtis neil"
drag, startPoint x: 669, startPoint y: 237, endPoint x: 587, endPoint y: 234, distance: 82.6
click at [587, 234] on td "cneil@bswroofing.com" at bounding box center [764, 233] width 403 height 28
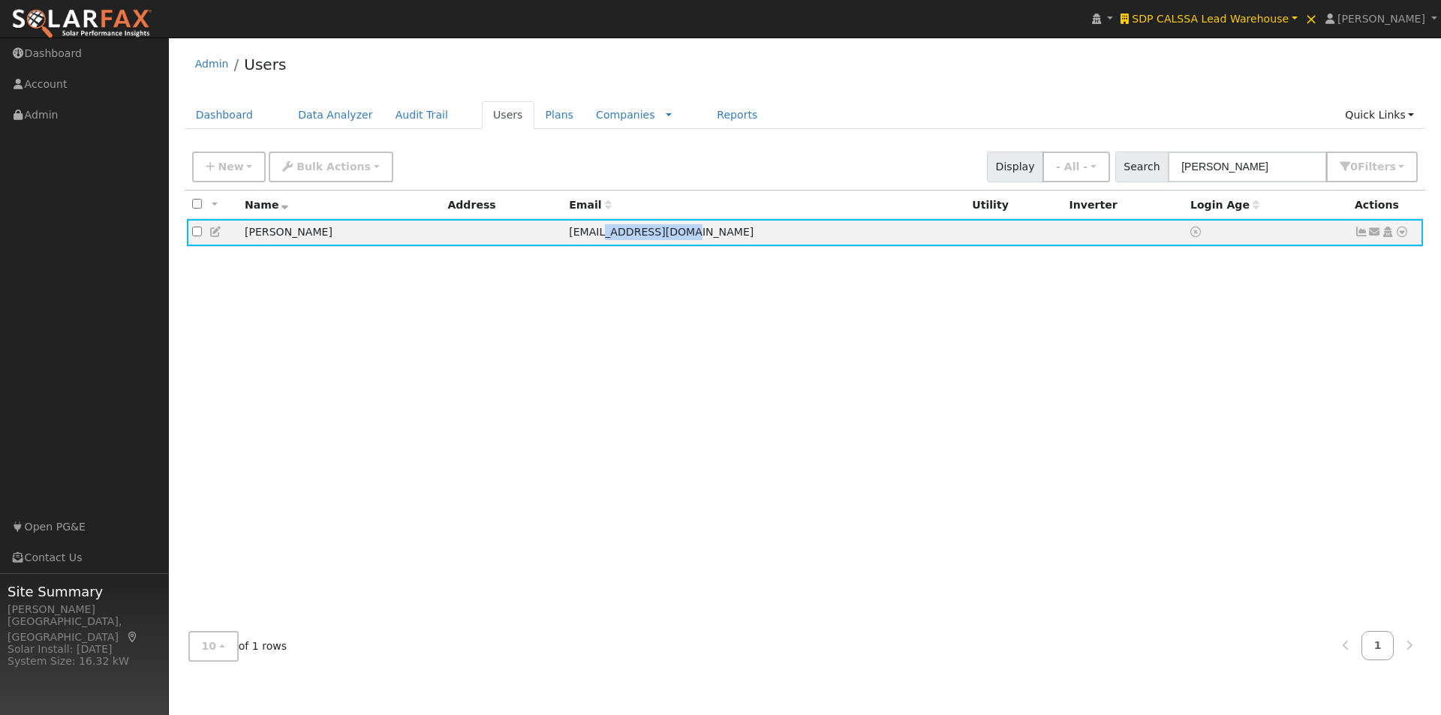
copy span "bswroofing.com"
click at [215, 231] on icon at bounding box center [216, 232] width 14 height 11
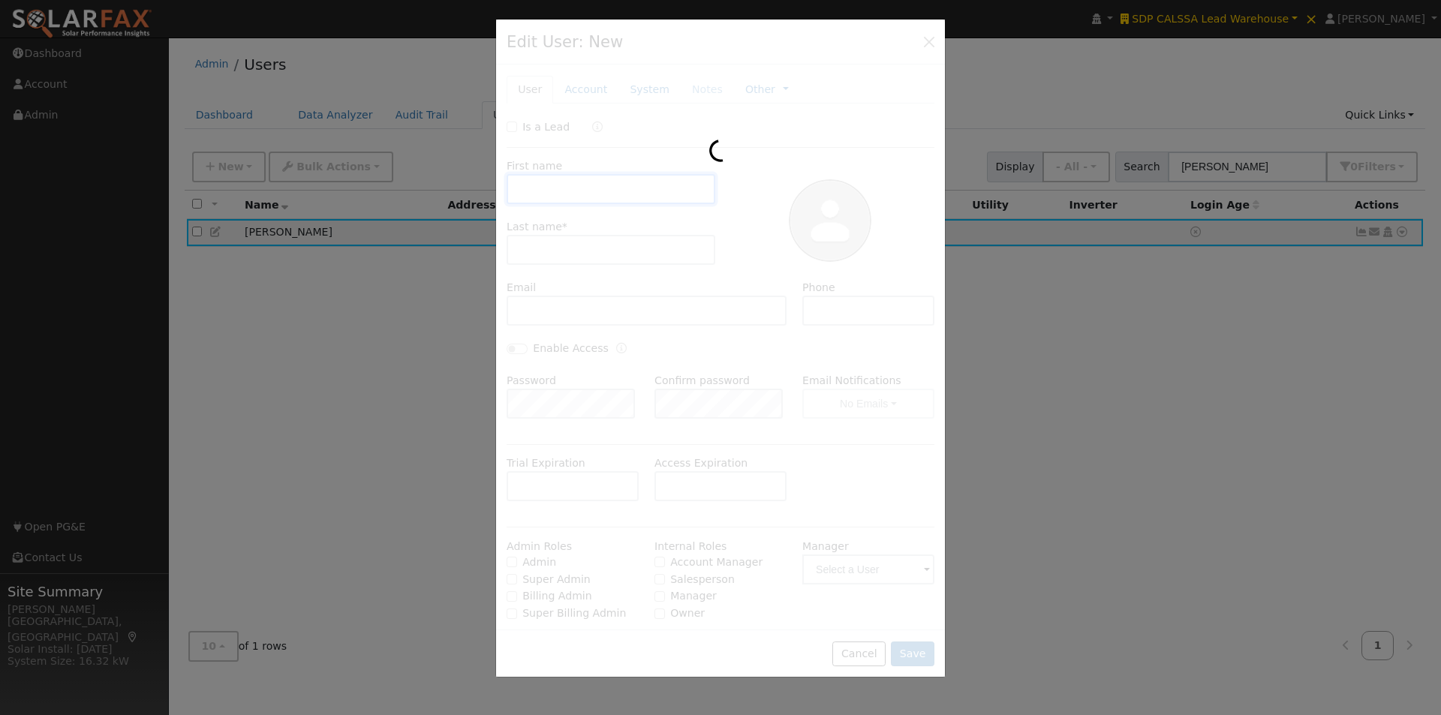
type input "Curtis"
type input "Neil"
type input "cneil@bswroofing.com"
type input "661-864-5702"
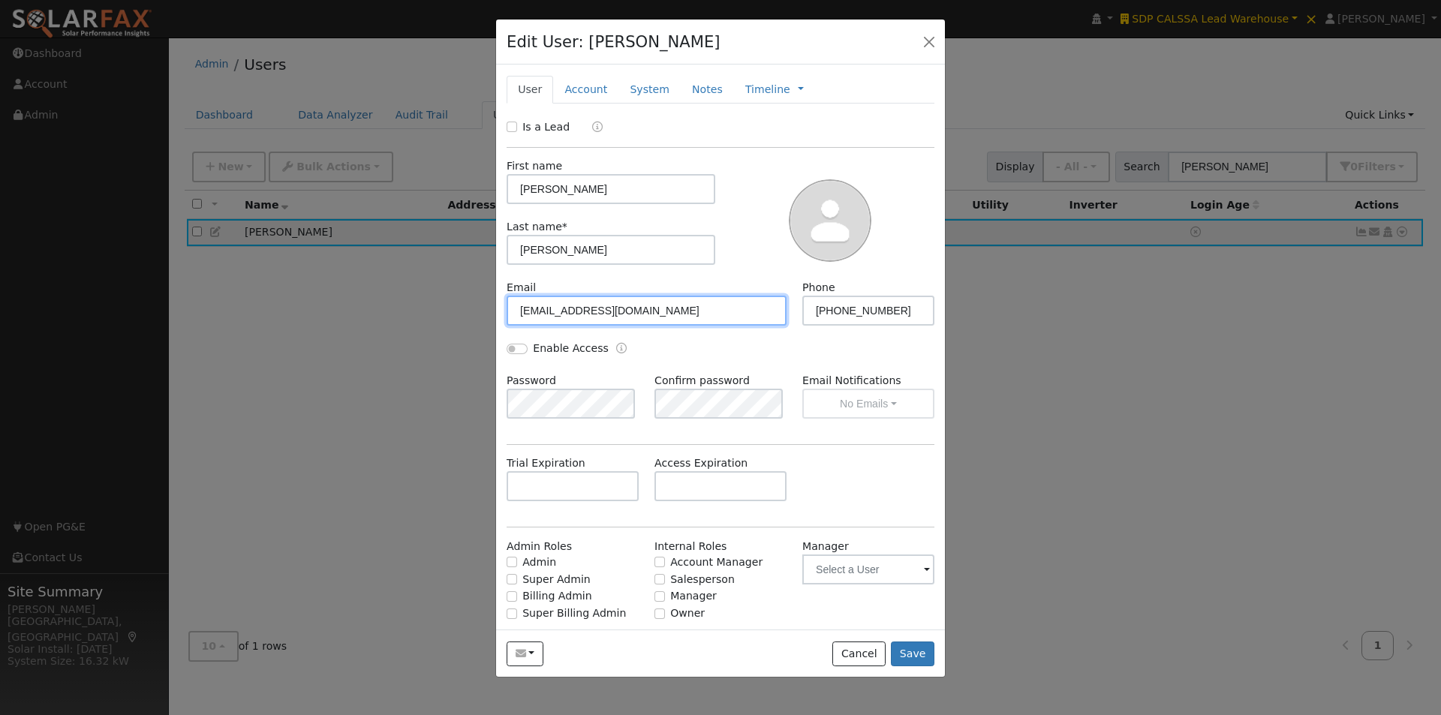
drag, startPoint x: 658, startPoint y: 305, endPoint x: 482, endPoint y: 307, distance: 176.3
click at [476, 308] on div "Edit User: Curtis Neil Default Account Default Account Primary Account New Acco…" at bounding box center [720, 357] width 1441 height 715
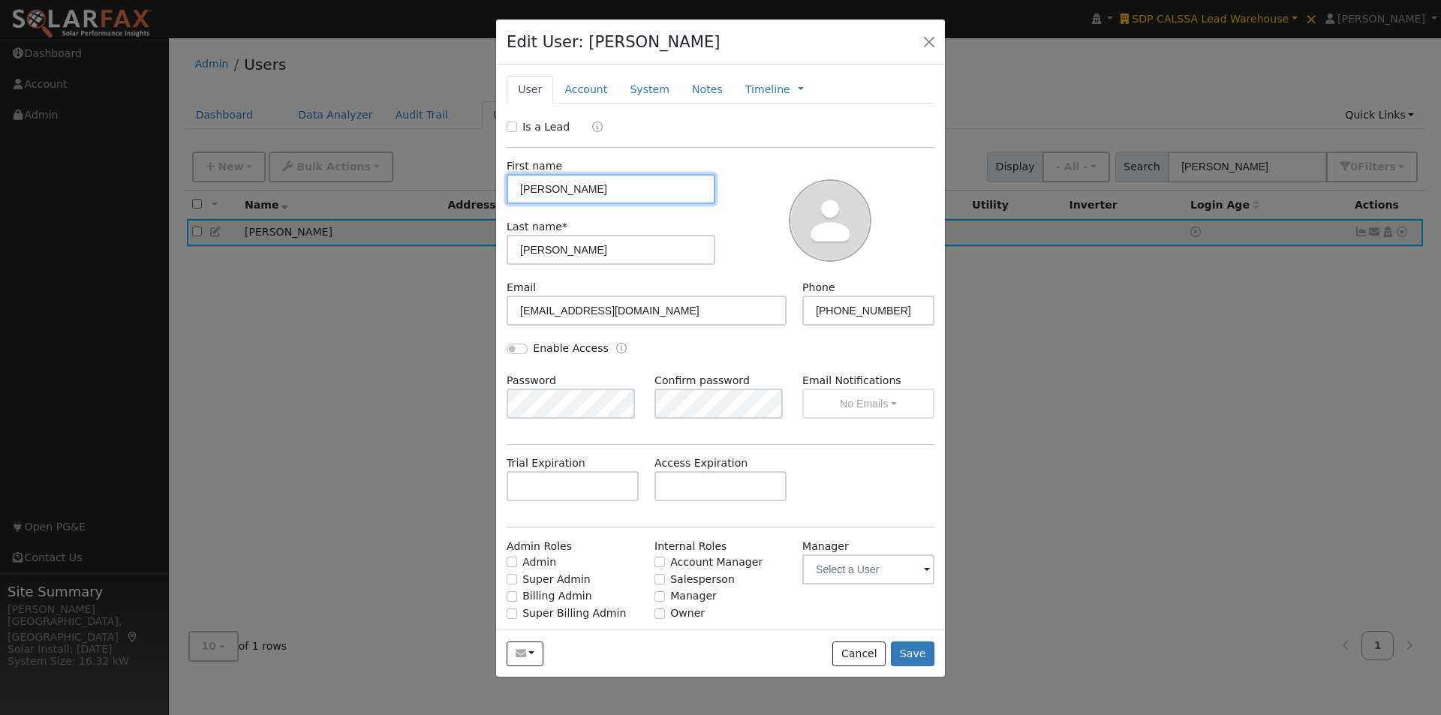
drag, startPoint x: 580, startPoint y: 190, endPoint x: 466, endPoint y: 188, distance: 114.1
click at [466, 188] on div "Edit User: Curtis Neil Default Account Default Account Primary Account New Acco…" at bounding box center [720, 357] width 1441 height 715
drag, startPoint x: 612, startPoint y: 261, endPoint x: 483, endPoint y: 249, distance: 128.9
click at [472, 251] on div "Edit User: Curtis Neil Default Account Default Account Primary Account New Acco…" at bounding box center [720, 357] width 1441 height 715
drag, startPoint x: 901, startPoint y: 311, endPoint x: 775, endPoint y: 305, distance: 126.2
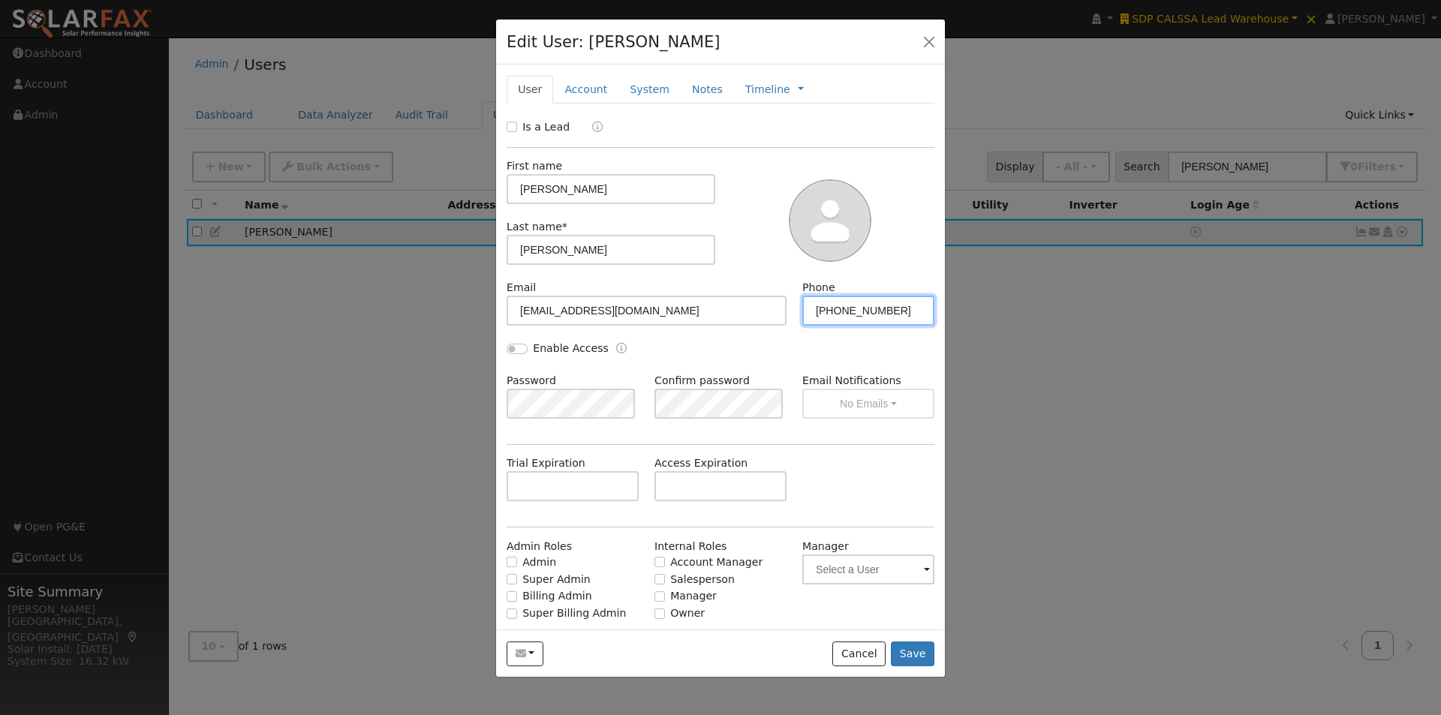
click at [775, 305] on div "Email cneil@bswroofing.com Phone 661-864-5702" at bounding box center [720, 310] width 443 height 61
drag, startPoint x: 876, startPoint y: 654, endPoint x: 818, endPoint y: 478, distance: 185.6
click at [876, 653] on button "Cancel" at bounding box center [858, 655] width 53 height 26
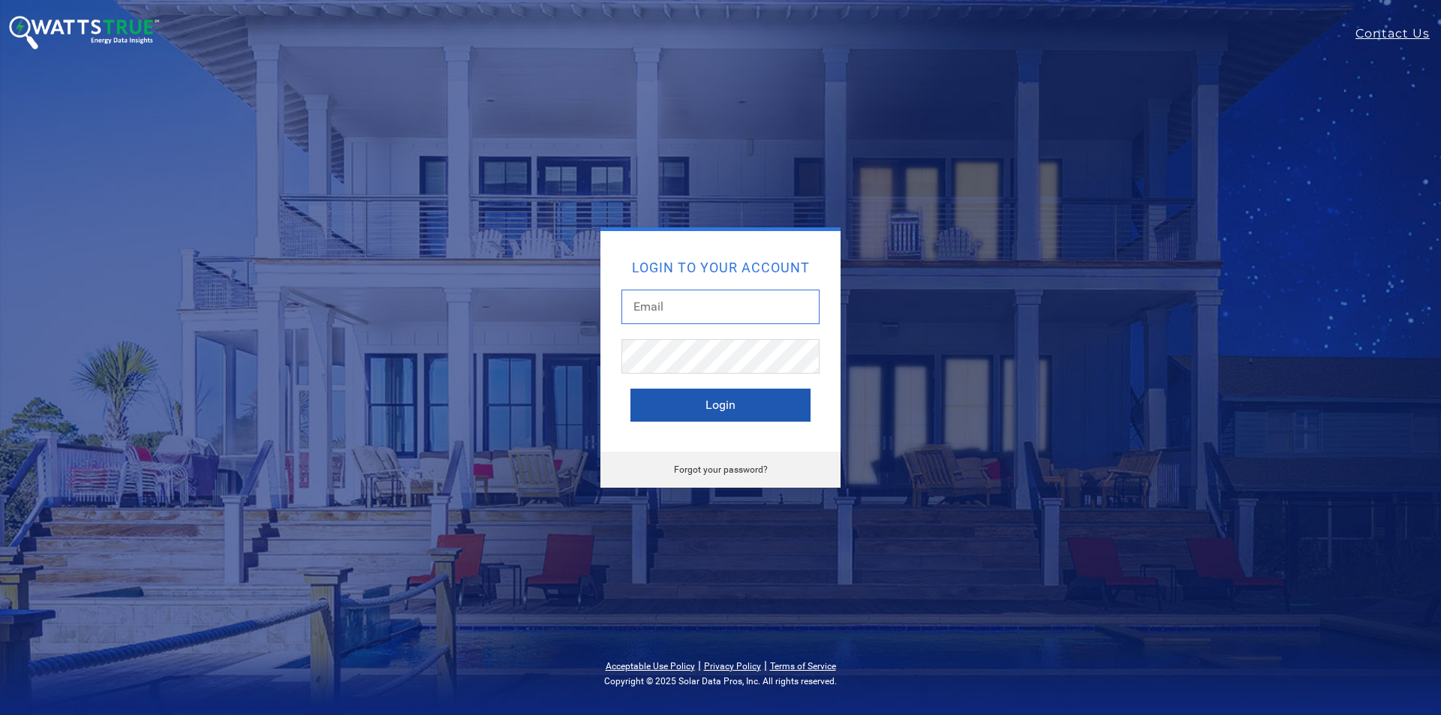
type input "[PERSON_NAME][EMAIL_ADDRESS][DOMAIN_NAME]"
click at [665, 397] on button "Login" at bounding box center [720, 405] width 180 height 33
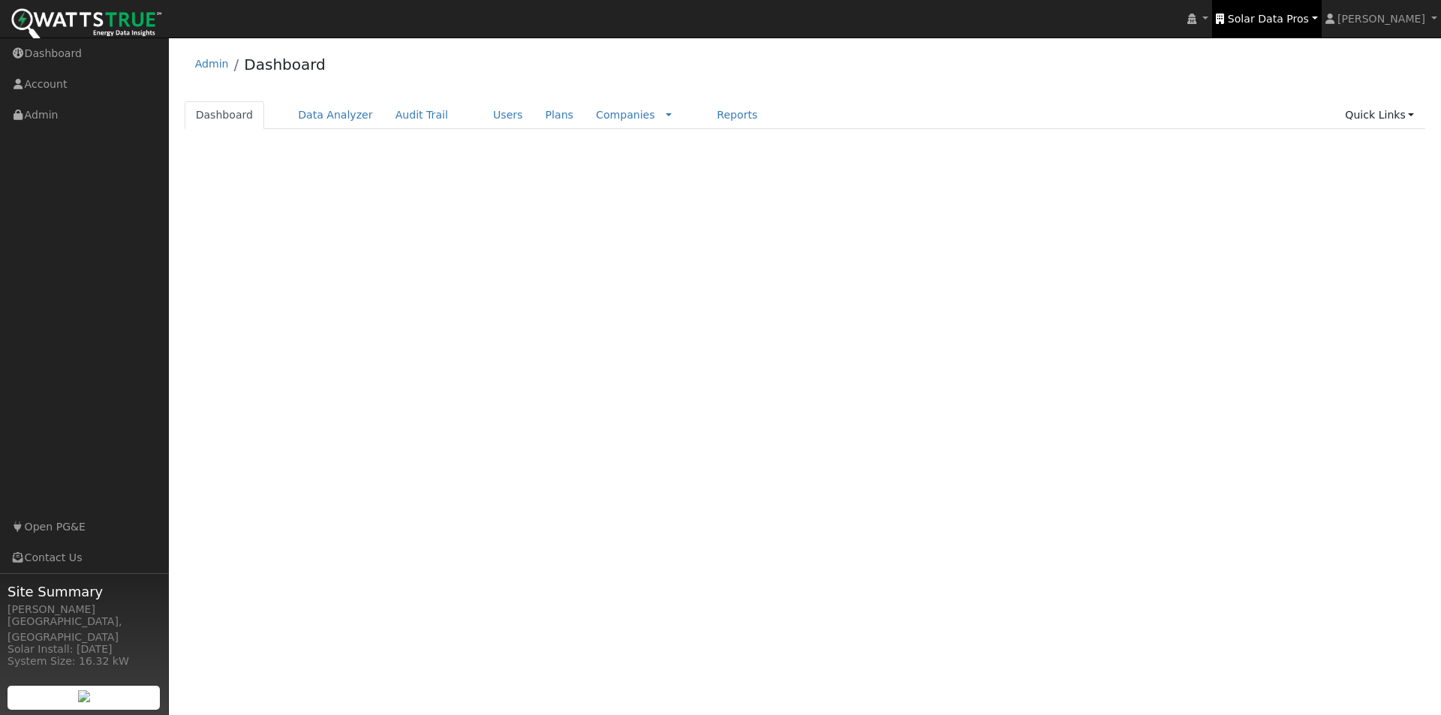
click at [1299, 14] on span "Solar Data Pros" at bounding box center [1268, 19] width 81 height 12
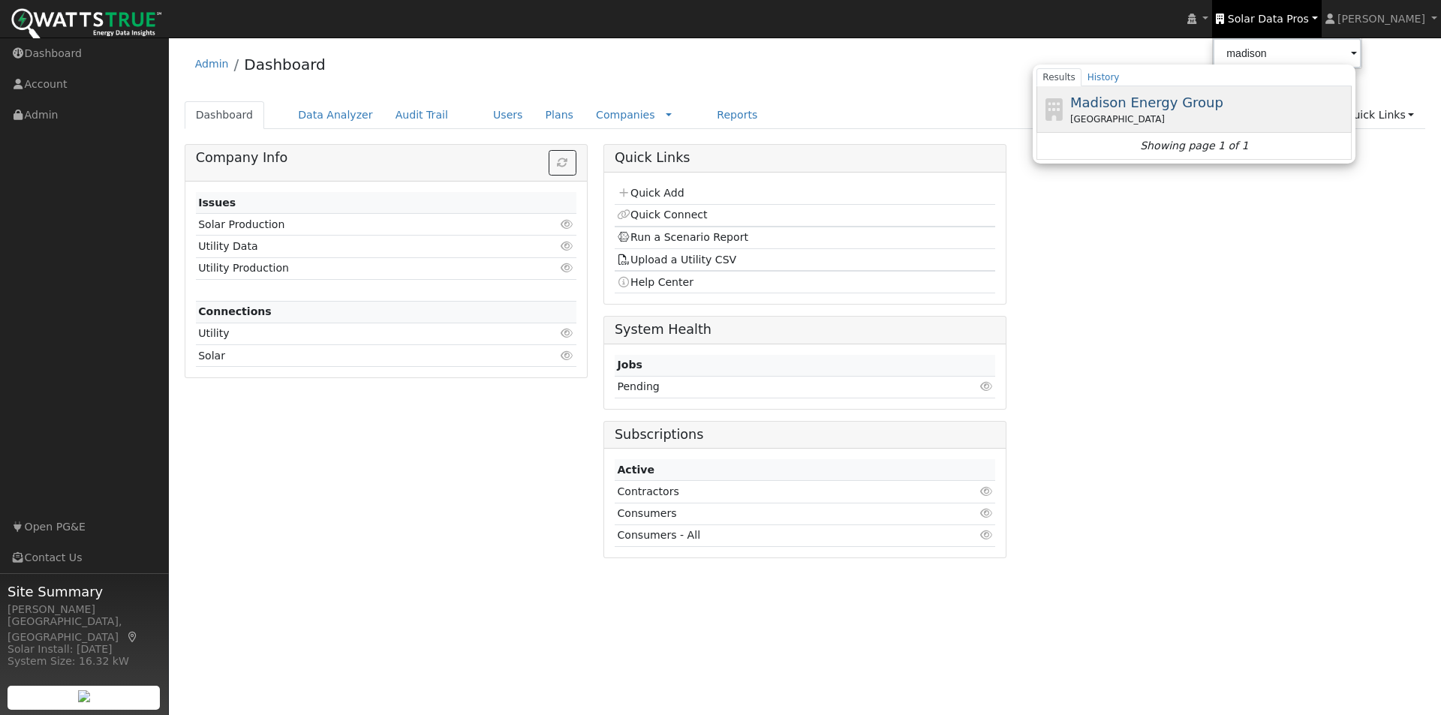
click at [1114, 98] on span "Madison Energy Group" at bounding box center [1146, 103] width 153 height 16
type input "Madison Energy Group"
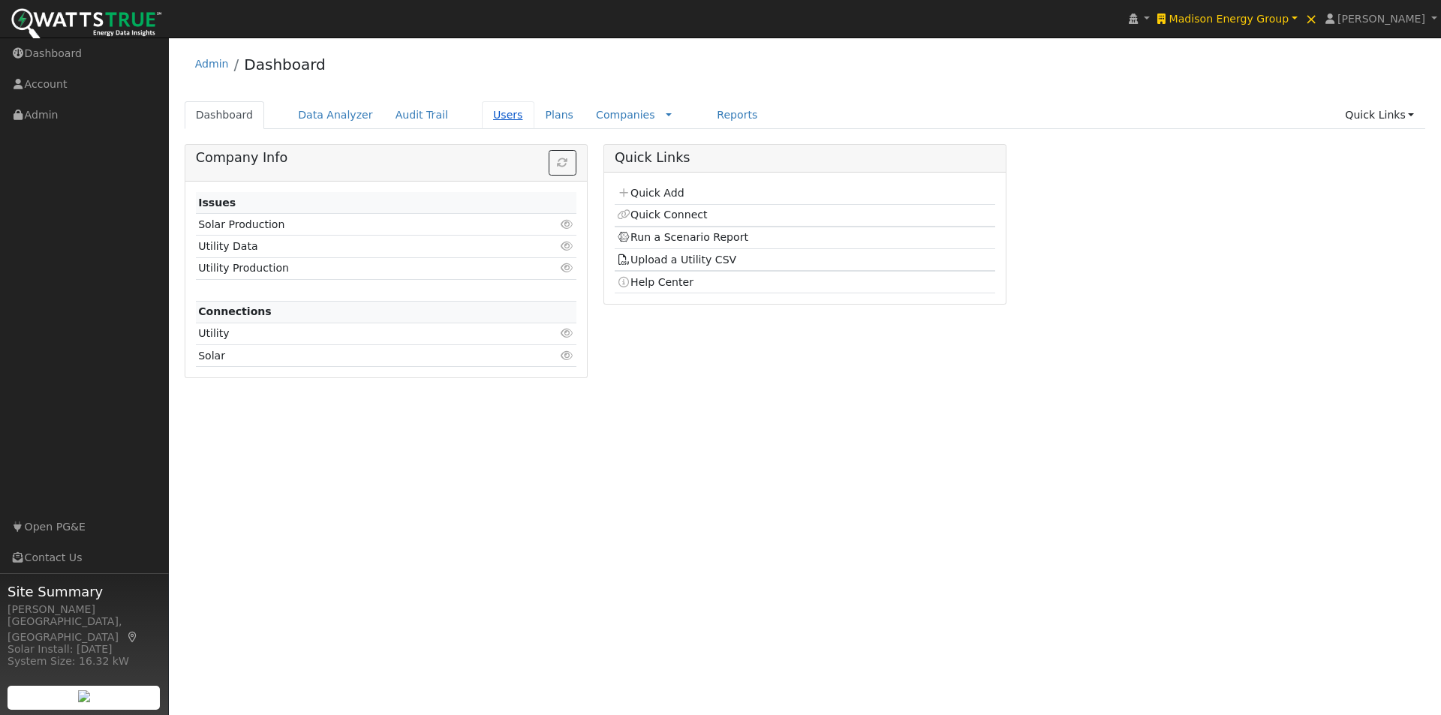
click at [482, 116] on link "Users" at bounding box center [508, 115] width 53 height 28
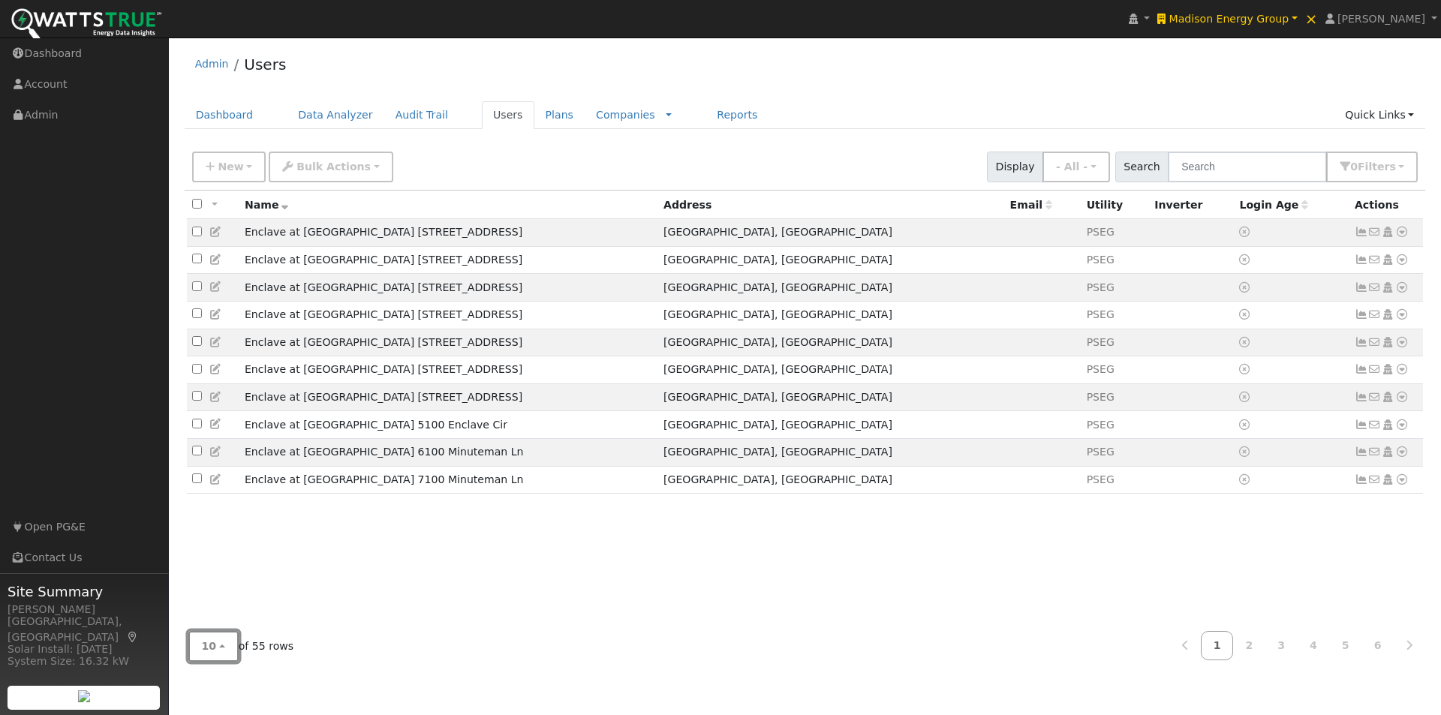
click at [216, 643] on button "10" at bounding box center [213, 646] width 50 height 31
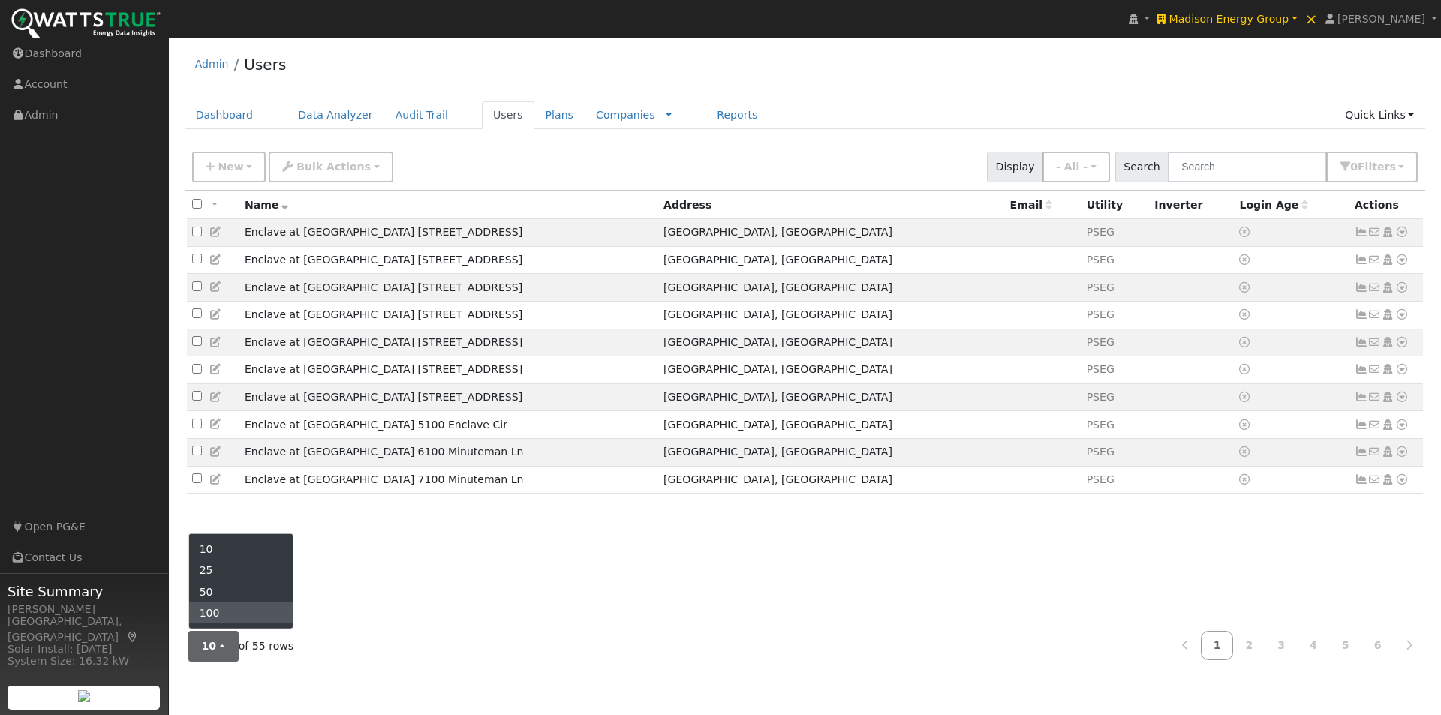
click at [220, 612] on link "100" at bounding box center [241, 613] width 104 height 21
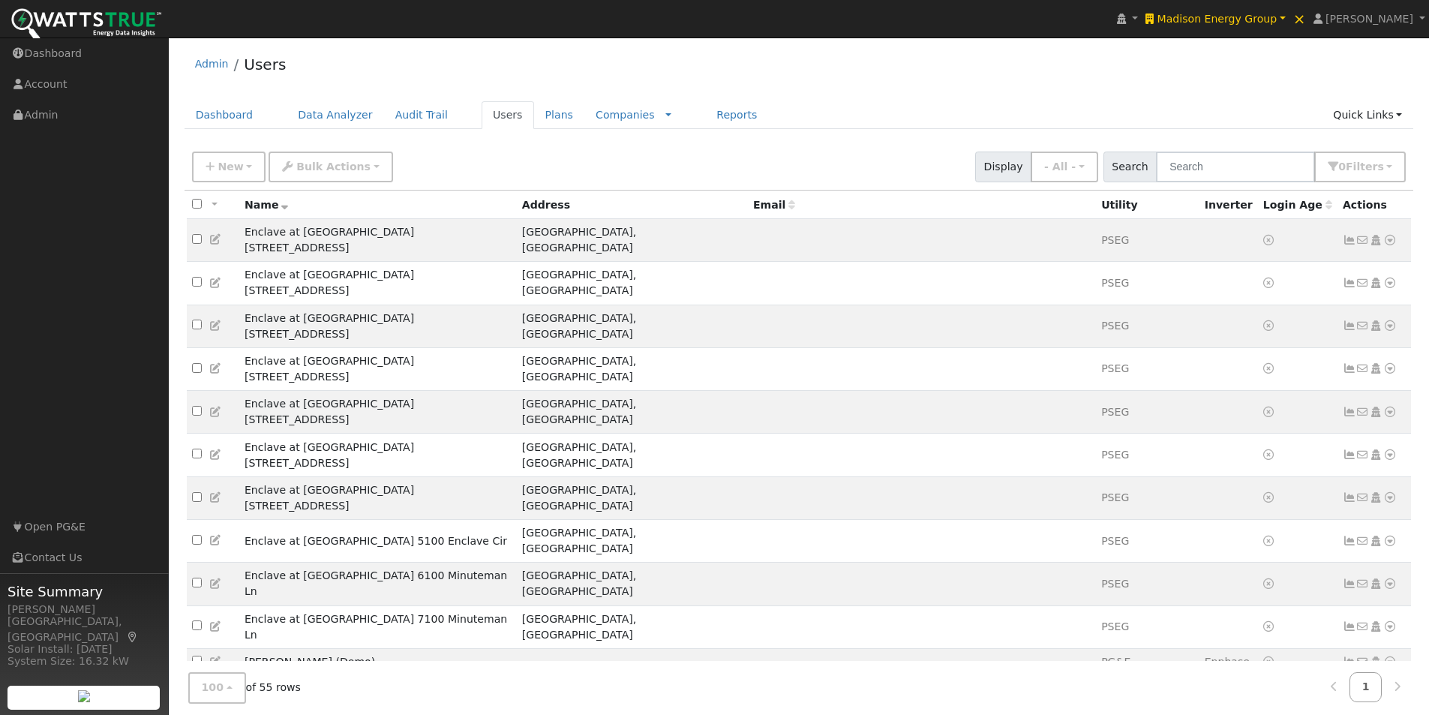
click at [1326, 206] on icon at bounding box center [1329, 205] width 7 height 11
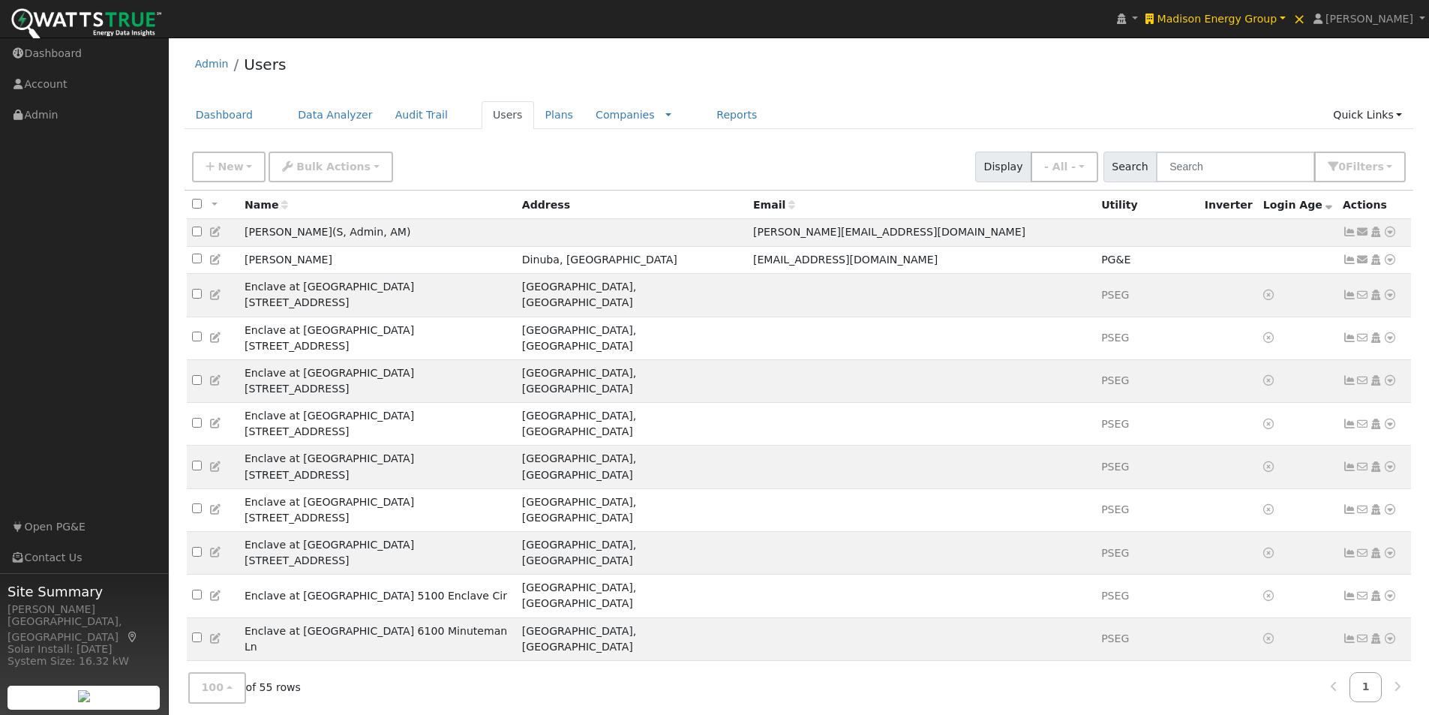
click at [1326, 207] on icon at bounding box center [1329, 205] width 7 height 11
